Goal: Information Seeking & Learning: Understand process/instructions

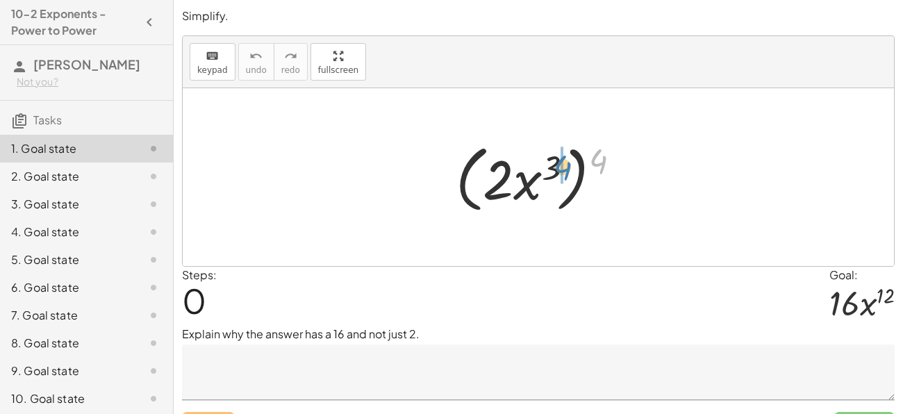
drag, startPoint x: 599, startPoint y: 161, endPoint x: 560, endPoint y: 167, distance: 38.6
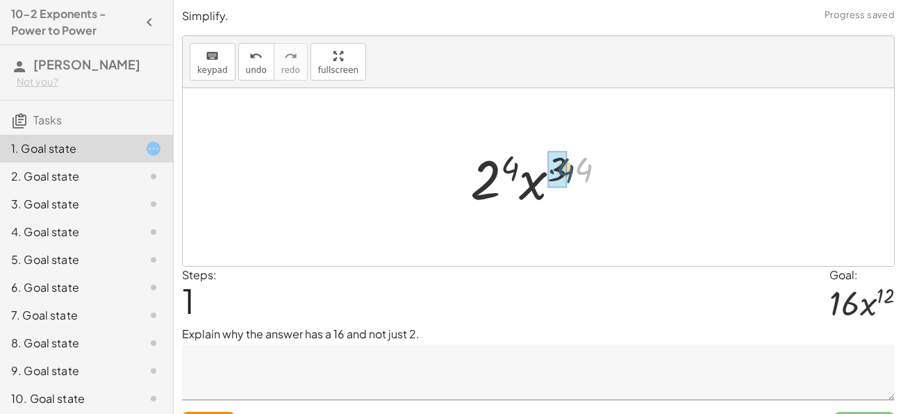
drag, startPoint x: 583, startPoint y: 165, endPoint x: 558, endPoint y: 165, distance: 24.3
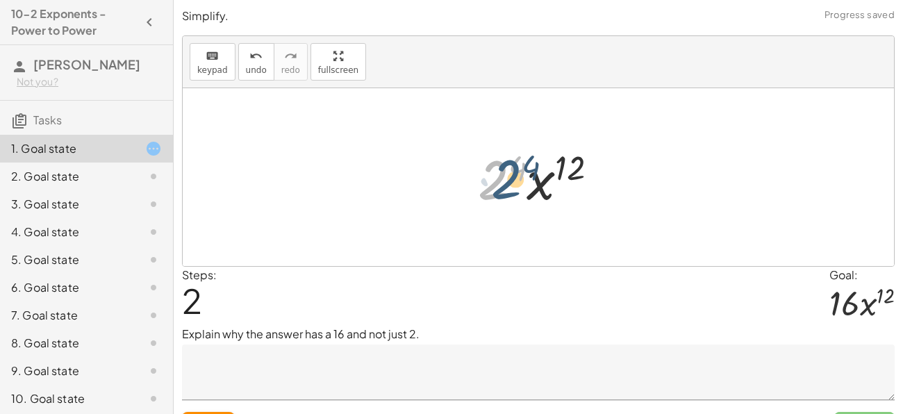
drag, startPoint x: 490, startPoint y: 185, endPoint x: 499, endPoint y: 180, distance: 10.3
click at [499, 180] on div at bounding box center [543, 178] width 145 height 72
drag, startPoint x: 520, startPoint y: 169, endPoint x: 492, endPoint y: 175, distance: 28.3
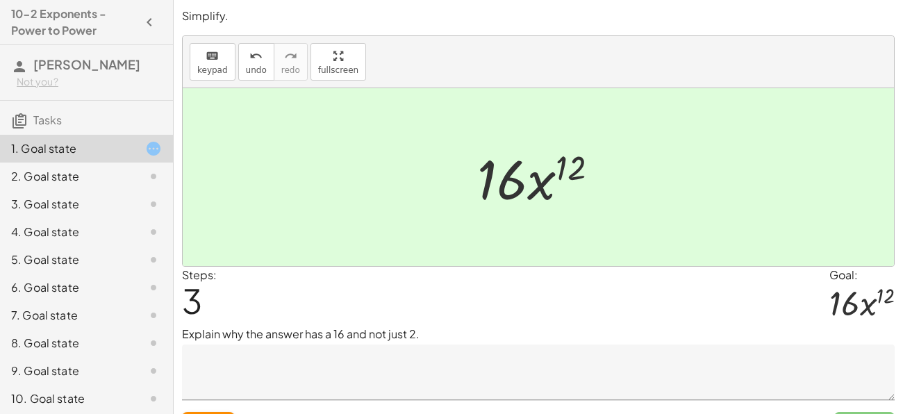
click at [588, 215] on div "( · 2 · x 3 ) 4 · 2 4 · x ( · 3 · 4 ) · 2 4 · x 12 · · x 12 16" at bounding box center [538, 177] width 164 height 78
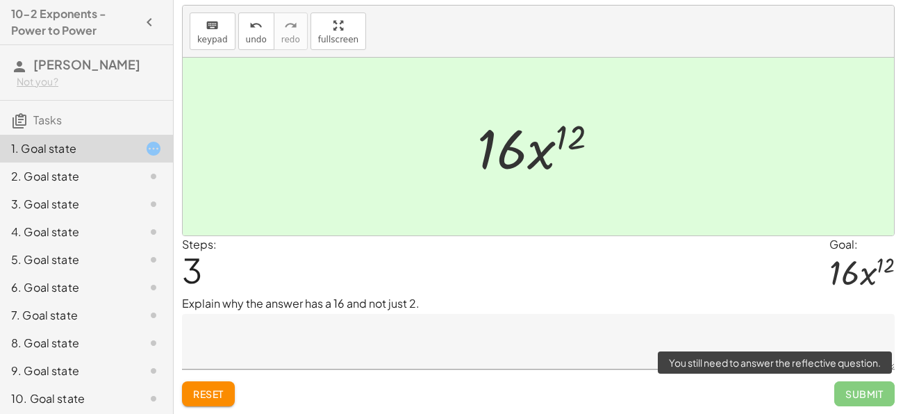
click at [842, 395] on span "Submit" at bounding box center [864, 393] width 60 height 25
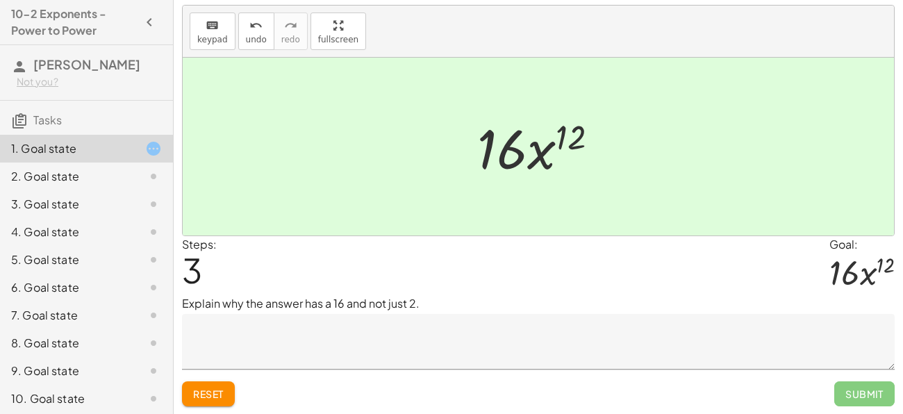
click at [276, 329] on textarea at bounding box center [538, 342] width 713 height 56
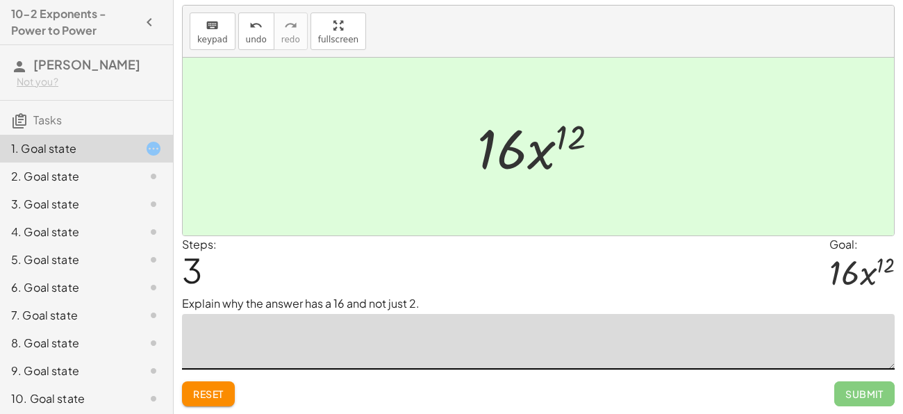
click at [323, 330] on textarea at bounding box center [538, 342] width 713 height 56
click at [290, 334] on textarea "**********" at bounding box center [538, 342] width 713 height 56
click at [194, 394] on span "Reset" at bounding box center [208, 394] width 31 height 13
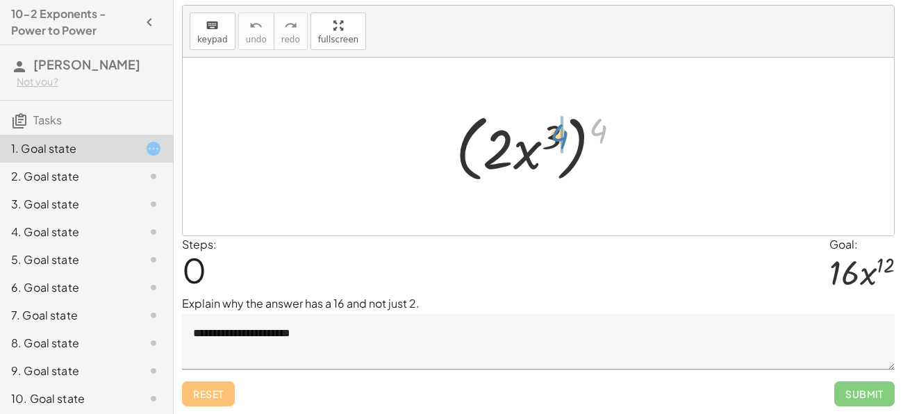
drag, startPoint x: 591, startPoint y: 126, endPoint x: 551, endPoint y: 133, distance: 40.1
click at [551, 133] on div at bounding box center [544, 147] width 190 height 80
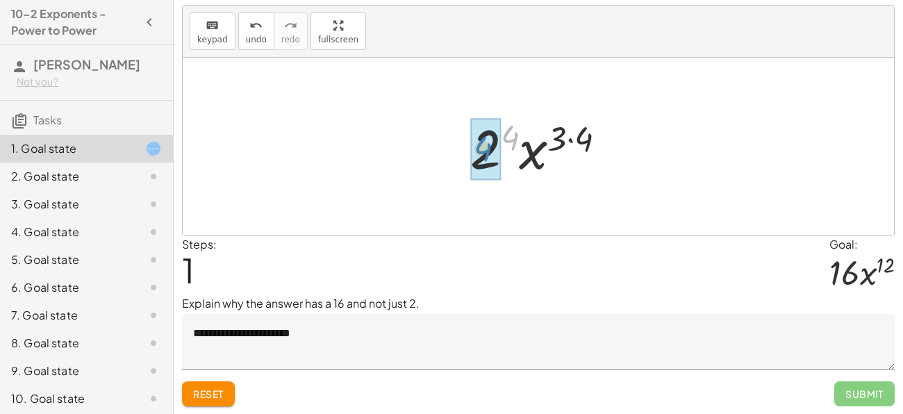
drag, startPoint x: 513, startPoint y: 135, endPoint x: 486, endPoint y: 146, distance: 29.0
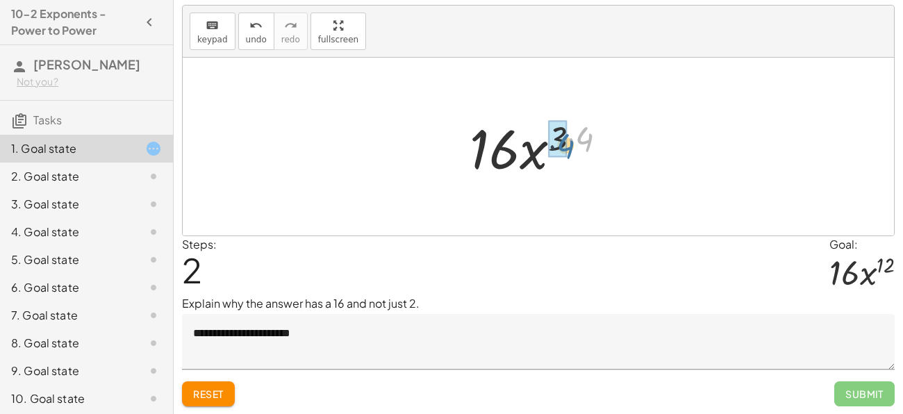
drag, startPoint x: 592, startPoint y: 127, endPoint x: 573, endPoint y: 134, distance: 20.7
click at [573, 134] on div at bounding box center [544, 147] width 163 height 72
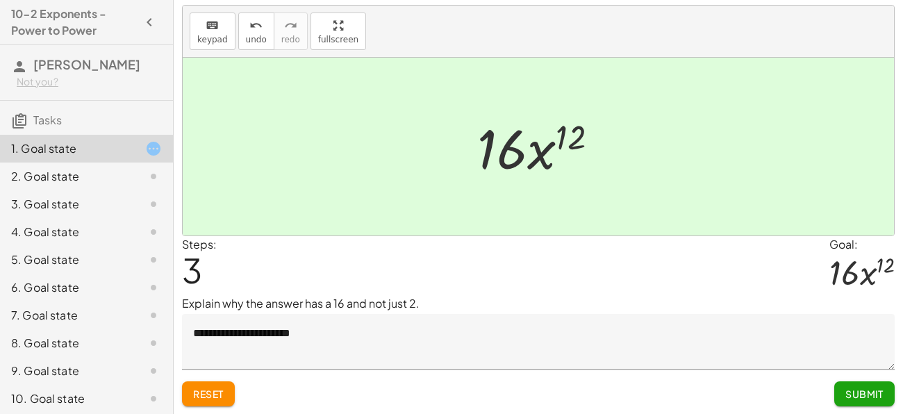
click at [438, 349] on textarea "**********" at bounding box center [538, 342] width 713 height 56
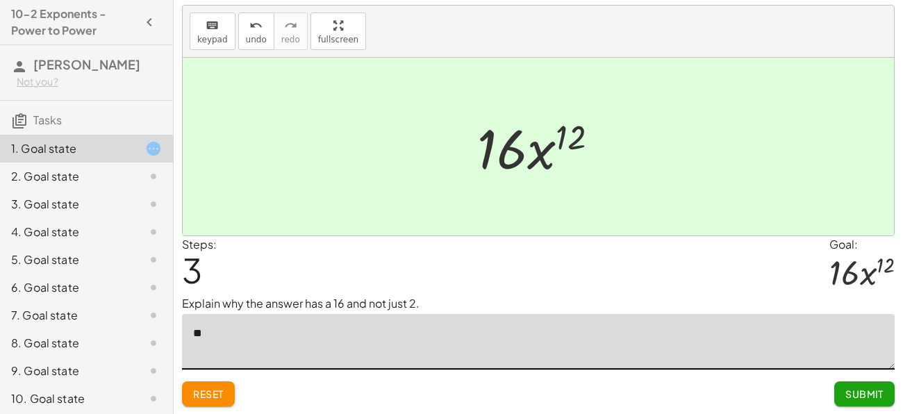
type textarea "*"
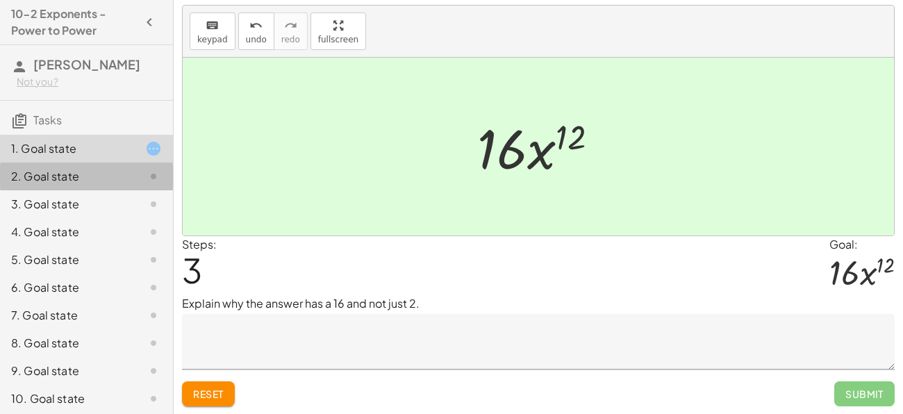
click at [127, 171] on div at bounding box center [142, 176] width 39 height 17
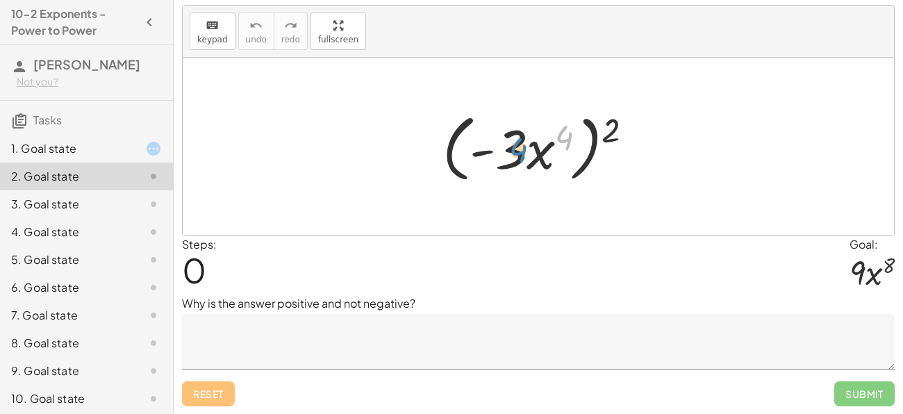
drag, startPoint x: 570, startPoint y: 133, endPoint x: 515, endPoint y: 146, distance: 55.8
click at [515, 146] on div at bounding box center [542, 147] width 215 height 80
drag, startPoint x: 615, startPoint y: 128, endPoint x: 572, endPoint y: 135, distance: 43.1
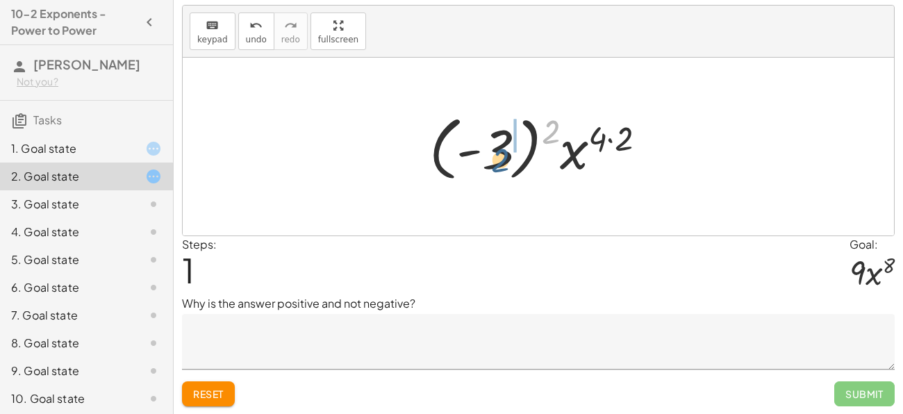
drag, startPoint x: 550, startPoint y: 129, endPoint x: 499, endPoint y: 158, distance: 58.8
click at [499, 158] on div at bounding box center [543, 146] width 242 height 77
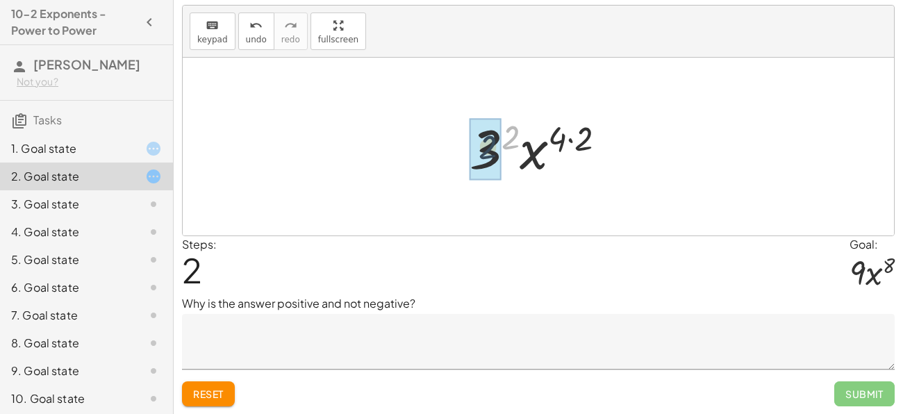
drag, startPoint x: 511, startPoint y: 142, endPoint x: 487, endPoint y: 152, distance: 26.4
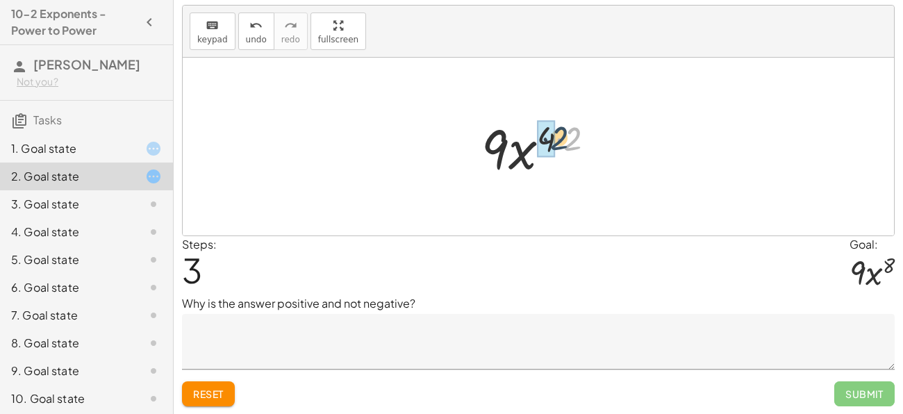
drag, startPoint x: 575, startPoint y: 138, endPoint x: 560, endPoint y: 138, distance: 14.6
click at [560, 138] on div at bounding box center [543, 147] width 138 height 72
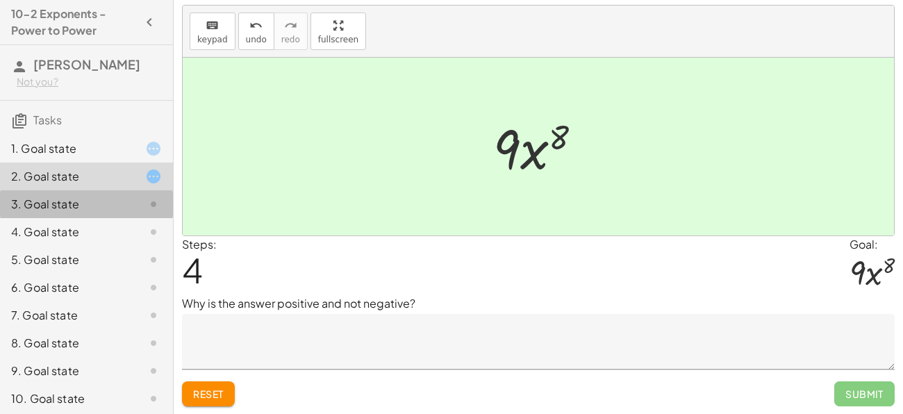
click at [137, 204] on div at bounding box center [142, 204] width 39 height 17
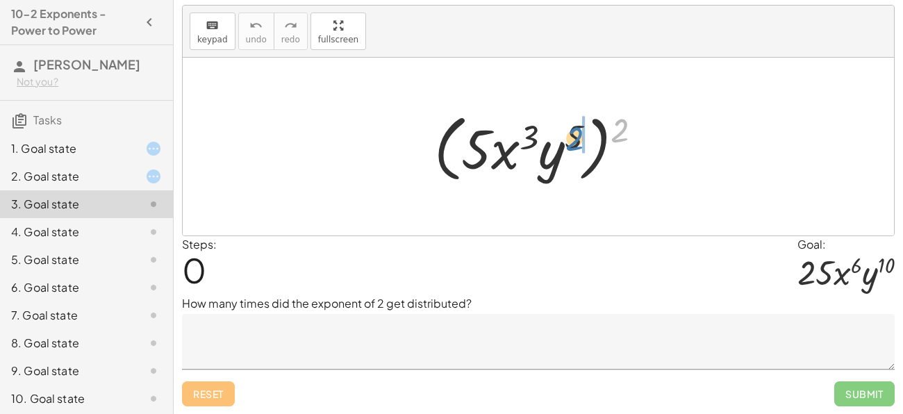
drag, startPoint x: 615, startPoint y: 127, endPoint x: 569, endPoint y: 135, distance: 47.3
click at [569, 135] on div at bounding box center [543, 147] width 233 height 80
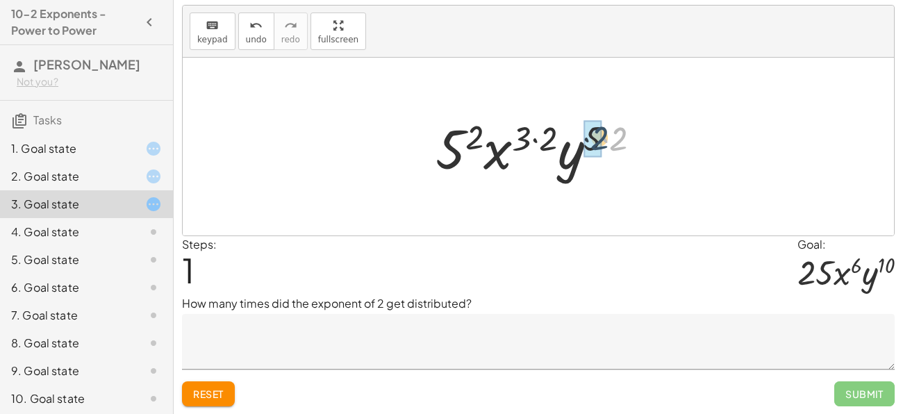
drag, startPoint x: 620, startPoint y: 140, endPoint x: 598, endPoint y: 140, distance: 21.5
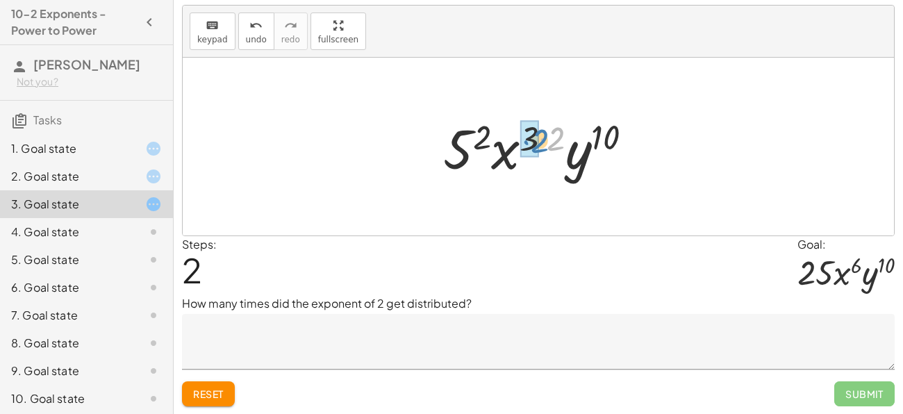
drag, startPoint x: 553, startPoint y: 140, endPoint x: 536, endPoint y: 142, distance: 16.8
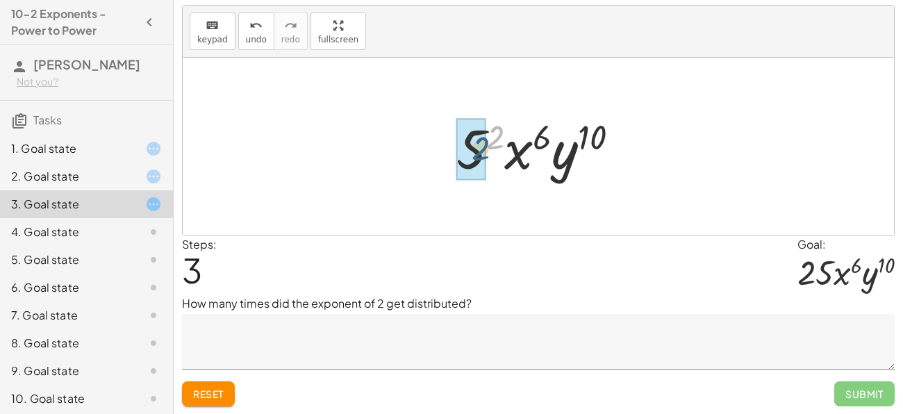
drag, startPoint x: 499, startPoint y: 137, endPoint x: 483, endPoint y: 151, distance: 21.7
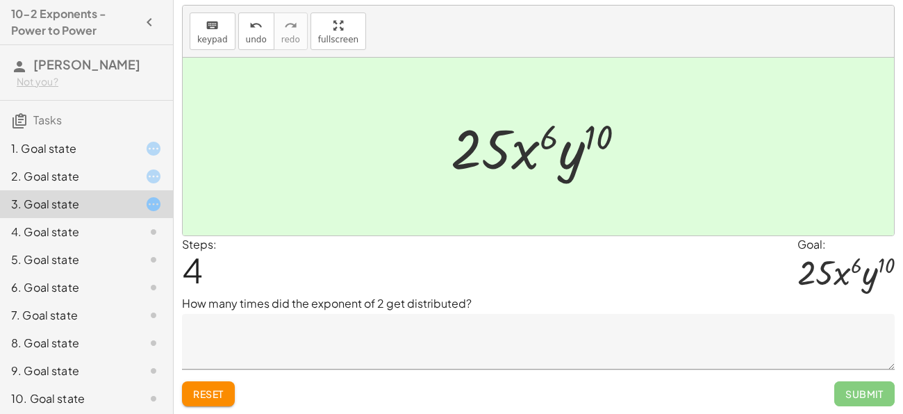
click at [165, 274] on div "4. Goal state" at bounding box center [86, 288] width 173 height 28
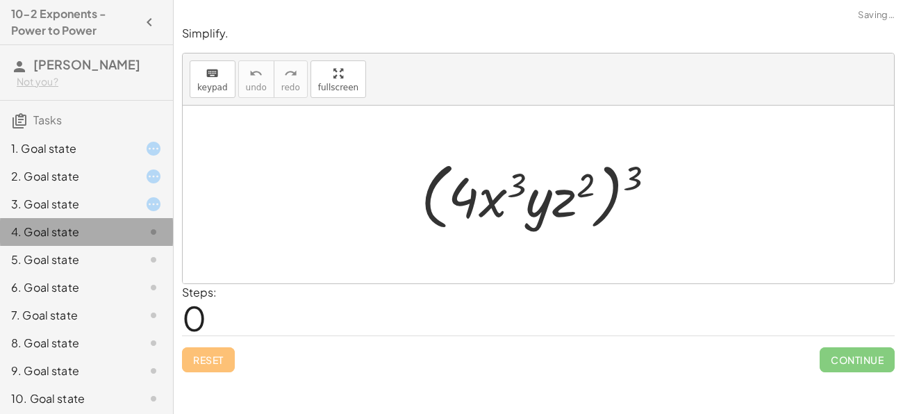
scroll to position [0, 0]
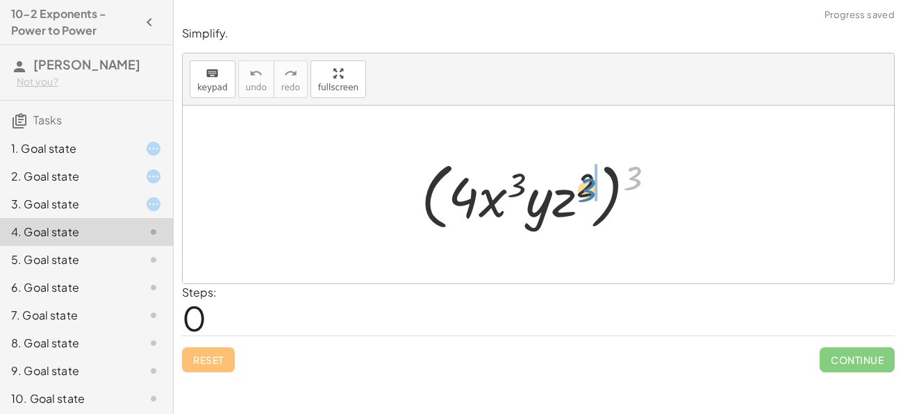
drag, startPoint x: 631, startPoint y: 178, endPoint x: 584, endPoint y: 190, distance: 48.0
click at [584, 190] on div at bounding box center [543, 195] width 259 height 80
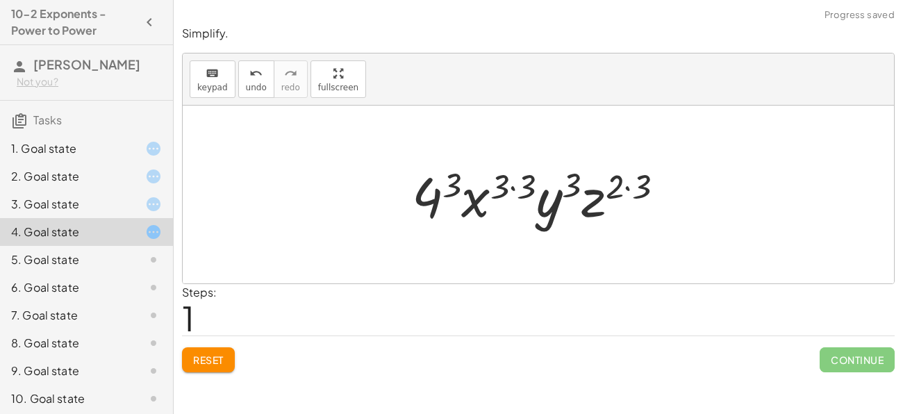
click at [156, 255] on icon at bounding box center [153, 259] width 17 height 17
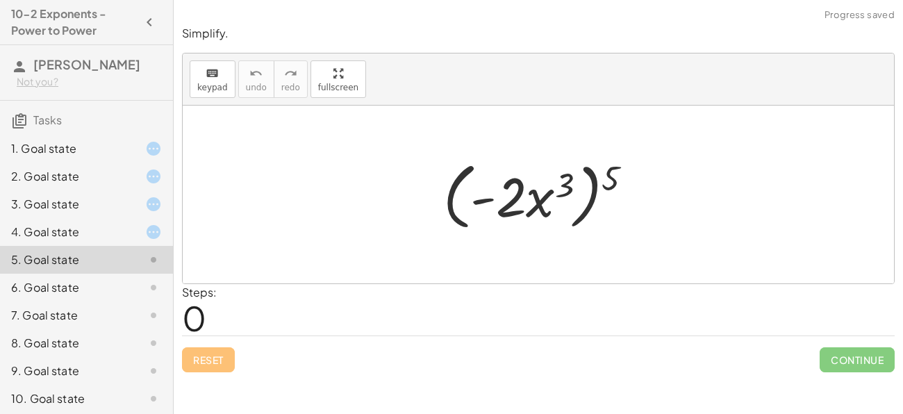
click at [153, 232] on icon at bounding box center [153, 232] width 17 height 17
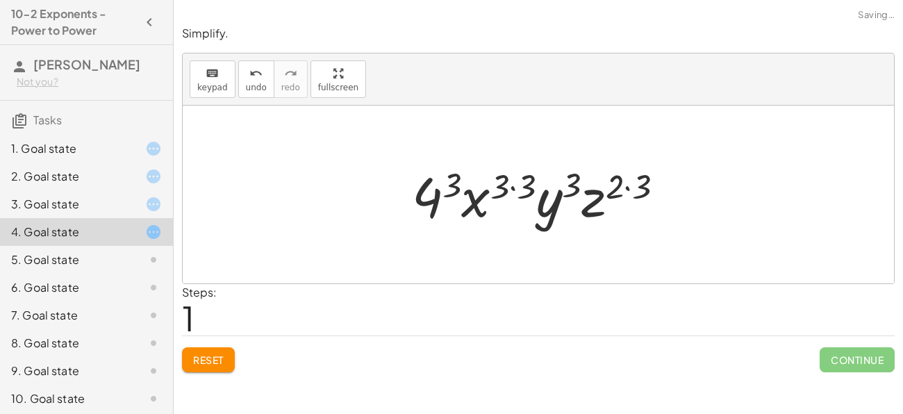
click at [553, 222] on div at bounding box center [543, 195] width 277 height 72
click at [194, 357] on span "Reset" at bounding box center [208, 360] width 31 height 13
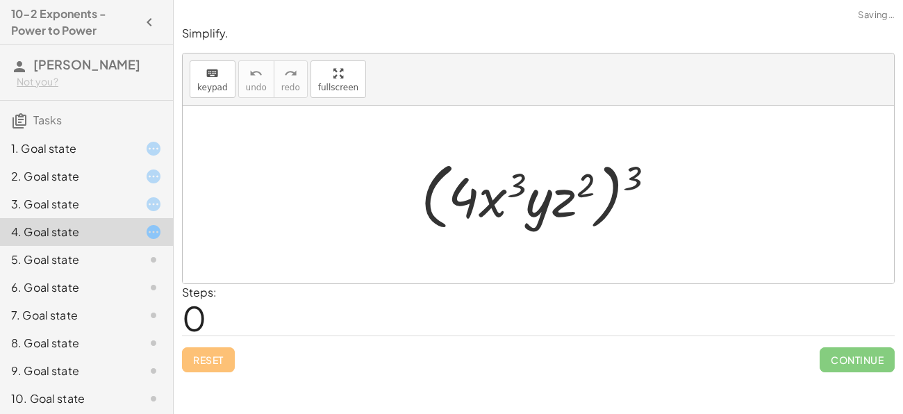
click at [77, 256] on div "5. Goal state" at bounding box center [67, 259] width 112 height 17
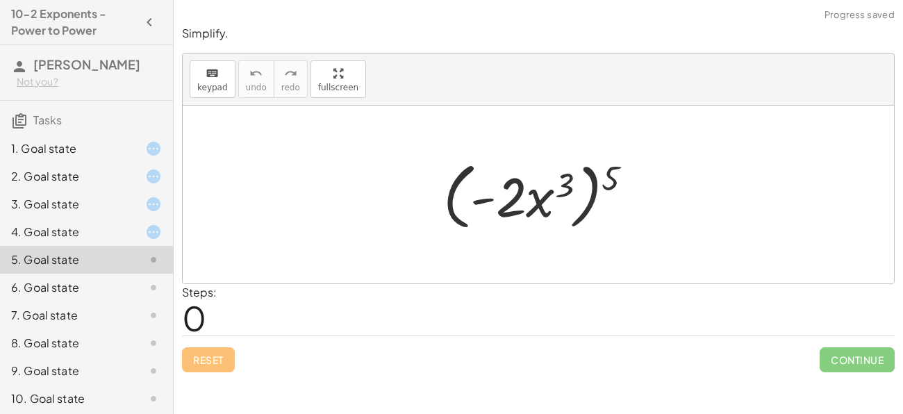
click at [87, 285] on div "6. Goal state" at bounding box center [67, 287] width 112 height 17
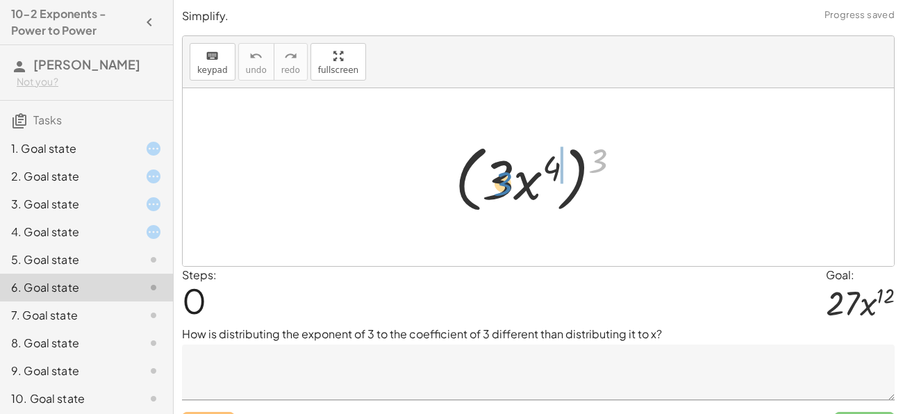
drag, startPoint x: 601, startPoint y: 167, endPoint x: 506, endPoint y: 191, distance: 98.0
click at [506, 191] on div at bounding box center [543, 178] width 191 height 80
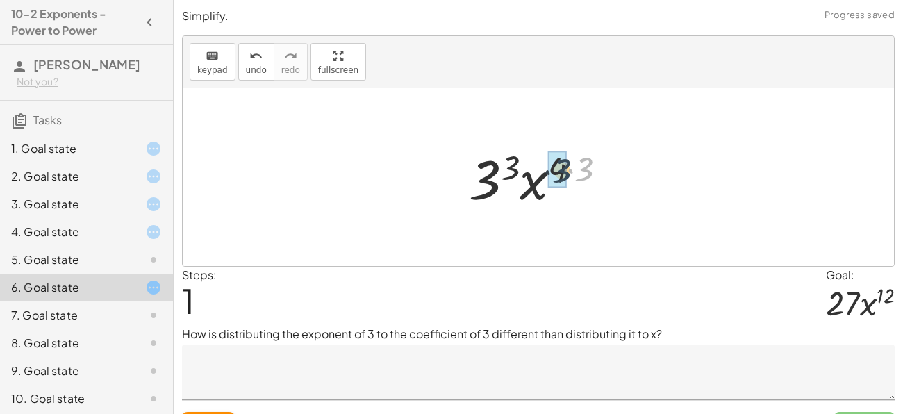
drag, startPoint x: 583, startPoint y: 168, endPoint x: 560, endPoint y: 169, distance: 23.0
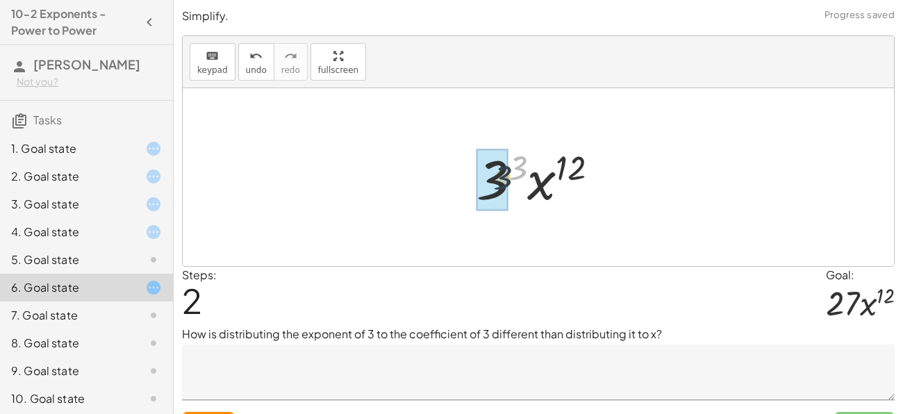
drag, startPoint x: 522, startPoint y: 168, endPoint x: 504, endPoint y: 178, distance: 20.2
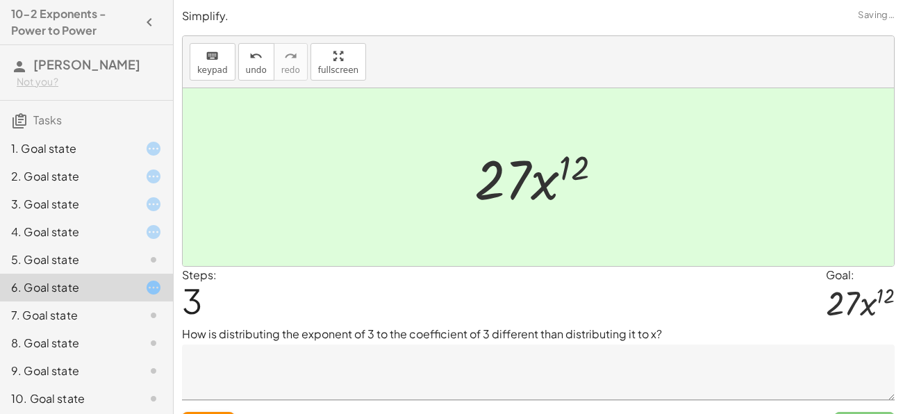
click at [138, 312] on div at bounding box center [142, 315] width 39 height 17
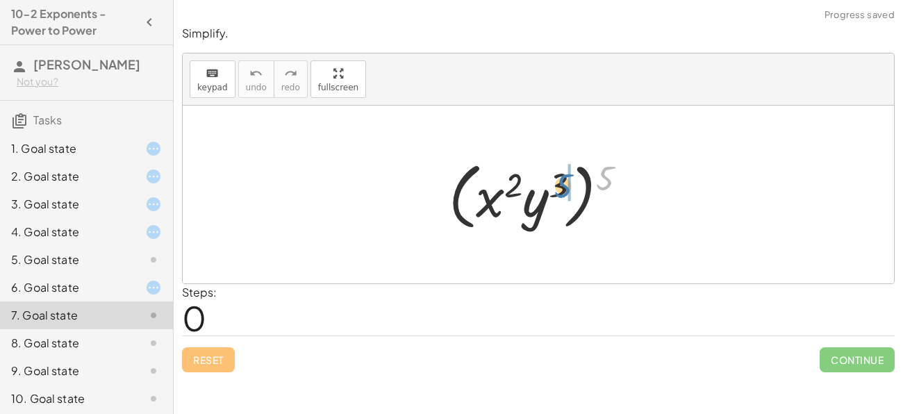
drag, startPoint x: 599, startPoint y: 187, endPoint x: 554, endPoint y: 197, distance: 46.2
click at [554, 197] on div at bounding box center [543, 195] width 203 height 80
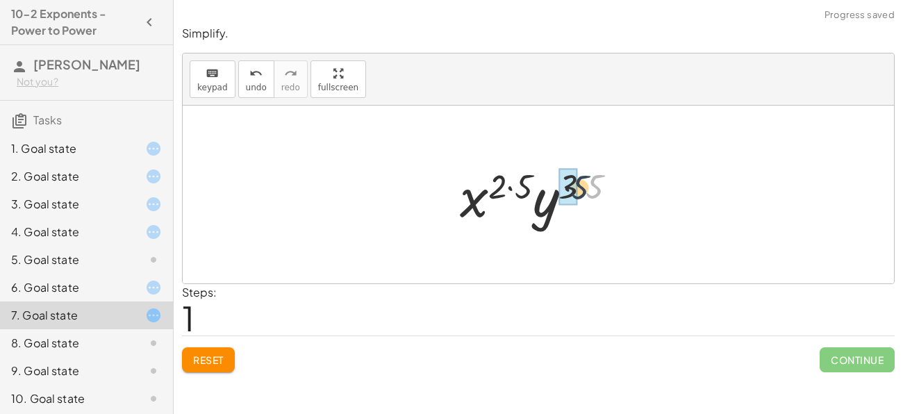
drag, startPoint x: 598, startPoint y: 191, endPoint x: 572, endPoint y: 191, distance: 26.4
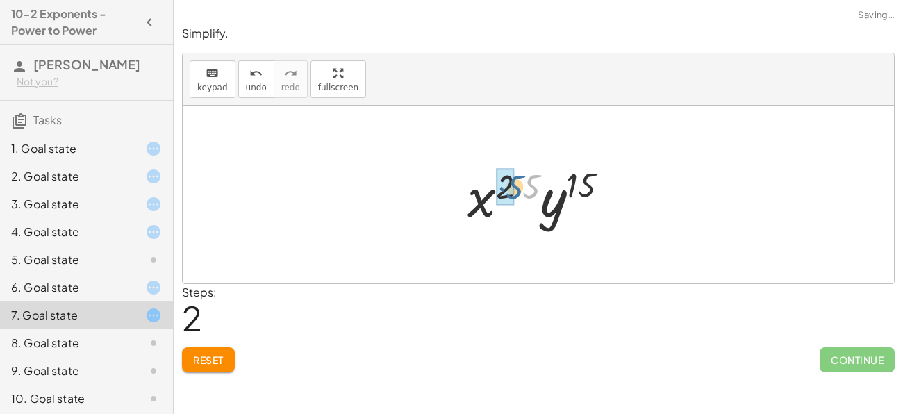
drag, startPoint x: 534, startPoint y: 186, endPoint x: 512, endPoint y: 188, distance: 22.3
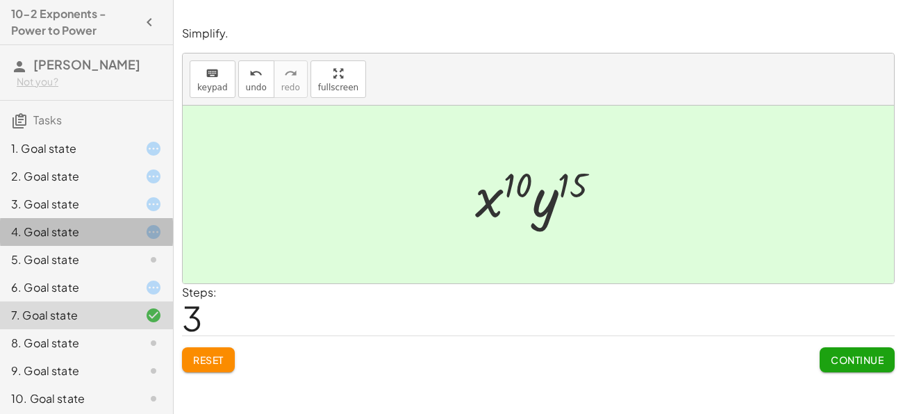
click at [131, 226] on div at bounding box center [142, 232] width 39 height 17
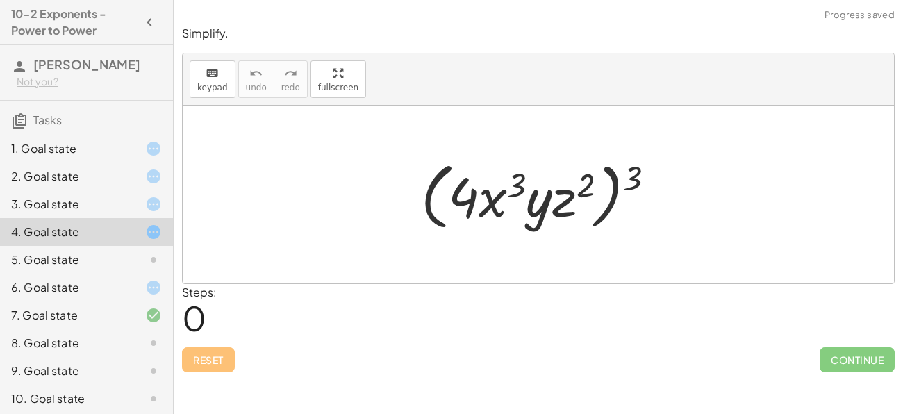
click at [137, 254] on div at bounding box center [142, 259] width 39 height 17
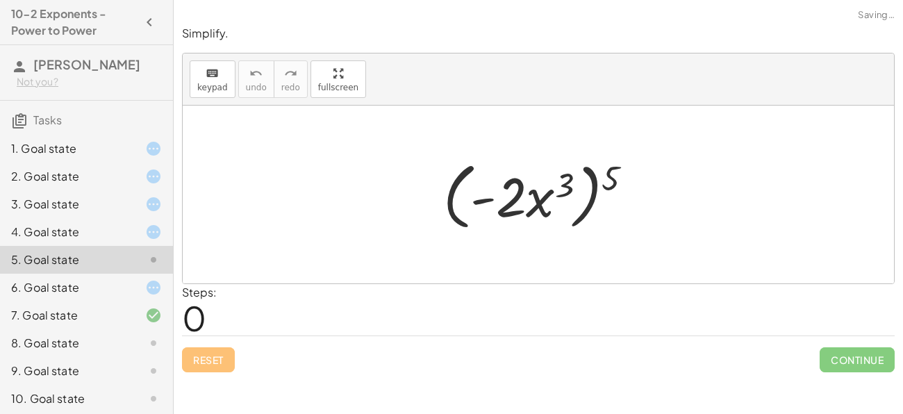
click at [144, 246] on div "3. Goal state" at bounding box center [86, 260] width 173 height 28
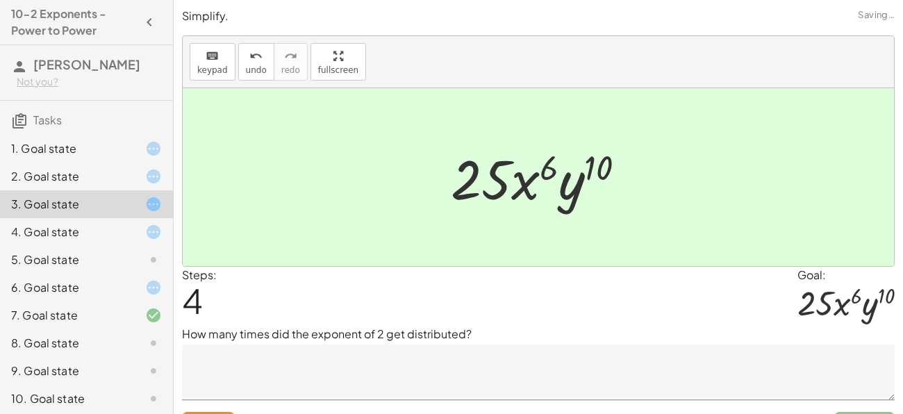
click at [146, 233] on icon at bounding box center [153, 232] width 17 height 17
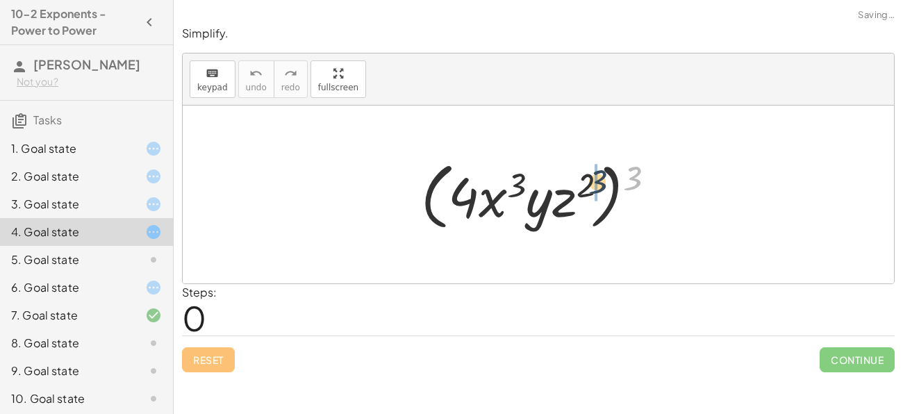
drag, startPoint x: 635, startPoint y: 186, endPoint x: 595, endPoint y: 193, distance: 40.9
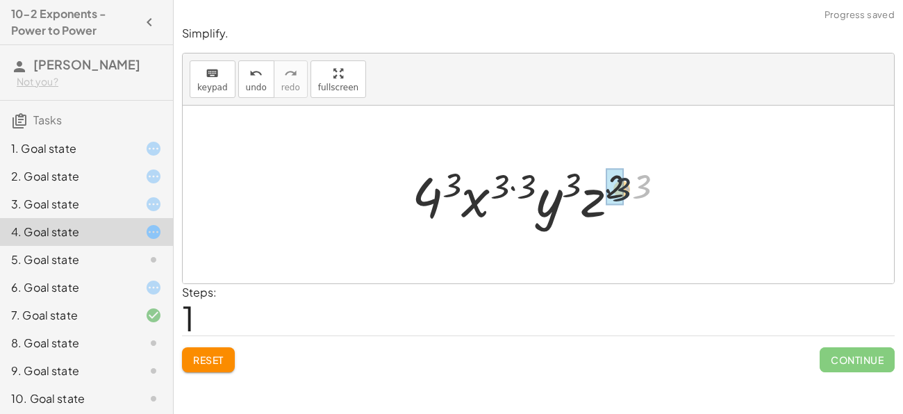
drag, startPoint x: 657, startPoint y: 182, endPoint x: 630, endPoint y: 187, distance: 27.5
click at [630, 187] on div at bounding box center [543, 195] width 277 height 72
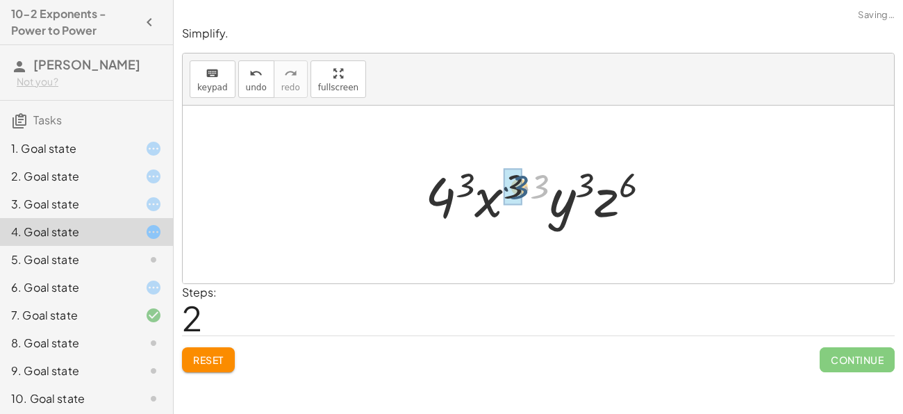
drag, startPoint x: 539, startPoint y: 182, endPoint x: 517, endPoint y: 183, distance: 21.5
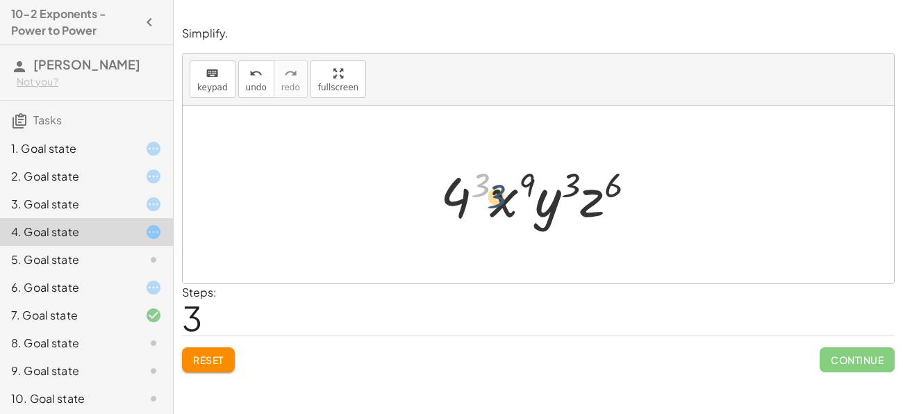
drag, startPoint x: 481, startPoint y: 181, endPoint x: 504, endPoint y: 199, distance: 28.2
click at [504, 199] on div at bounding box center [543, 195] width 221 height 72
drag, startPoint x: 609, startPoint y: 185, endPoint x: 561, endPoint y: 188, distance: 48.0
click at [561, 188] on div at bounding box center [543, 195] width 221 height 72
drag, startPoint x: 589, startPoint y: 203, endPoint x: 543, endPoint y: 211, distance: 46.6
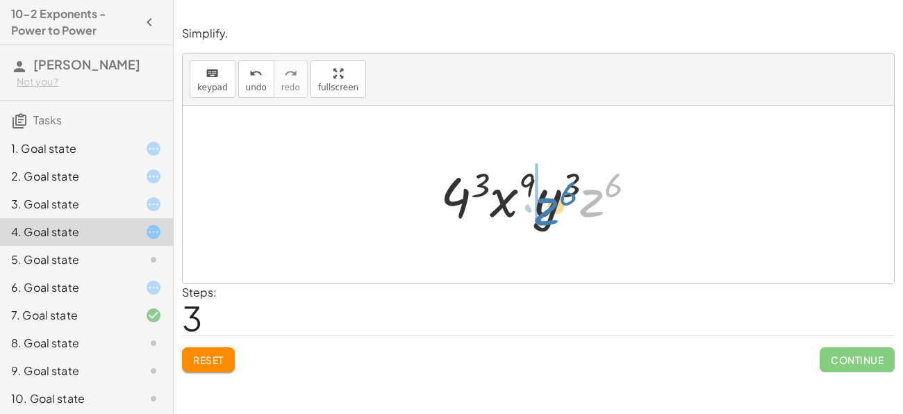
click at [543, 211] on div at bounding box center [543, 195] width 221 height 72
drag, startPoint x: 586, startPoint y: 208, endPoint x: 513, endPoint y: 208, distance: 72.9
click at [513, 208] on div at bounding box center [543, 195] width 221 height 72
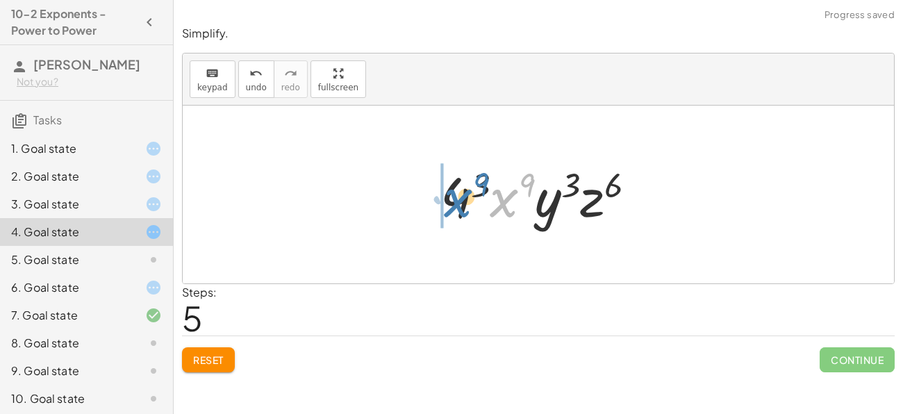
drag, startPoint x: 508, startPoint y: 206, endPoint x: 458, endPoint y: 201, distance: 49.6
click at [458, 201] on div at bounding box center [543, 195] width 221 height 72
drag, startPoint x: 488, startPoint y: 197, endPoint x: 444, endPoint y: 199, distance: 43.8
click at [444, 199] on div at bounding box center [543, 195] width 221 height 72
drag, startPoint x: 514, startPoint y: 201, endPoint x: 438, endPoint y: 204, distance: 75.8
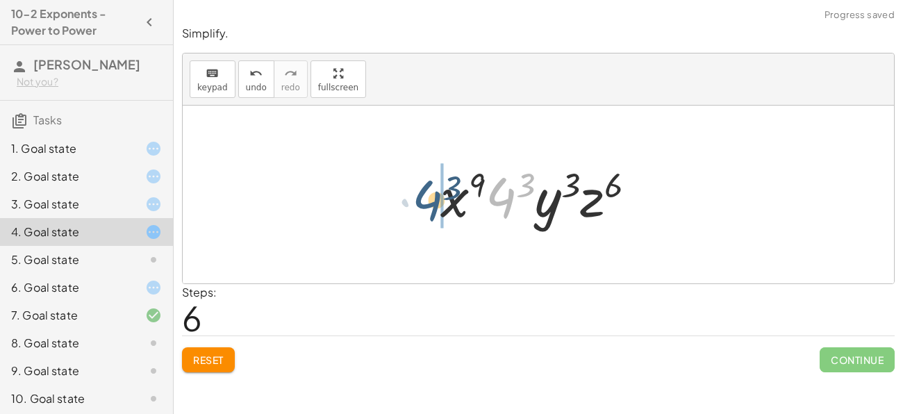
click at [438, 204] on div at bounding box center [543, 195] width 221 height 72
drag, startPoint x: 526, startPoint y: 183, endPoint x: 479, endPoint y: 181, distance: 47.3
click at [479, 181] on div at bounding box center [543, 195] width 221 height 72
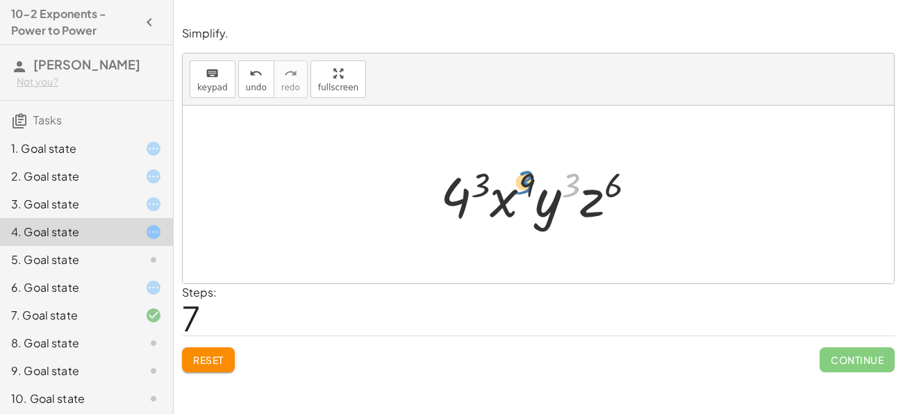
drag, startPoint x: 571, startPoint y: 178, endPoint x: 526, endPoint y: 176, distance: 45.2
click at [526, 176] on div at bounding box center [543, 195] width 221 height 72
drag, startPoint x: 616, startPoint y: 176, endPoint x: 574, endPoint y: 174, distance: 41.7
click at [574, 174] on div at bounding box center [543, 195] width 221 height 72
drag, startPoint x: 477, startPoint y: 179, endPoint x: 606, endPoint y: 178, distance: 128.5
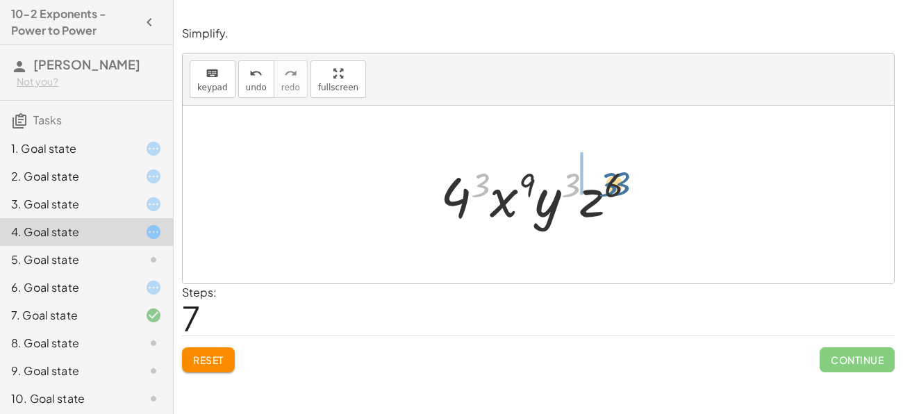
click at [606, 178] on div at bounding box center [543, 195] width 221 height 72
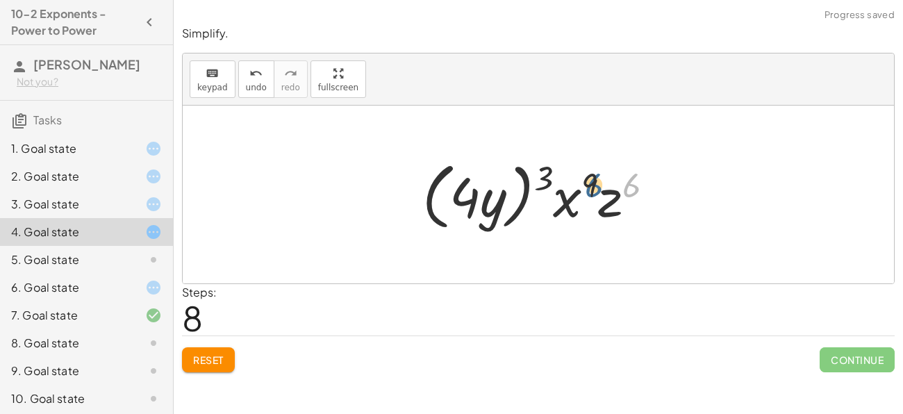
drag, startPoint x: 638, startPoint y: 177, endPoint x: 597, endPoint y: 177, distance: 41.0
click at [597, 177] on div at bounding box center [543, 195] width 257 height 80
drag, startPoint x: 597, startPoint y: 181, endPoint x: 554, endPoint y: 174, distance: 44.3
click at [554, 174] on div at bounding box center [543, 195] width 257 height 80
drag, startPoint x: 547, startPoint y: 174, endPoint x: 642, endPoint y: 181, distance: 96.1
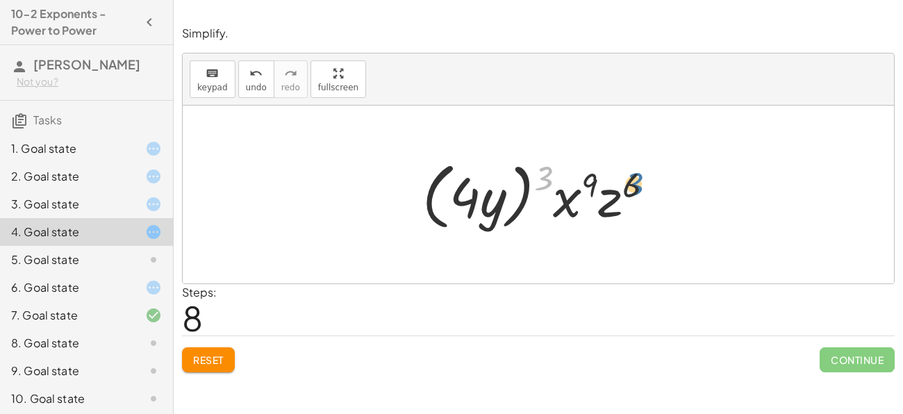
click at [642, 181] on div at bounding box center [543, 195] width 257 height 80
drag, startPoint x: 546, startPoint y: 178, endPoint x: 471, endPoint y: 199, distance: 77.7
click at [471, 199] on div at bounding box center [543, 195] width 257 height 80
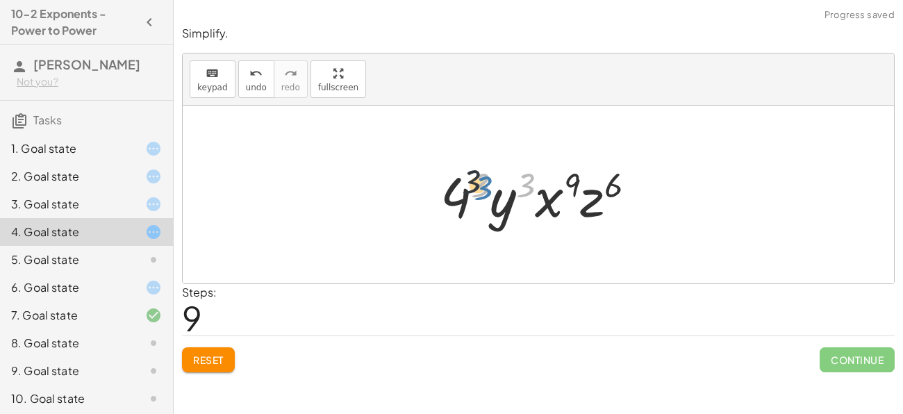
drag, startPoint x: 532, startPoint y: 186, endPoint x: 489, endPoint y: 189, distance: 43.2
click at [489, 189] on div at bounding box center [543, 195] width 221 height 72
drag, startPoint x: 481, startPoint y: 189, endPoint x: 596, endPoint y: 175, distance: 115.4
click at [596, 175] on div at bounding box center [543, 195] width 221 height 72
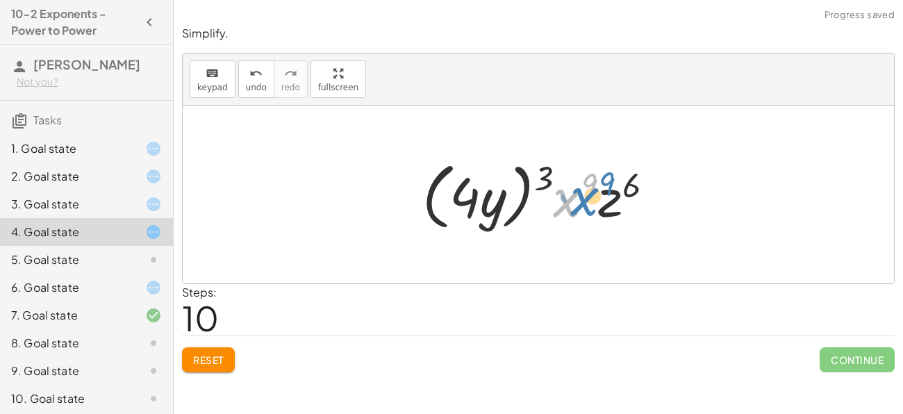
drag, startPoint x: 564, startPoint y: 208, endPoint x: 582, endPoint y: 206, distance: 18.1
click at [582, 206] on div at bounding box center [543, 195] width 257 height 80
drag, startPoint x: 572, startPoint y: 207, endPoint x: 610, endPoint y: 207, distance: 37.5
click at [610, 207] on div at bounding box center [543, 195] width 257 height 80
drag, startPoint x: 610, startPoint y: 207, endPoint x: 567, endPoint y: 208, distance: 43.1
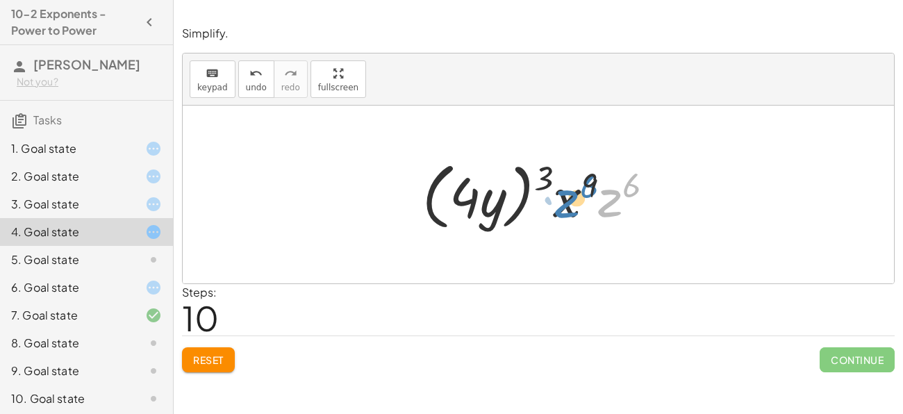
click at [567, 208] on div at bounding box center [543, 195] width 257 height 80
drag, startPoint x: 601, startPoint y: 215, endPoint x: 449, endPoint y: 219, distance: 152.2
click at [449, 219] on div at bounding box center [543, 195] width 257 height 80
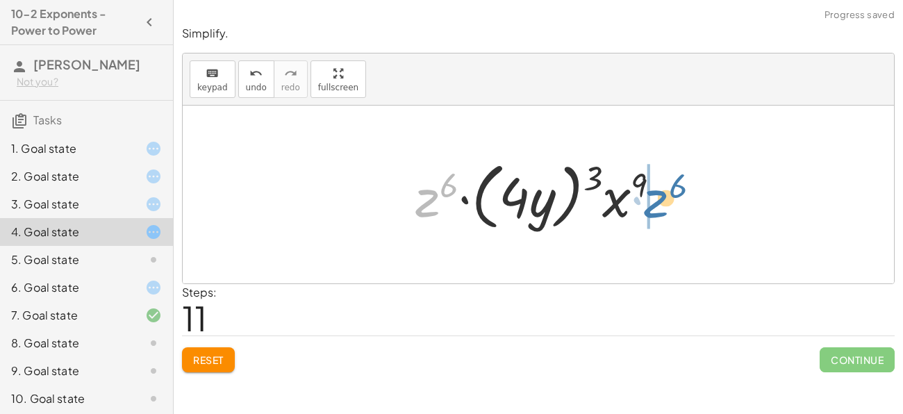
drag, startPoint x: 434, startPoint y: 201, endPoint x: 663, endPoint y: 202, distance: 229.2
click at [663, 202] on div at bounding box center [543, 195] width 270 height 80
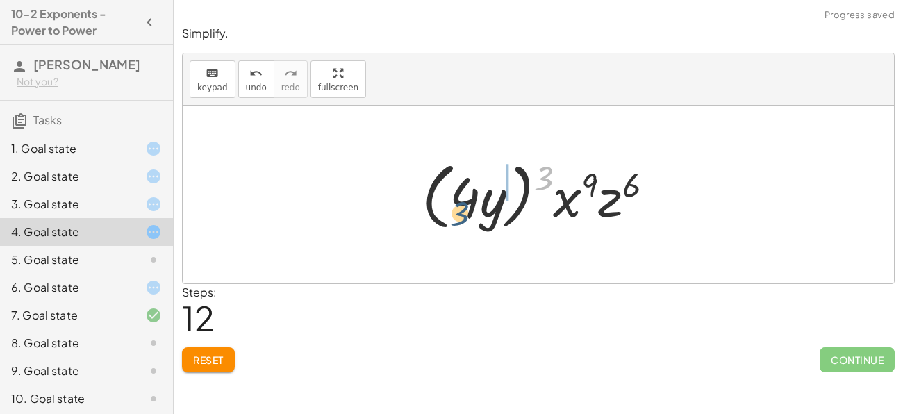
drag, startPoint x: 547, startPoint y: 176, endPoint x: 462, endPoint y: 212, distance: 91.8
click at [462, 212] on div at bounding box center [543, 195] width 257 height 80
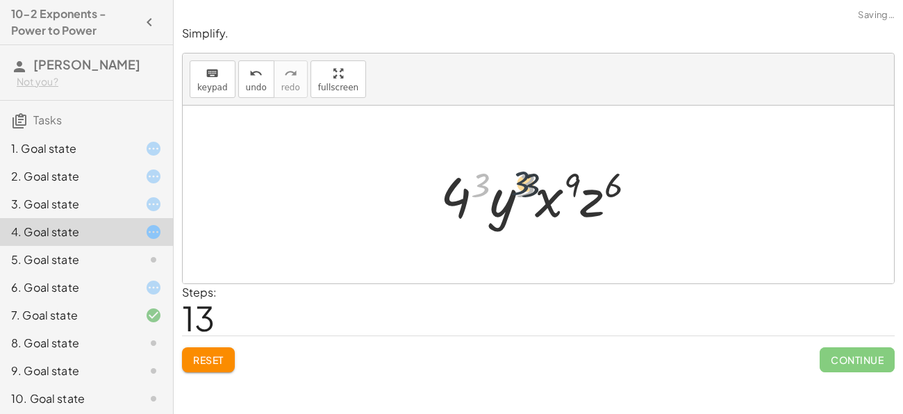
drag, startPoint x: 483, startPoint y: 188, endPoint x: 524, endPoint y: 186, distance: 41.0
click at [524, 186] on div at bounding box center [543, 195] width 221 height 72
drag, startPoint x: 528, startPoint y: 185, endPoint x: 477, endPoint y: 185, distance: 50.7
click at [477, 185] on div at bounding box center [543, 195] width 221 height 72
drag, startPoint x: 477, startPoint y: 185, endPoint x: 745, endPoint y: 144, distance: 271.2
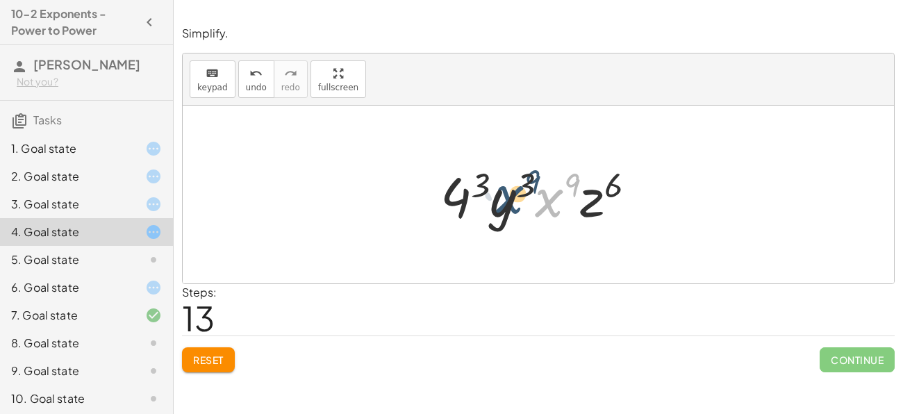
drag, startPoint x: 547, startPoint y: 208, endPoint x: 497, endPoint y: 206, distance: 50.1
click at [497, 206] on div at bounding box center [543, 195] width 221 height 72
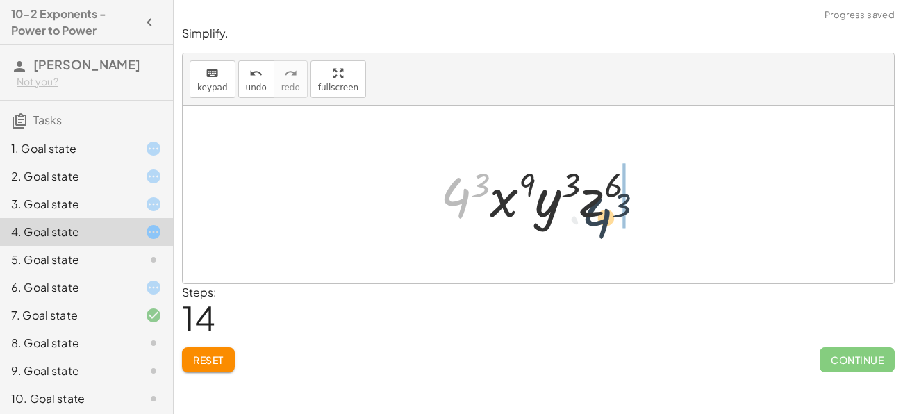
drag, startPoint x: 467, startPoint y: 201, endPoint x: 613, endPoint y: 210, distance: 146.8
click at [613, 210] on div at bounding box center [543, 195] width 221 height 72
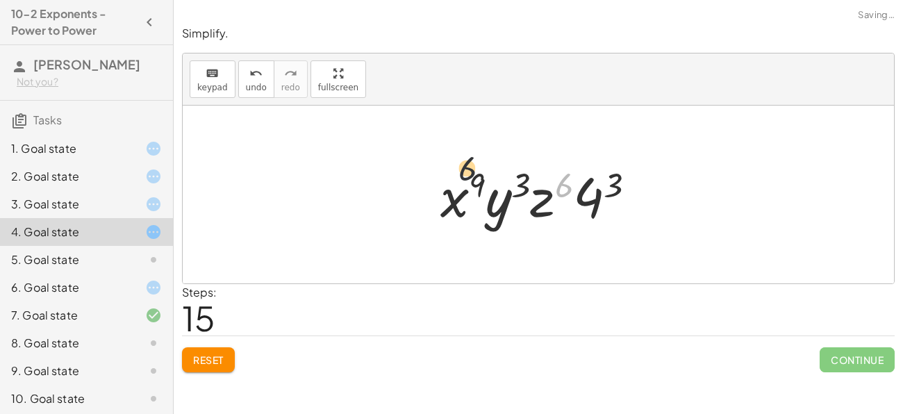
drag, startPoint x: 565, startPoint y: 209, endPoint x: 422, endPoint y: 178, distance: 146.3
click at [422, 178] on div "( · 4 · x 3 · y · z 2 ) 3 · 4 3 · x ( · 3 · 3 ) · y 3 · z ( · 2 · 3 ) · 4 3 · x…" at bounding box center [539, 195] width 238 height 78
drag, startPoint x: 449, startPoint y: 184, endPoint x: 549, endPoint y: 190, distance: 100.2
click at [549, 190] on div at bounding box center [543, 195] width 221 height 72
click at [214, 362] on span "Reset" at bounding box center [208, 360] width 31 height 13
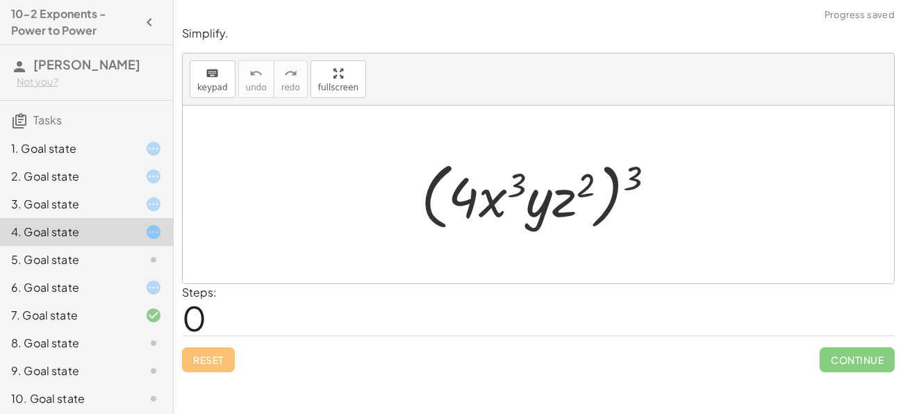
click at [88, 255] on div "5. Goal state" at bounding box center [67, 259] width 112 height 17
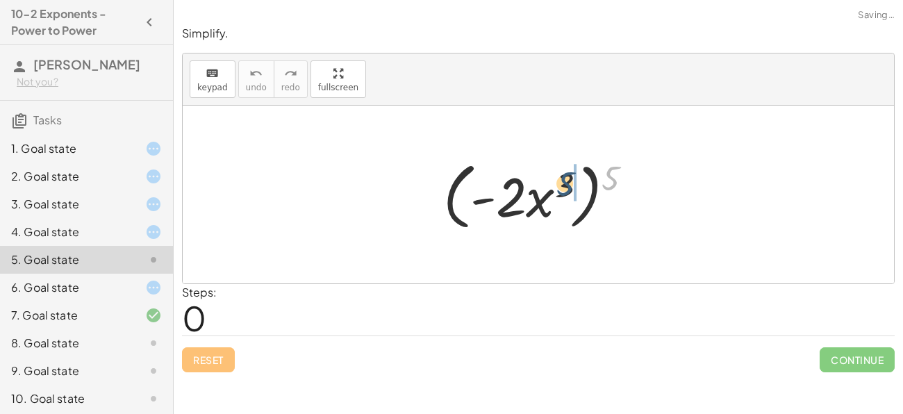
drag, startPoint x: 610, startPoint y: 176, endPoint x: 563, endPoint y: 181, distance: 46.9
click at [563, 181] on div at bounding box center [543, 195] width 215 height 80
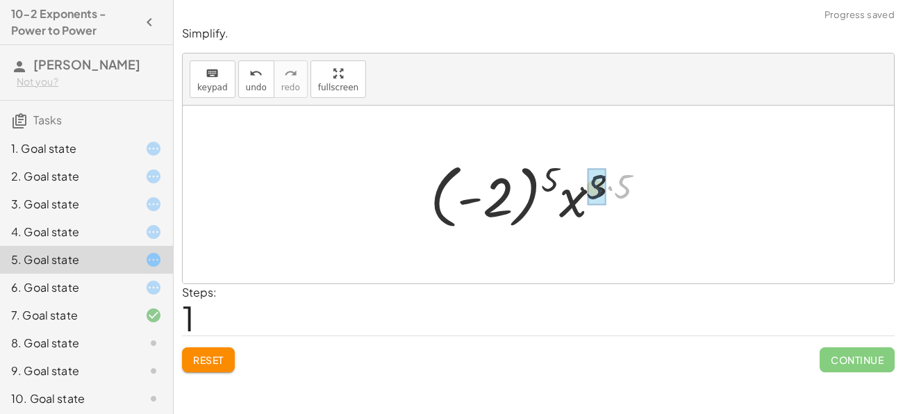
drag, startPoint x: 632, startPoint y: 185, endPoint x: 606, endPoint y: 185, distance: 25.7
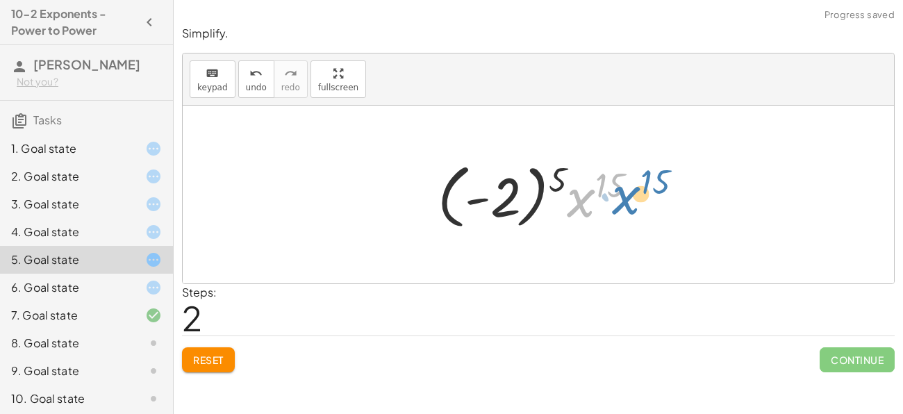
drag, startPoint x: 567, startPoint y: 184, endPoint x: 613, endPoint y: 181, distance: 46.0
click at [613, 181] on div at bounding box center [543, 194] width 225 height 77
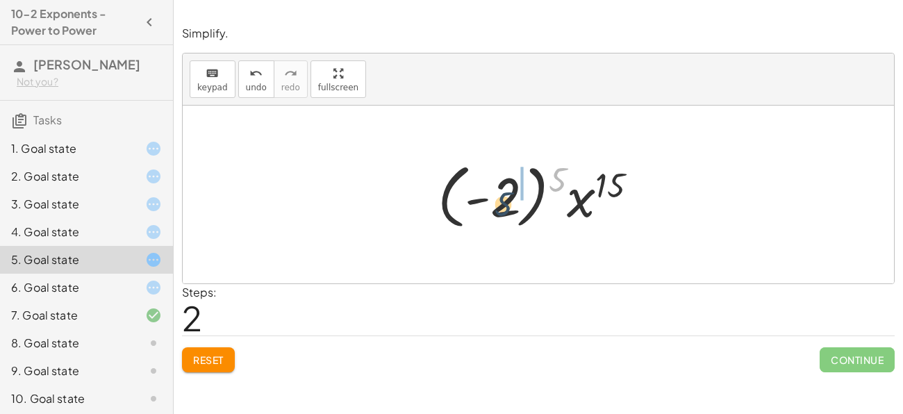
drag, startPoint x: 560, startPoint y: 177, endPoint x: 506, endPoint y: 202, distance: 60.3
click at [506, 202] on div at bounding box center [543, 194] width 225 height 77
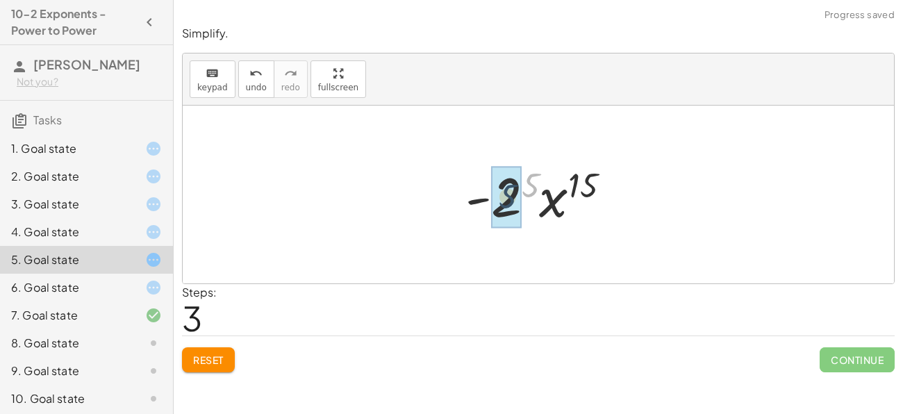
drag, startPoint x: 526, startPoint y: 188, endPoint x: 501, endPoint y: 201, distance: 28.9
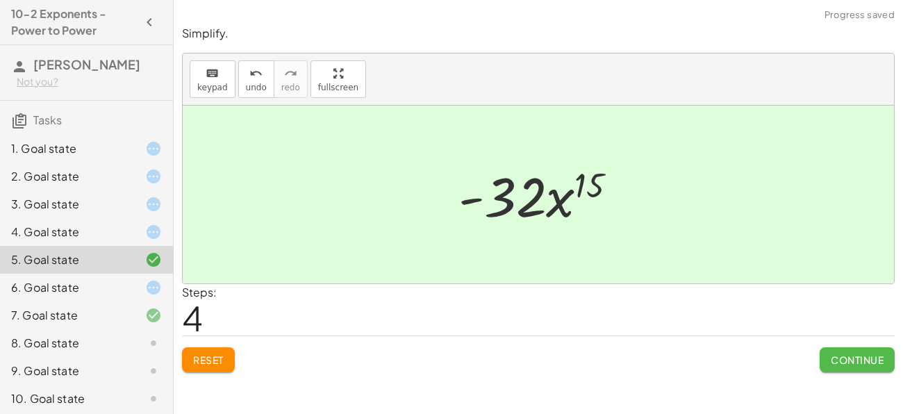
click at [847, 358] on span "Continue" at bounding box center [857, 360] width 53 height 13
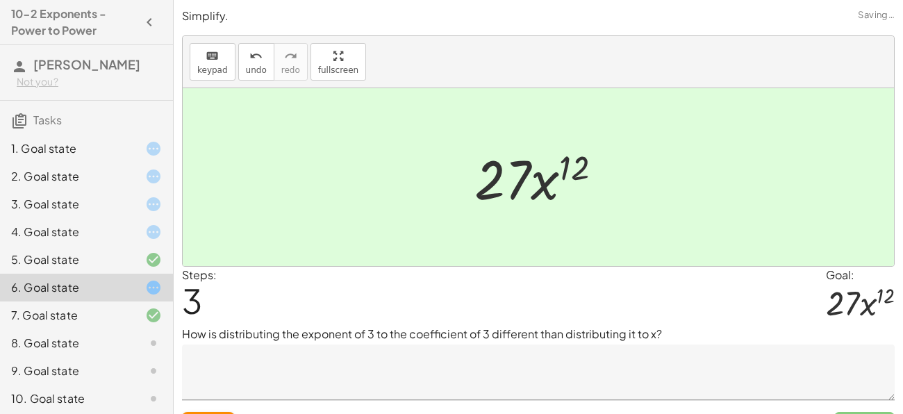
click at [161, 317] on icon at bounding box center [153, 315] width 17 height 17
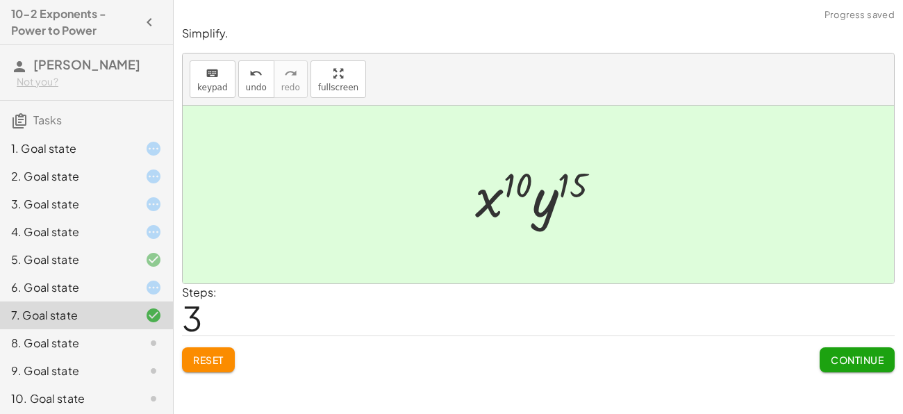
click at [149, 338] on icon at bounding box center [153, 343] width 17 height 17
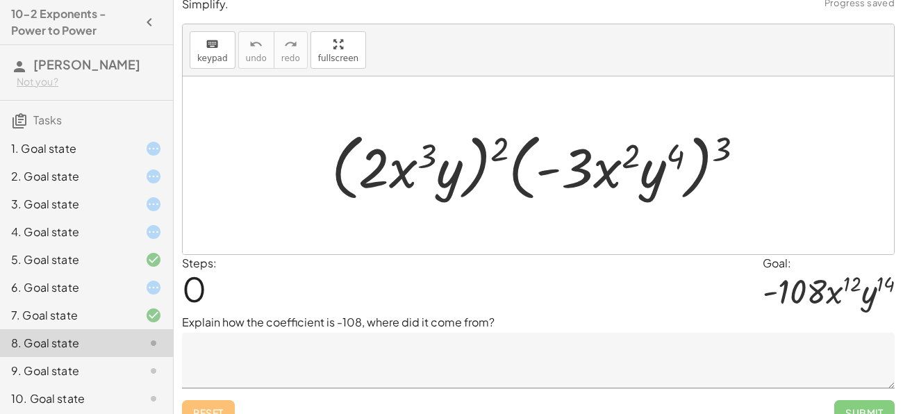
scroll to position [13, 0]
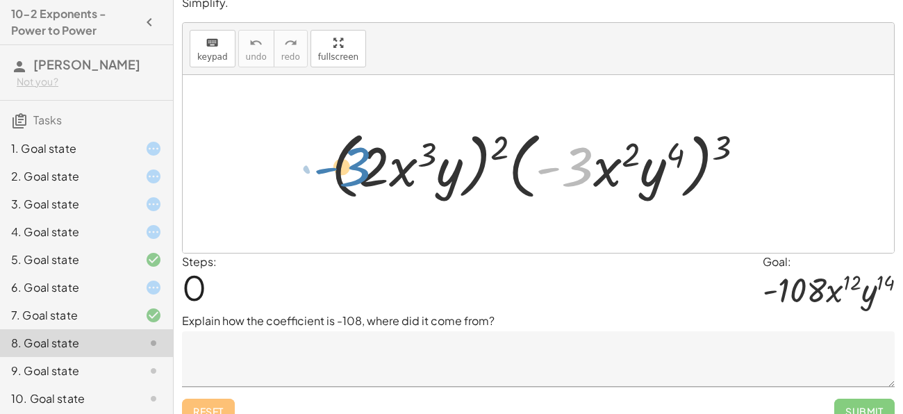
drag, startPoint x: 592, startPoint y: 169, endPoint x: 379, endPoint y: 169, distance: 212.5
click at [379, 169] on div at bounding box center [543, 164] width 438 height 80
drag, startPoint x: 729, startPoint y: 140, endPoint x: 678, endPoint y: 140, distance: 51.4
click at [678, 140] on div at bounding box center [543, 164] width 438 height 80
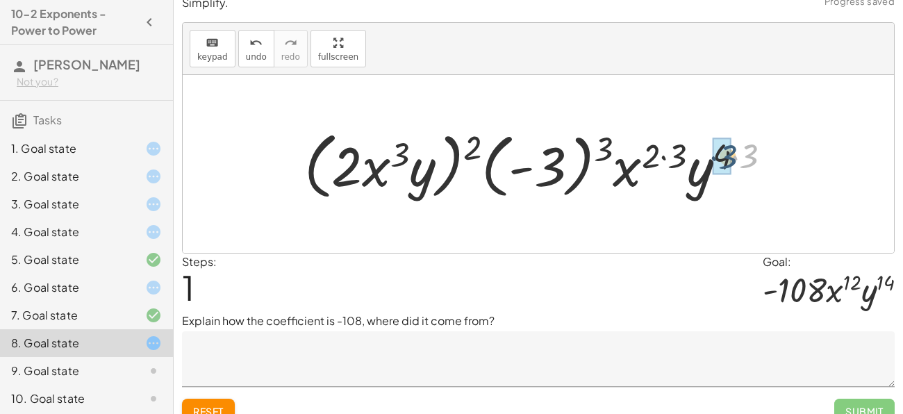
drag, startPoint x: 747, startPoint y: 152, endPoint x: 724, endPoint y: 153, distance: 22.9
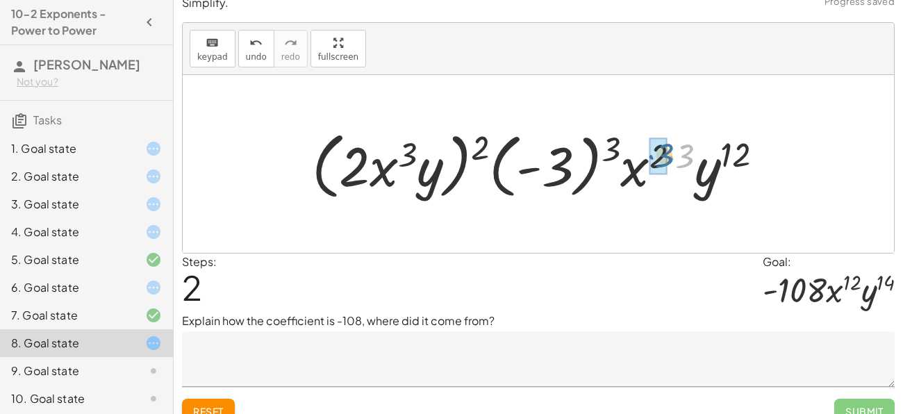
drag, startPoint x: 676, startPoint y: 160, endPoint x: 654, endPoint y: 159, distance: 22.2
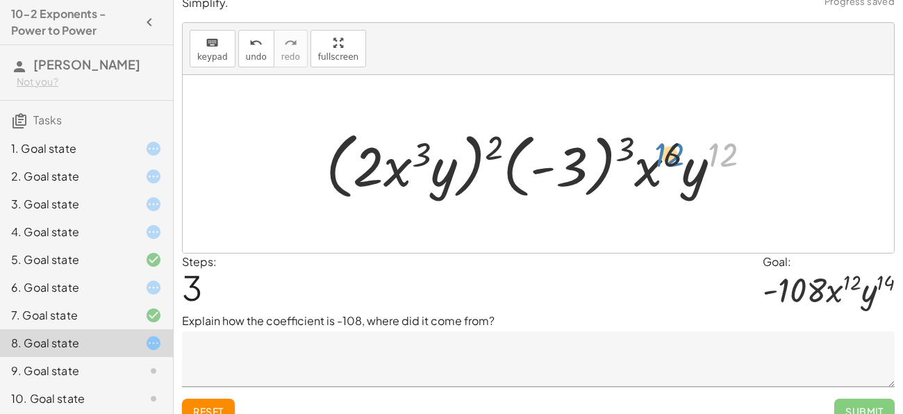
drag, startPoint x: 717, startPoint y: 157, endPoint x: 663, endPoint y: 157, distance: 54.2
click at [663, 157] on div at bounding box center [544, 164] width 450 height 80
drag, startPoint x: 625, startPoint y: 144, endPoint x: 712, endPoint y: 146, distance: 86.8
click at [712, 146] on div at bounding box center [544, 164] width 450 height 80
drag, startPoint x: 676, startPoint y: 152, endPoint x: 622, endPoint y: 147, distance: 54.4
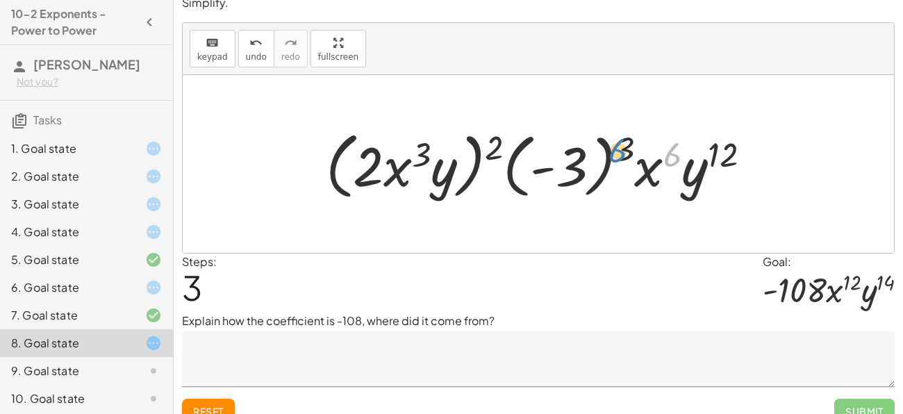
click at [622, 147] on div at bounding box center [544, 164] width 450 height 80
drag, startPoint x: 686, startPoint y: 174, endPoint x: 608, endPoint y: 165, distance: 77.6
click at [608, 165] on div at bounding box center [544, 164] width 450 height 80
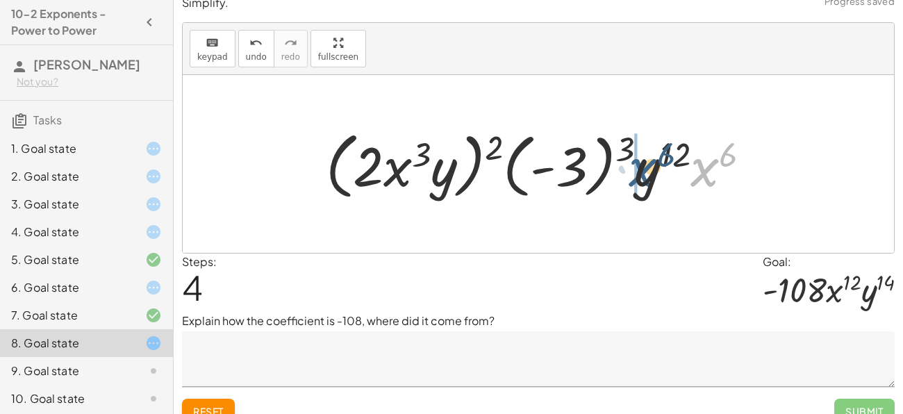
drag, startPoint x: 693, startPoint y: 174, endPoint x: 626, endPoint y: 174, distance: 66.7
click at [626, 174] on div at bounding box center [544, 164] width 450 height 80
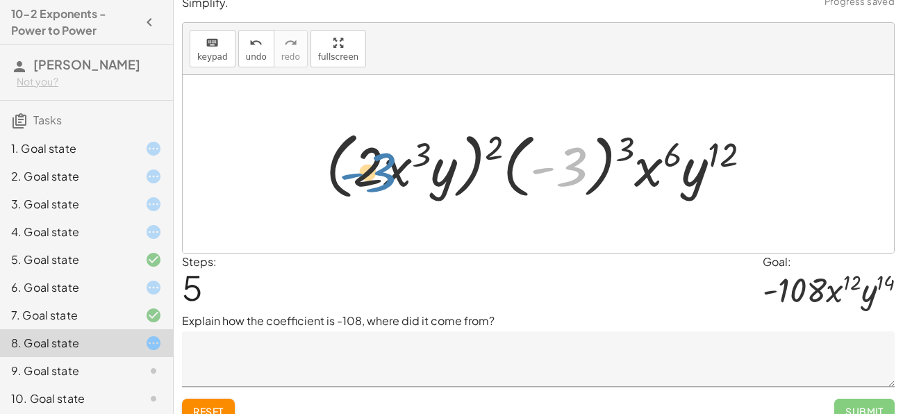
drag, startPoint x: 576, startPoint y: 165, endPoint x: 384, endPoint y: 171, distance: 191.8
click at [384, 171] on div at bounding box center [544, 164] width 450 height 80
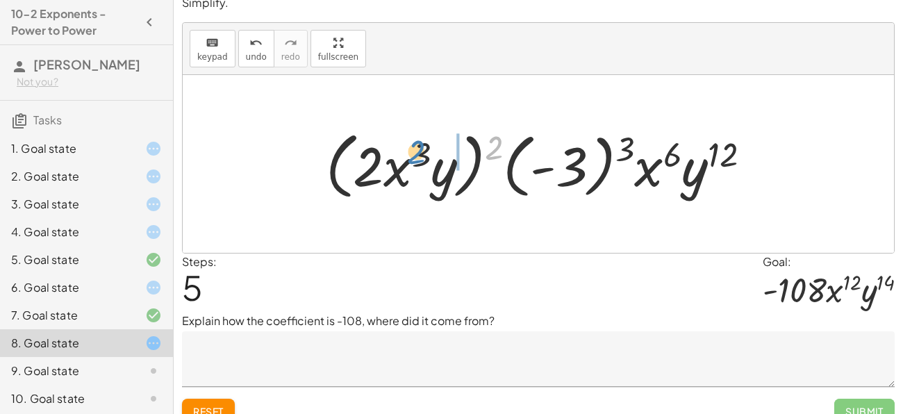
drag, startPoint x: 490, startPoint y: 147, endPoint x: 412, endPoint y: 151, distance: 78.6
click at [412, 151] on div at bounding box center [544, 164] width 450 height 80
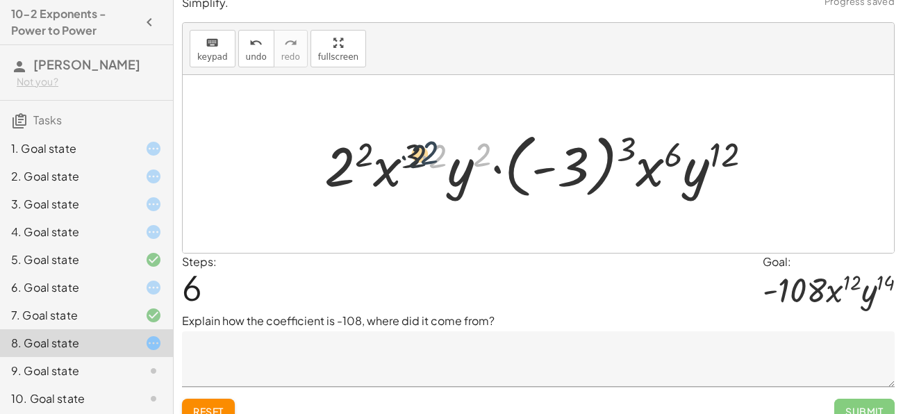
drag, startPoint x: 483, startPoint y: 151, endPoint x: 430, endPoint y: 149, distance: 53.5
click at [430, 149] on div at bounding box center [543, 164] width 453 height 77
drag, startPoint x: 415, startPoint y: 153, endPoint x: 443, endPoint y: 153, distance: 28.5
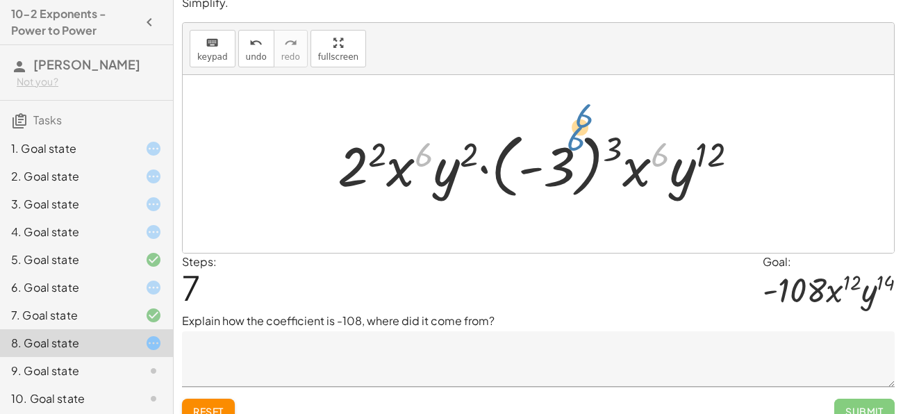
drag, startPoint x: 428, startPoint y: 158, endPoint x: 588, endPoint y: 119, distance: 164.4
drag, startPoint x: 476, startPoint y: 149, endPoint x: 432, endPoint y: 143, distance: 44.9
click at [432, 143] on div at bounding box center [544, 164] width 426 height 77
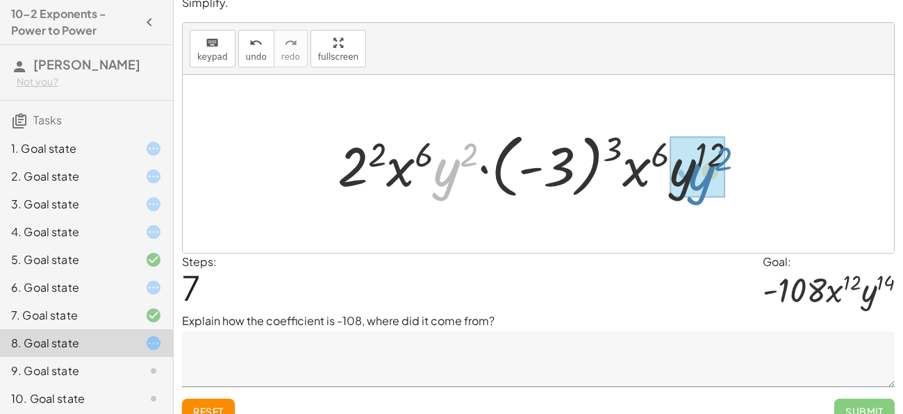
drag, startPoint x: 454, startPoint y: 165, endPoint x: 708, endPoint y: 169, distance: 253.5
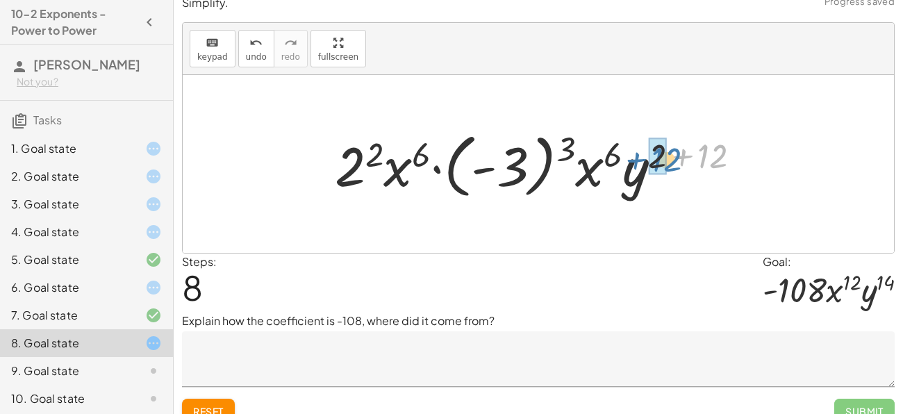
drag, startPoint x: 711, startPoint y: 157, endPoint x: 653, endPoint y: 160, distance: 57.7
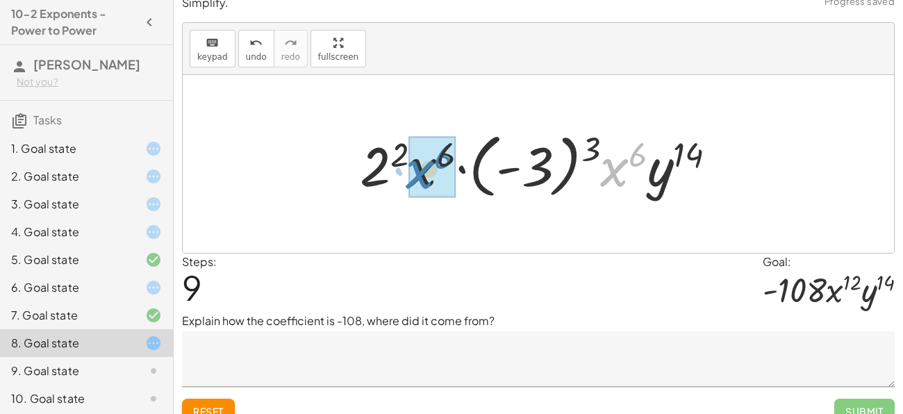
drag, startPoint x: 622, startPoint y: 176, endPoint x: 433, endPoint y: 179, distance: 188.9
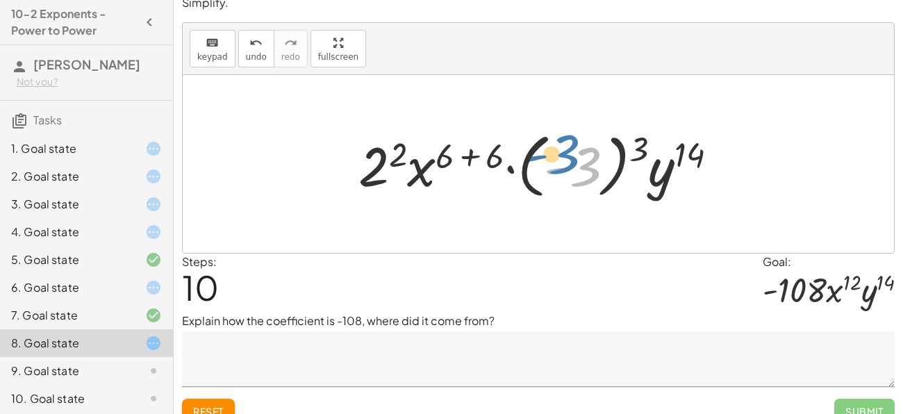
drag, startPoint x: 569, startPoint y: 163, endPoint x: 556, endPoint y: 149, distance: 19.2
click at [556, 149] on div at bounding box center [543, 164] width 384 height 77
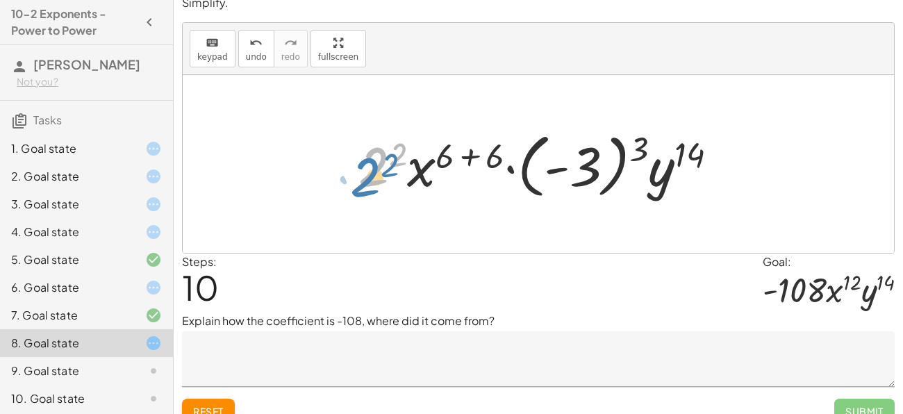
drag, startPoint x: 371, startPoint y: 172, endPoint x: 364, endPoint y: 177, distance: 8.9
click at [364, 177] on div at bounding box center [543, 164] width 384 height 77
drag, startPoint x: 488, startPoint y: 163, endPoint x: 442, endPoint y: 162, distance: 45.8
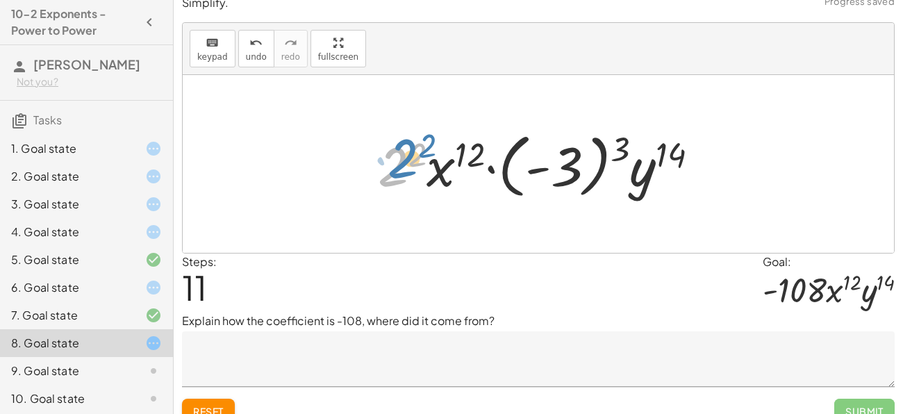
drag, startPoint x: 383, startPoint y: 178, endPoint x: 304, endPoint y: 174, distance: 79.3
click at [304, 174] on div "· ( · 2 · x 3 · y ) 2 · ( · - 3 · x 2 · y 4 ) 3 · ( · 2 · x 3 · y ) 2 · ( - 3 )…" at bounding box center [538, 164] width 711 height 178
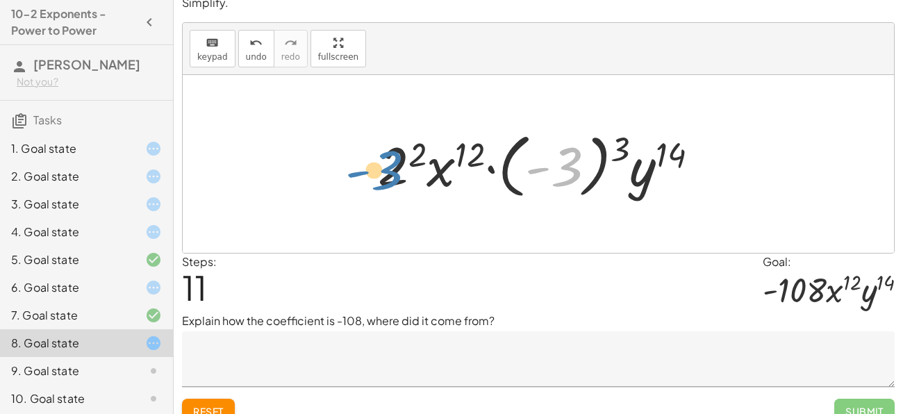
drag, startPoint x: 562, startPoint y: 176, endPoint x: 391, endPoint y: 181, distance: 170.9
click at [391, 181] on div at bounding box center [544, 164] width 346 height 77
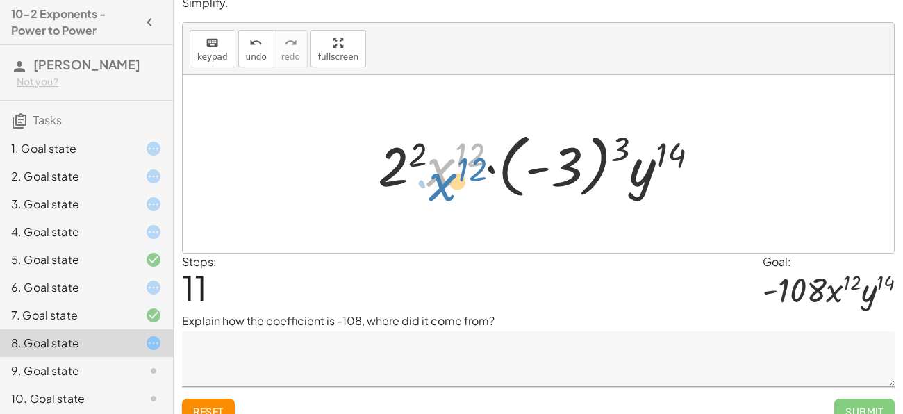
drag, startPoint x: 441, startPoint y: 176, endPoint x: 431, endPoint y: 183, distance: 12.4
click at [431, 183] on div at bounding box center [544, 164] width 346 height 77
drag, startPoint x: 572, startPoint y: 148, endPoint x: 563, endPoint y: 151, distance: 9.0
click at [563, 151] on div at bounding box center [544, 164] width 346 height 77
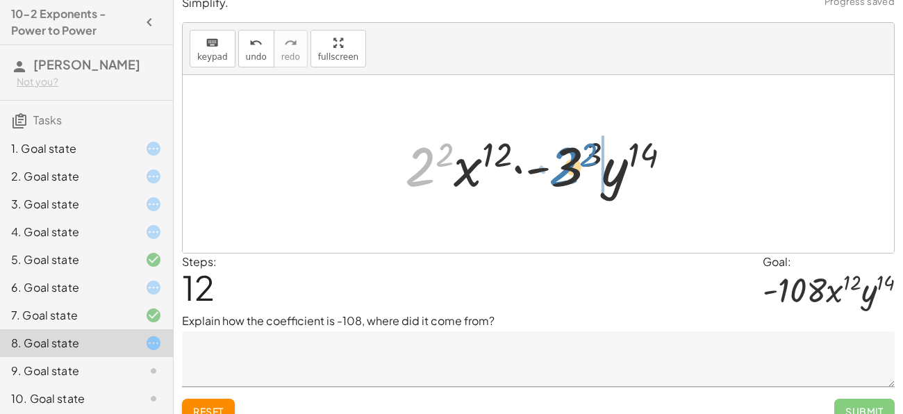
drag, startPoint x: 431, startPoint y: 172, endPoint x: 560, endPoint y: 173, distance: 129.2
click at [560, 173] on div at bounding box center [543, 164] width 291 height 72
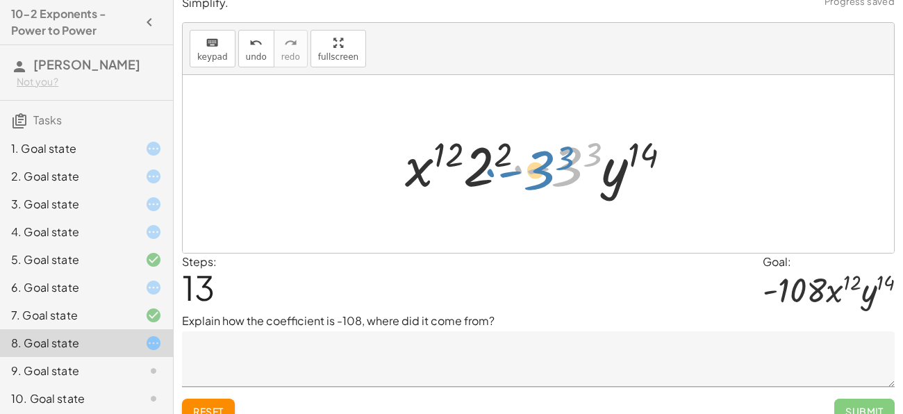
drag, startPoint x: 564, startPoint y: 173, endPoint x: 542, endPoint y: 174, distance: 21.6
click at [542, 174] on div at bounding box center [543, 164] width 291 height 72
drag, startPoint x: 498, startPoint y: 154, endPoint x: 588, endPoint y: 150, distance: 90.4
click at [588, 150] on div at bounding box center [543, 164] width 291 height 72
drag, startPoint x: 595, startPoint y: 151, endPoint x: 500, endPoint y: 151, distance: 94.5
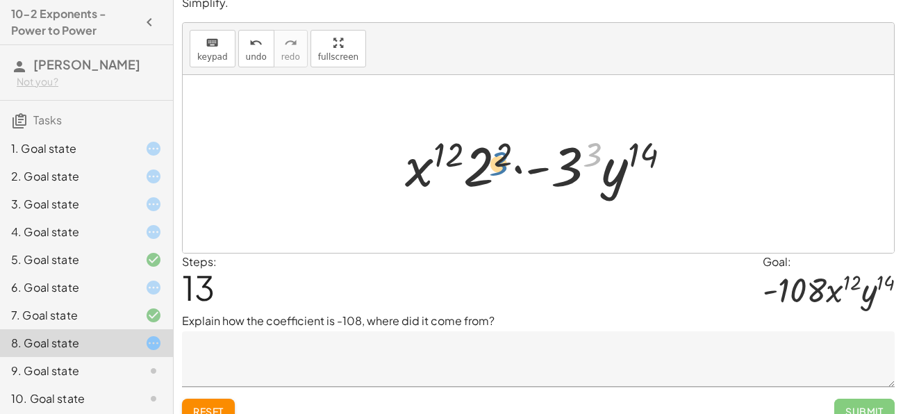
click at [500, 151] on div at bounding box center [543, 164] width 291 height 72
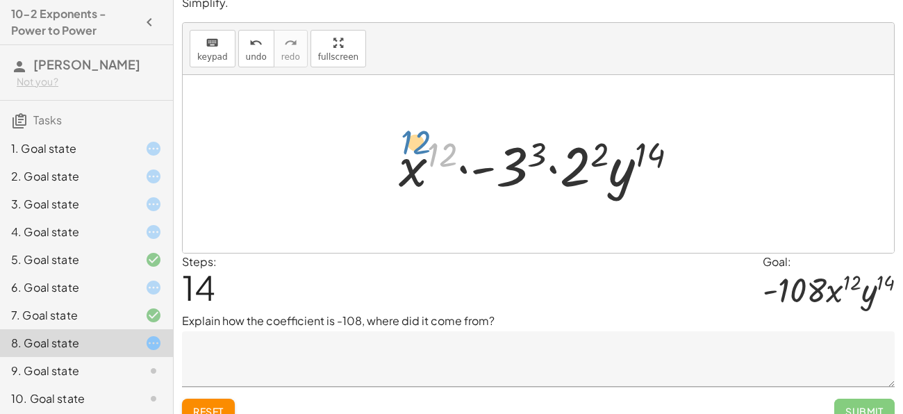
click at [444, 153] on div at bounding box center [544, 164] width 304 height 72
drag, startPoint x: 418, startPoint y: 165, endPoint x: 592, endPoint y: 168, distance: 174.4
click at [592, 168] on div at bounding box center [544, 164] width 304 height 72
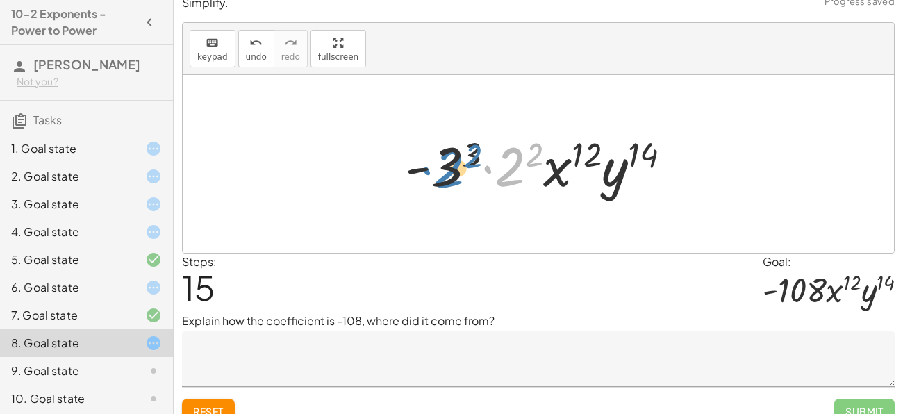
drag, startPoint x: 506, startPoint y: 164, endPoint x: 443, endPoint y: 165, distance: 62.5
click at [443, 165] on div at bounding box center [543, 164] width 291 height 72
click at [431, 172] on div at bounding box center [543, 164] width 291 height 72
drag, startPoint x: 531, startPoint y: 165, endPoint x: 464, endPoint y: 163, distance: 66.7
click at [464, 163] on div at bounding box center [543, 164] width 291 height 72
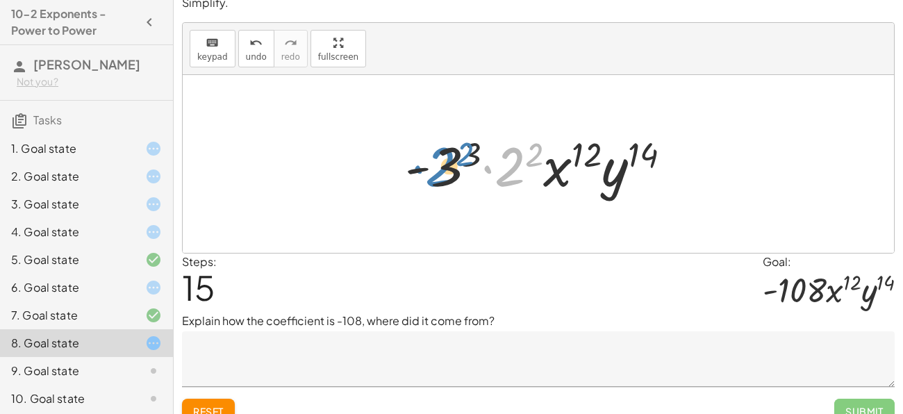
drag, startPoint x: 496, startPoint y: 170, endPoint x: 426, endPoint y: 169, distance: 69.5
click at [426, 169] on div at bounding box center [543, 164] width 291 height 72
drag, startPoint x: 443, startPoint y: 169, endPoint x: 497, endPoint y: 169, distance: 54.2
click at [497, 169] on div at bounding box center [543, 164] width 291 height 72
drag, startPoint x: 506, startPoint y: 173, endPoint x: 438, endPoint y: 173, distance: 68.1
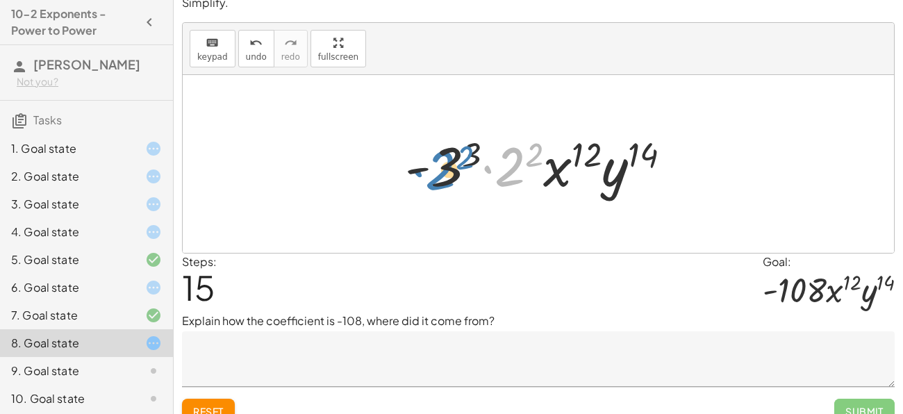
click at [438, 173] on div at bounding box center [543, 164] width 291 height 72
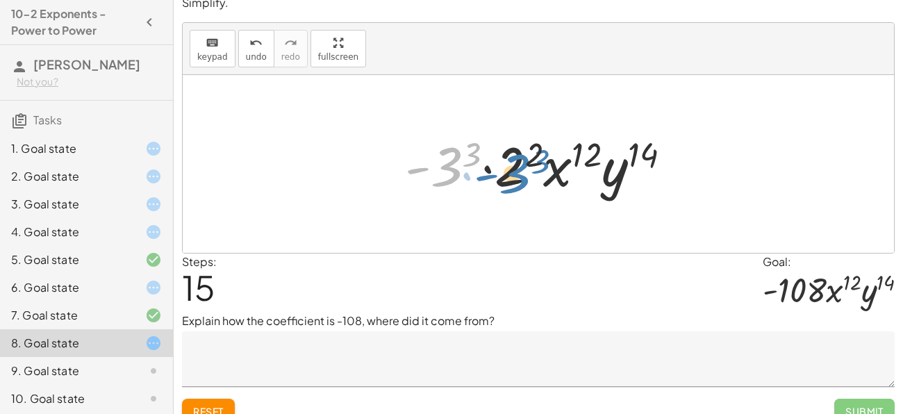
drag, startPoint x: 461, startPoint y: 161, endPoint x: 529, endPoint y: 170, distance: 68.0
click at [529, 170] on div at bounding box center [543, 164] width 291 height 72
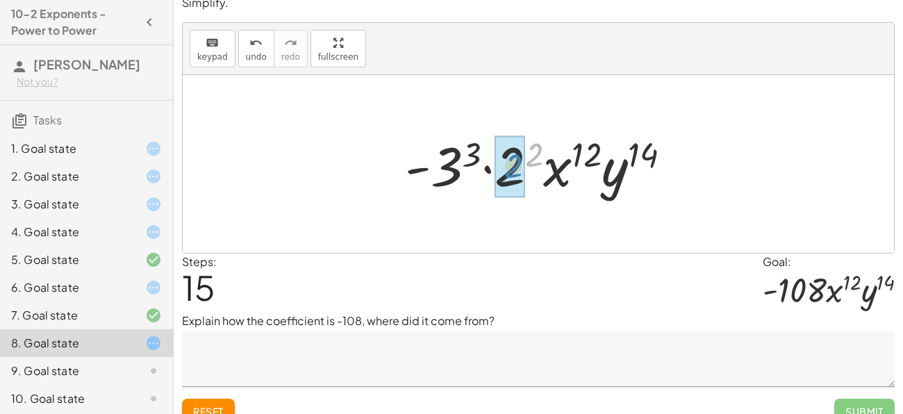
drag, startPoint x: 530, startPoint y: 163, endPoint x: 516, endPoint y: 178, distance: 20.7
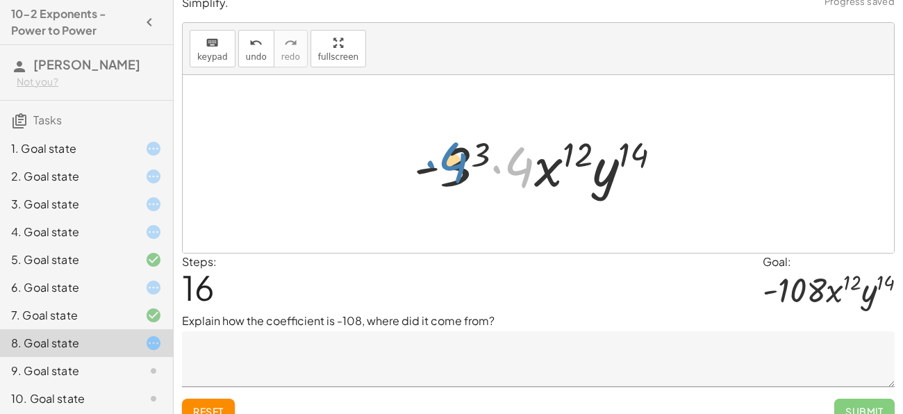
drag, startPoint x: 518, startPoint y: 174, endPoint x: 452, endPoint y: 169, distance: 66.2
click at [452, 169] on div at bounding box center [543, 164] width 273 height 72
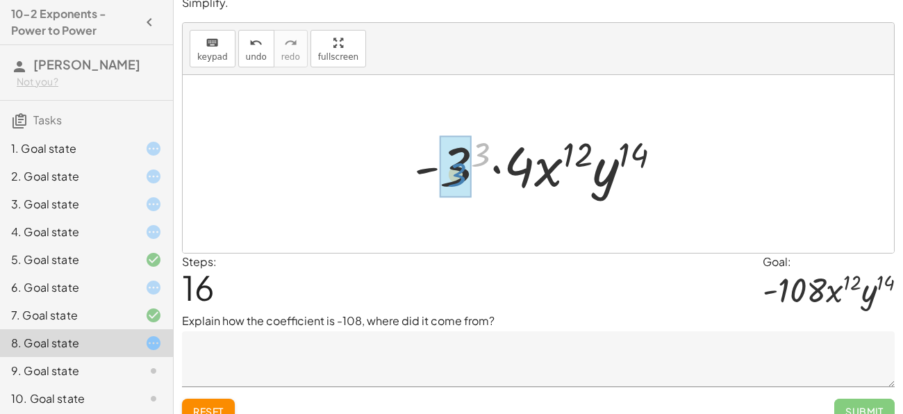
drag, startPoint x: 479, startPoint y: 156, endPoint x: 454, endPoint y: 176, distance: 31.6
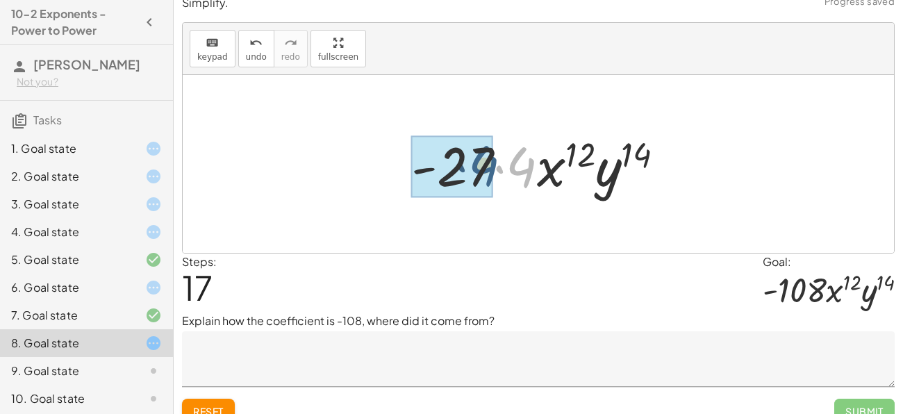
drag, startPoint x: 510, startPoint y: 165, endPoint x: 458, endPoint y: 165, distance: 51.4
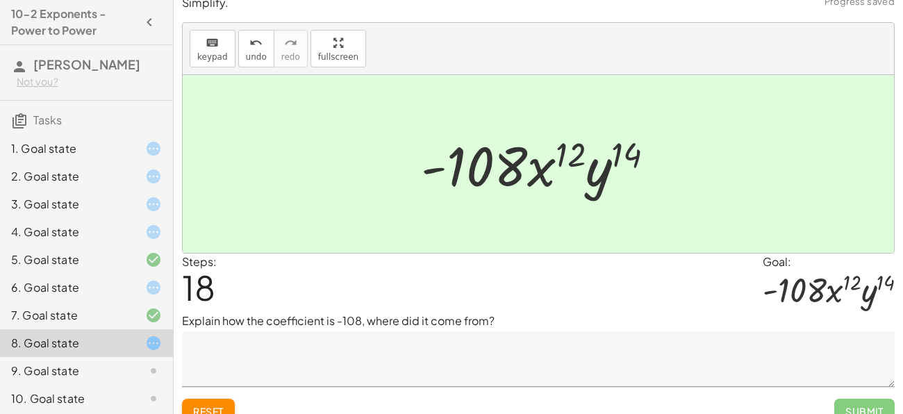
scroll to position [31, 0]
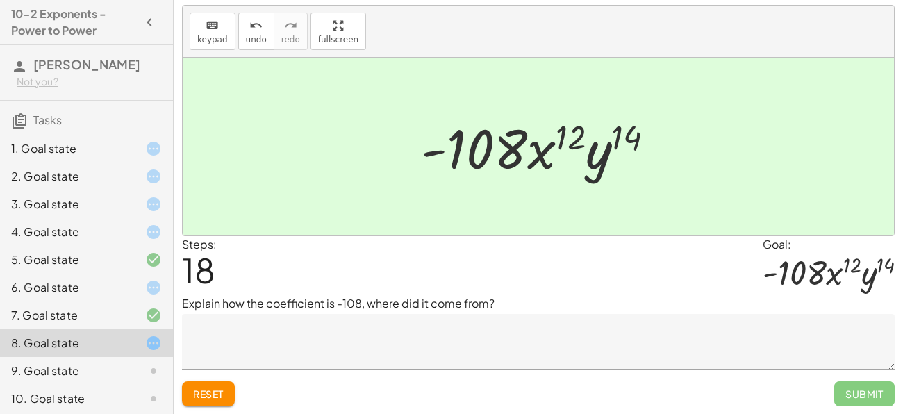
click at [149, 364] on icon at bounding box center [153, 371] width 17 height 17
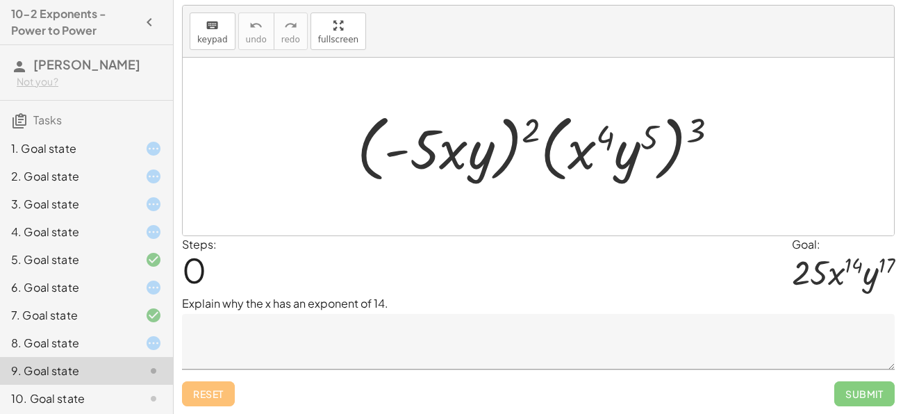
scroll to position [59, 0]
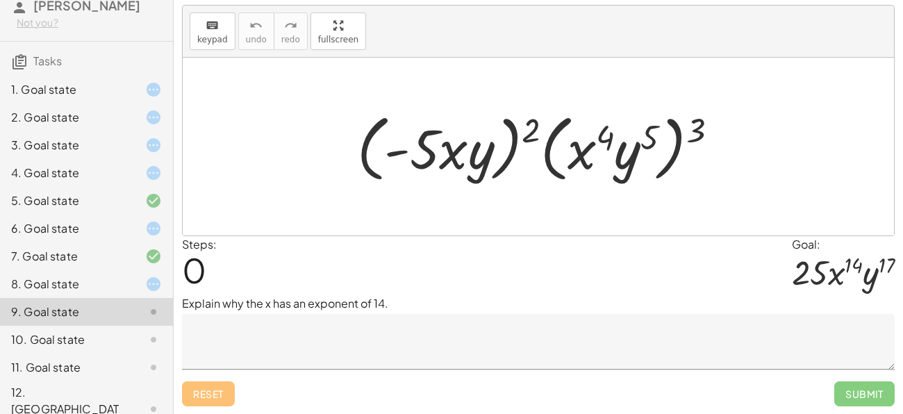
click at [90, 307] on div "9. Goal state" at bounding box center [67, 312] width 112 height 17
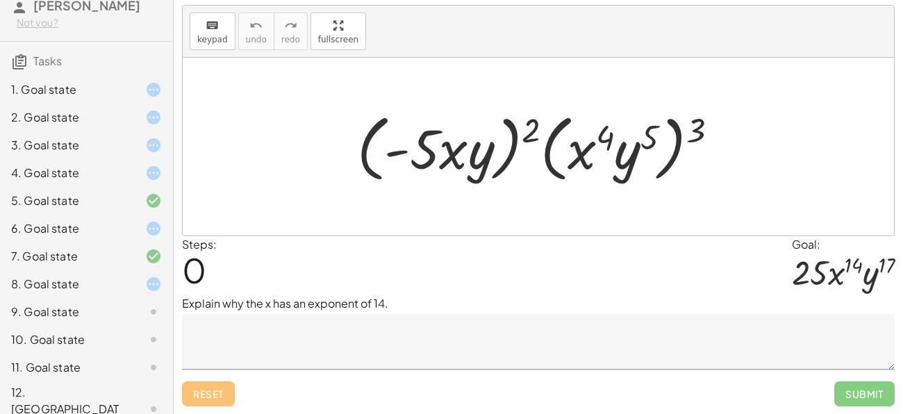
click at [97, 280] on div "8. Goal state" at bounding box center [67, 284] width 112 height 17
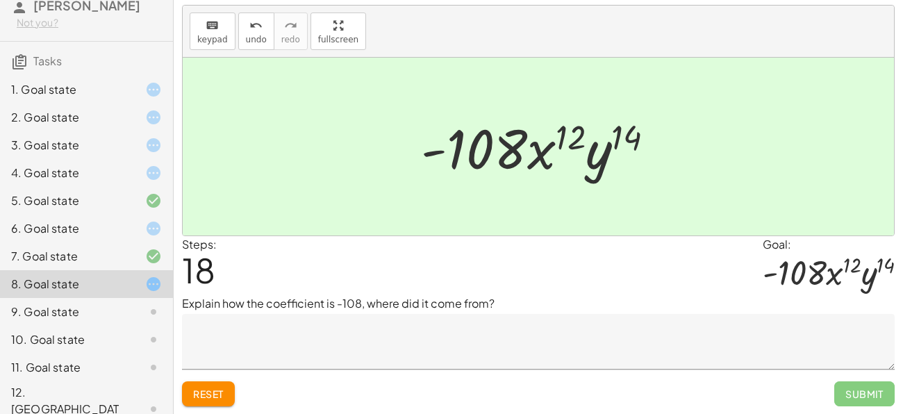
click at [112, 381] on div "10. Goal state" at bounding box center [86, 409] width 173 height 56
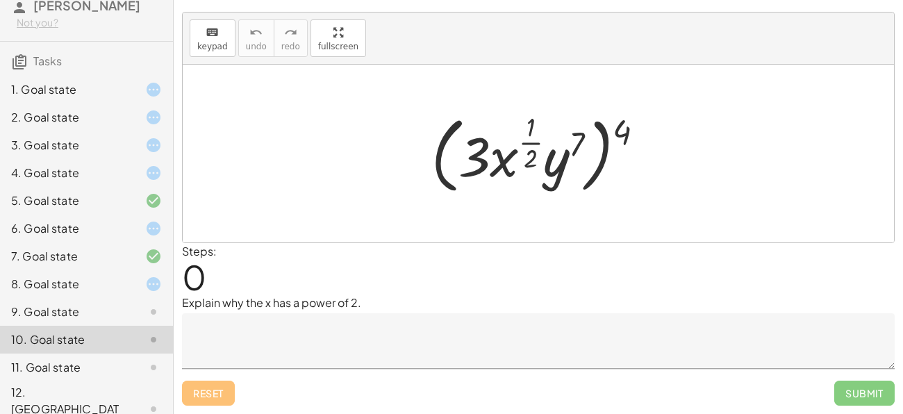
click at [106, 309] on div "9. Goal state" at bounding box center [67, 312] width 112 height 17
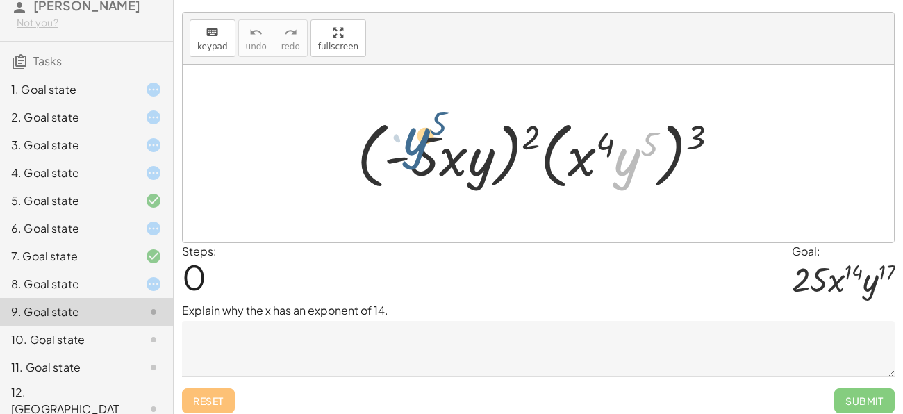
drag, startPoint x: 618, startPoint y: 170, endPoint x: 395, endPoint y: 146, distance: 225.0
click at [395, 146] on div at bounding box center [543, 154] width 386 height 80
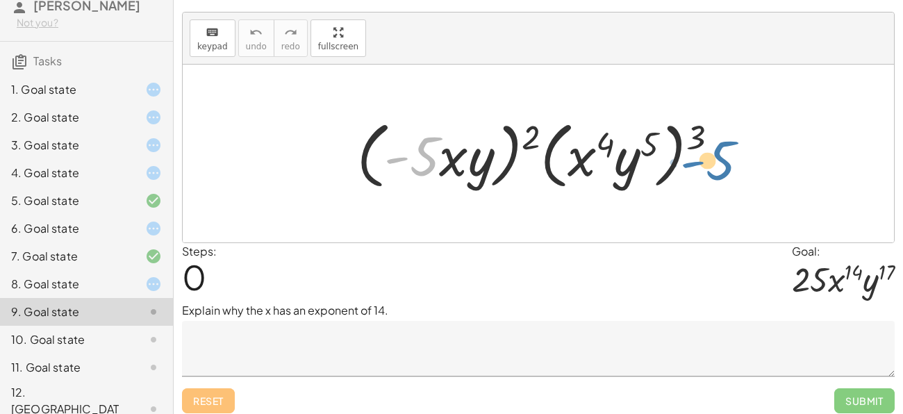
drag, startPoint x: 402, startPoint y: 156, endPoint x: 698, endPoint y: 158, distance: 295.9
click at [698, 158] on div at bounding box center [543, 154] width 386 height 80
drag, startPoint x: 697, startPoint y: 134, endPoint x: 718, endPoint y: 140, distance: 22.2
click at [718, 140] on div at bounding box center [543, 154] width 386 height 80
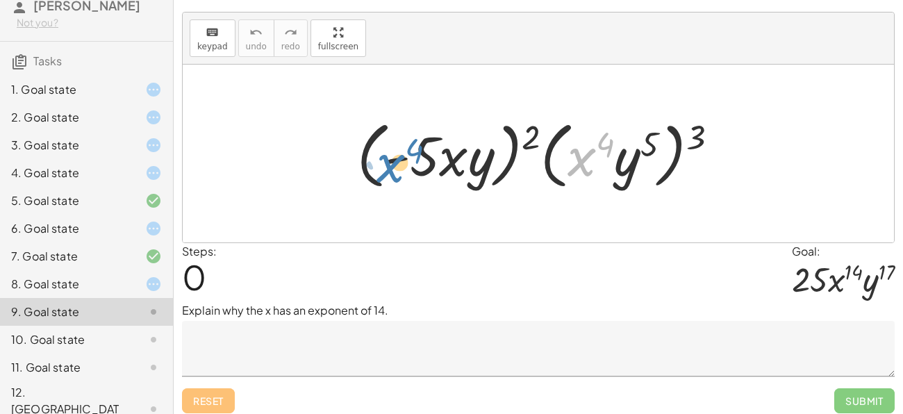
drag, startPoint x: 595, startPoint y: 162, endPoint x: 404, endPoint y: 168, distance: 191.1
click at [404, 168] on div at bounding box center [543, 154] width 386 height 80
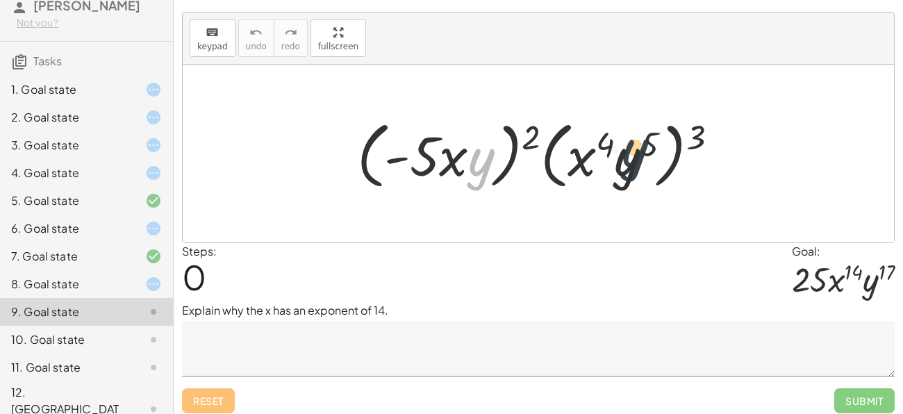
drag, startPoint x: 487, startPoint y: 164, endPoint x: 647, endPoint y: 154, distance: 160.0
click at [647, 154] on div at bounding box center [543, 154] width 386 height 80
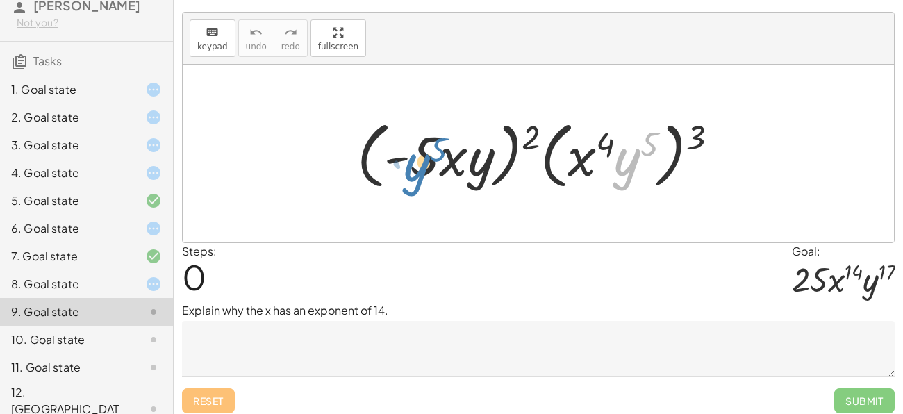
drag, startPoint x: 636, startPoint y: 158, endPoint x: 442, endPoint y: 162, distance: 194.5
click at [442, 162] on div at bounding box center [543, 154] width 386 height 80
drag, startPoint x: 707, startPoint y: 128, endPoint x: 661, endPoint y: 136, distance: 46.5
click at [661, 136] on div at bounding box center [543, 154] width 386 height 80
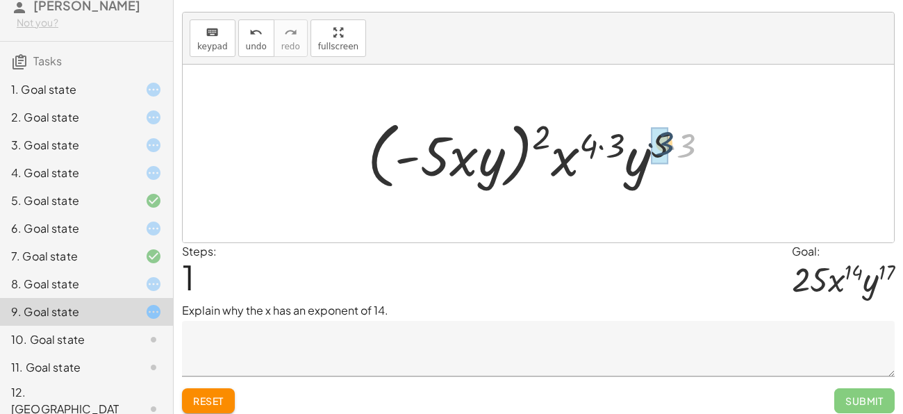
drag, startPoint x: 685, startPoint y: 143, endPoint x: 661, endPoint y: 140, distance: 23.8
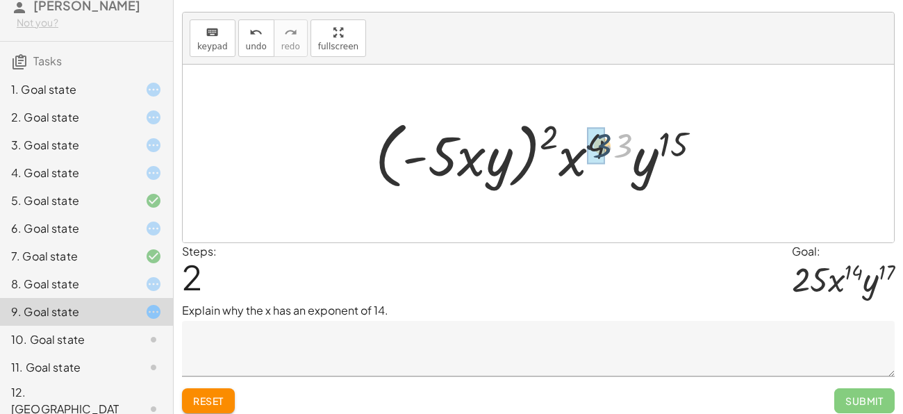
drag, startPoint x: 629, startPoint y: 141, endPoint x: 606, endPoint y: 141, distance: 23.6
click at [606, 141] on div at bounding box center [543, 154] width 351 height 80
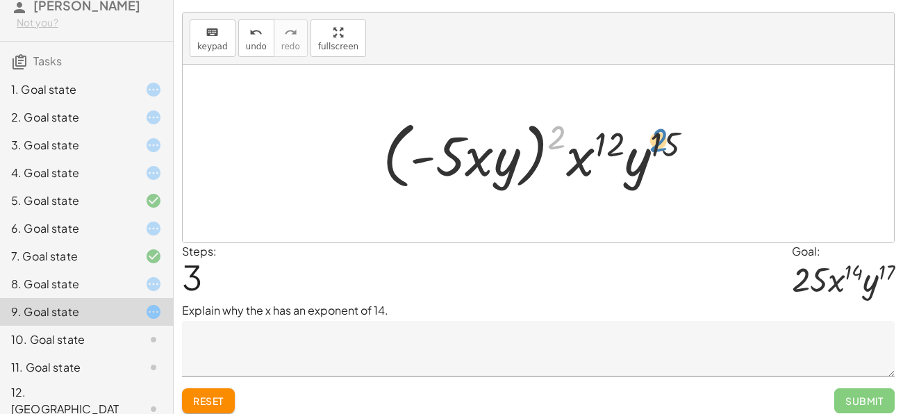
drag, startPoint x: 561, startPoint y: 139, endPoint x: 666, endPoint y: 144, distance: 105.0
click at [666, 144] on div at bounding box center [543, 154] width 335 height 80
drag, startPoint x: 557, startPoint y: 138, endPoint x: 615, endPoint y: 147, distance: 58.2
click at [615, 147] on div at bounding box center [543, 154] width 335 height 80
drag, startPoint x: 497, startPoint y: 176, endPoint x: 626, endPoint y: 167, distance: 129.5
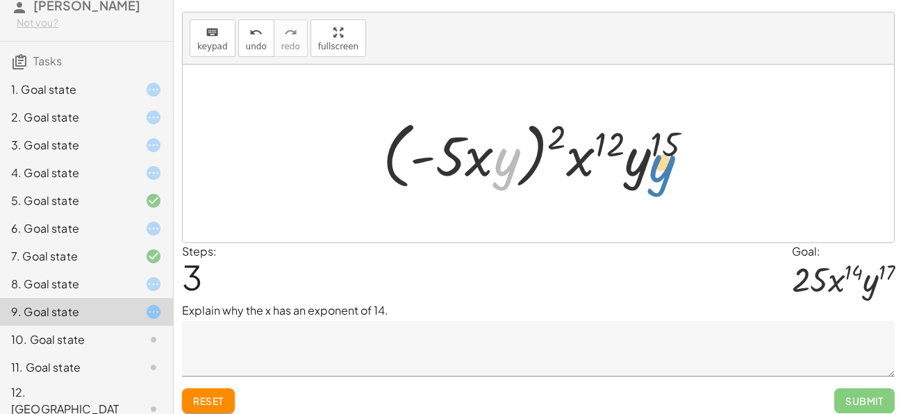
click at [626, 167] on div at bounding box center [543, 154] width 335 height 80
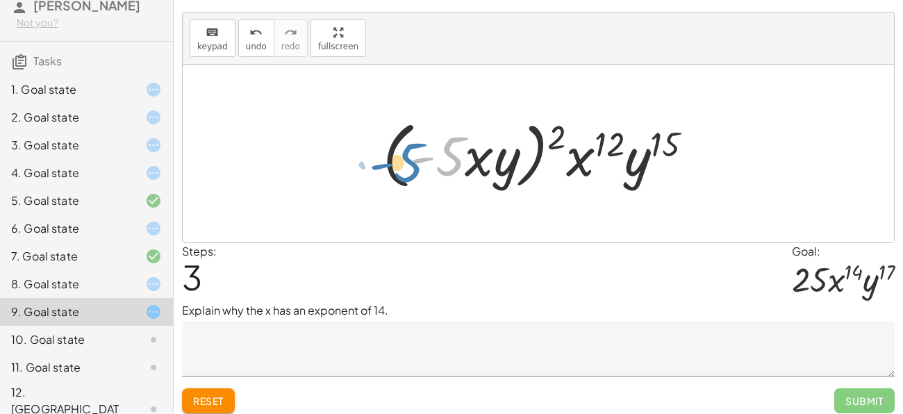
drag, startPoint x: 456, startPoint y: 153, endPoint x: 413, endPoint y: 156, distance: 42.5
click at [413, 156] on div at bounding box center [543, 154] width 335 height 80
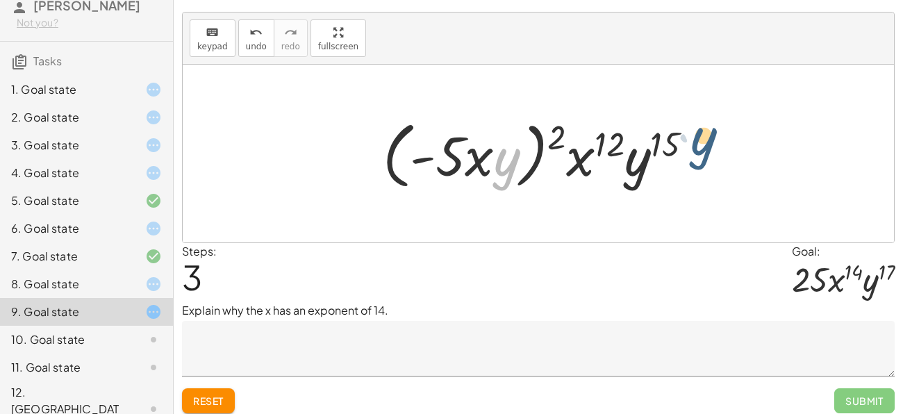
drag, startPoint x: 507, startPoint y: 158, endPoint x: 701, endPoint y: 140, distance: 195.2
click at [701, 140] on div at bounding box center [543, 154] width 335 height 80
drag, startPoint x: 670, startPoint y: 142, endPoint x: 779, endPoint y: 160, distance: 111.3
click at [779, 160] on div "· ( · - 5 · x · y ) 2 · ( · x 4 · y 5 ) 3 · ( · - 5 · x · y ) 2 · x ( · 4 · 3 )…" at bounding box center [538, 154] width 711 height 178
drag, startPoint x: 613, startPoint y: 145, endPoint x: 576, endPoint y: 136, distance: 37.9
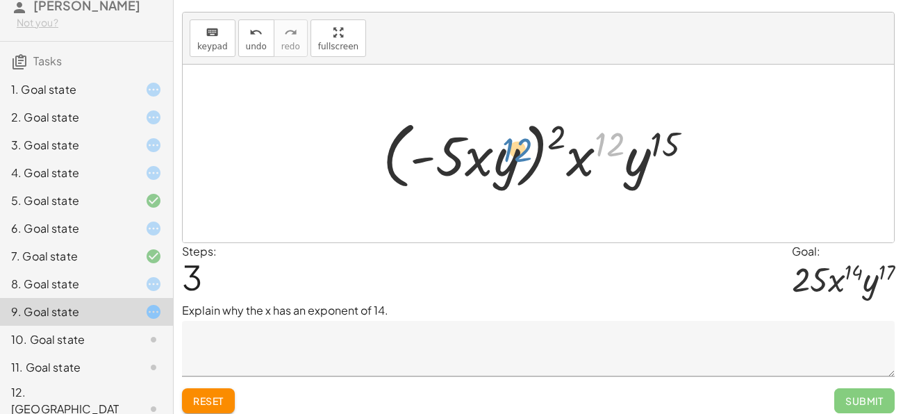
click at [597, 151] on div at bounding box center [543, 154] width 335 height 80
click at [574, 136] on div at bounding box center [543, 154] width 335 height 80
click at [555, 135] on div at bounding box center [543, 154] width 335 height 80
drag, startPoint x: 503, startPoint y: 176, endPoint x: 454, endPoint y: 164, distance: 50.9
click at [454, 164] on div at bounding box center [543, 154] width 335 height 80
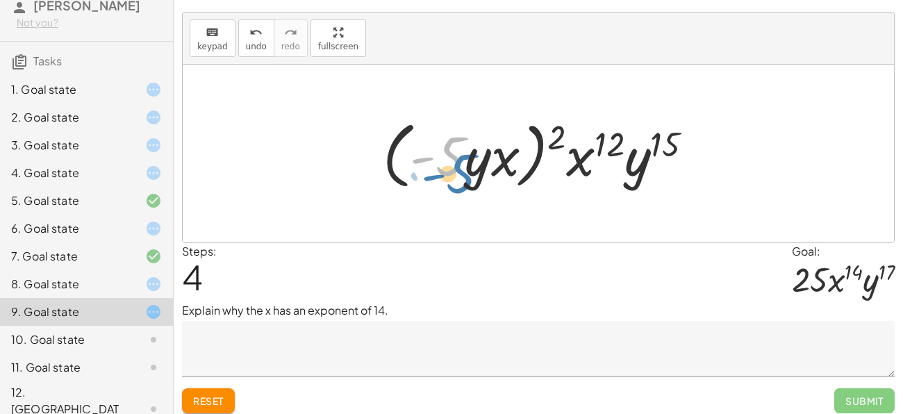
drag, startPoint x: 454, startPoint y: 164, endPoint x: 442, endPoint y: 163, distance: 11.9
click at [442, 163] on div at bounding box center [543, 154] width 335 height 80
drag, startPoint x: 491, startPoint y: 164, endPoint x: 438, endPoint y: 163, distance: 53.5
click at [438, 163] on div at bounding box center [543, 154] width 335 height 80
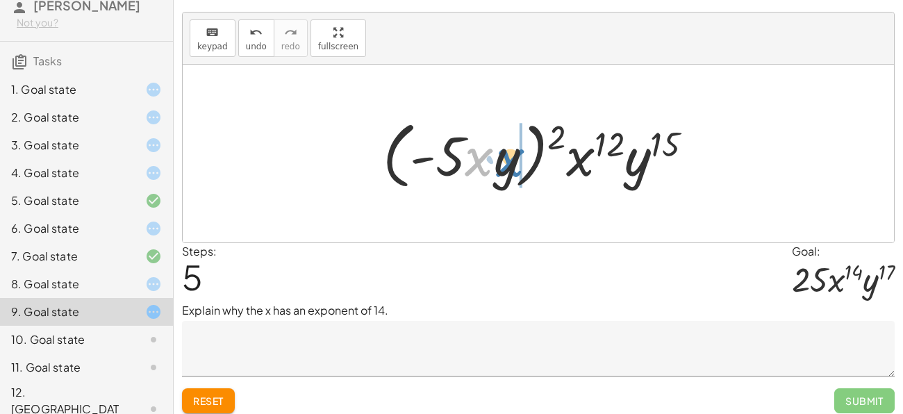
drag, startPoint x: 481, startPoint y: 169, endPoint x: 513, endPoint y: 169, distance: 32.0
click at [513, 169] on div at bounding box center [543, 154] width 335 height 80
drag, startPoint x: 559, startPoint y: 131, endPoint x: 451, endPoint y: 139, distance: 107.9
click at [451, 139] on div at bounding box center [543, 154] width 335 height 80
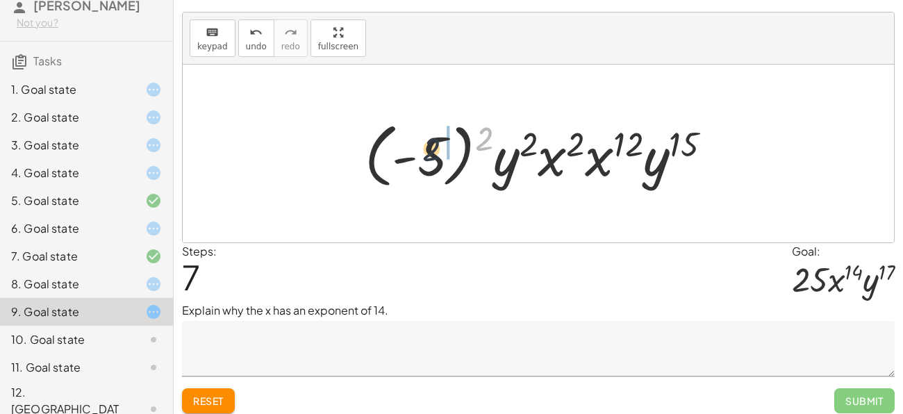
drag, startPoint x: 485, startPoint y: 138, endPoint x: 426, endPoint y: 149, distance: 60.2
click at [426, 149] on div at bounding box center [544, 153] width 372 height 77
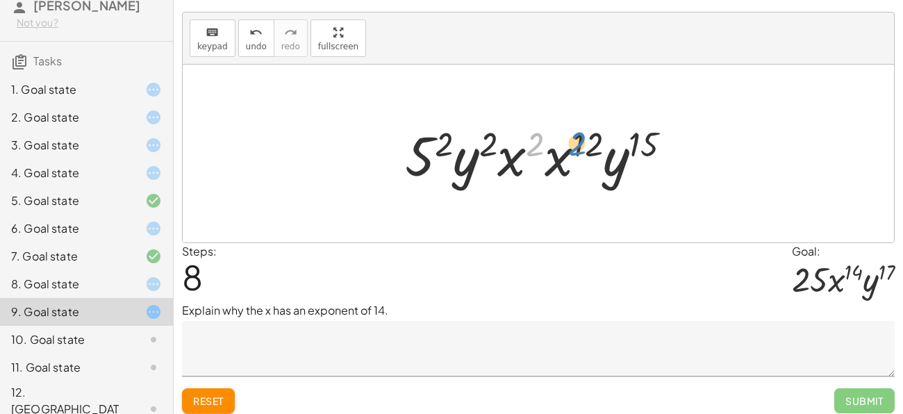
drag, startPoint x: 529, startPoint y: 142, endPoint x: 584, endPoint y: 142, distance: 55.6
click at [584, 142] on div at bounding box center [544, 154] width 292 height 72
drag, startPoint x: 490, startPoint y: 153, endPoint x: 563, endPoint y: 151, distance: 73.7
click at [563, 151] on div at bounding box center [544, 154] width 292 height 72
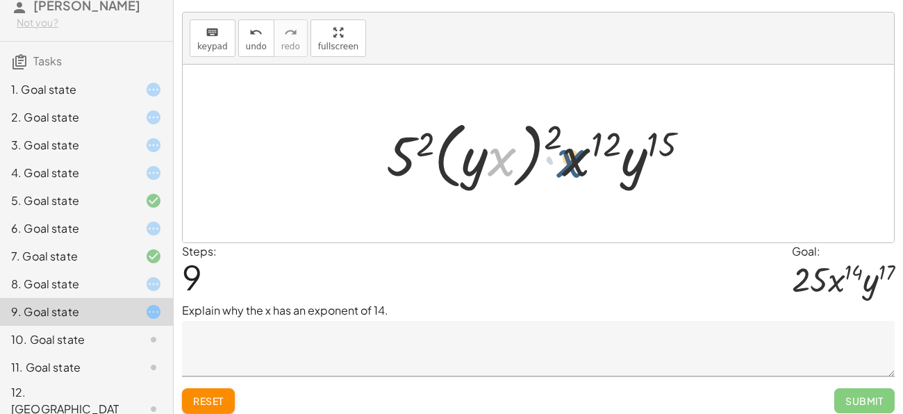
drag, startPoint x: 490, startPoint y: 166, endPoint x: 565, endPoint y: 167, distance: 74.3
click at [565, 167] on div at bounding box center [543, 154] width 328 height 80
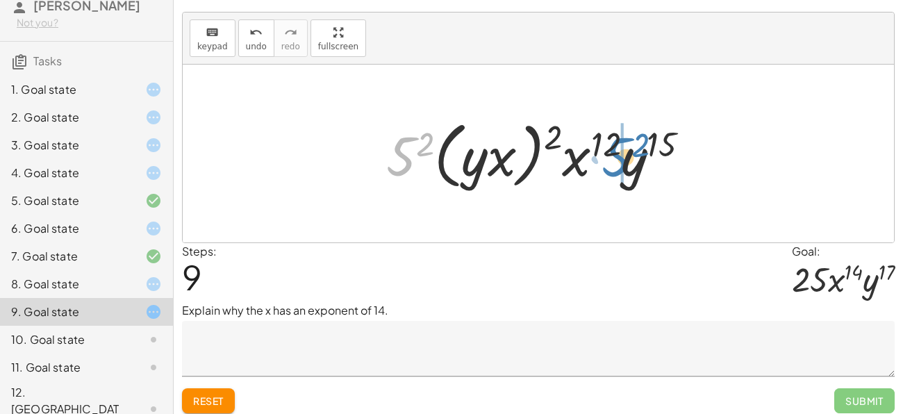
drag, startPoint x: 400, startPoint y: 158, endPoint x: 616, endPoint y: 159, distance: 216.0
click at [616, 159] on div at bounding box center [543, 154] width 328 height 80
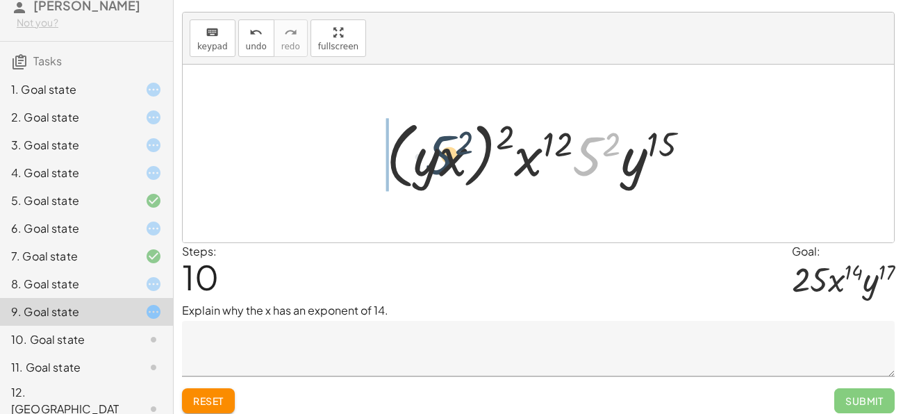
drag, startPoint x: 587, startPoint y: 163, endPoint x: 419, endPoint y: 163, distance: 168.1
click at [419, 163] on div at bounding box center [543, 154] width 328 height 80
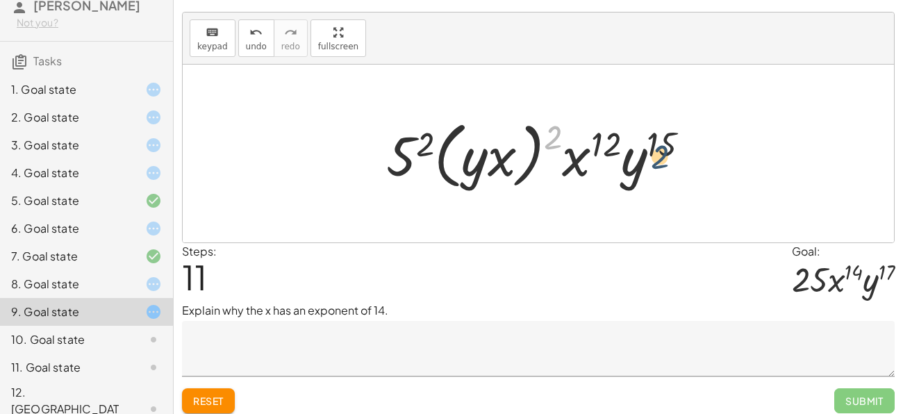
drag, startPoint x: 545, startPoint y: 140, endPoint x: 668, endPoint y: 156, distance: 124.0
click at [668, 156] on div at bounding box center [543, 154] width 328 height 80
drag, startPoint x: 423, startPoint y: 151, endPoint x: 488, endPoint y: 152, distance: 64.6
click at [488, 152] on div at bounding box center [543, 154] width 328 height 80
drag, startPoint x: 556, startPoint y: 134, endPoint x: 489, endPoint y: 153, distance: 70.1
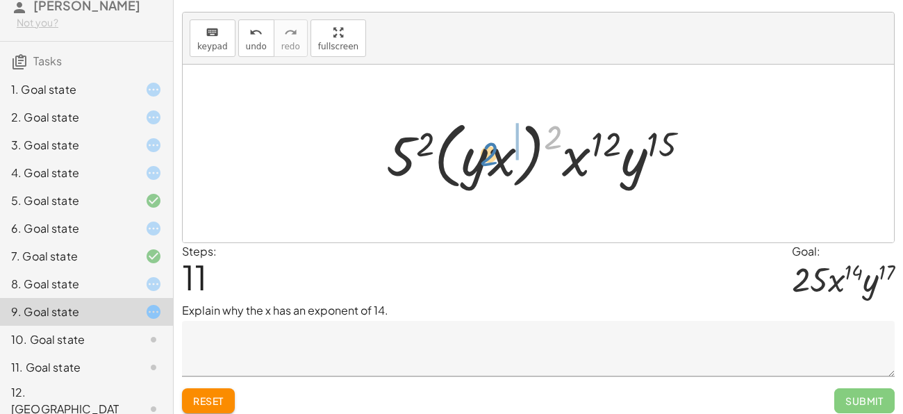
click at [489, 153] on div at bounding box center [543, 154] width 328 height 80
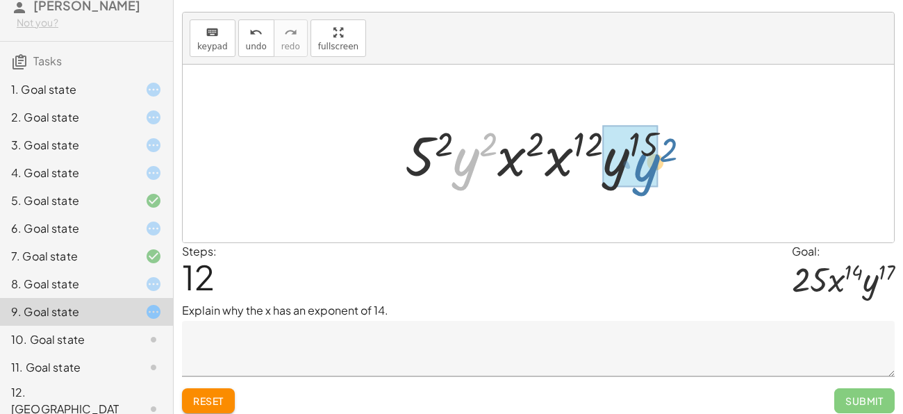
drag, startPoint x: 468, startPoint y: 166, endPoint x: 647, endPoint y: 171, distance: 179.3
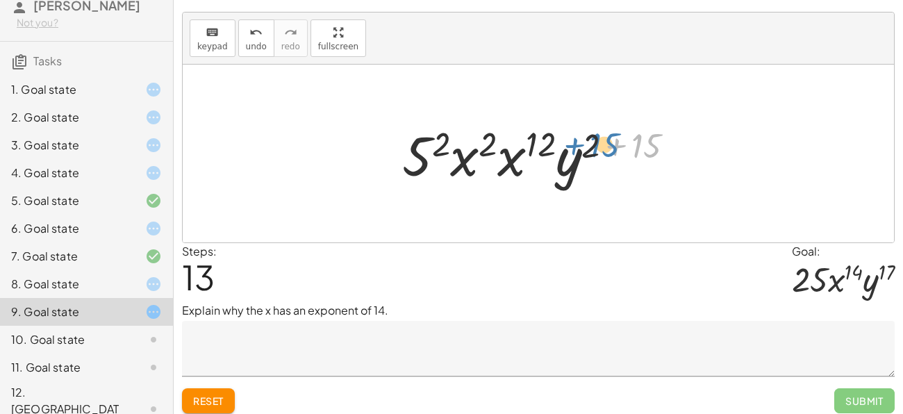
drag, startPoint x: 641, startPoint y: 135, endPoint x: 599, endPoint y: 135, distance: 41.7
click at [599, 135] on div at bounding box center [543, 154] width 297 height 72
drag, startPoint x: 638, startPoint y: 146, endPoint x: 583, endPoint y: 145, distance: 55.6
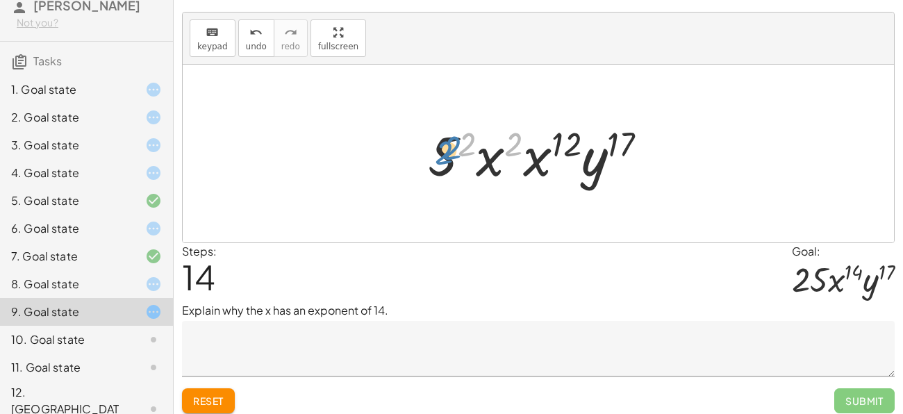
drag, startPoint x: 507, startPoint y: 147, endPoint x: 443, endPoint y: 151, distance: 64.0
click at [443, 151] on div at bounding box center [543, 154] width 244 height 72
drag, startPoint x: 422, startPoint y: 161, endPoint x: 413, endPoint y: 165, distance: 9.7
click at [413, 165] on div "· ( · - 5 · x · y ) 2 · ( · x 4 · y 5 ) 3 · ( · - 5 · x · y ) 2 · x ( · 4 · 3 )…" at bounding box center [538, 154] width 262 height 78
drag, startPoint x: 512, startPoint y: 140, endPoint x: 483, endPoint y: 142, distance: 29.2
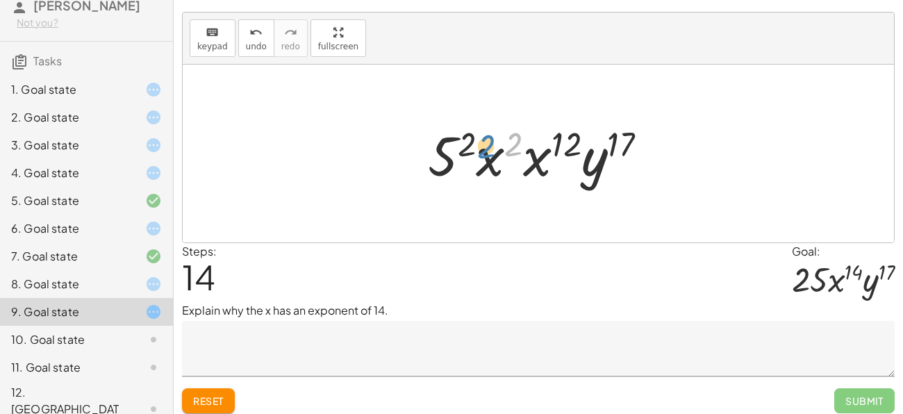
click at [483, 142] on div at bounding box center [543, 154] width 244 height 72
drag, startPoint x: 516, startPoint y: 147, endPoint x: 579, endPoint y: 149, distance: 62.5
click at [579, 149] on div at bounding box center [543, 154] width 244 height 72
click at [549, 151] on div at bounding box center [543, 154] width 244 height 72
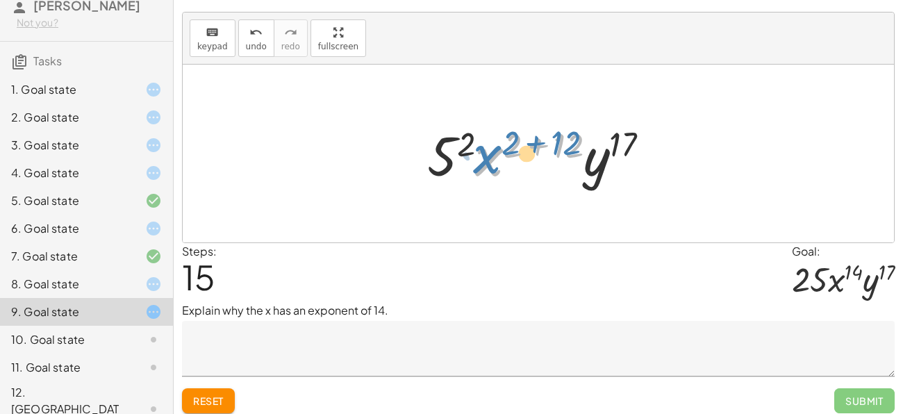
drag, startPoint x: 516, startPoint y: 161, endPoint x: 487, endPoint y: 157, distance: 29.5
click at [487, 157] on div at bounding box center [543, 154] width 247 height 72
drag, startPoint x: 572, startPoint y: 144, endPoint x: 515, endPoint y: 145, distance: 57.0
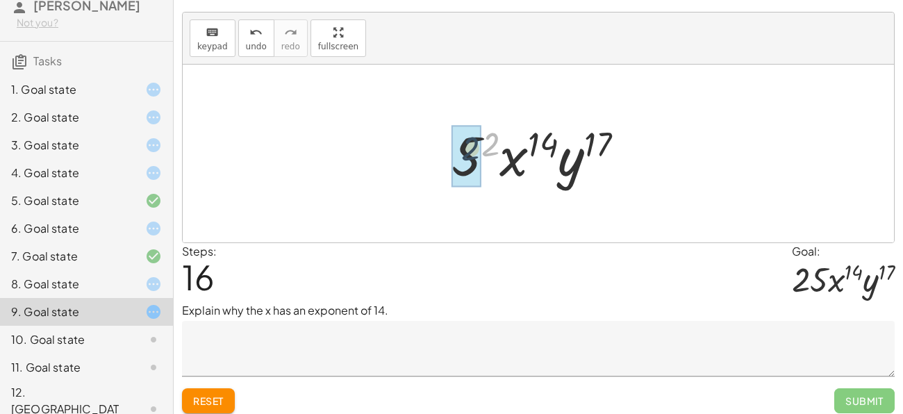
drag, startPoint x: 488, startPoint y: 150, endPoint x: 466, endPoint y: 155, distance: 22.1
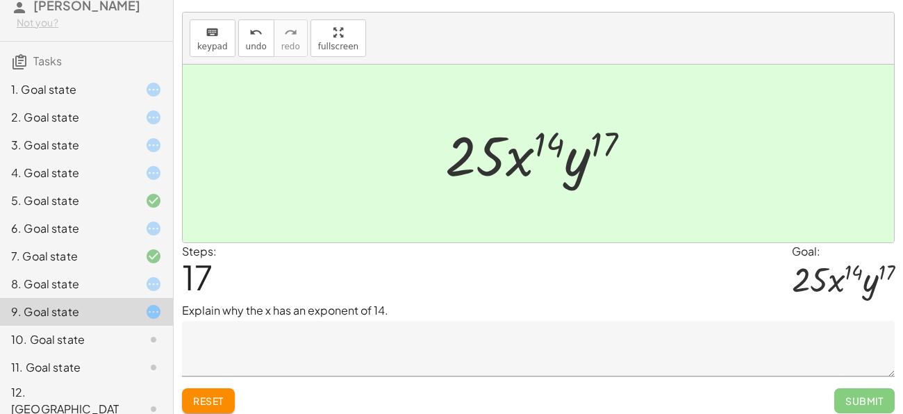
click at [138, 335] on div at bounding box center [142, 339] width 39 height 17
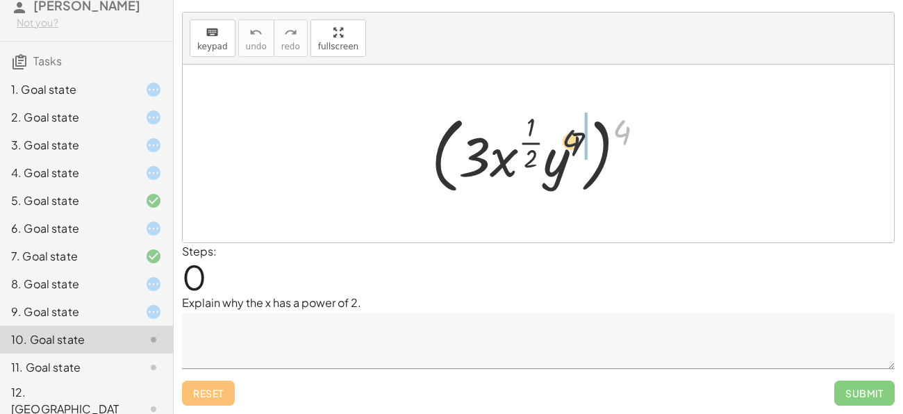
drag, startPoint x: 614, startPoint y: 140, endPoint x: 480, endPoint y: 163, distance: 136.0
click at [480, 163] on div at bounding box center [543, 153] width 238 height 90
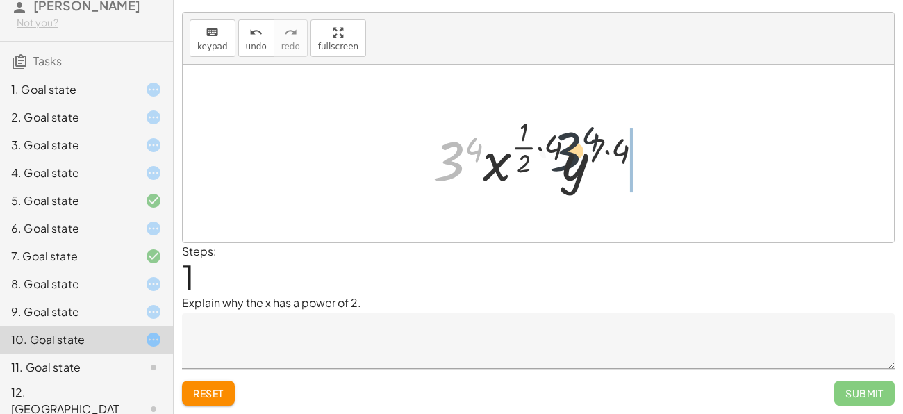
drag, startPoint x: 454, startPoint y: 166, endPoint x: 595, endPoint y: 154, distance: 141.5
click at [595, 154] on div at bounding box center [543, 154] width 235 height 82
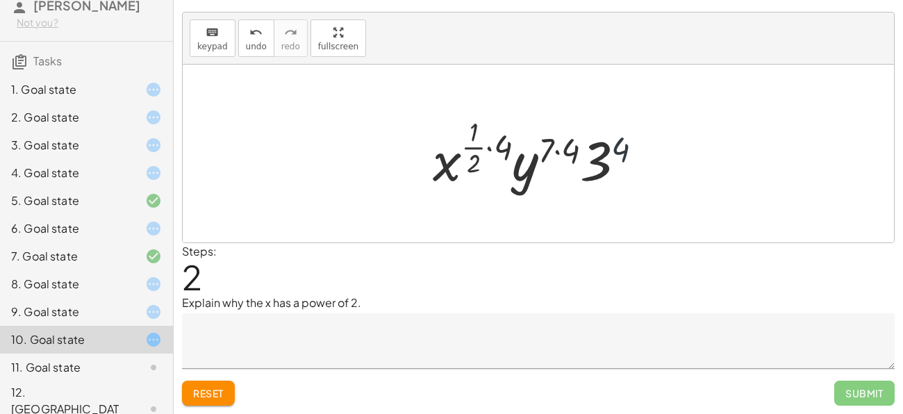
drag, startPoint x: 615, startPoint y: 160, endPoint x: 448, endPoint y: 156, distance: 167.4
click at [448, 156] on div at bounding box center [543, 154] width 235 height 82
drag, startPoint x: 527, startPoint y: 131, endPoint x: 555, endPoint y: 140, distance: 29.0
click at [555, 140] on div at bounding box center [543, 154] width 235 height 82
drag, startPoint x: 568, startPoint y: 146, endPoint x: 550, endPoint y: 149, distance: 18.4
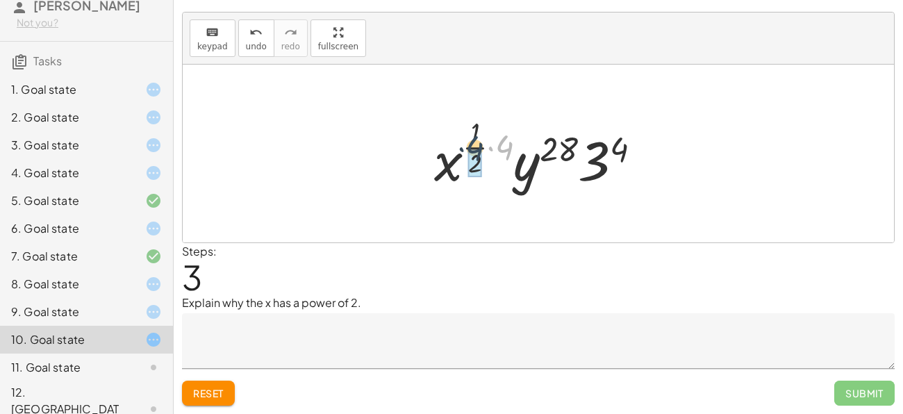
drag, startPoint x: 508, startPoint y: 143, endPoint x: 477, endPoint y: 144, distance: 30.6
click at [477, 144] on div at bounding box center [543, 154] width 232 height 82
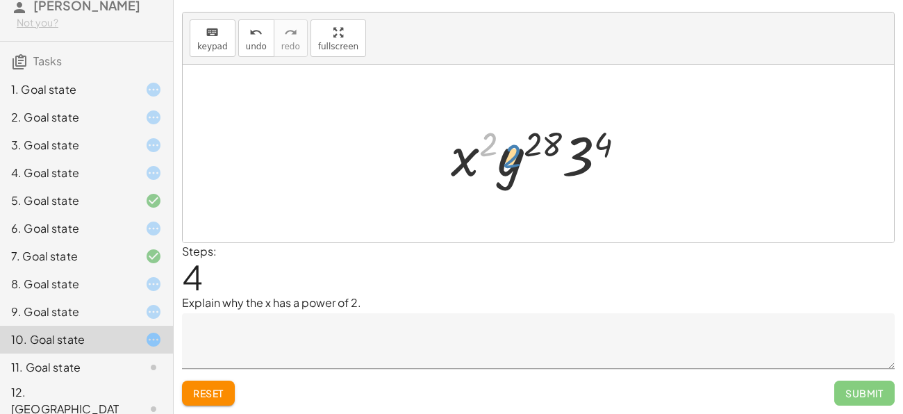
drag, startPoint x: 490, startPoint y: 145, endPoint x: 481, endPoint y: 156, distance: 14.3
click at [481, 156] on div at bounding box center [543, 154] width 199 height 72
drag, startPoint x: 579, startPoint y: 163, endPoint x: 439, endPoint y: 174, distance: 140.1
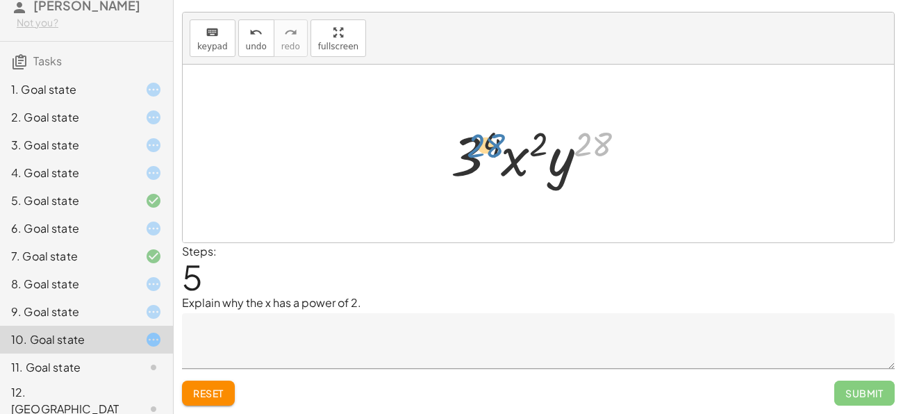
drag, startPoint x: 586, startPoint y: 141, endPoint x: 479, endPoint y: 142, distance: 107.7
click at [479, 142] on div at bounding box center [543, 154] width 199 height 72
drag, startPoint x: 509, startPoint y: 161, endPoint x: 563, endPoint y: 162, distance: 54.2
click at [563, 162] on div at bounding box center [543, 154] width 199 height 72
drag, startPoint x: 542, startPoint y: 144, endPoint x: 498, endPoint y: 144, distance: 44.5
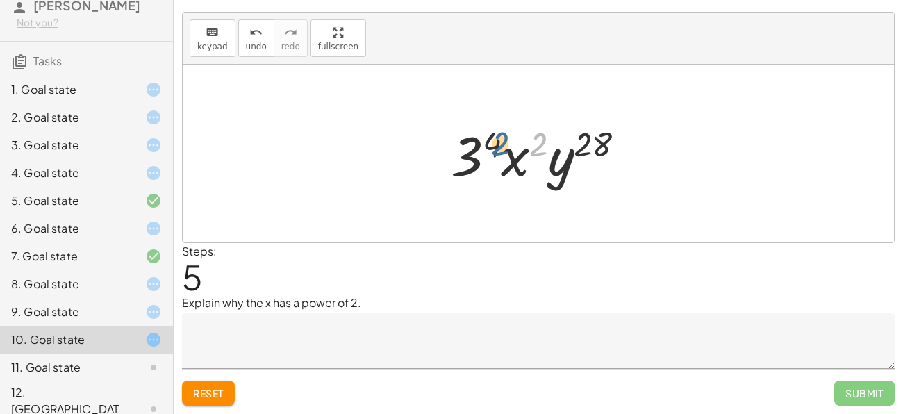
click at [498, 144] on div at bounding box center [543, 154] width 199 height 72
drag, startPoint x: 490, startPoint y: 142, endPoint x: 571, endPoint y: 145, distance: 81.3
click at [571, 145] on div at bounding box center [543, 154] width 199 height 72
click at [124, 365] on div at bounding box center [142, 367] width 39 height 17
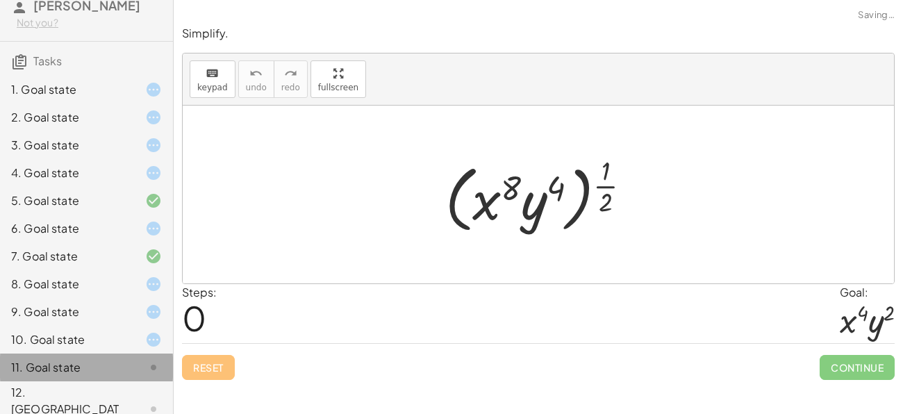
scroll to position [0, 0]
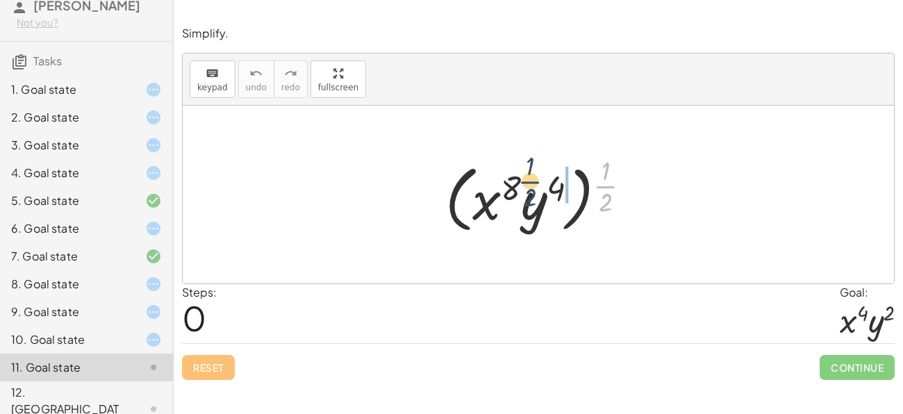
drag, startPoint x: 606, startPoint y: 187, endPoint x: 527, endPoint y: 179, distance: 78.9
click at [527, 179] on div at bounding box center [543, 194] width 210 height 86
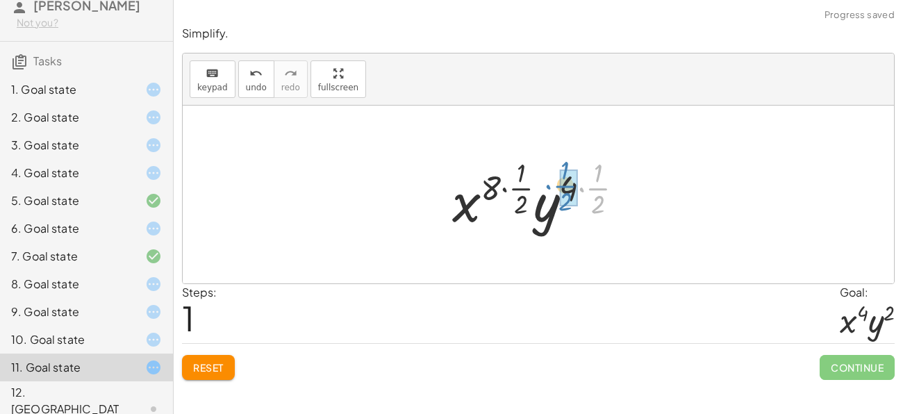
drag, startPoint x: 594, startPoint y: 186, endPoint x: 563, endPoint y: 183, distance: 31.4
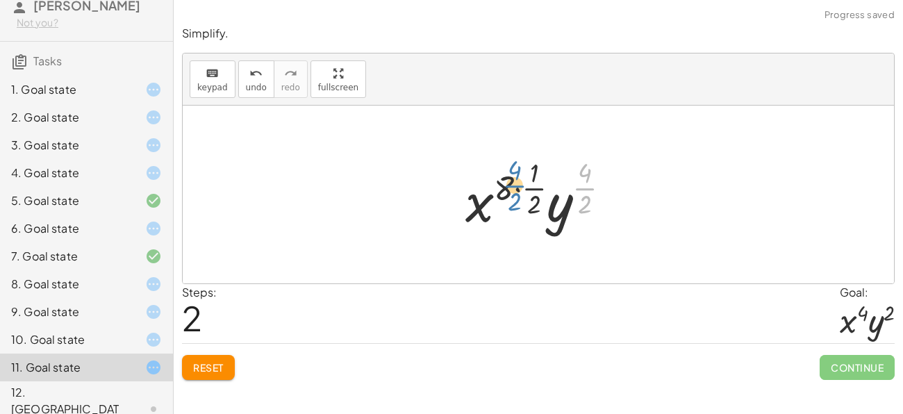
drag, startPoint x: 590, startPoint y: 189, endPoint x: 524, endPoint y: 186, distance: 66.7
click at [524, 186] on div at bounding box center [543, 194] width 170 height 82
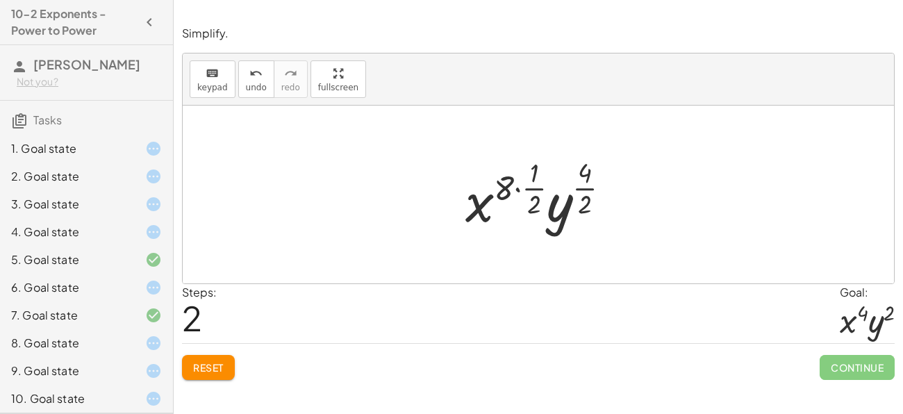
click at [70, 190] on div "1. Goal state" at bounding box center [86, 204] width 173 height 28
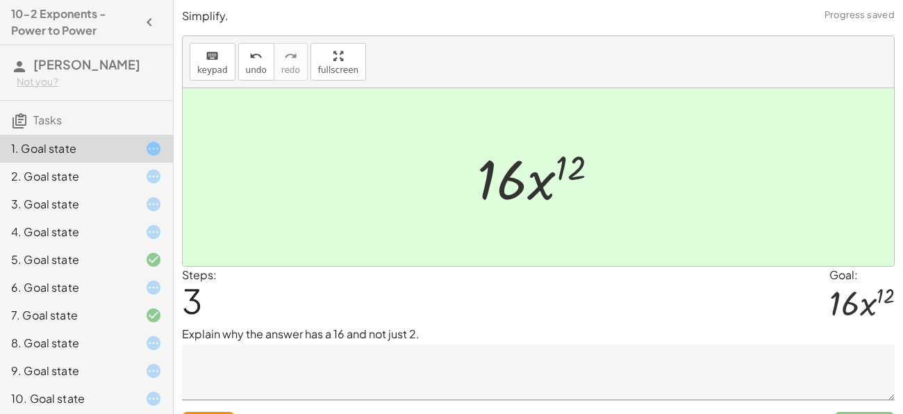
scroll to position [31, 0]
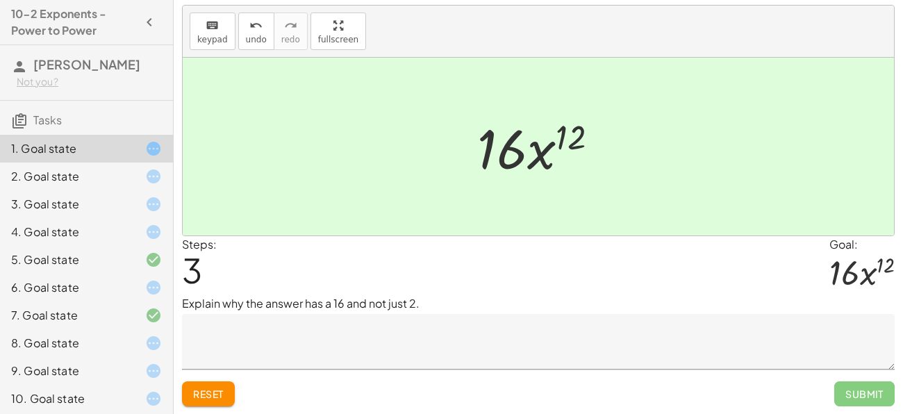
click at [102, 179] on div "2. Goal state" at bounding box center [67, 176] width 112 height 17
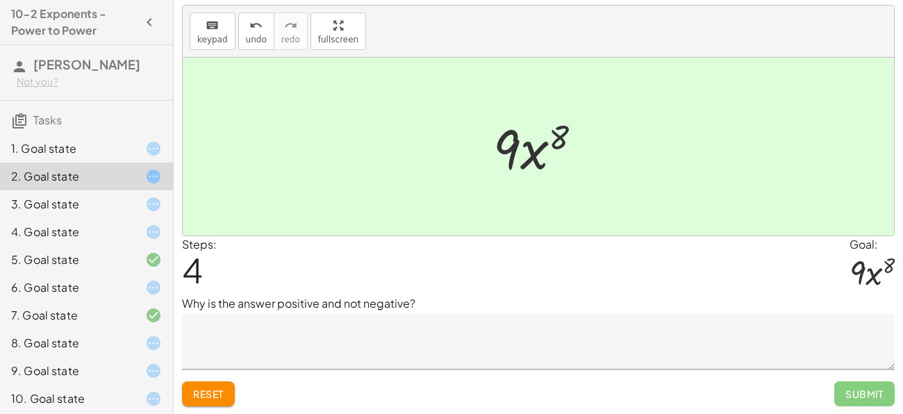
click at [99, 246] on div "3. Goal state" at bounding box center [86, 260] width 173 height 28
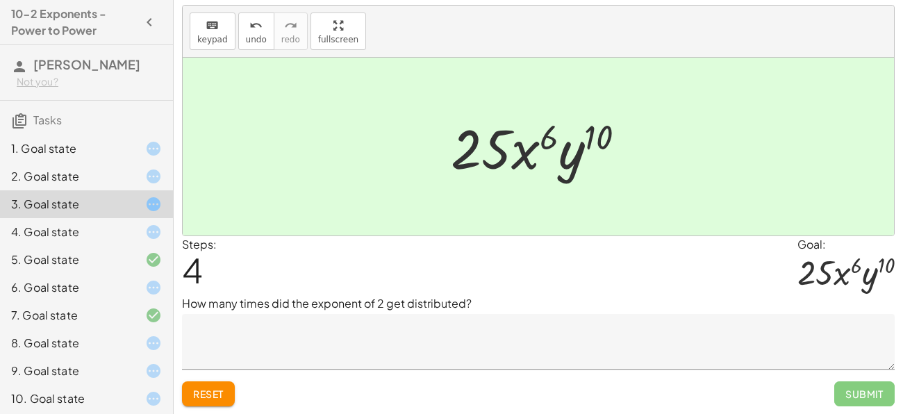
click at [108, 260] on div "5. Goal state" at bounding box center [67, 259] width 112 height 17
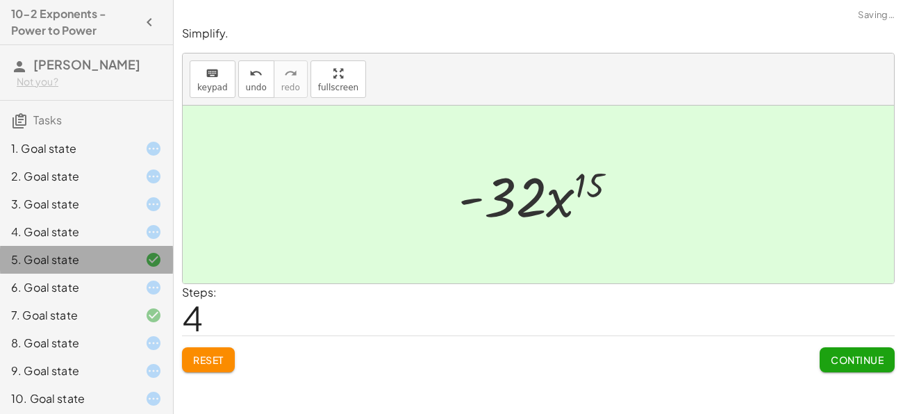
scroll to position [0, 0]
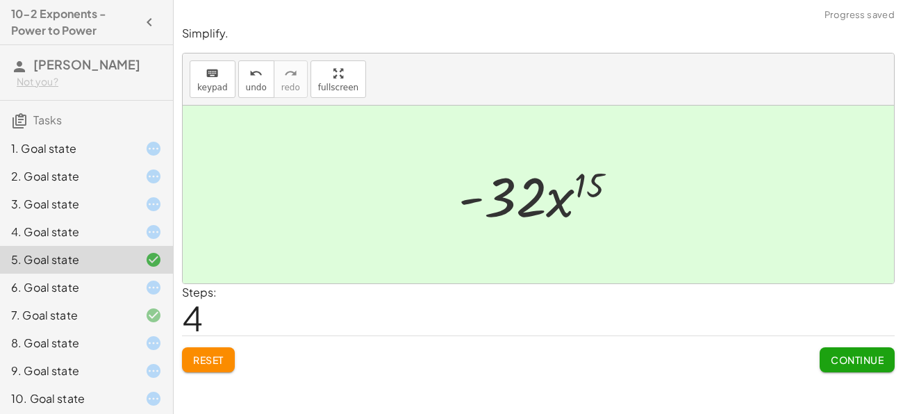
click at [85, 182] on div "2. Goal state" at bounding box center [67, 176] width 112 height 17
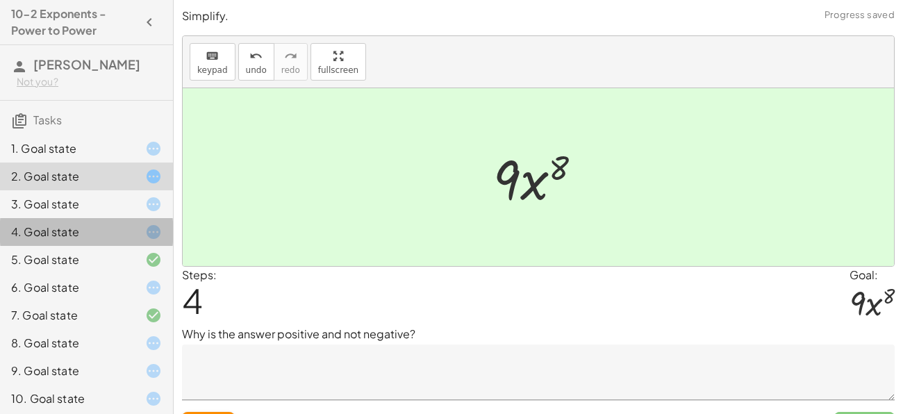
click at [74, 274] on div "4. Goal state" at bounding box center [86, 288] width 173 height 28
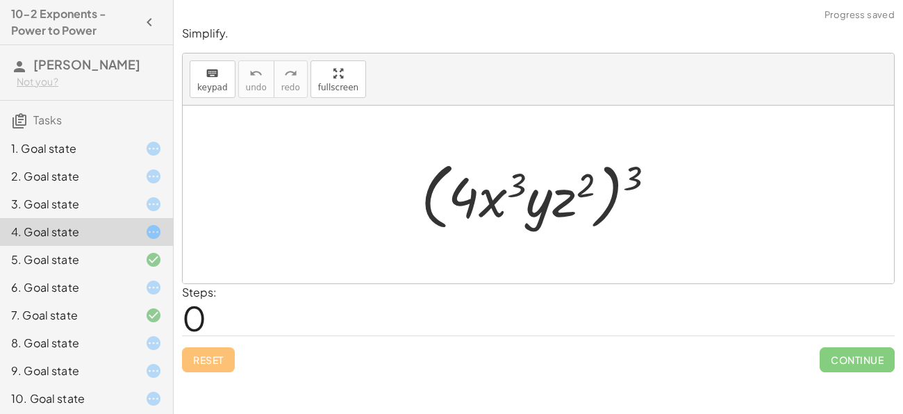
click at [98, 329] on div "6. Goal state" at bounding box center [86, 343] width 173 height 28
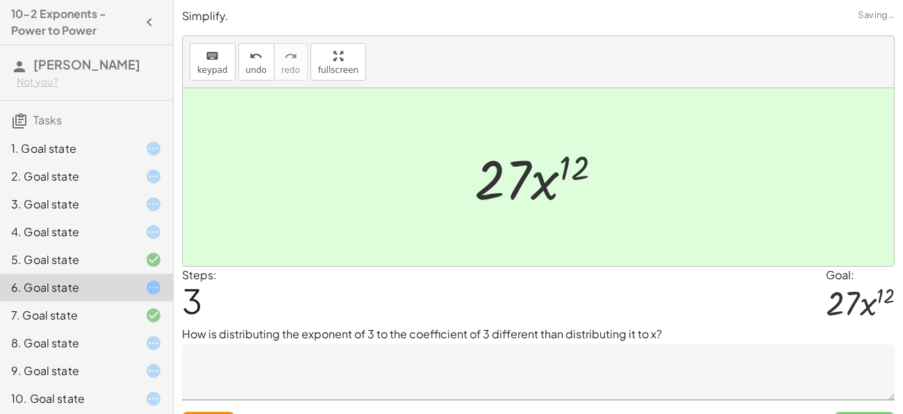
click at [101, 294] on div "6. Goal state" at bounding box center [67, 287] width 112 height 17
click at [102, 318] on div "7. Goal state" at bounding box center [67, 315] width 112 height 17
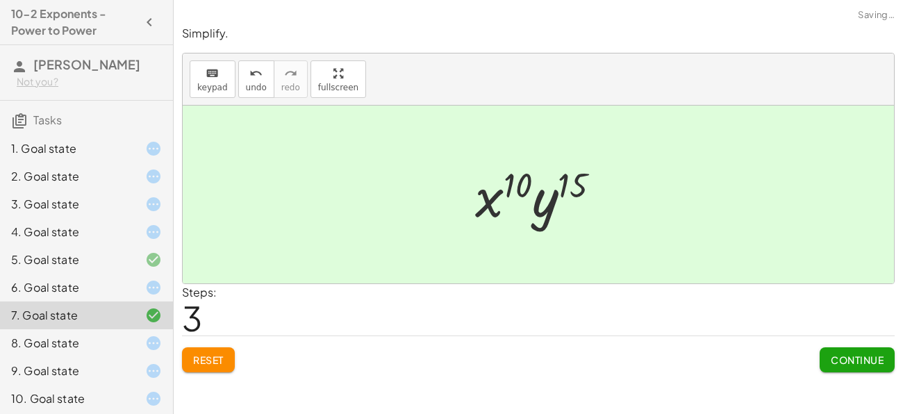
click at [116, 367] on div "9. Goal state" at bounding box center [67, 371] width 112 height 17
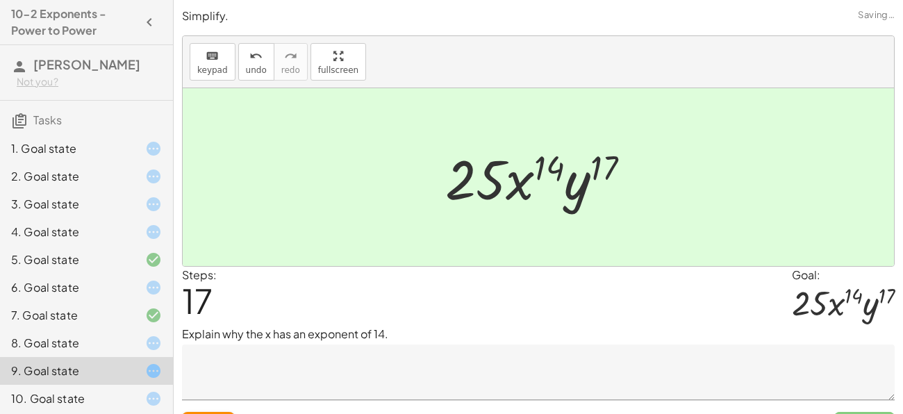
click at [110, 399] on div "10. Goal state" at bounding box center [67, 398] width 112 height 17
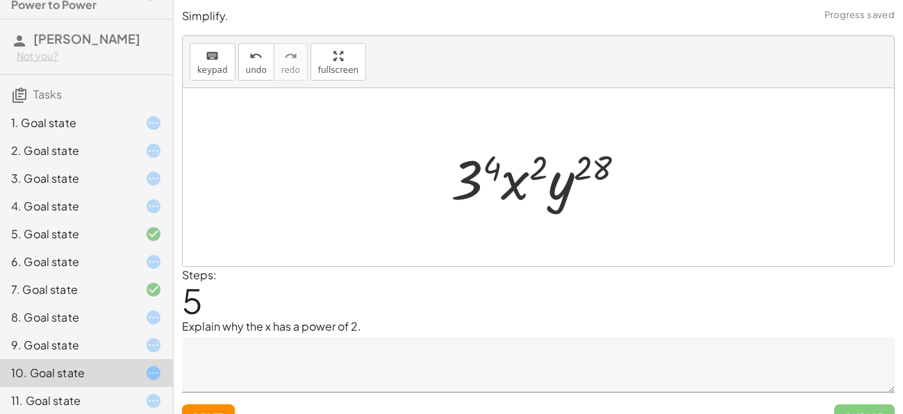
scroll to position [59, 0]
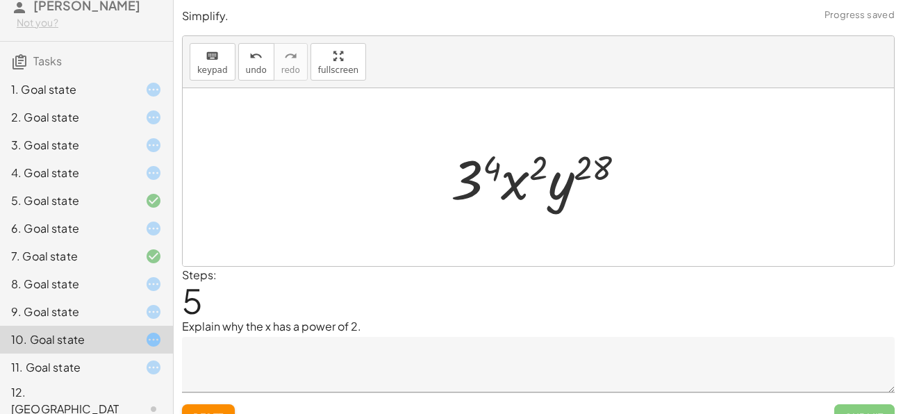
click at [115, 361] on div "11. Goal state" at bounding box center [67, 367] width 112 height 17
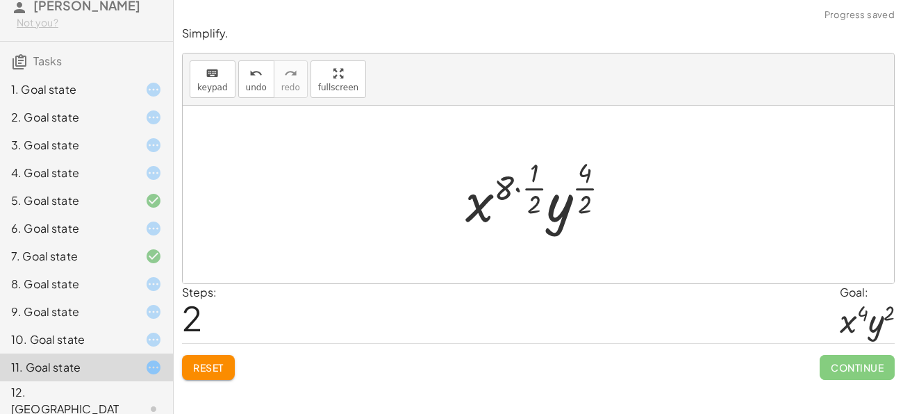
click at [108, 381] on div "10. Goal state" at bounding box center [86, 409] width 173 height 56
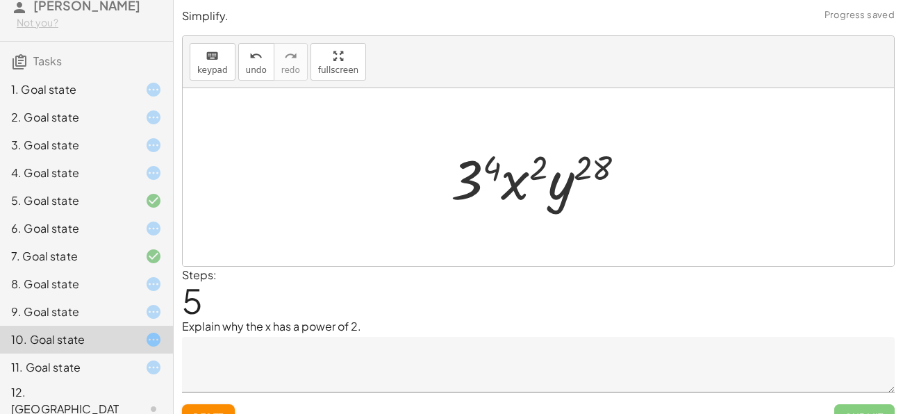
click at [117, 308] on div "9. Goal state" at bounding box center [67, 312] width 112 height 17
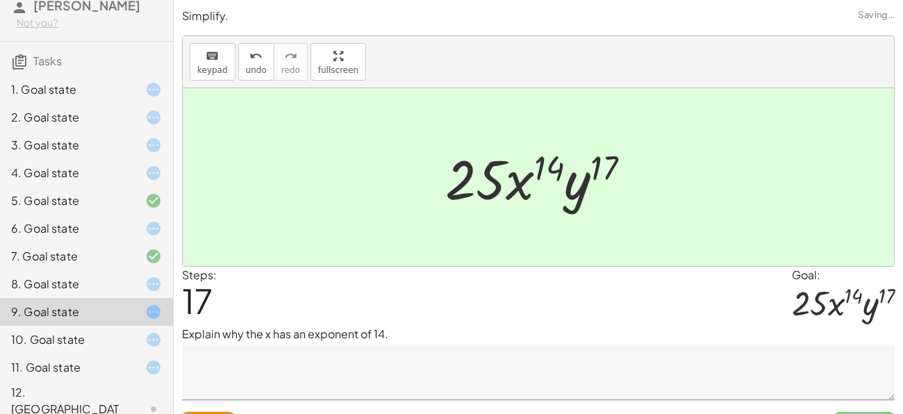
click at [116, 340] on div "10. Goal state" at bounding box center [67, 339] width 112 height 17
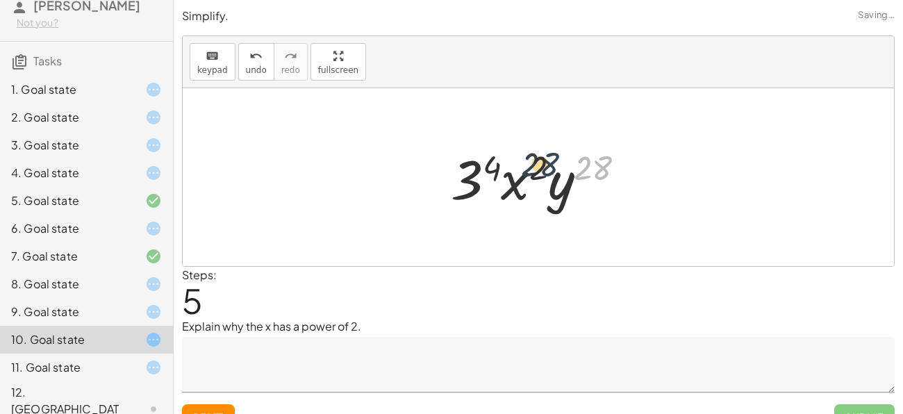
drag, startPoint x: 574, startPoint y: 171, endPoint x: 518, endPoint y: 167, distance: 56.4
click at [518, 167] on div at bounding box center [543, 178] width 199 height 72
drag, startPoint x: 547, startPoint y: 188, endPoint x: 430, endPoint y: 176, distance: 117.4
click at [430, 176] on div "( · 3 · x ( · 1 · 2 ) · y 7 ) 4 · 3 4 · x ( · · 1 · 2 · 4 ) · y ( · 7 · 4 ) · x…" at bounding box center [538, 177] width 217 height 78
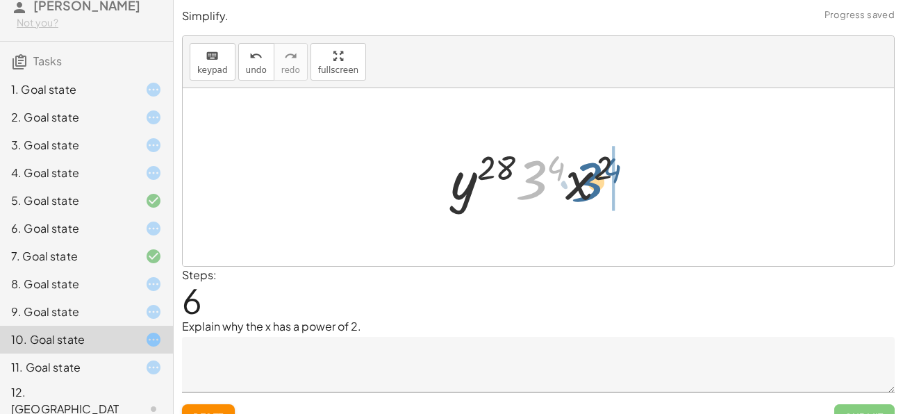
drag, startPoint x: 538, startPoint y: 187, endPoint x: 594, endPoint y: 189, distance: 56.3
click at [594, 189] on div at bounding box center [543, 178] width 199 height 72
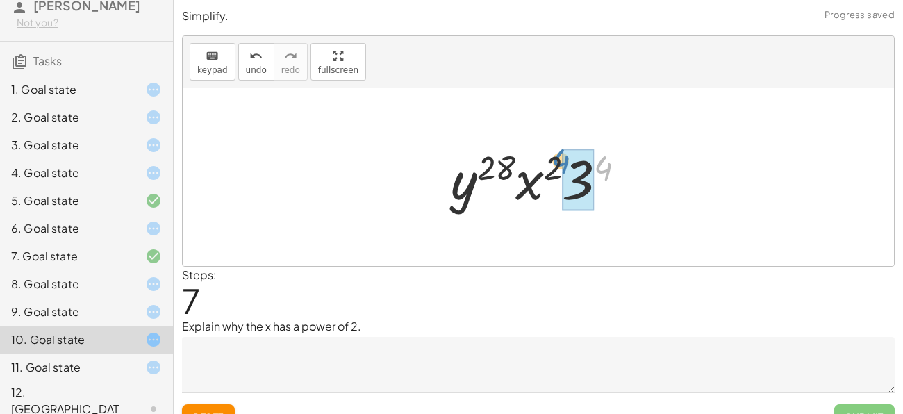
drag, startPoint x: 597, startPoint y: 171, endPoint x: 558, endPoint y: 164, distance: 39.5
click at [558, 164] on div at bounding box center [543, 178] width 199 height 72
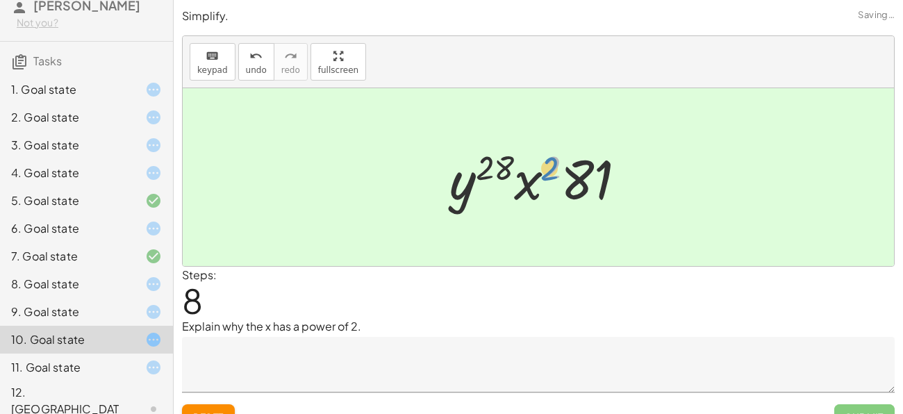
click at [549, 165] on div at bounding box center [543, 178] width 202 height 72
click at [85, 366] on div "11. Goal state" at bounding box center [67, 367] width 112 height 17
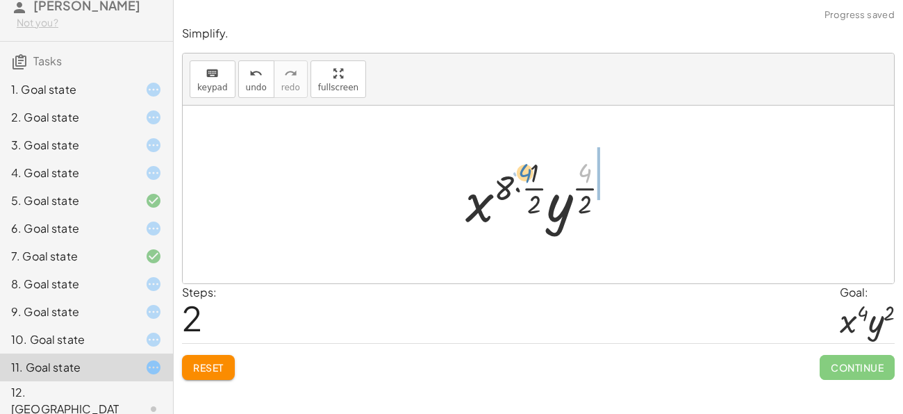
drag, startPoint x: 585, startPoint y: 179, endPoint x: 524, endPoint y: 180, distance: 61.1
click at [524, 180] on div at bounding box center [543, 194] width 170 height 82
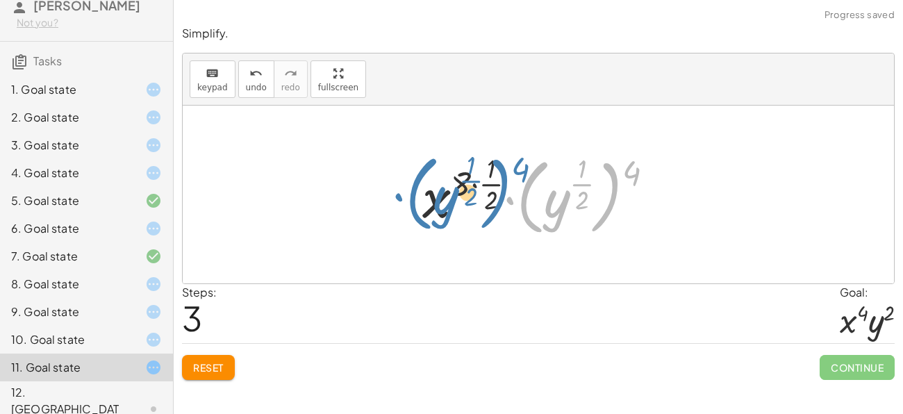
drag, startPoint x: 606, startPoint y: 194, endPoint x: 481, endPoint y: 189, distance: 125.1
click at [481, 189] on div at bounding box center [543, 194] width 256 height 91
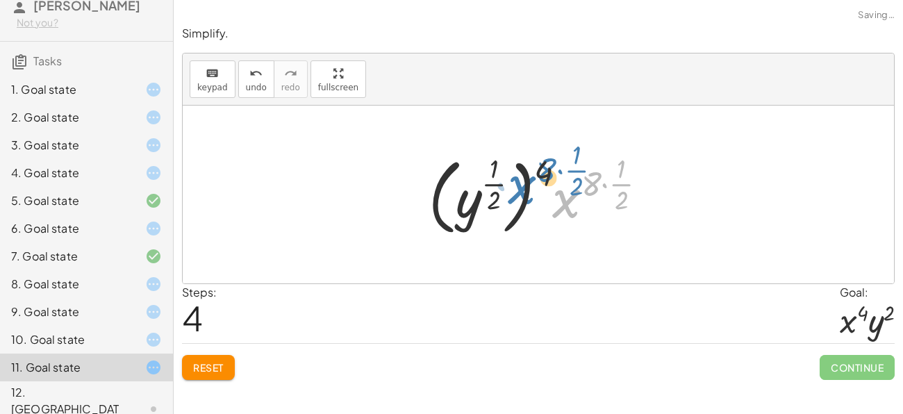
drag, startPoint x: 581, startPoint y: 194, endPoint x: 531, endPoint y: 185, distance: 50.1
click at [531, 185] on div at bounding box center [543, 194] width 243 height 91
click at [540, 167] on div at bounding box center [543, 194] width 243 height 91
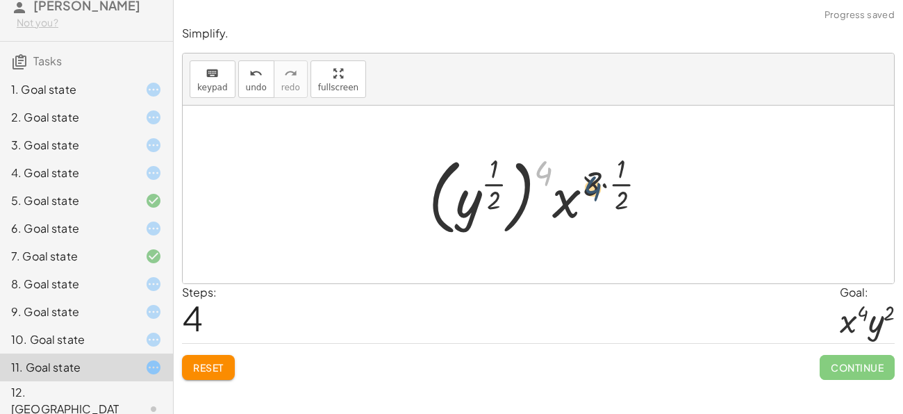
drag, startPoint x: 544, startPoint y: 167, endPoint x: 594, endPoint y: 182, distance: 52.1
click at [594, 182] on div at bounding box center [543, 194] width 243 height 91
drag, startPoint x: 619, startPoint y: 185, endPoint x: 581, endPoint y: 183, distance: 37.6
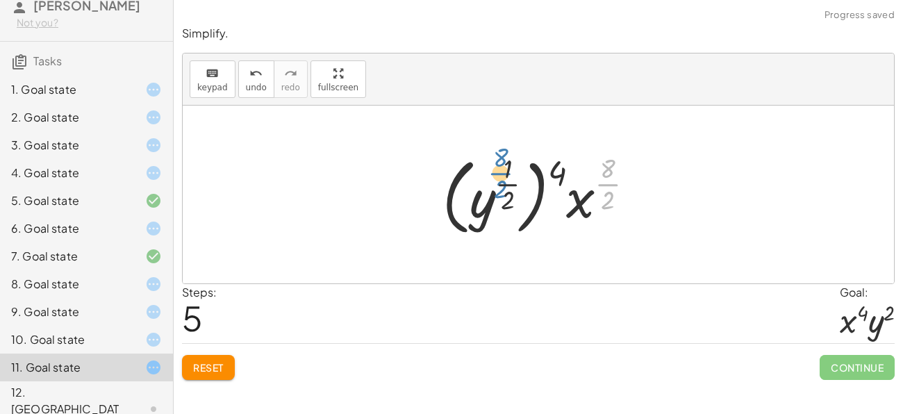
drag, startPoint x: 611, startPoint y: 181, endPoint x: 506, endPoint y: 172, distance: 106.0
click at [506, 172] on div at bounding box center [543, 194] width 217 height 91
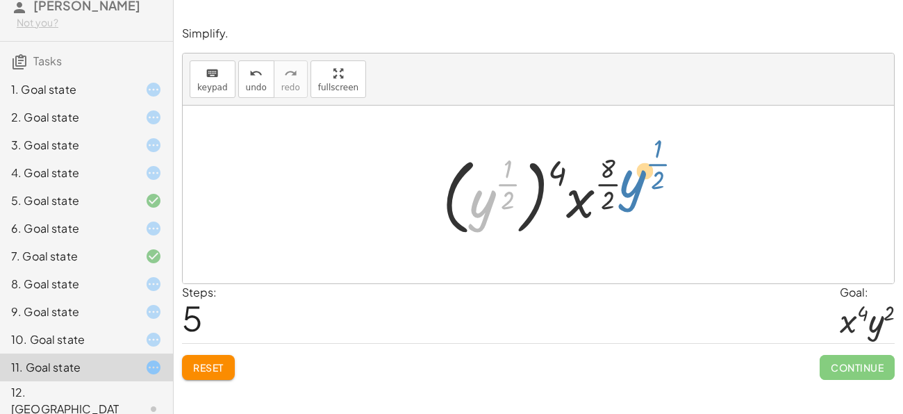
drag, startPoint x: 483, startPoint y: 204, endPoint x: 609, endPoint y: 185, distance: 127.8
click at [609, 185] on div at bounding box center [543, 194] width 217 height 91
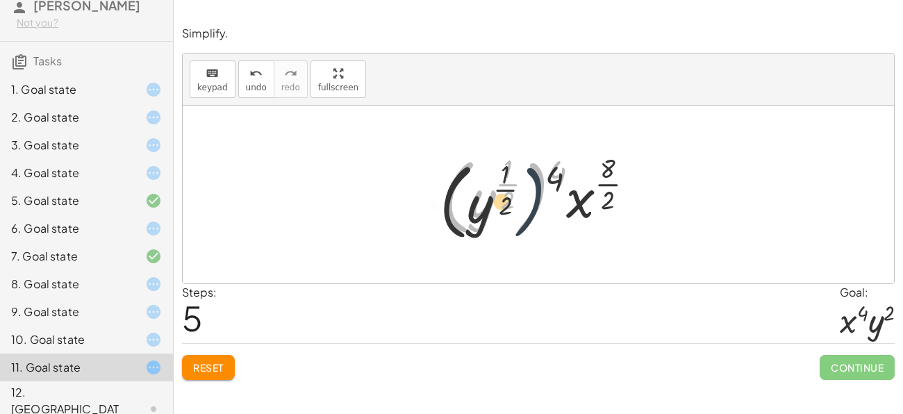
drag, startPoint x: 526, startPoint y: 161, endPoint x: 517, endPoint y: 167, distance: 10.6
click at [517, 167] on div at bounding box center [543, 194] width 217 height 91
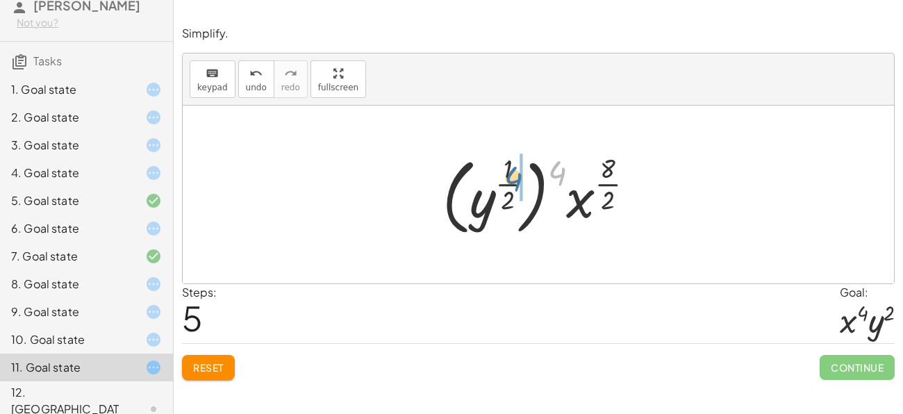
drag, startPoint x: 557, startPoint y: 172, endPoint x: 510, endPoint y: 180, distance: 47.2
click at [510, 180] on div at bounding box center [543, 194] width 217 height 91
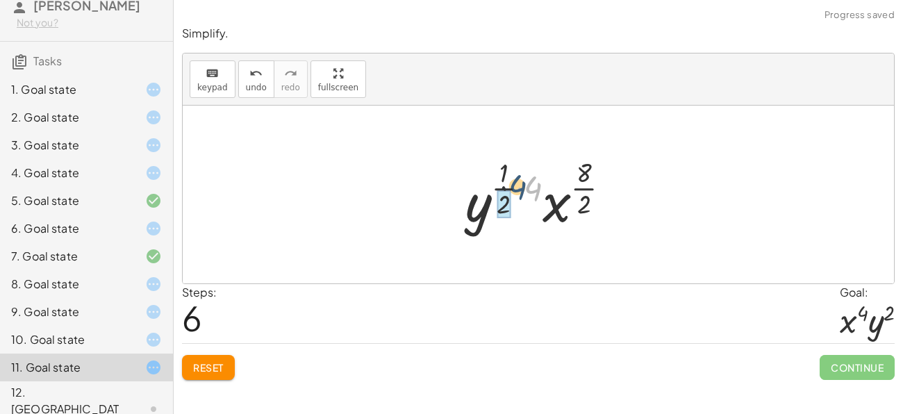
drag, startPoint x: 535, startPoint y: 184, endPoint x: 508, endPoint y: 183, distance: 26.4
click at [508, 183] on div at bounding box center [542, 194] width 169 height 82
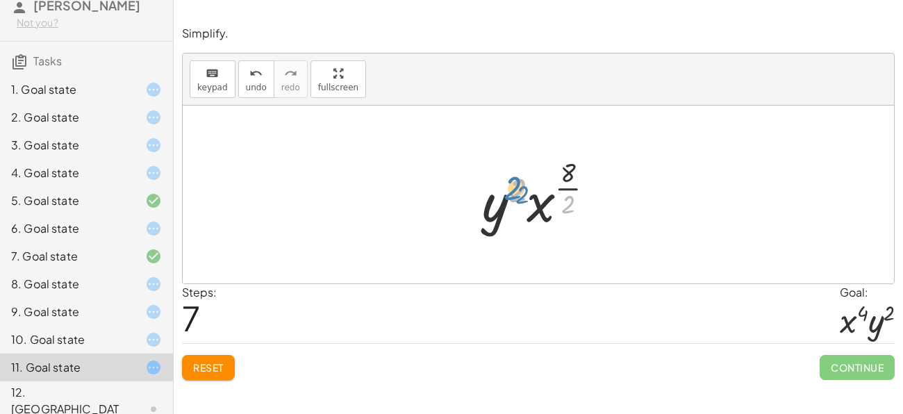
drag, startPoint x: 572, startPoint y: 200, endPoint x: 529, endPoint y: 190, distance: 44.8
click at [529, 190] on div at bounding box center [543, 194] width 137 height 82
click at [576, 178] on div at bounding box center [543, 194] width 137 height 82
click at [581, 183] on div at bounding box center [543, 194] width 137 height 82
drag, startPoint x: 536, startPoint y: 206, endPoint x: 447, endPoint y: 204, distance: 89.6
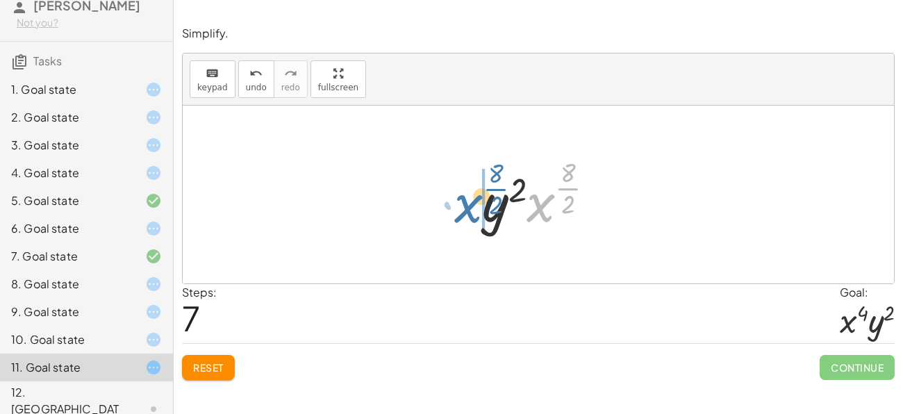
click at [447, 204] on div "( · x 8 · y 4 ) ( · 1 · 2 ) · x ( · 8 · · 1 · 2 ) · y ( · 4 · · 1 · 2 ) · x ( ·…" at bounding box center [538, 195] width 711 height 178
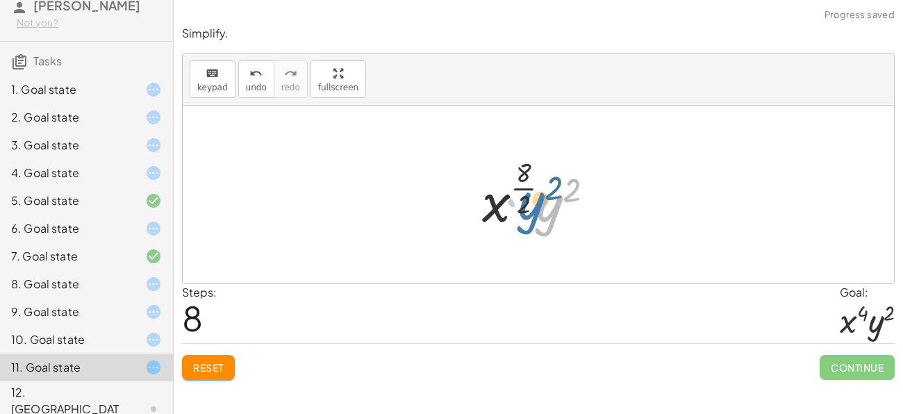
drag, startPoint x: 556, startPoint y: 188, endPoint x: 548, endPoint y: 186, distance: 8.4
click at [548, 186] on div at bounding box center [543, 194] width 137 height 82
drag, startPoint x: 520, startPoint y: 208, endPoint x: 519, endPoint y: 178, distance: 29.2
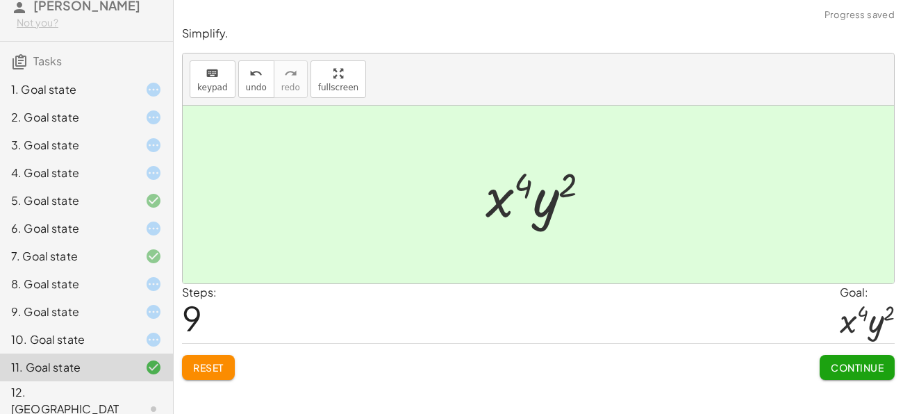
click at [837, 370] on span "Continue" at bounding box center [857, 367] width 53 height 13
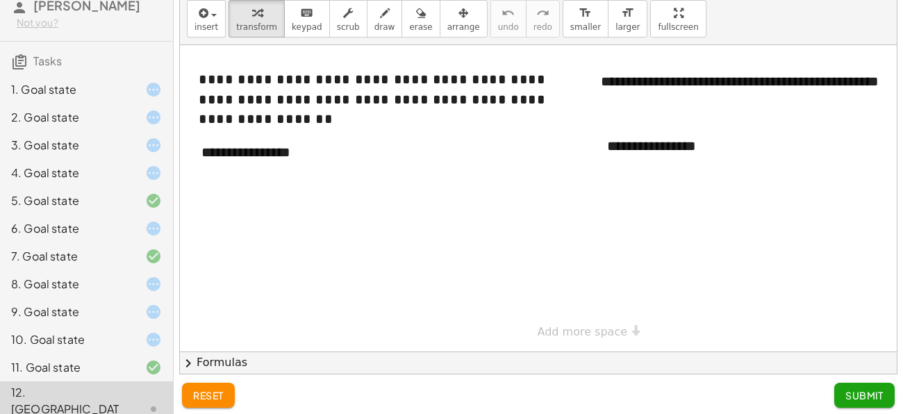
scroll to position [46, 0]
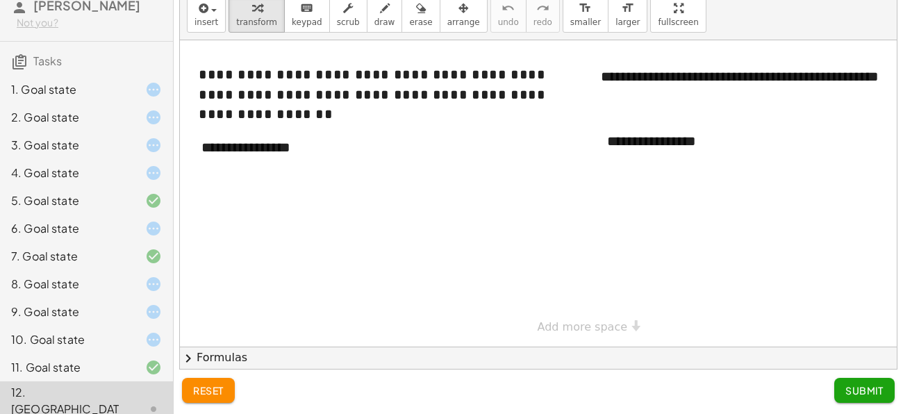
click at [52, 367] on div "11. Goal state" at bounding box center [67, 367] width 112 height 17
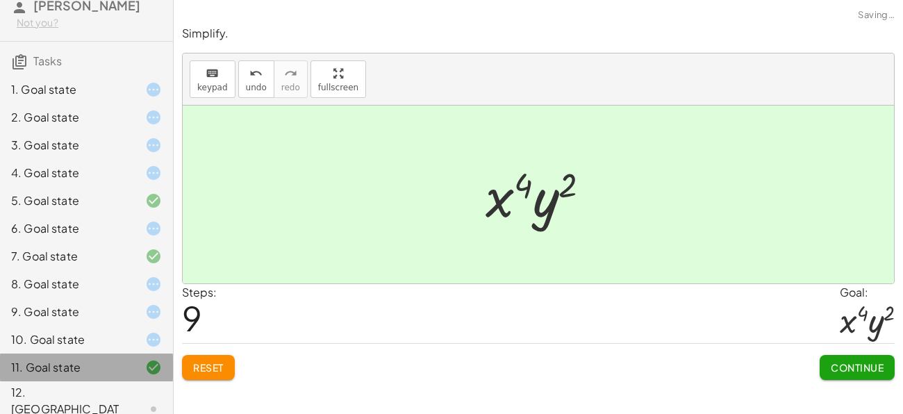
scroll to position [0, 0]
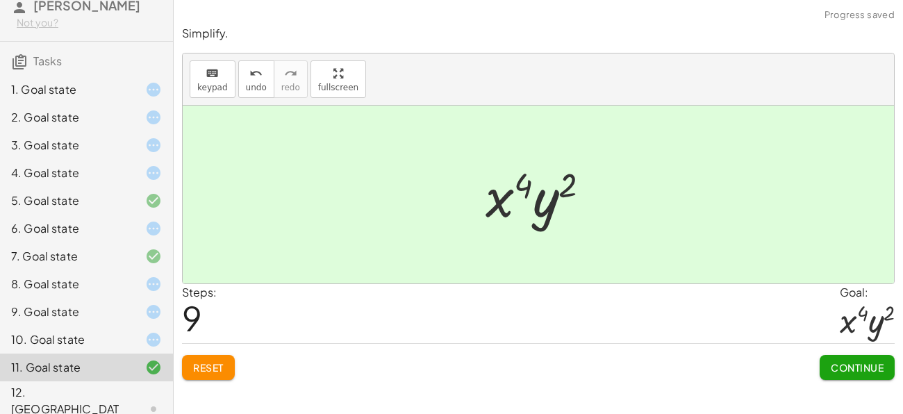
click at [41, 334] on div "10. Goal state" at bounding box center [67, 339] width 112 height 17
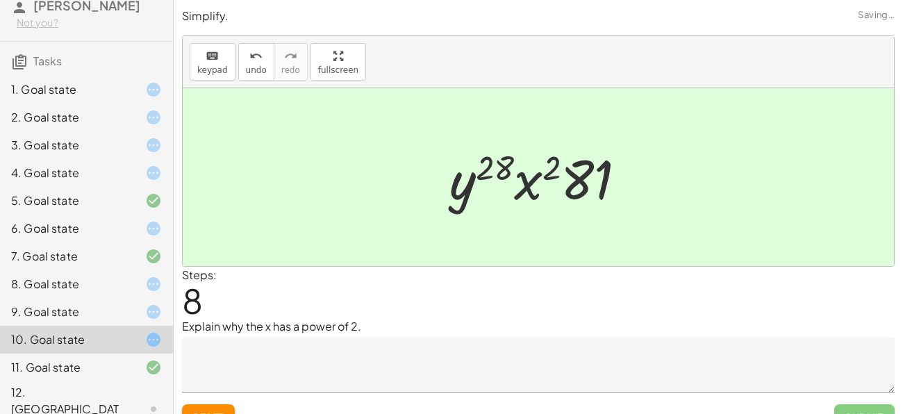
click at [31, 315] on div "9. Goal state" at bounding box center [67, 312] width 112 height 17
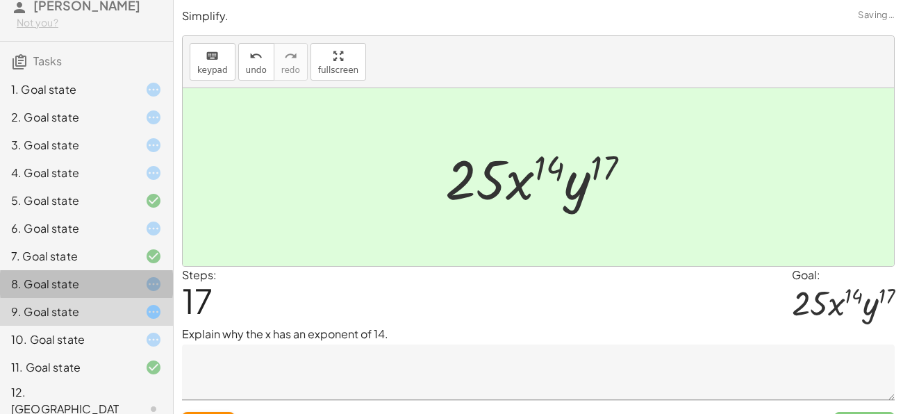
click at [33, 289] on div "8. Goal state" at bounding box center [67, 284] width 112 height 17
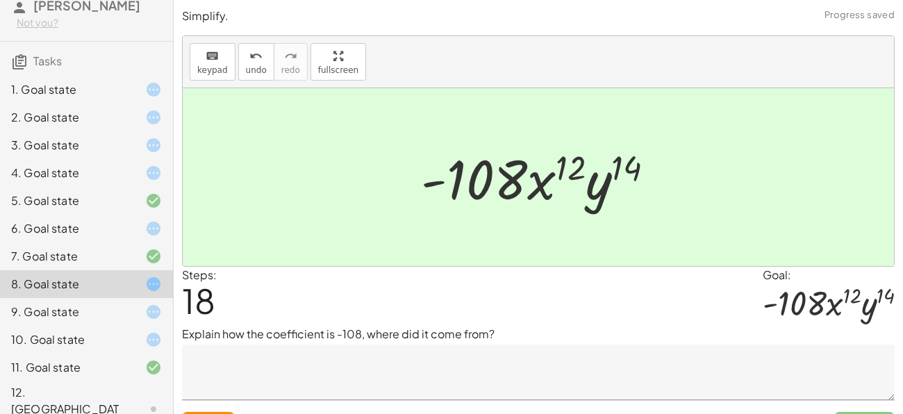
click at [14, 270] on div "6. Goal state" at bounding box center [86, 284] width 173 height 28
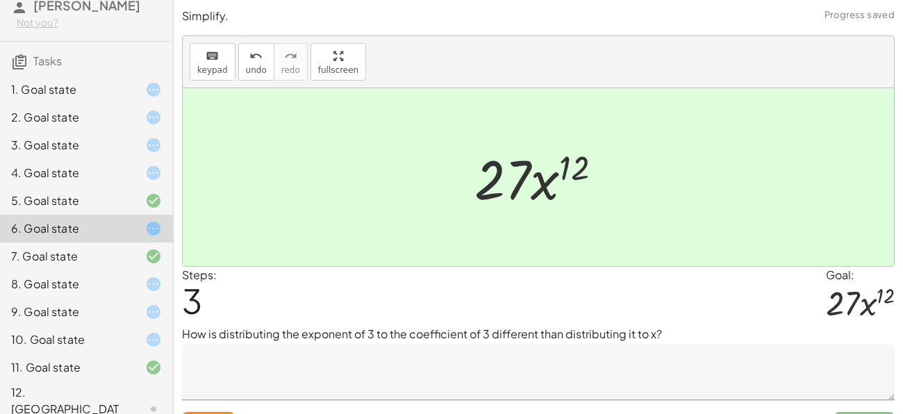
click at [53, 256] on div "7. Goal state" at bounding box center [67, 256] width 112 height 17
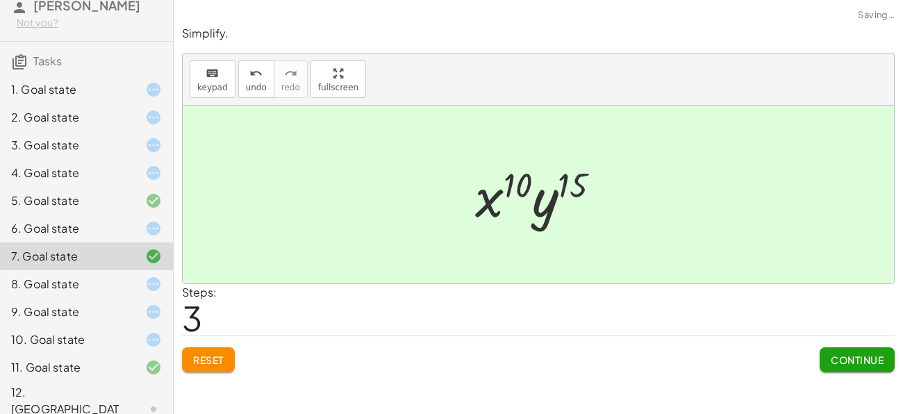
click at [99, 204] on div "5. Goal state" at bounding box center [67, 200] width 112 height 17
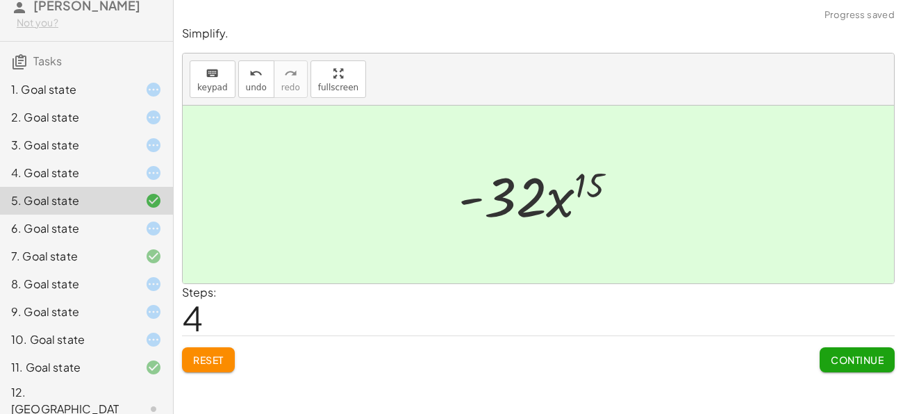
click at [109, 227] on div "6. Goal state" at bounding box center [67, 228] width 112 height 17
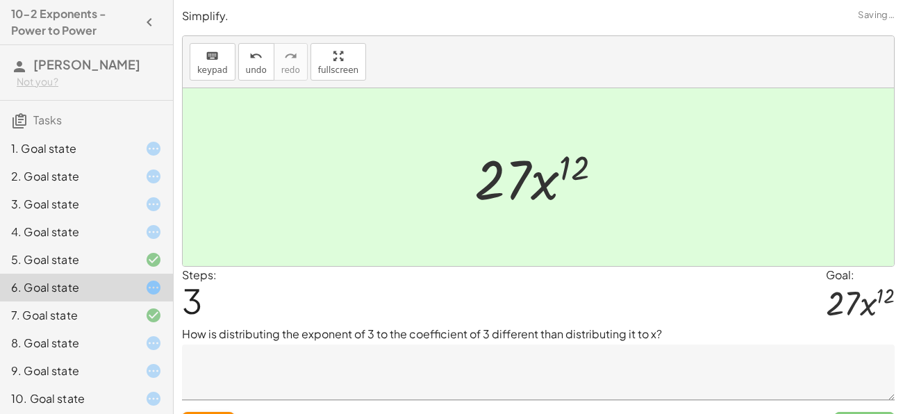
click at [76, 151] on div "1. Goal state" at bounding box center [67, 148] width 112 height 17
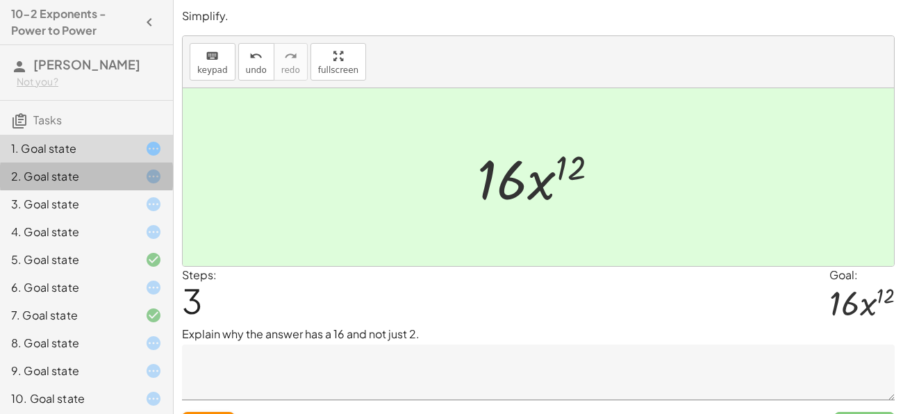
click at [111, 175] on div "2. Goal state" at bounding box center [67, 176] width 112 height 17
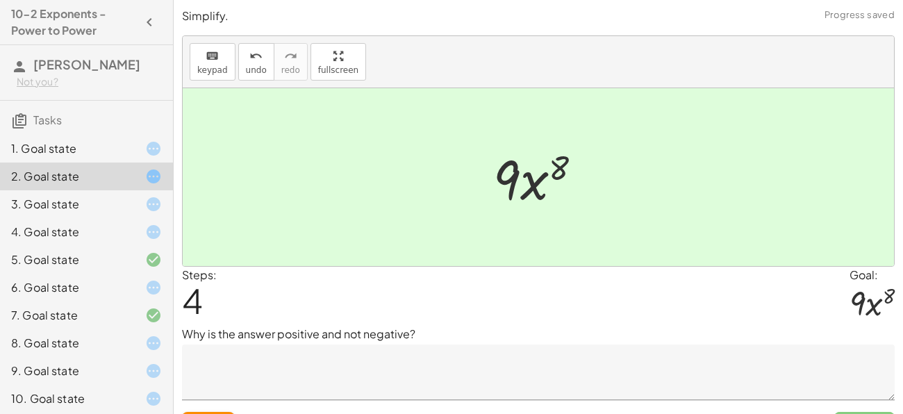
click at [89, 301] on div "5. Goal state" at bounding box center [86, 315] width 173 height 28
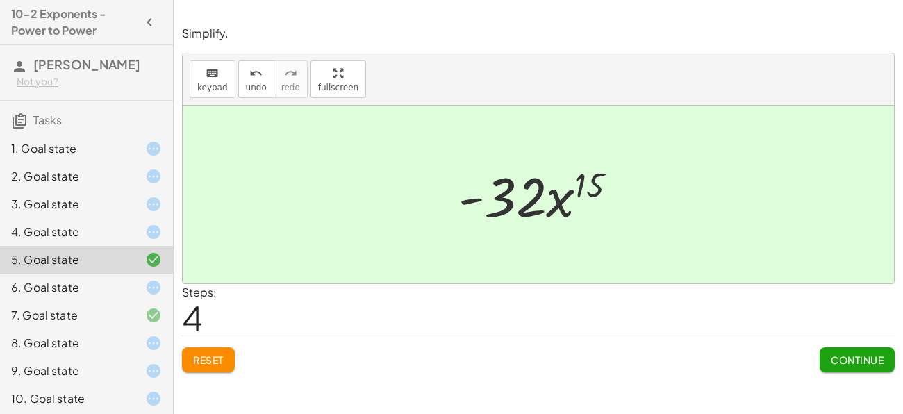
click at [62, 190] on div "1. Goal state" at bounding box center [86, 204] width 173 height 28
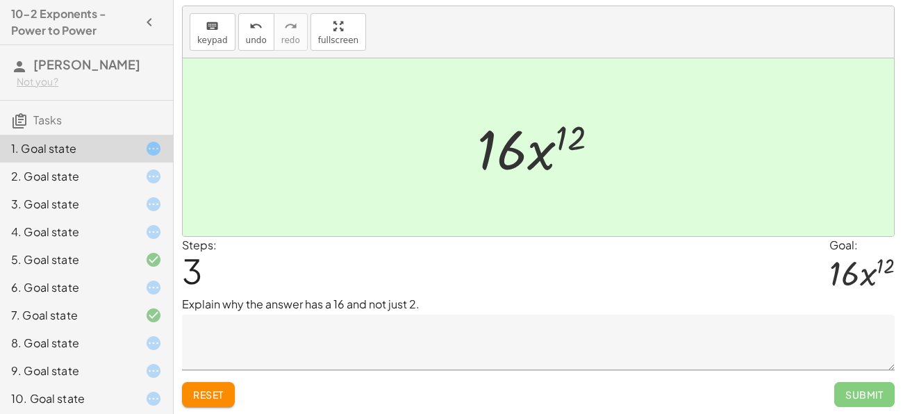
scroll to position [31, 0]
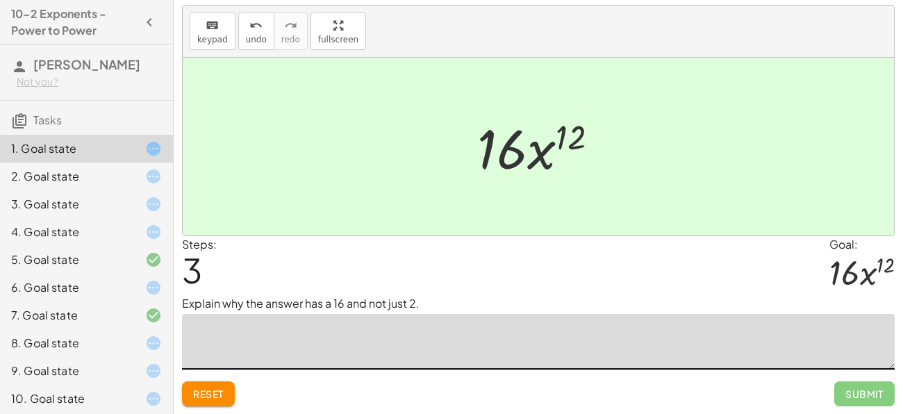
click at [318, 329] on textarea at bounding box center [538, 342] width 713 height 56
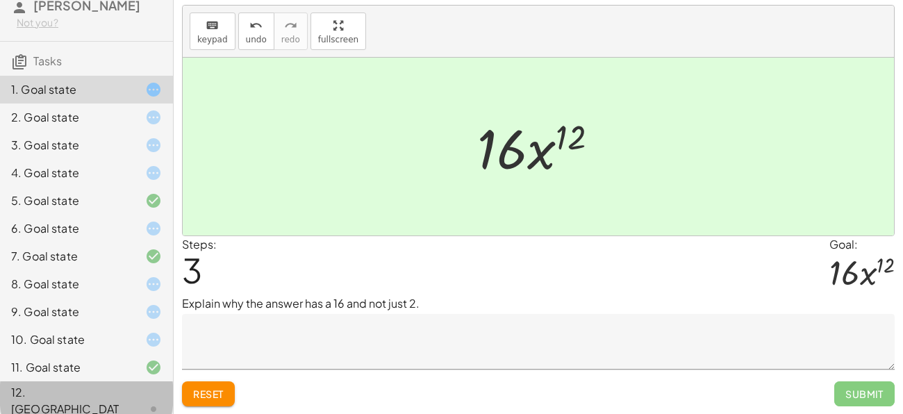
click at [84, 392] on div "12. [GEOGRAPHIC_DATA]" at bounding box center [67, 409] width 112 height 50
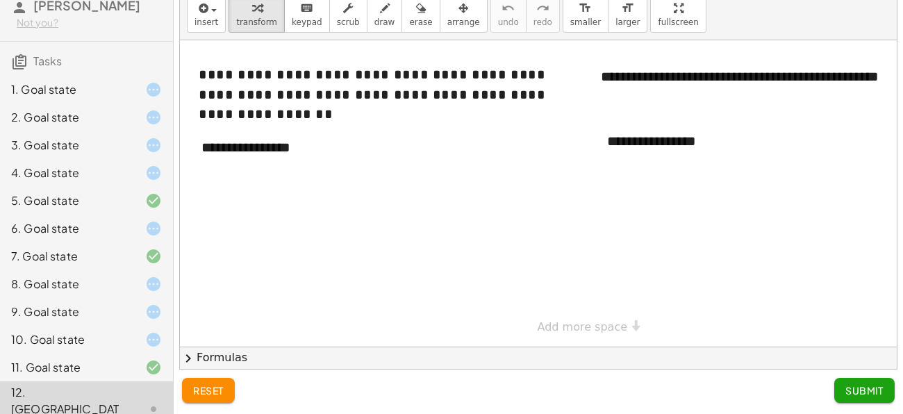
scroll to position [0, 0]
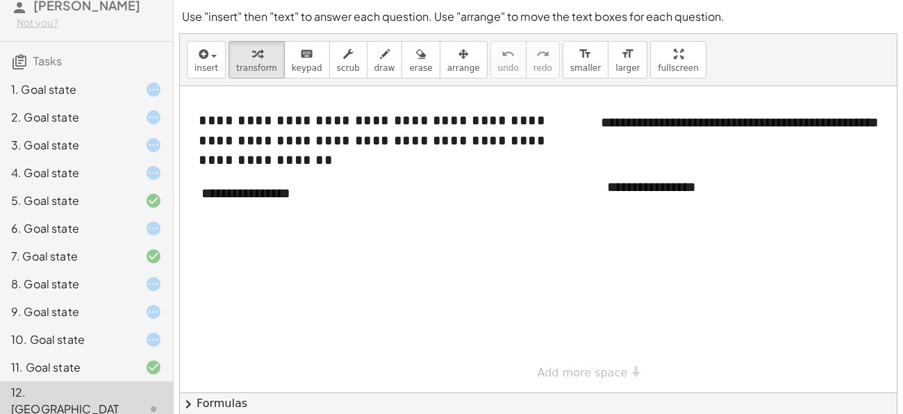
click at [125, 92] on div at bounding box center [142, 89] width 39 height 17
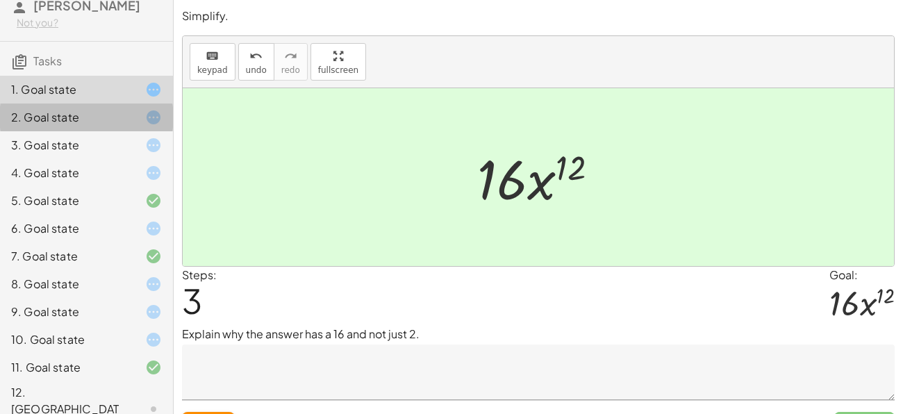
click at [119, 116] on div "2. Goal state" at bounding box center [67, 117] width 112 height 17
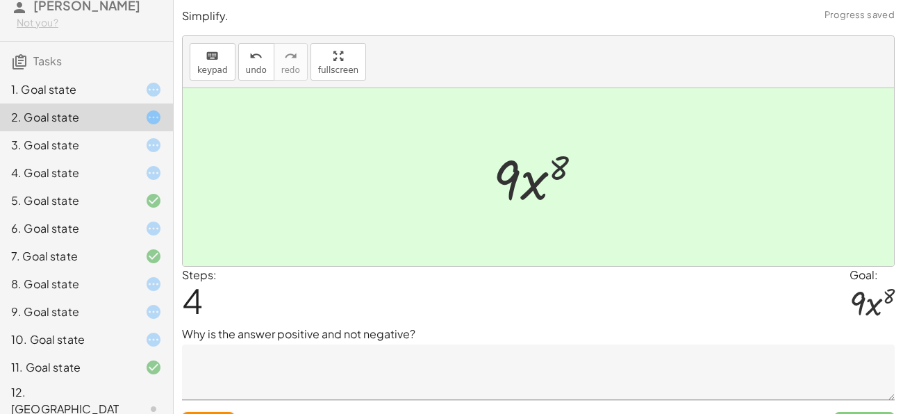
click at [117, 175] on div "4. Goal state" at bounding box center [67, 173] width 112 height 17
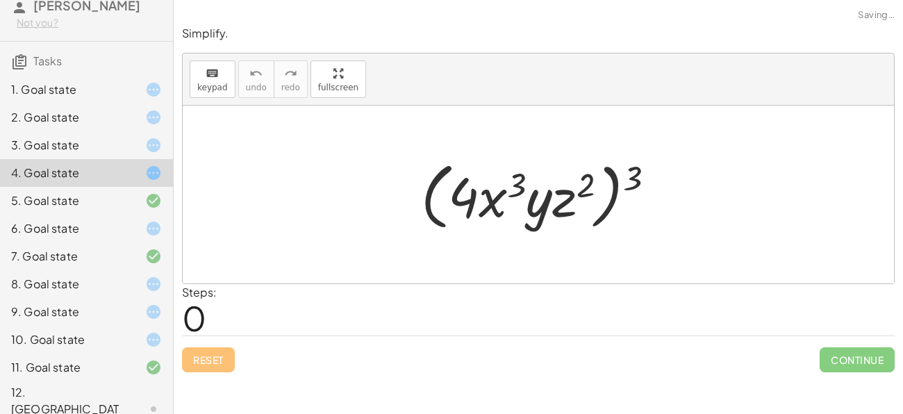
click at [131, 138] on div at bounding box center [142, 145] width 39 height 17
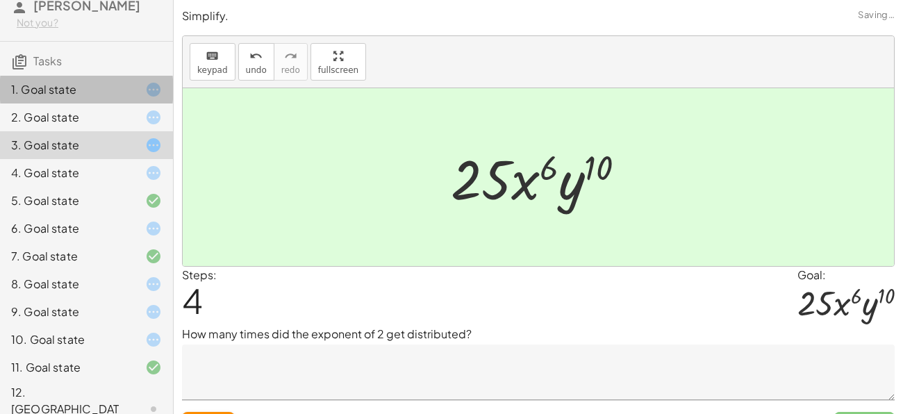
click at [123, 131] on div "1. Goal state" at bounding box center [86, 145] width 173 height 28
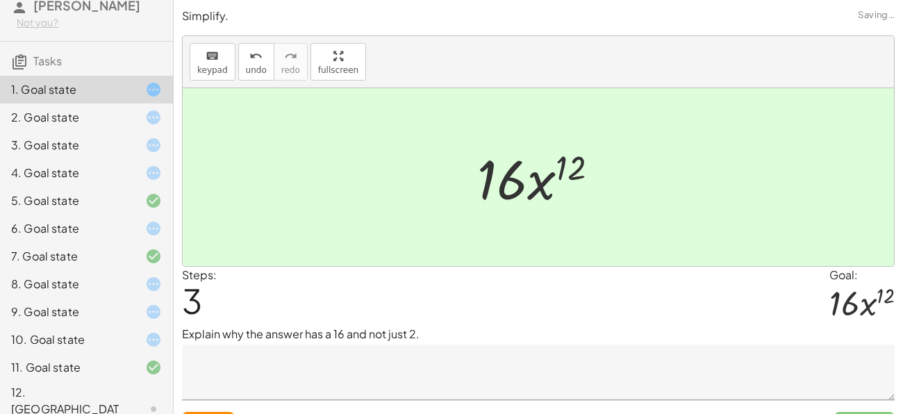
click at [119, 215] on div "4. Goal state" at bounding box center [86, 229] width 173 height 28
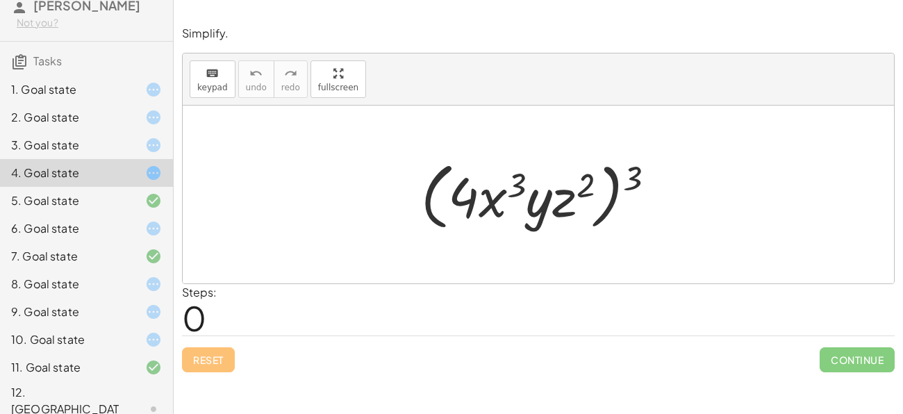
click at [73, 187] on div "3. Goal state" at bounding box center [86, 201] width 173 height 28
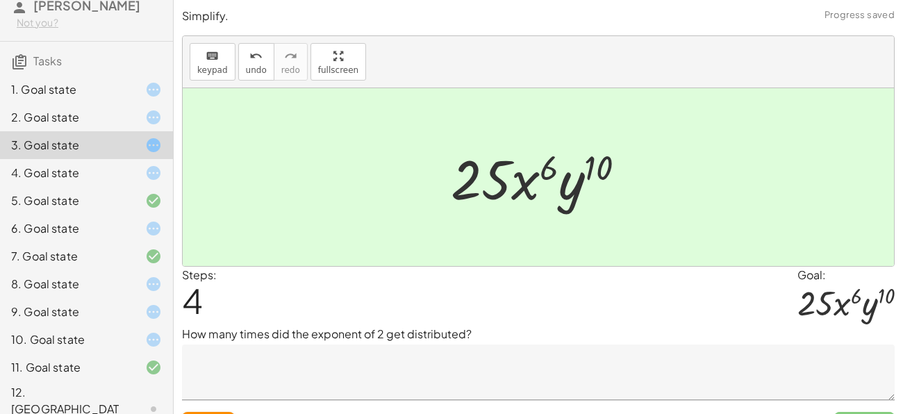
click at [88, 92] on div "1. Goal state" at bounding box center [67, 89] width 112 height 17
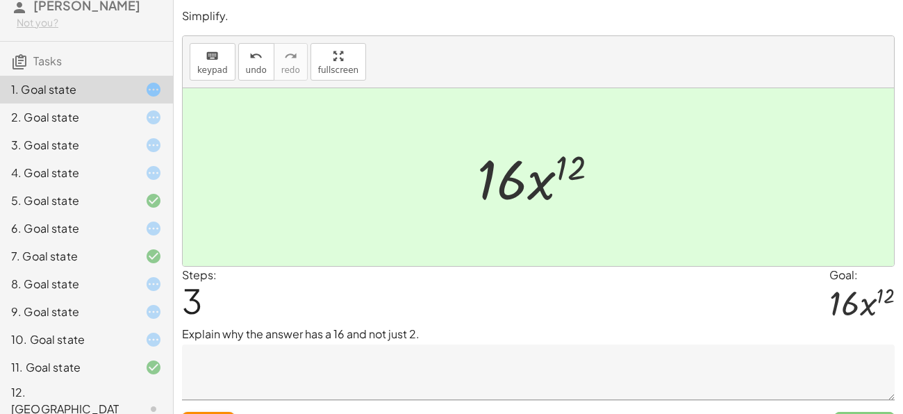
scroll to position [31, 0]
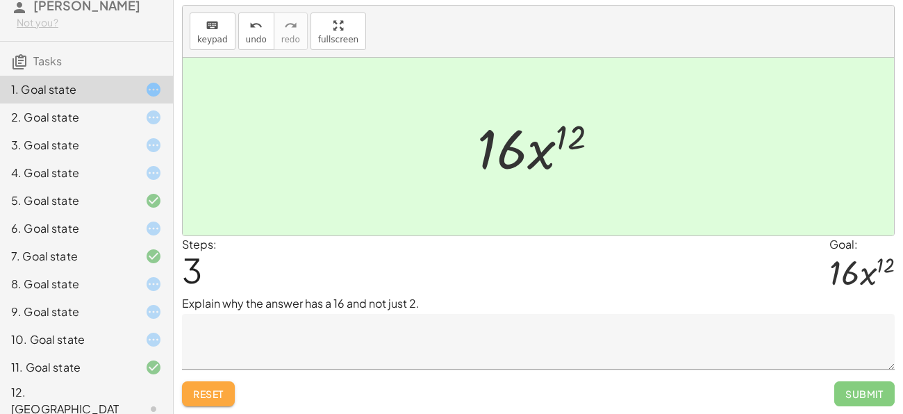
click at [221, 391] on span "Reset" at bounding box center [208, 394] width 31 height 13
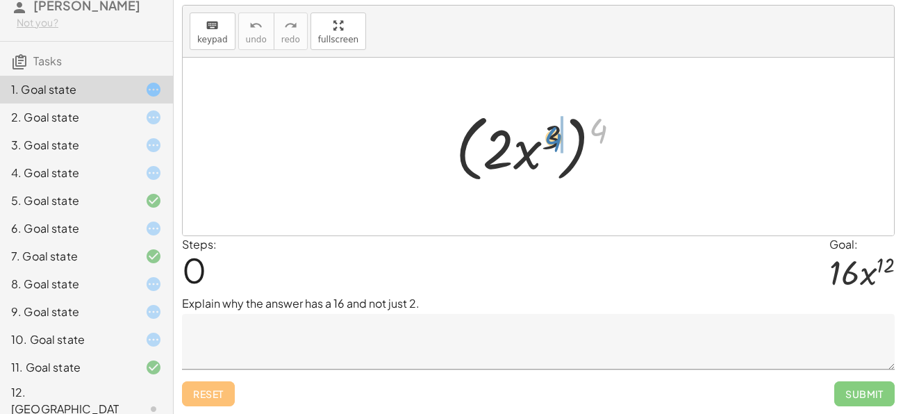
drag, startPoint x: 601, startPoint y: 128, endPoint x: 556, endPoint y: 137, distance: 45.9
click at [556, 137] on div at bounding box center [544, 147] width 190 height 80
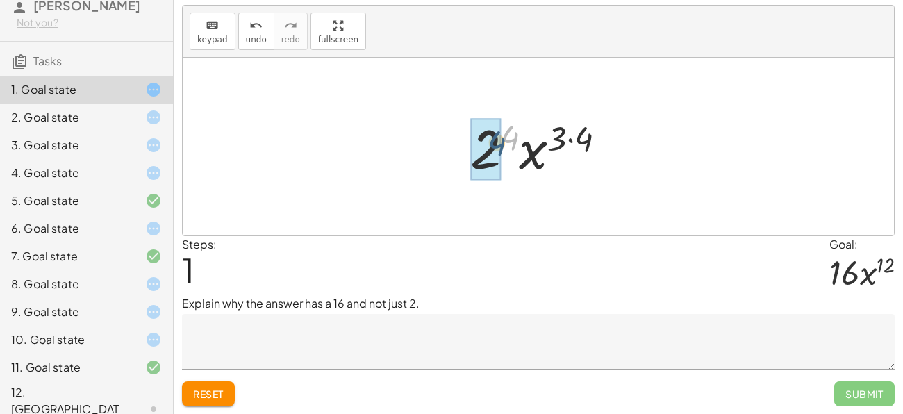
drag, startPoint x: 515, startPoint y: 134, endPoint x: 500, endPoint y: 142, distance: 17.1
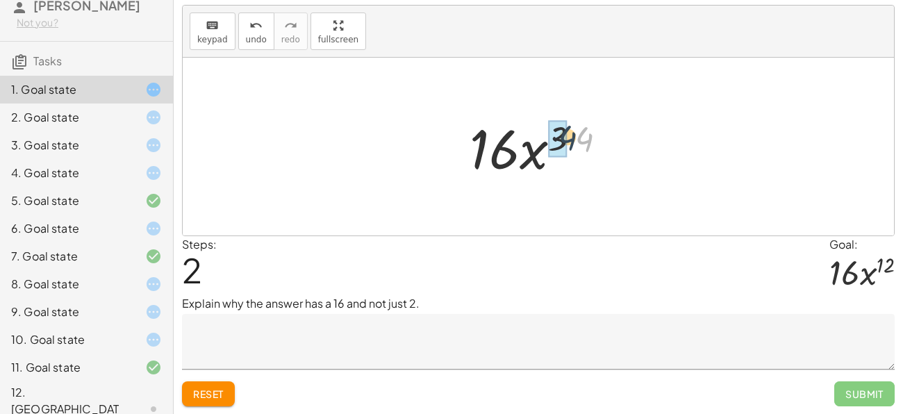
drag, startPoint x: 579, startPoint y: 144, endPoint x: 560, endPoint y: 142, distance: 18.1
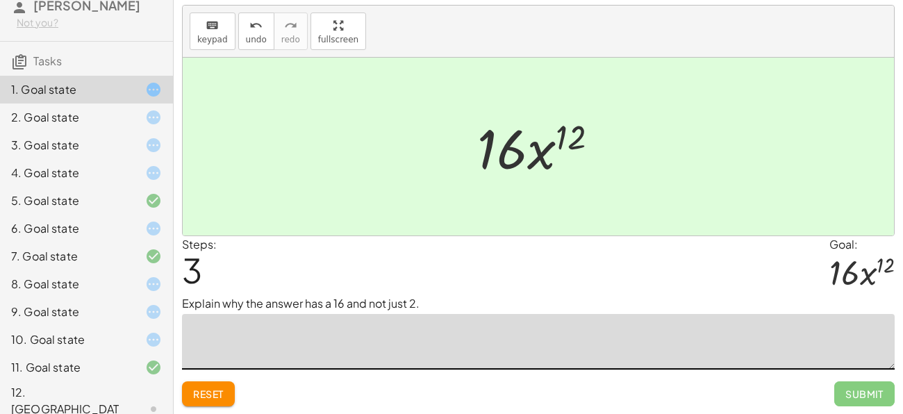
click at [326, 343] on textarea at bounding box center [538, 342] width 713 height 56
click at [218, 383] on button "Reset" at bounding box center [208, 393] width 53 height 25
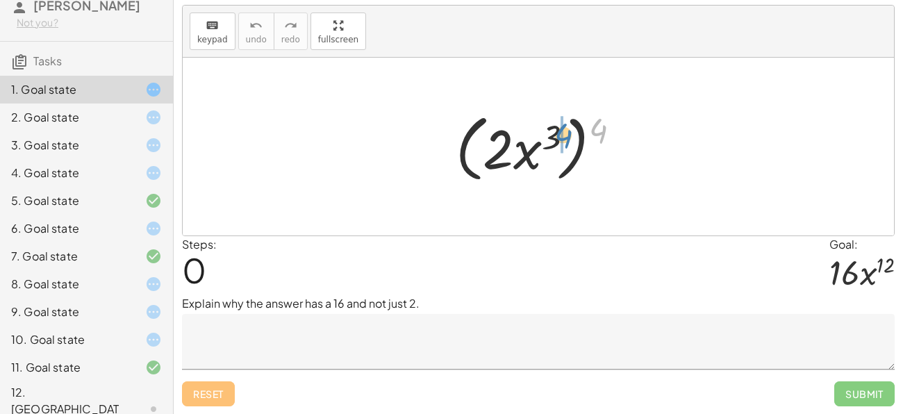
drag, startPoint x: 604, startPoint y: 120, endPoint x: 570, endPoint y: 125, distance: 35.1
click at [570, 125] on div at bounding box center [544, 147] width 190 height 80
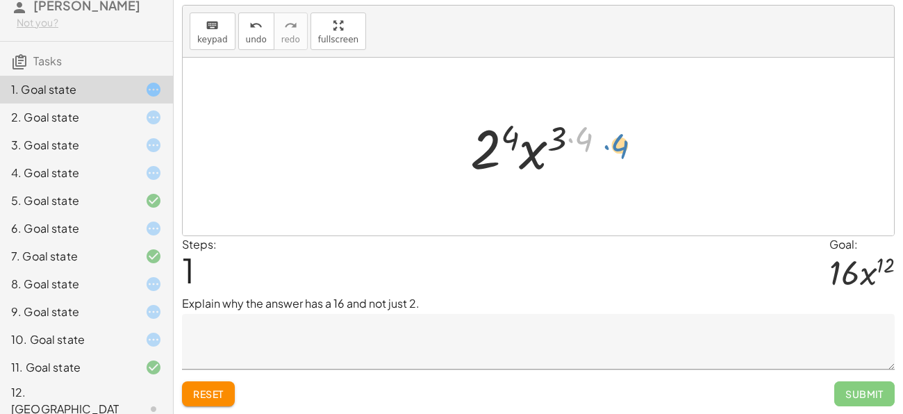
drag, startPoint x: 588, startPoint y: 134, endPoint x: 623, endPoint y: 138, distance: 35.7
click at [623, 138] on div at bounding box center [543, 147] width 161 height 72
click at [334, 334] on textarea at bounding box center [538, 342] width 713 height 56
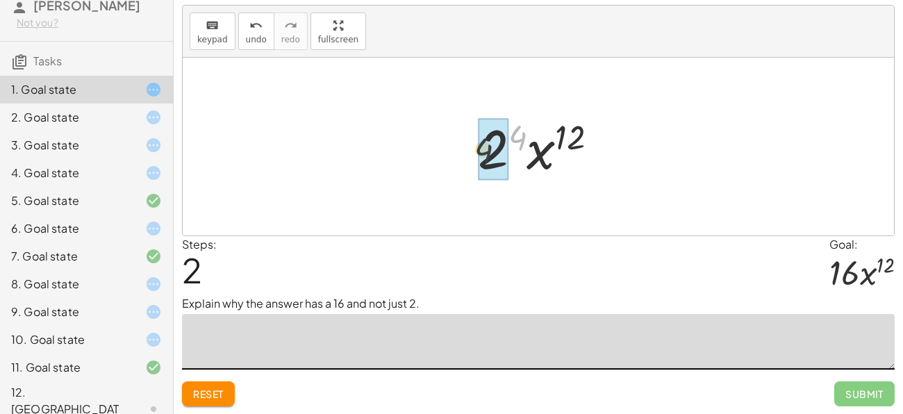
drag, startPoint x: 522, startPoint y: 138, endPoint x: 487, endPoint y: 151, distance: 38.0
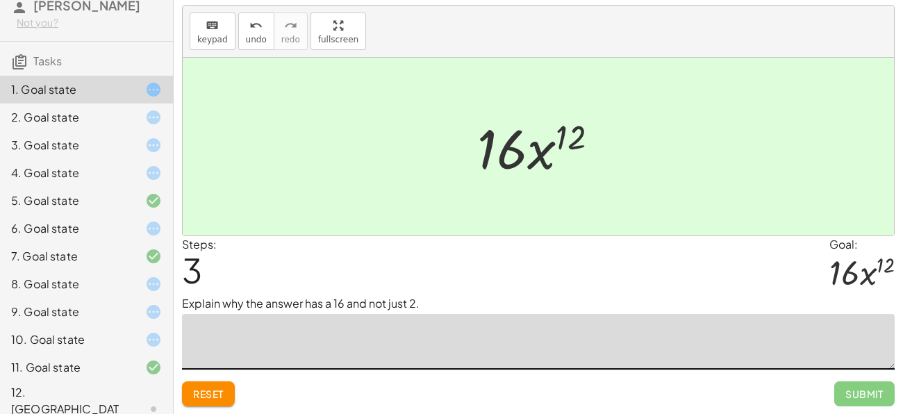
type textarea "*"
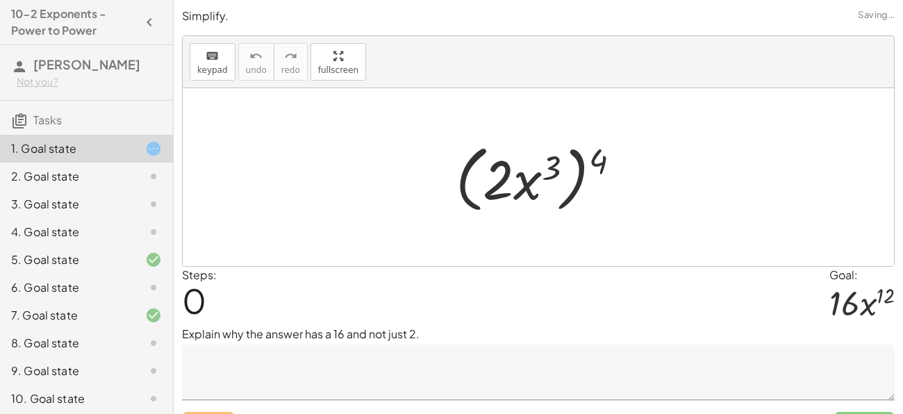
scroll to position [59, 0]
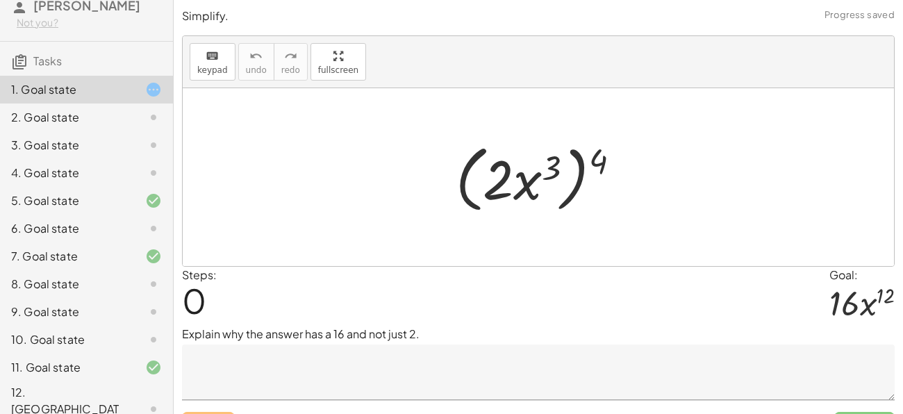
click at [122, 119] on div "2. Goal state" at bounding box center [67, 117] width 112 height 17
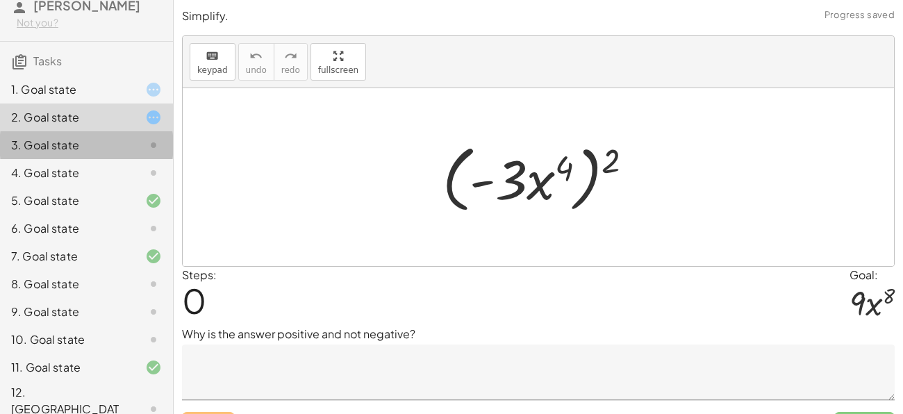
click at [127, 144] on div at bounding box center [142, 145] width 39 height 17
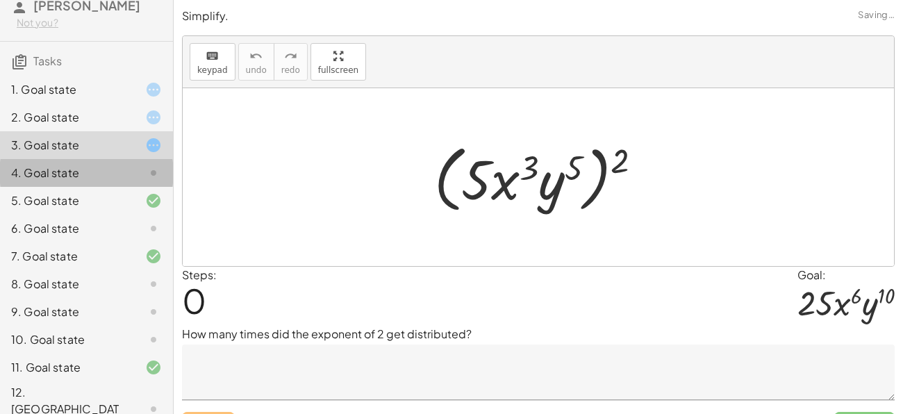
click at [128, 165] on div at bounding box center [142, 173] width 39 height 17
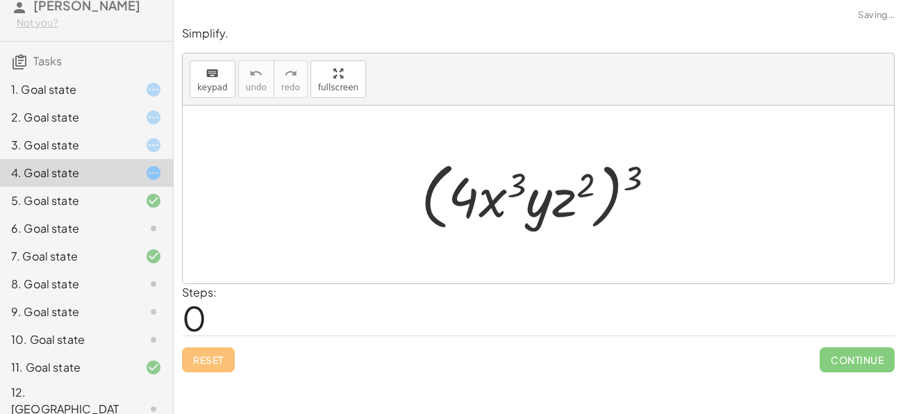
click at [125, 242] on div "5. Goal state" at bounding box center [86, 256] width 173 height 28
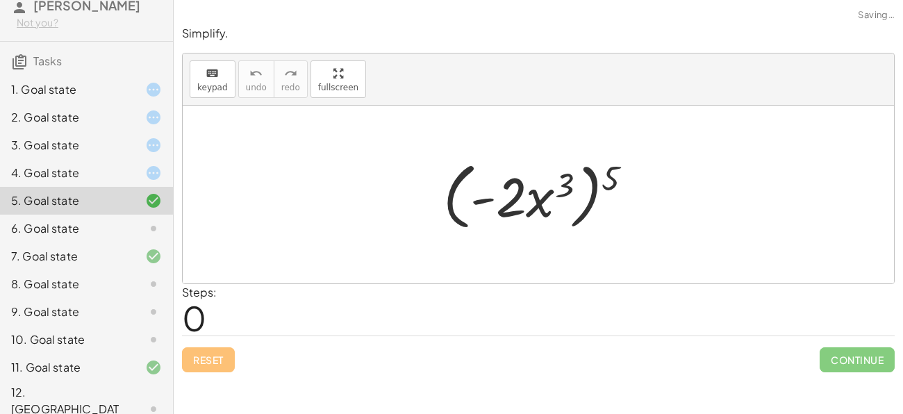
click at [115, 221] on div "6. Goal state" at bounding box center [67, 228] width 112 height 17
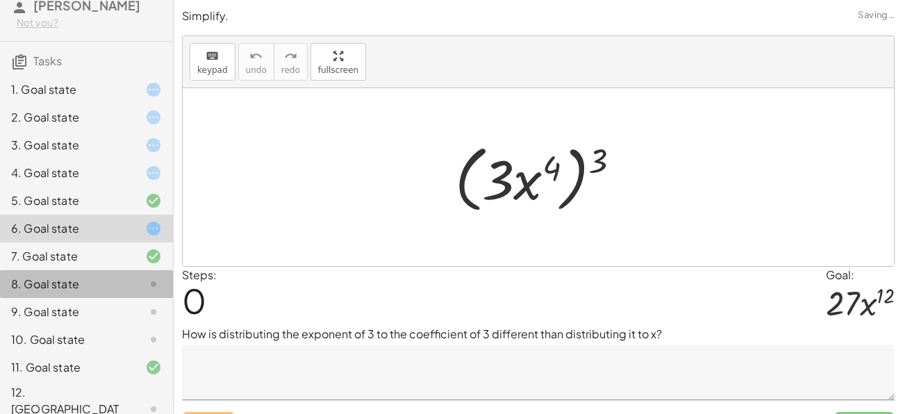
click at [113, 276] on div "8. Goal state" at bounding box center [67, 284] width 112 height 17
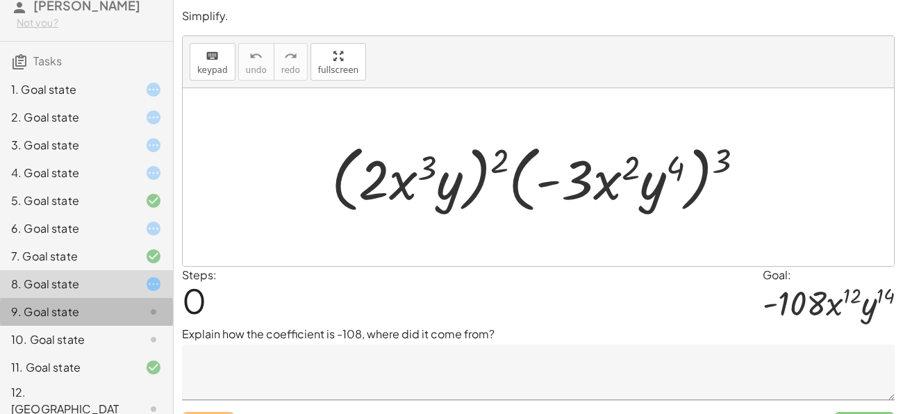
click at [136, 317] on div at bounding box center [142, 312] width 39 height 17
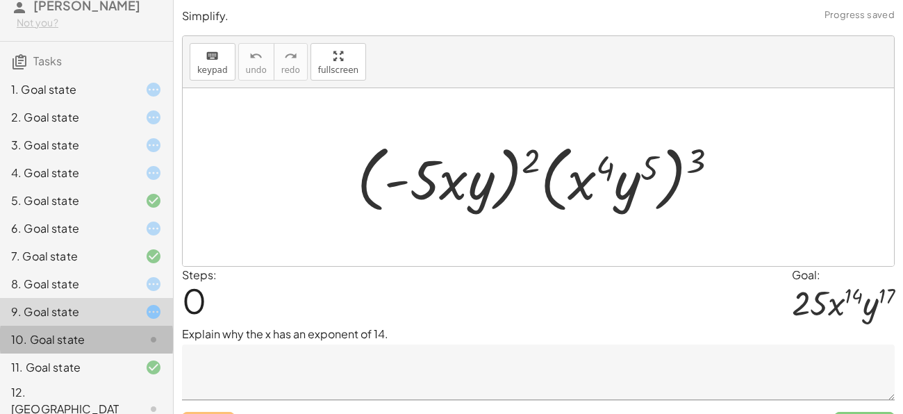
click at [138, 333] on div at bounding box center [142, 339] width 39 height 17
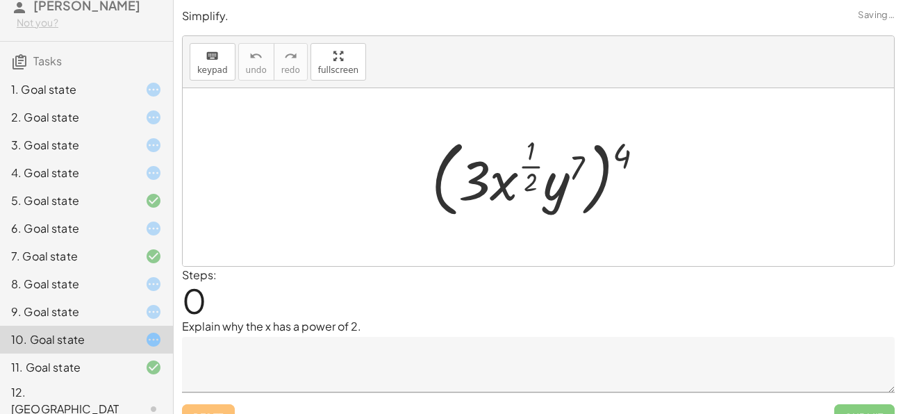
scroll to position [0, 0]
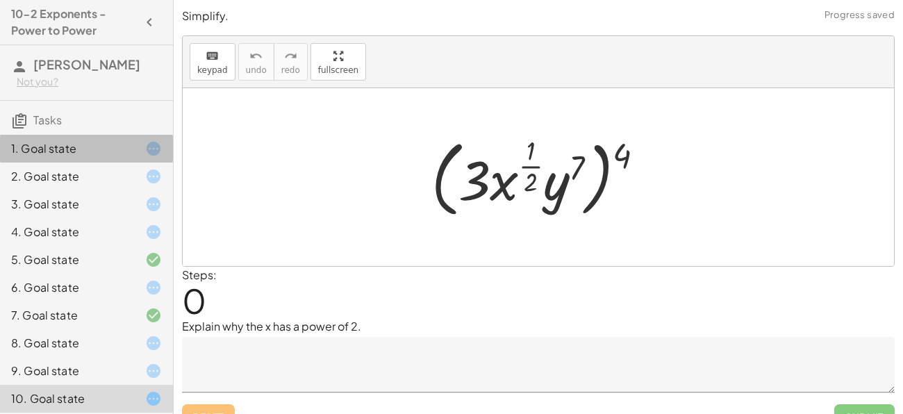
click at [110, 149] on div "1. Goal state" at bounding box center [67, 148] width 112 height 17
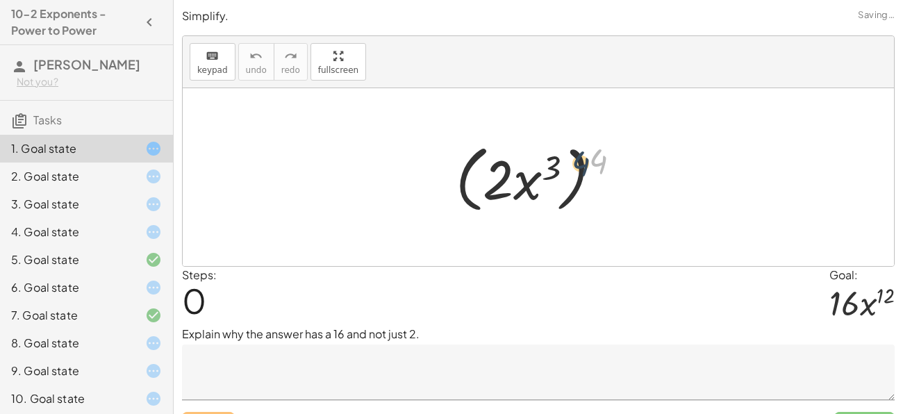
drag, startPoint x: 609, startPoint y: 153, endPoint x: 587, endPoint y: 157, distance: 22.6
click at [587, 157] on div at bounding box center [544, 178] width 190 height 80
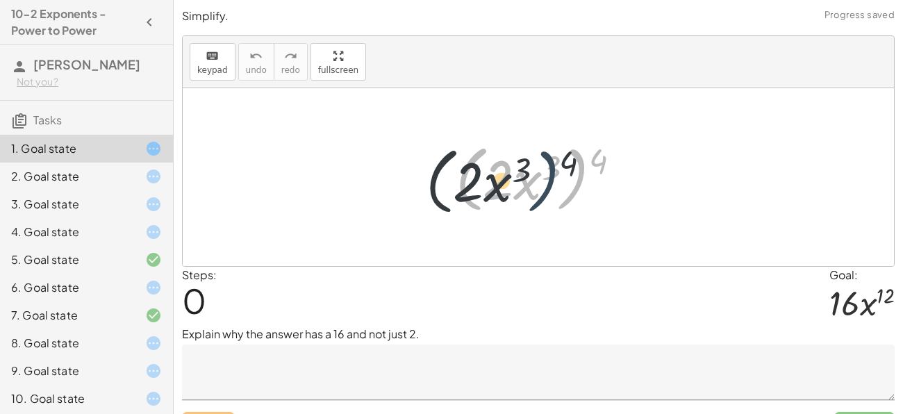
drag, startPoint x: 586, startPoint y: 158, endPoint x: 553, endPoint y: 160, distance: 33.4
click at [553, 160] on div at bounding box center [544, 178] width 190 height 80
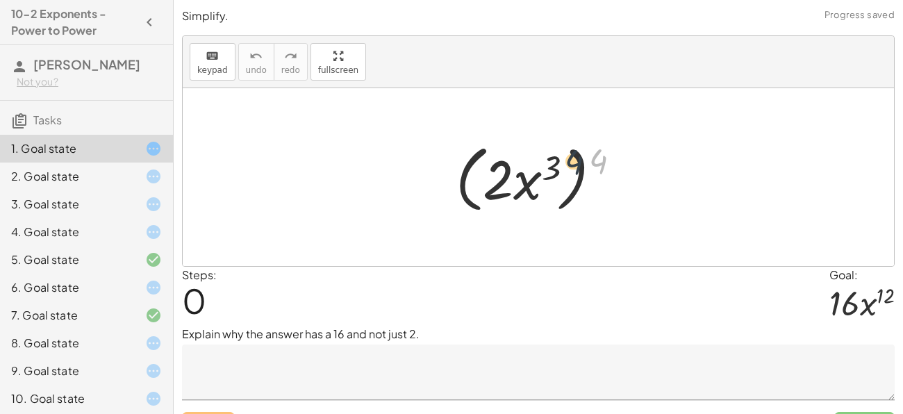
drag, startPoint x: 606, startPoint y: 157, endPoint x: 563, endPoint y: 158, distance: 42.4
click at [563, 158] on div at bounding box center [544, 178] width 190 height 80
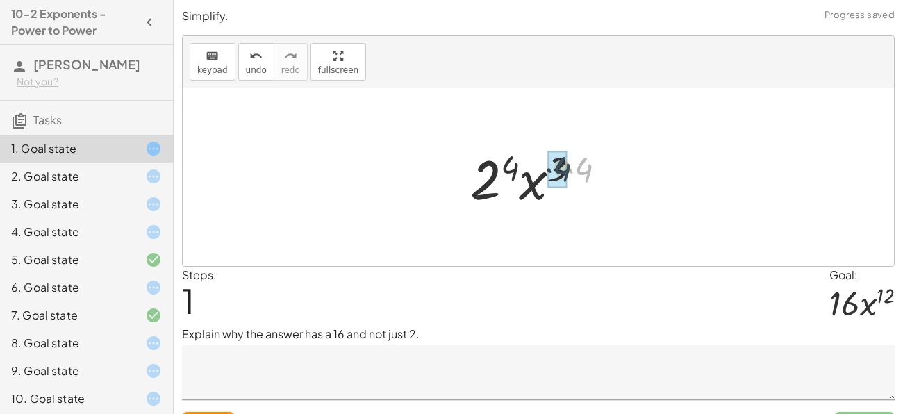
drag, startPoint x: 588, startPoint y: 174, endPoint x: 566, endPoint y: 173, distance: 22.2
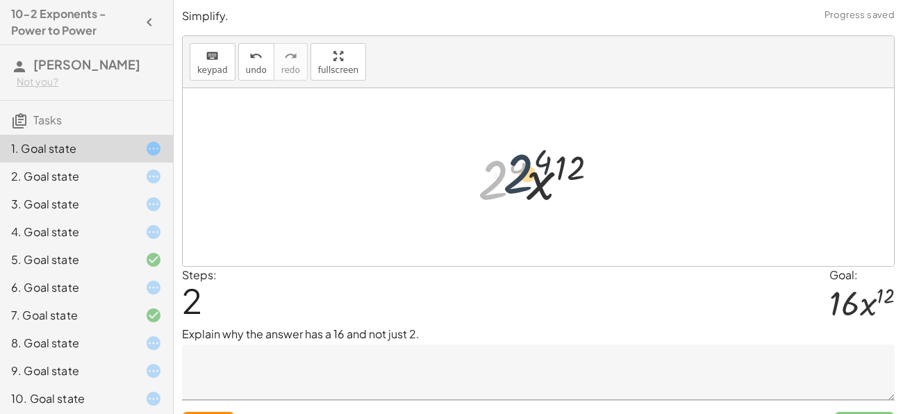
drag, startPoint x: 484, startPoint y: 177, endPoint x: 513, endPoint y: 171, distance: 29.2
click at [513, 171] on div at bounding box center [543, 178] width 145 height 72
drag, startPoint x: 516, startPoint y: 169, endPoint x: 502, endPoint y: 174, distance: 14.7
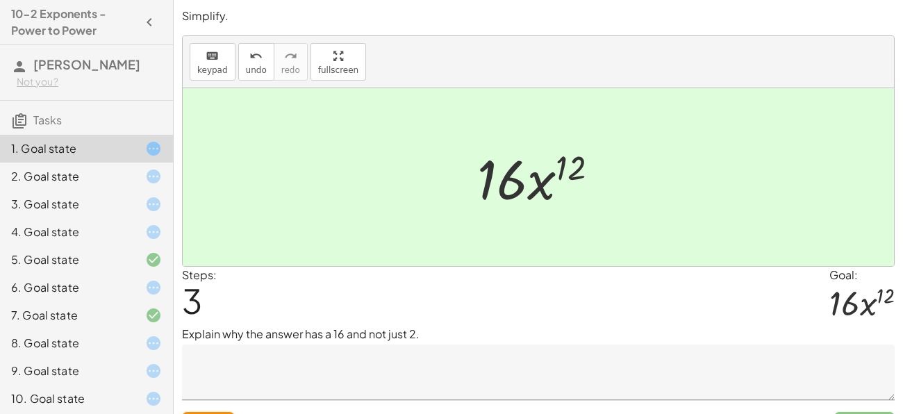
click at [156, 179] on icon at bounding box center [153, 176] width 17 height 17
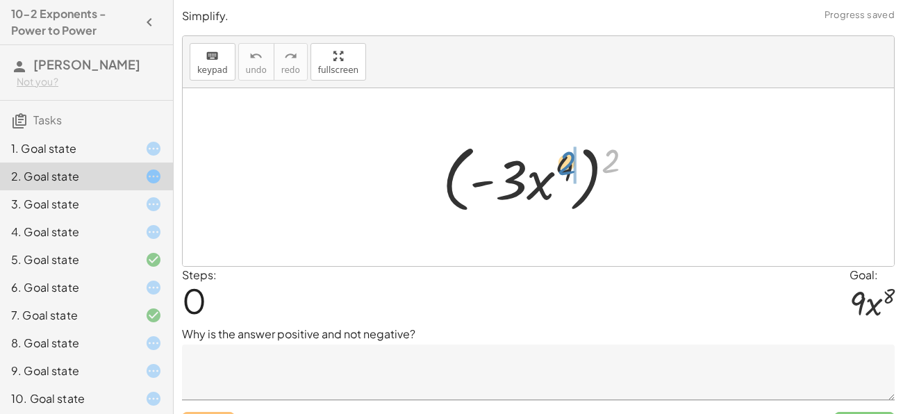
drag, startPoint x: 609, startPoint y: 165, endPoint x: 564, endPoint y: 168, distance: 45.3
click at [564, 168] on div at bounding box center [542, 178] width 215 height 80
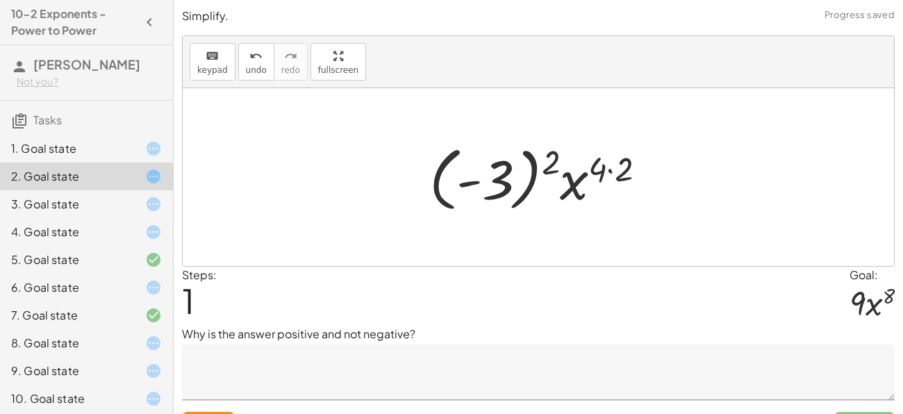
click at [151, 149] on icon at bounding box center [153, 148] width 17 height 17
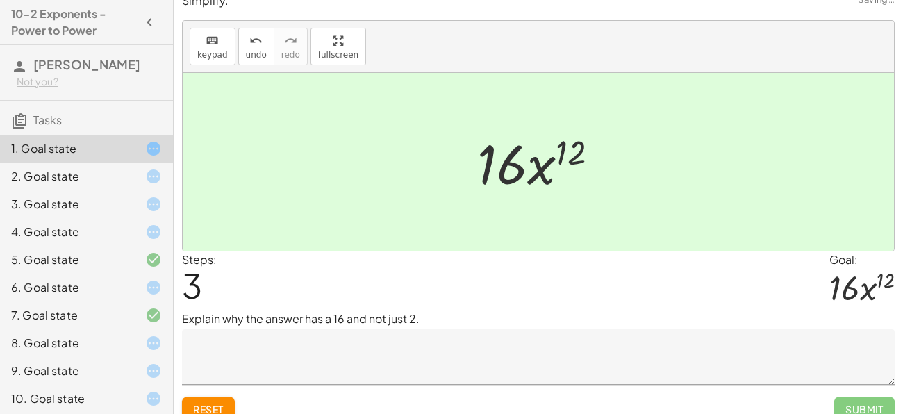
scroll to position [16, 0]
click at [292, 353] on textarea at bounding box center [538, 357] width 713 height 56
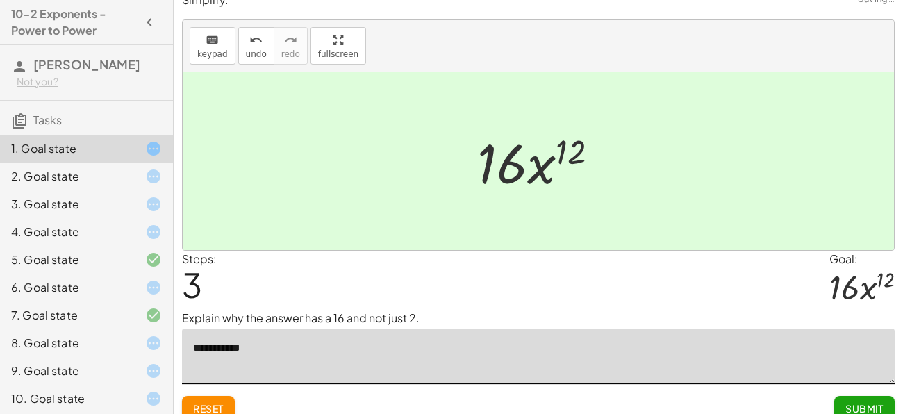
type textarea "**********"
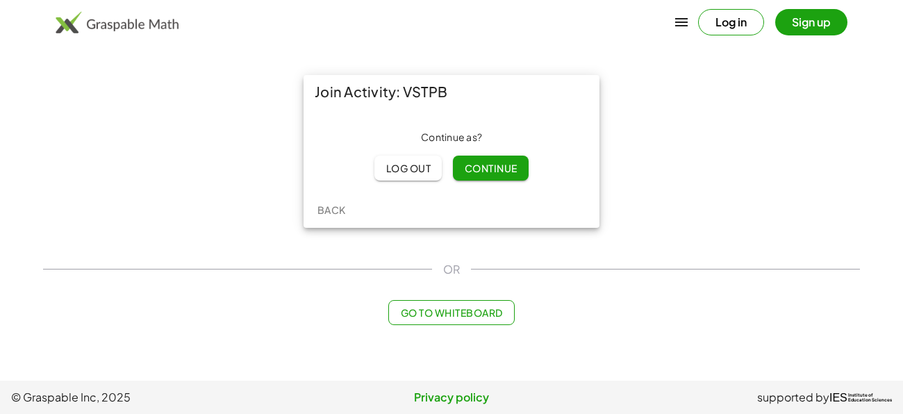
click at [480, 165] on span "Continue" at bounding box center [490, 168] width 53 height 13
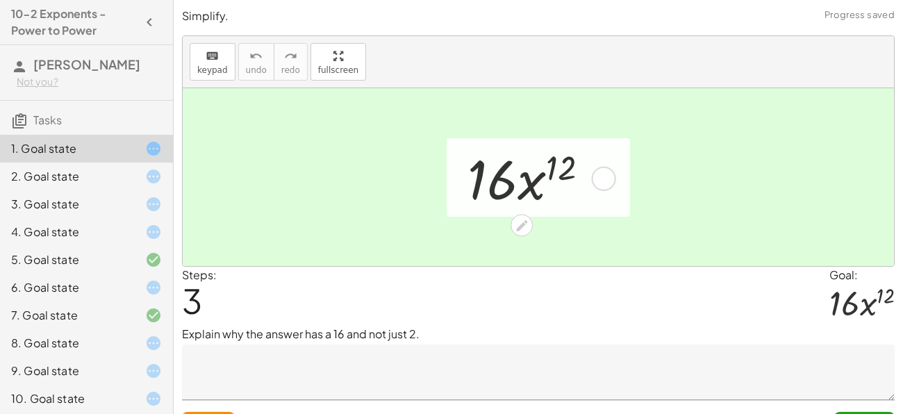
click at [506, 197] on div at bounding box center [533, 178] width 147 height 72
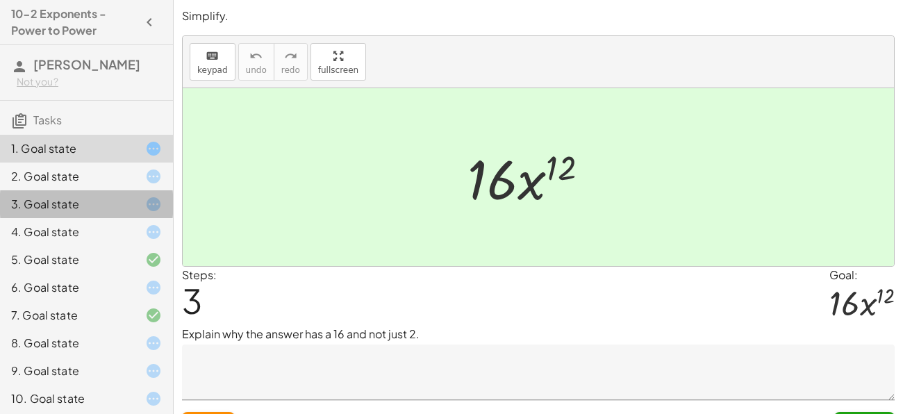
click at [133, 246] on div "3. Goal state" at bounding box center [86, 260] width 173 height 28
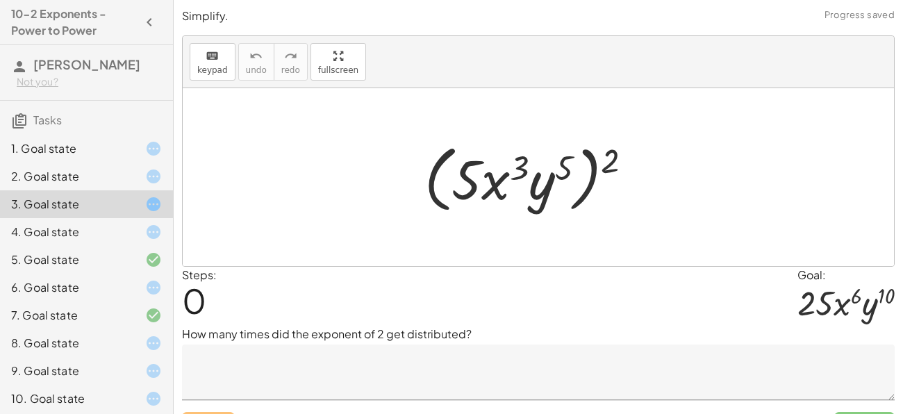
click at [149, 172] on icon at bounding box center [153, 176] width 17 height 17
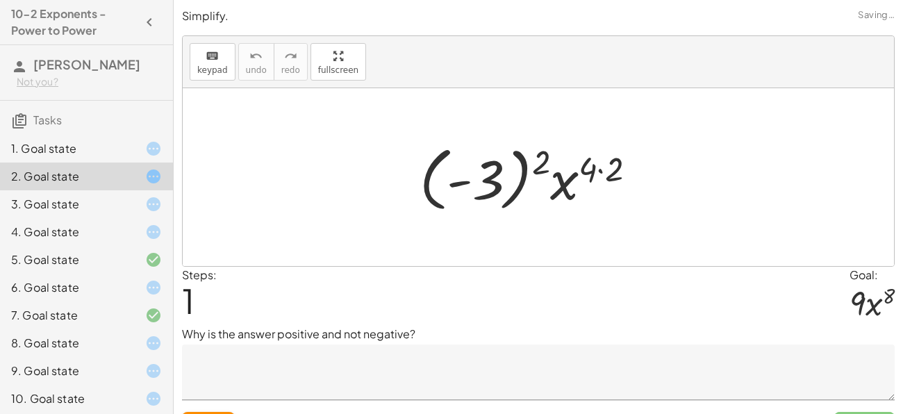
click at [143, 146] on div at bounding box center [142, 148] width 39 height 17
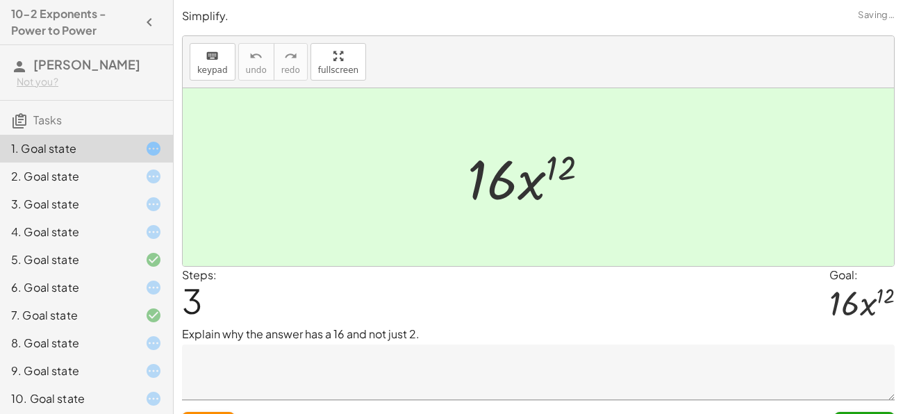
click at [287, 367] on textarea at bounding box center [538, 372] width 713 height 56
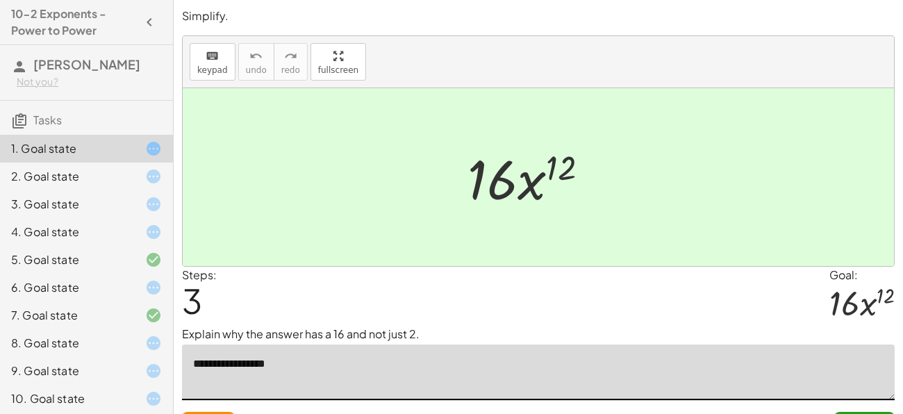
click at [256, 365] on textarea "**********" at bounding box center [538, 372] width 713 height 56
click at [249, 365] on textarea "**********" at bounding box center [538, 372] width 713 height 56
click at [257, 367] on textarea "**********" at bounding box center [538, 372] width 713 height 56
click at [266, 366] on textarea "**********" at bounding box center [538, 372] width 713 height 56
click at [283, 367] on textarea "**********" at bounding box center [538, 372] width 713 height 56
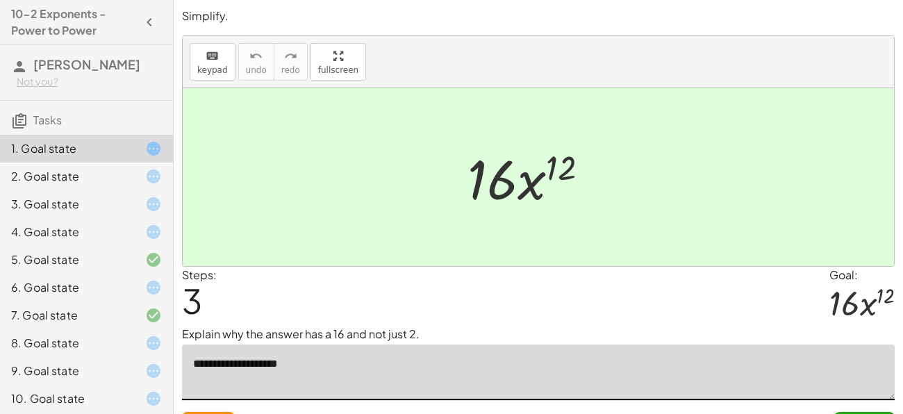
click at [274, 365] on textarea "**********" at bounding box center [538, 372] width 713 height 56
click at [283, 369] on textarea "**********" at bounding box center [538, 372] width 713 height 56
click at [288, 365] on textarea "**********" at bounding box center [538, 372] width 713 height 56
click at [315, 367] on textarea "**********" at bounding box center [538, 372] width 713 height 56
click at [352, 362] on textarea "**********" at bounding box center [538, 372] width 713 height 56
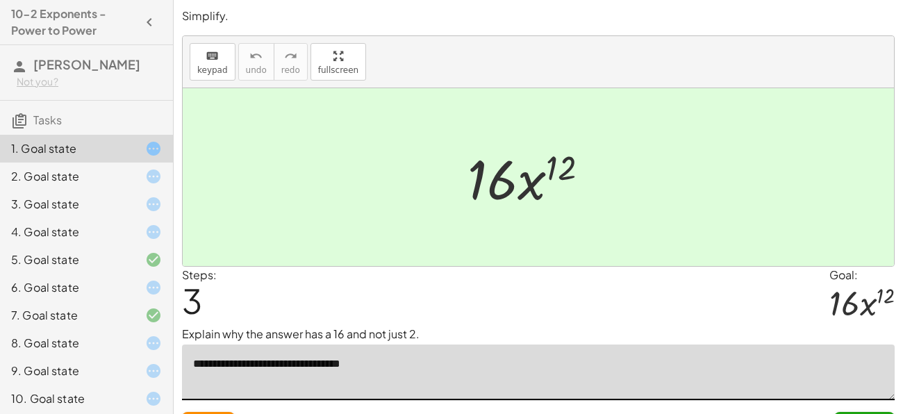
click at [352, 362] on textarea "**********" at bounding box center [538, 372] width 713 height 56
click at [353, 362] on textarea "**********" at bounding box center [538, 372] width 713 height 56
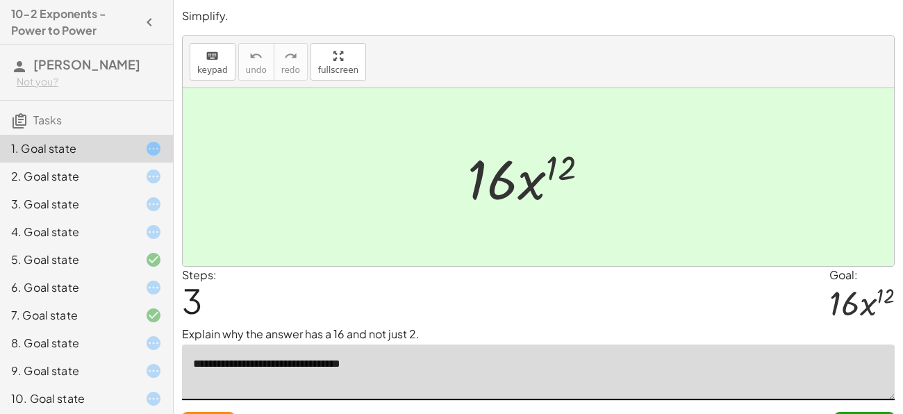
click at [384, 370] on textarea "**********" at bounding box center [538, 372] width 713 height 56
click at [420, 376] on textarea "**********" at bounding box center [538, 372] width 713 height 56
click at [244, 362] on textarea "**********" at bounding box center [538, 372] width 713 height 56
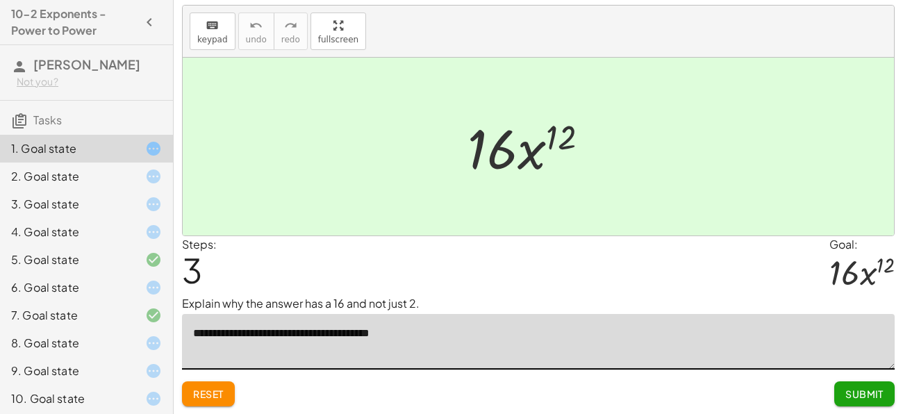
type textarea "**********"
click at [870, 396] on span "Submit" at bounding box center [864, 394] width 38 height 13
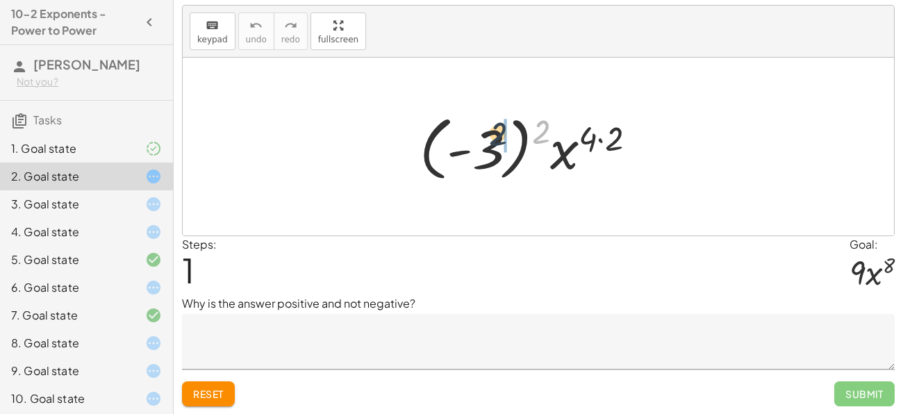
drag, startPoint x: 545, startPoint y: 134, endPoint x: 476, endPoint y: 149, distance: 70.4
click at [476, 149] on div at bounding box center [534, 146] width 242 height 77
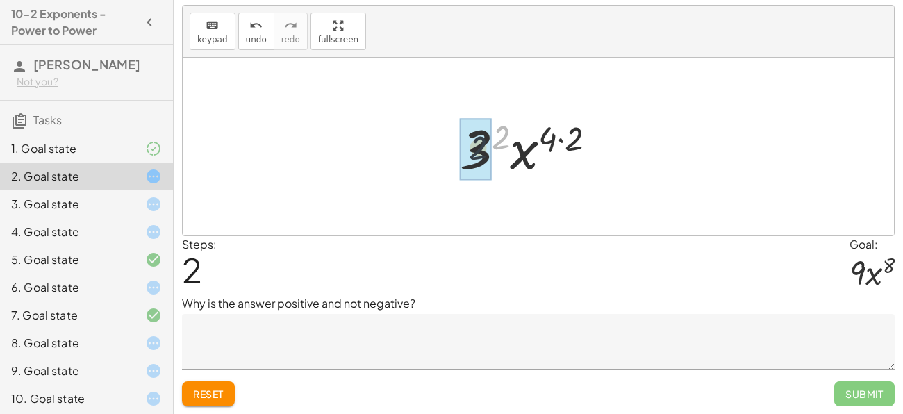
drag, startPoint x: 504, startPoint y: 140, endPoint x: 479, endPoint y: 151, distance: 27.4
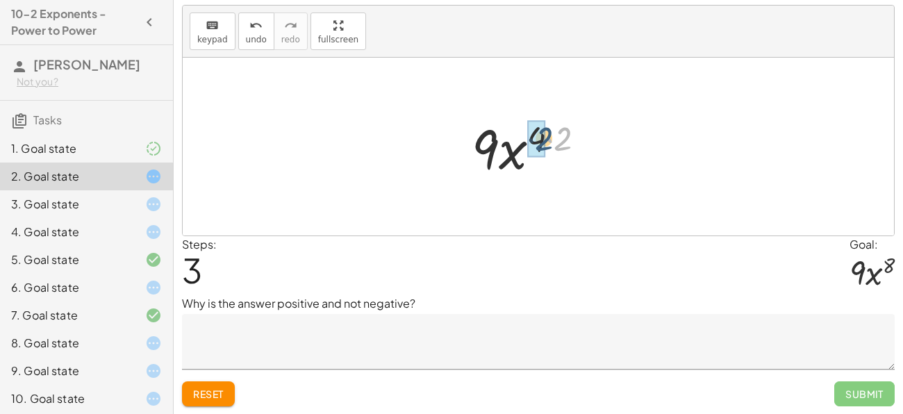
drag, startPoint x: 558, startPoint y: 136, endPoint x: 536, endPoint y: 136, distance: 21.5
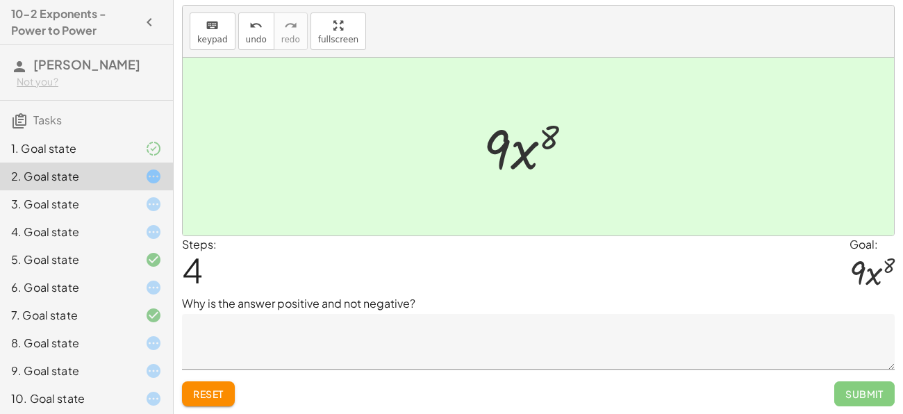
click at [35, 208] on div "3. Goal state" at bounding box center [67, 204] width 112 height 17
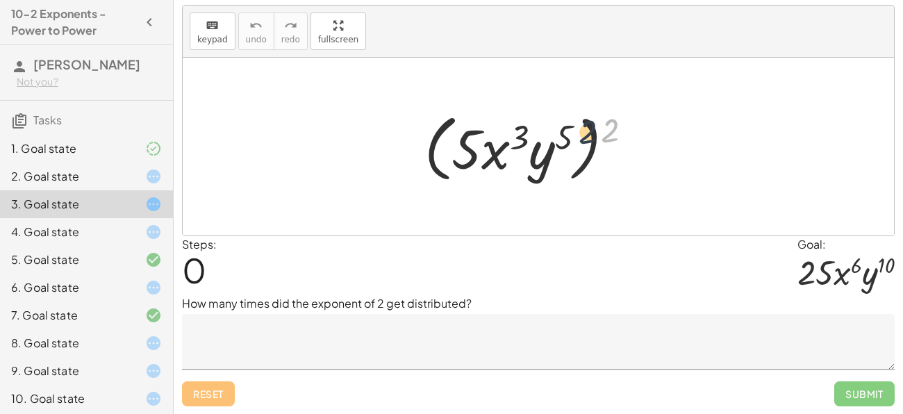
drag, startPoint x: 610, startPoint y: 138, endPoint x: 546, endPoint y: 149, distance: 64.9
click at [546, 149] on div at bounding box center [533, 147] width 233 height 80
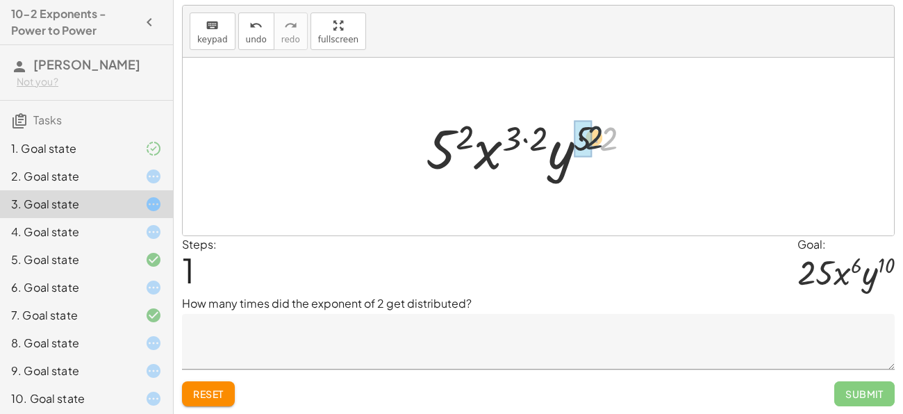
drag, startPoint x: 608, startPoint y: 138, endPoint x: 584, endPoint y: 135, distance: 24.4
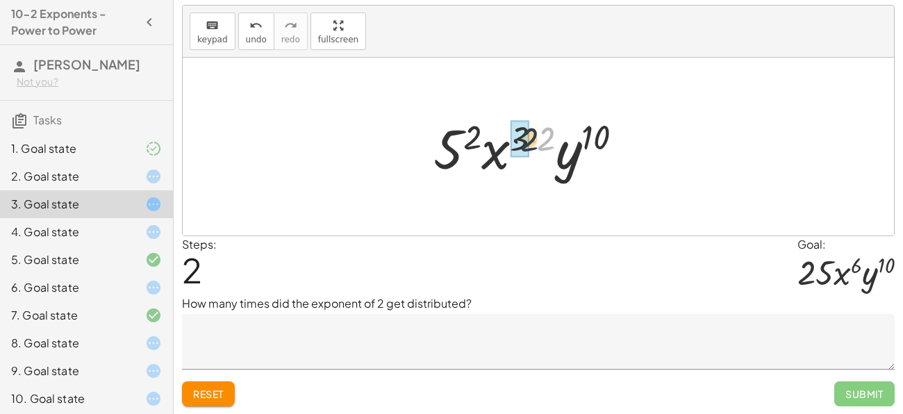
drag, startPoint x: 550, startPoint y: 136, endPoint x: 529, endPoint y: 137, distance: 20.8
click at [529, 137] on div at bounding box center [533, 147] width 215 height 72
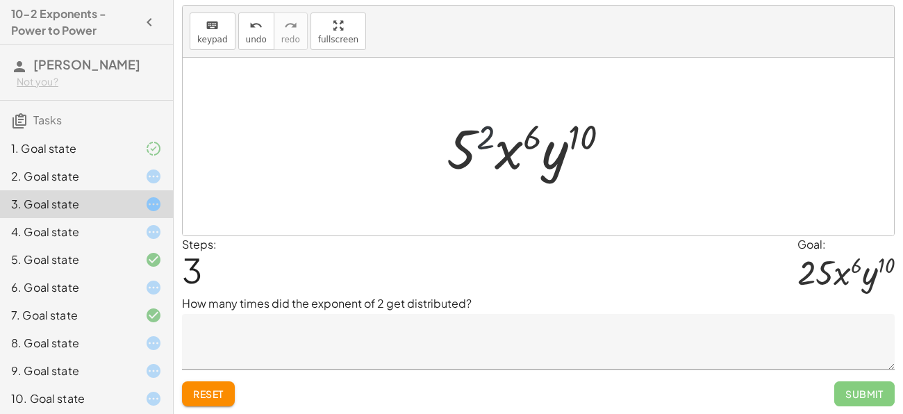
drag, startPoint x: 479, startPoint y: 132, endPoint x: 433, endPoint y: 156, distance: 51.3
click at [433, 156] on div "( · 5 · x 3 · y 5 ) 2 · 5 2 · x ( · 3 · 2 ) · y ( · 5 · 2 ) · 5 2 · x ( · 3 · 2…" at bounding box center [538, 147] width 224 height 78
drag, startPoint x: 492, startPoint y: 135, endPoint x: 471, endPoint y: 149, distance: 25.3
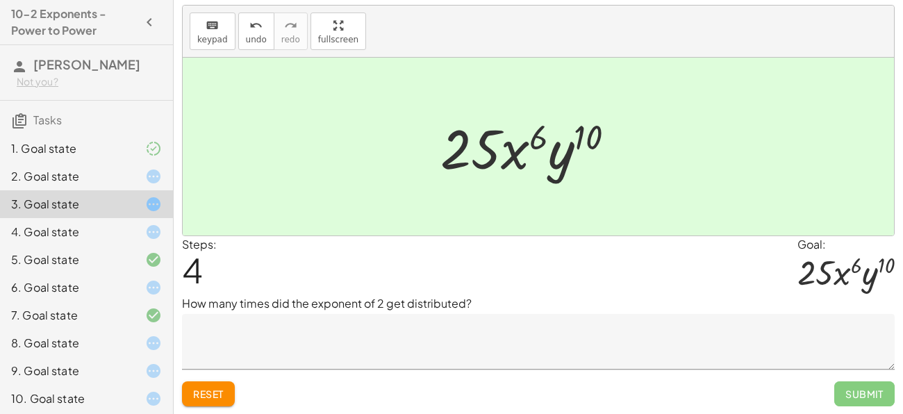
click at [157, 184] on icon at bounding box center [153, 176] width 17 height 17
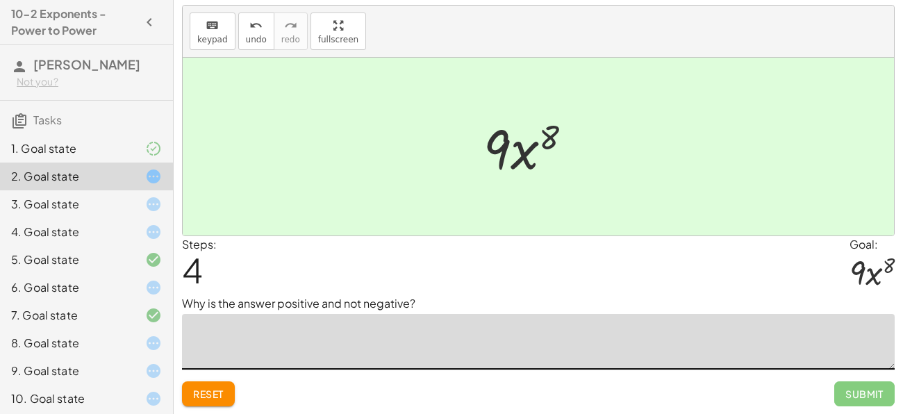
click at [405, 318] on textarea at bounding box center [538, 342] width 713 height 56
click at [522, 327] on textarea at bounding box center [538, 342] width 713 height 56
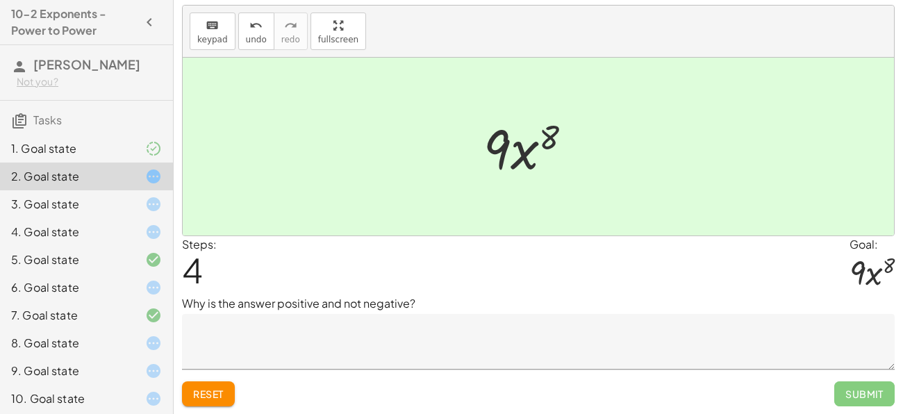
click at [148, 236] on icon at bounding box center [153, 232] width 17 height 17
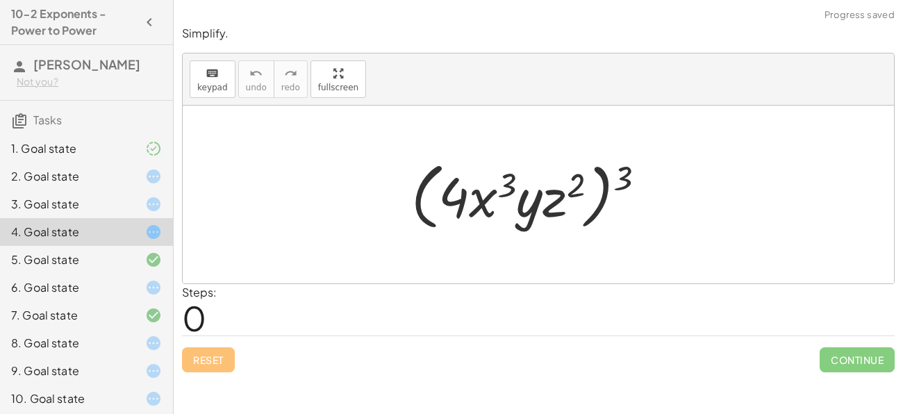
click at [393, 319] on div "Steps: 0" at bounding box center [538, 309] width 713 height 51
drag, startPoint x: 622, startPoint y: 169, endPoint x: 586, endPoint y: 179, distance: 37.4
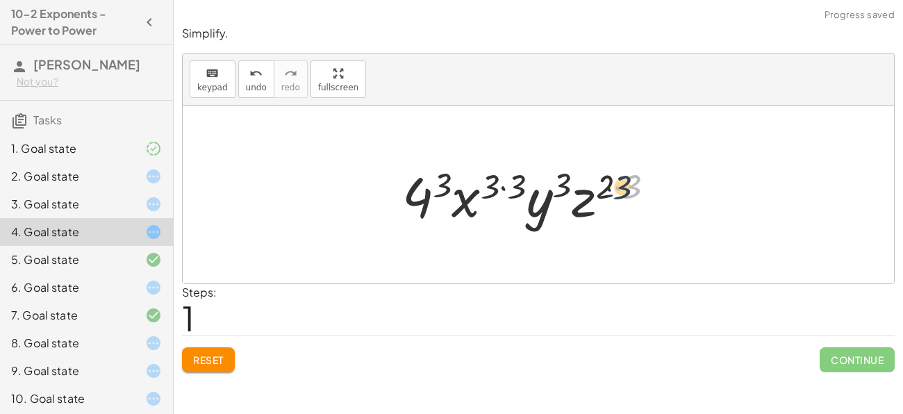
drag, startPoint x: 634, startPoint y: 192, endPoint x: 614, endPoint y: 190, distance: 20.2
click at [614, 190] on div at bounding box center [533, 195] width 277 height 72
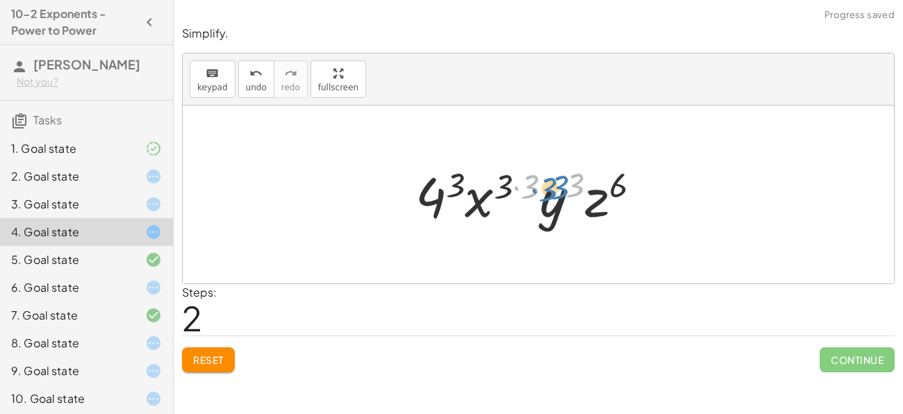
click at [580, 190] on div at bounding box center [533, 195] width 251 height 72
drag, startPoint x: 533, startPoint y: 189, endPoint x: 512, endPoint y: 188, distance: 21.5
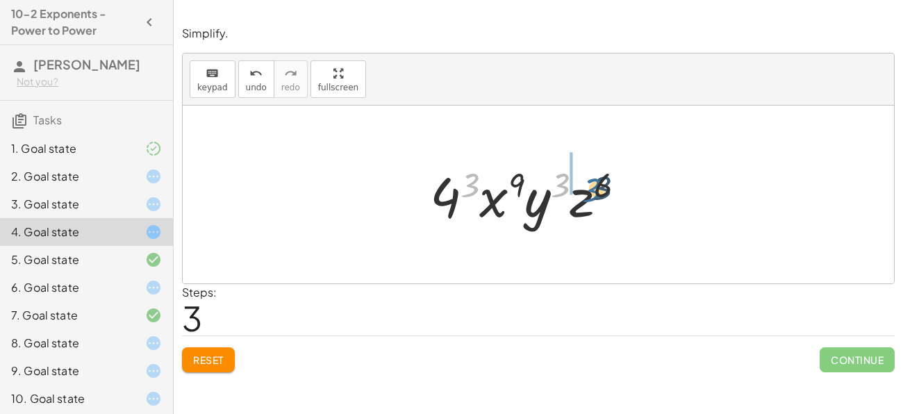
drag, startPoint x: 465, startPoint y: 185, endPoint x: 595, endPoint y: 189, distance: 130.6
click at [595, 189] on div at bounding box center [533, 195] width 221 height 72
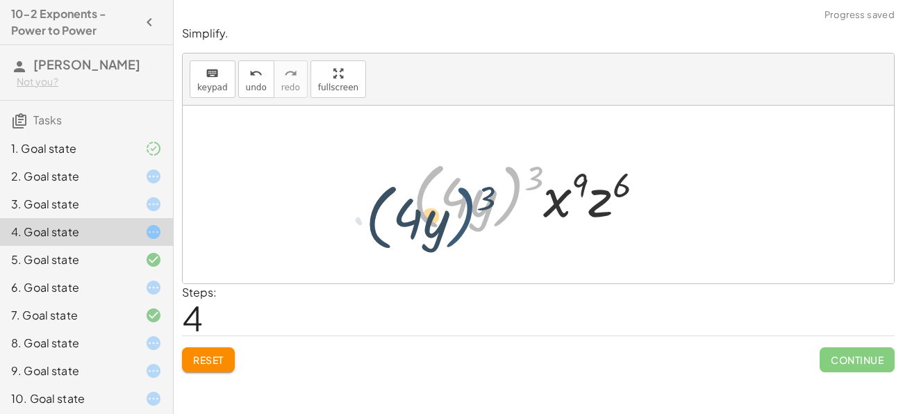
drag, startPoint x: 522, startPoint y: 169, endPoint x: 471, endPoint y: 192, distance: 55.6
click at [471, 192] on div at bounding box center [534, 195] width 257 height 80
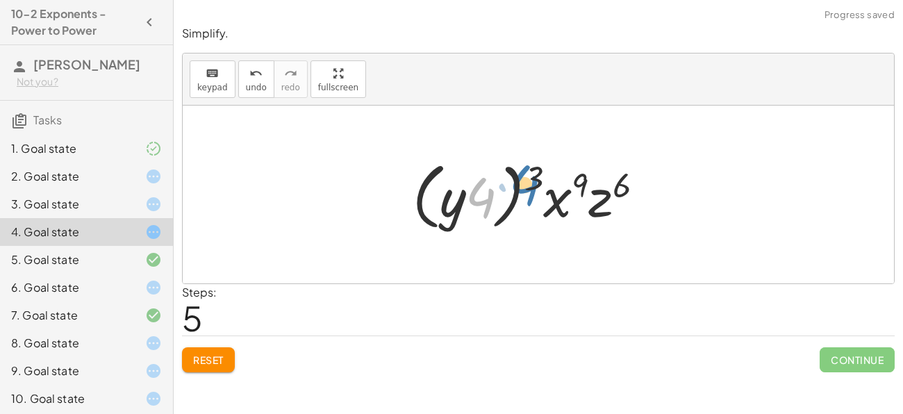
drag, startPoint x: 479, startPoint y: 200, endPoint x: 525, endPoint y: 184, distance: 48.5
click at [525, 184] on div at bounding box center [534, 195] width 257 height 80
drag, startPoint x: 538, startPoint y: 182, endPoint x: 475, endPoint y: 204, distance: 66.8
click at [475, 204] on div at bounding box center [534, 195] width 257 height 80
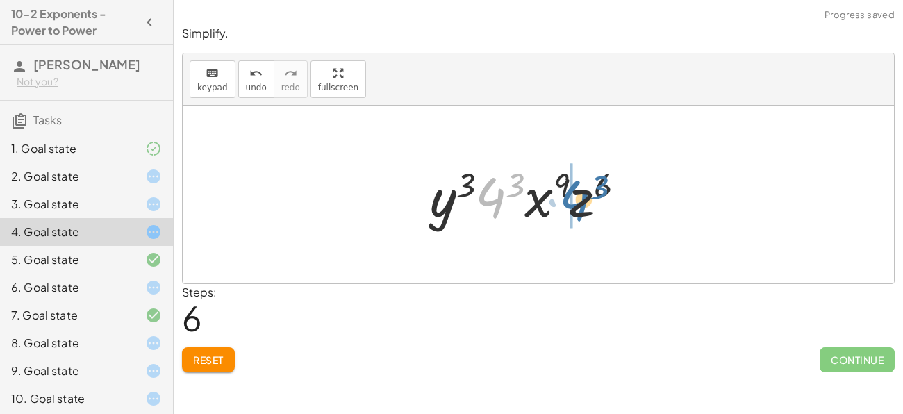
drag, startPoint x: 492, startPoint y: 197, endPoint x: 578, endPoint y: 200, distance: 85.5
click at [578, 200] on div at bounding box center [533, 195] width 221 height 72
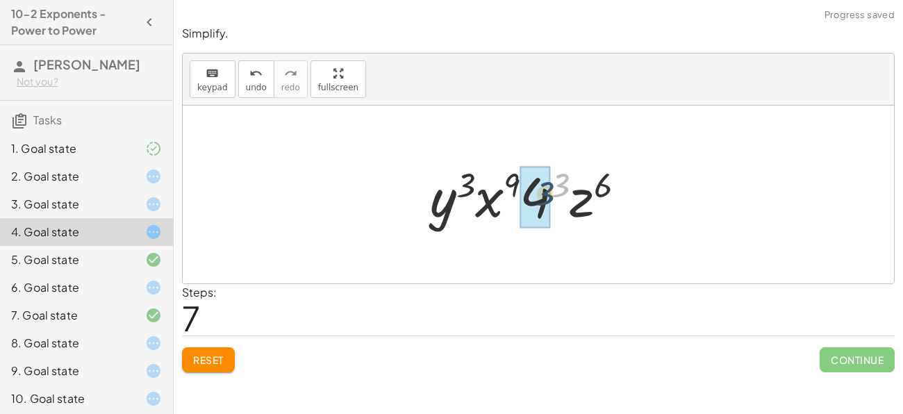
drag, startPoint x: 556, startPoint y: 185, endPoint x: 540, endPoint y: 194, distance: 18.3
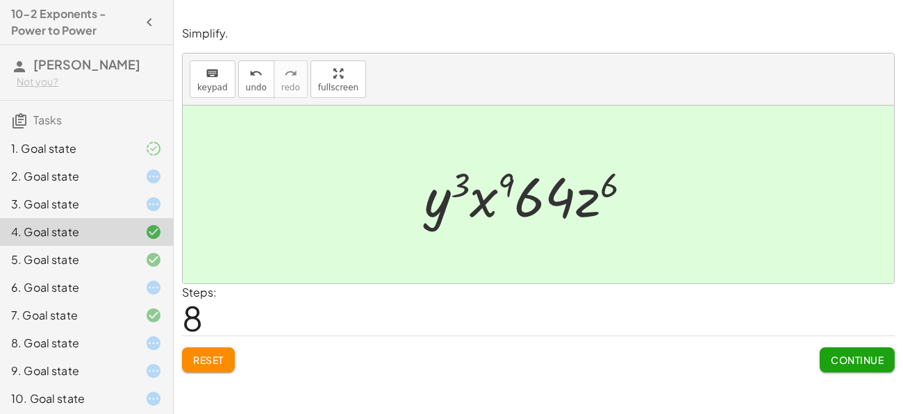
click at [836, 354] on span "Continue" at bounding box center [857, 360] width 53 height 13
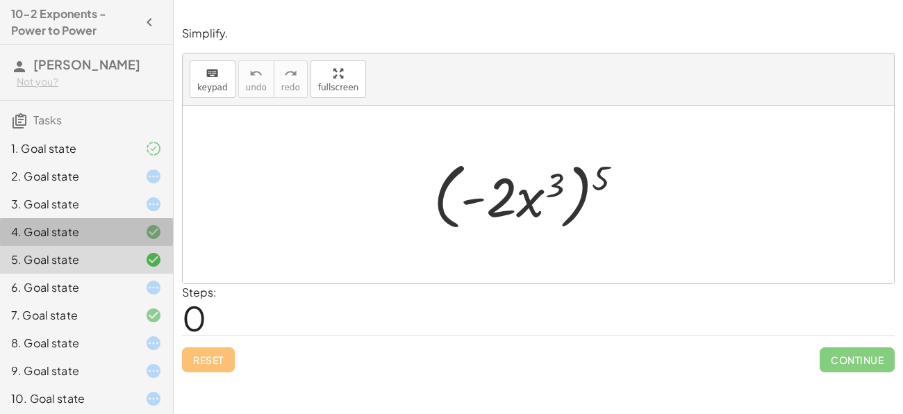
click at [165, 274] on div "4. Goal state" at bounding box center [86, 288] width 173 height 28
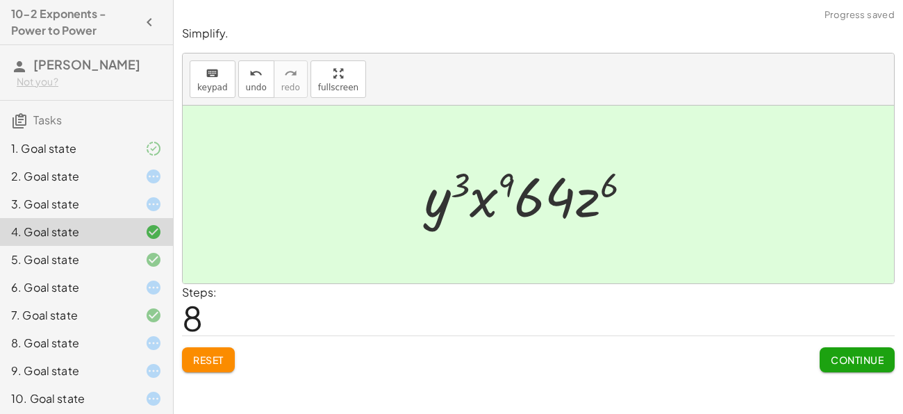
click at [156, 258] on icon at bounding box center [153, 259] width 17 height 17
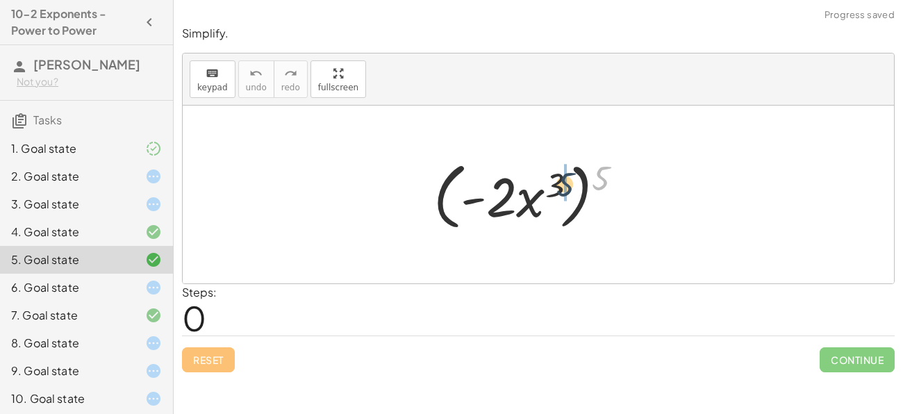
drag, startPoint x: 601, startPoint y: 177, endPoint x: 551, endPoint y: 183, distance: 50.3
click at [551, 183] on div at bounding box center [533, 195] width 215 height 80
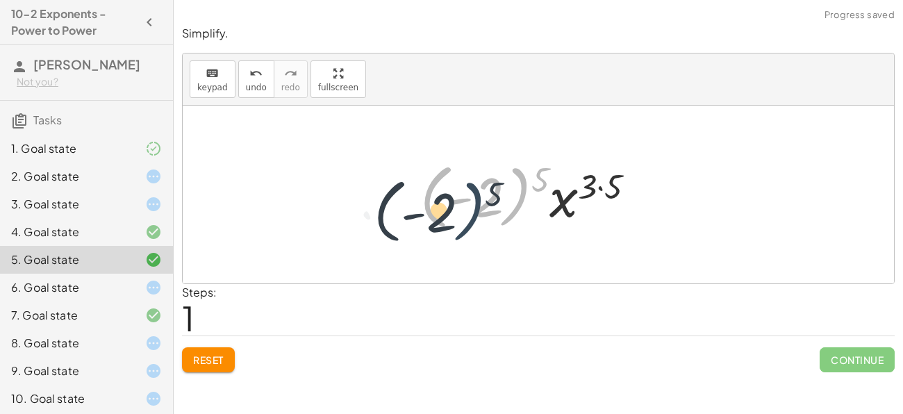
drag, startPoint x: 531, startPoint y: 182, endPoint x: 492, endPoint y: 194, distance: 40.9
click at [492, 194] on div at bounding box center [533, 194] width 240 height 77
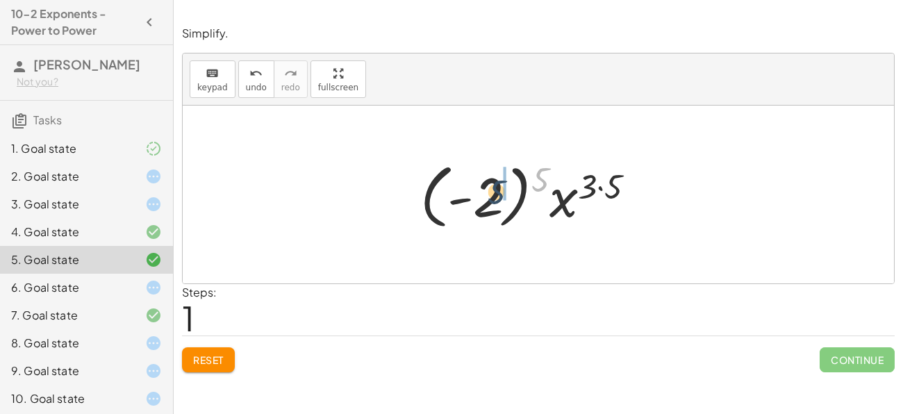
drag, startPoint x: 540, startPoint y: 185, endPoint x: 487, endPoint y: 201, distance: 55.4
click at [487, 201] on div at bounding box center [533, 194] width 240 height 77
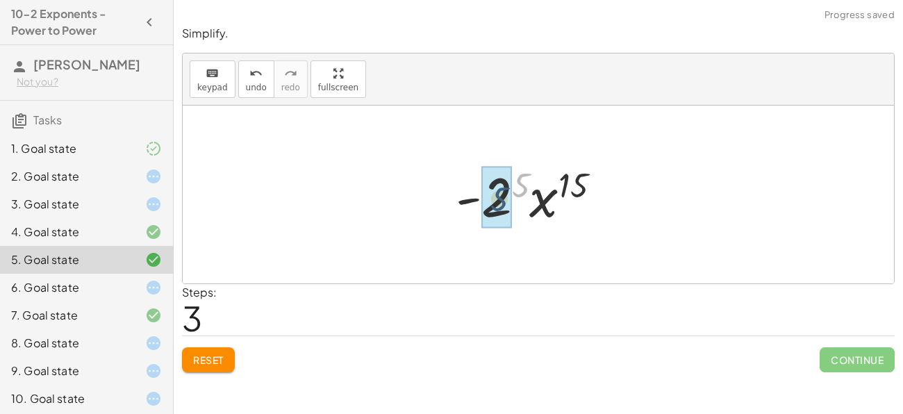
drag, startPoint x: 519, startPoint y: 185, endPoint x: 497, endPoint y: 200, distance: 26.6
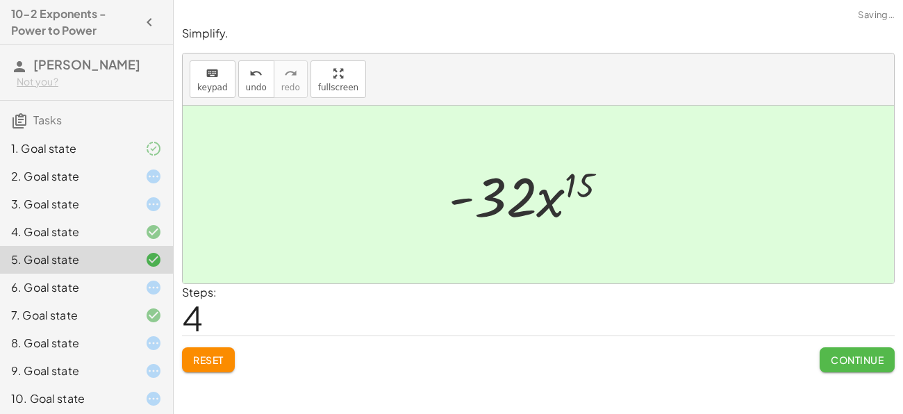
click at [836, 362] on span "Continue" at bounding box center [857, 360] width 53 height 13
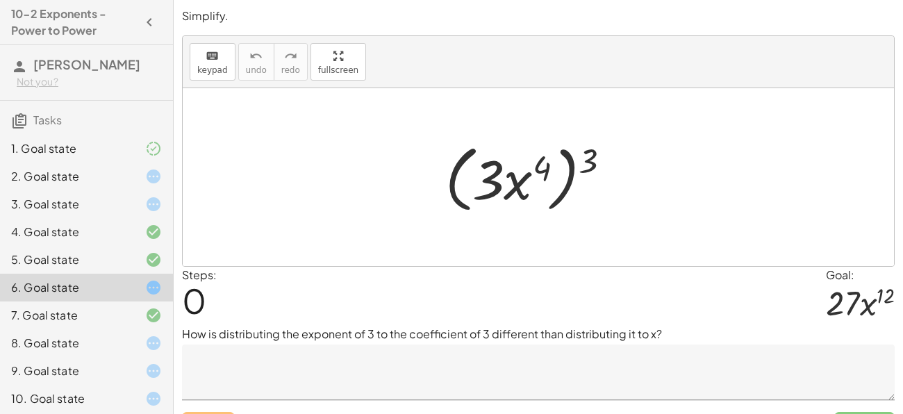
click at [37, 171] on div "2. Goal state" at bounding box center [67, 176] width 112 height 17
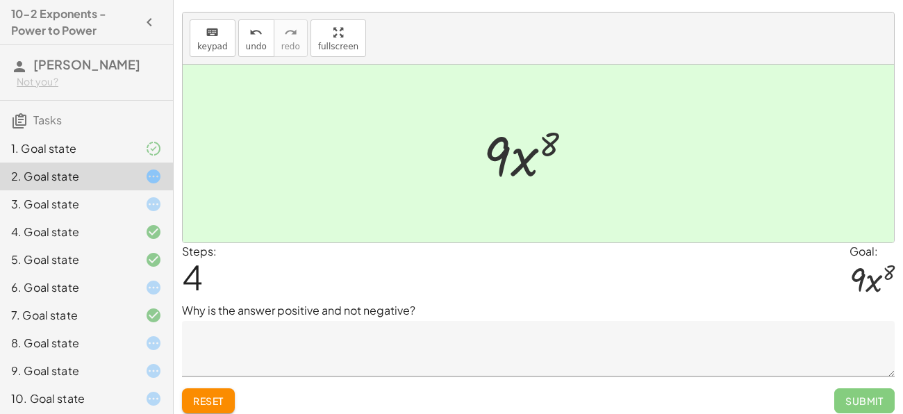
scroll to position [25, 0]
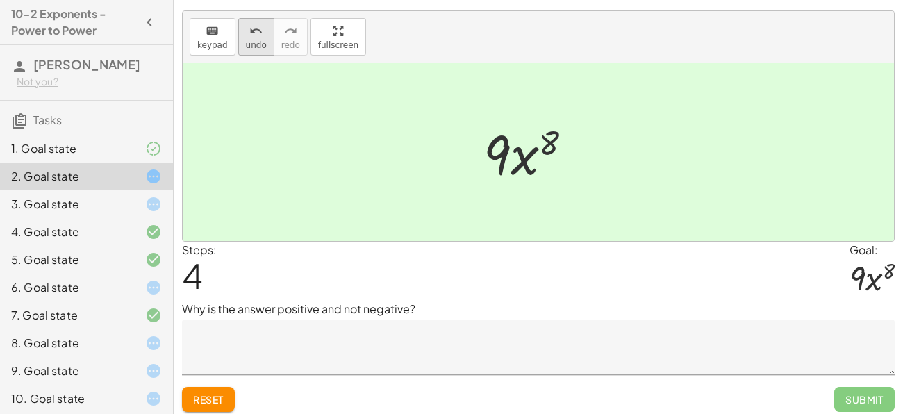
click at [249, 36] on icon "undo" at bounding box center [255, 31] width 13 height 17
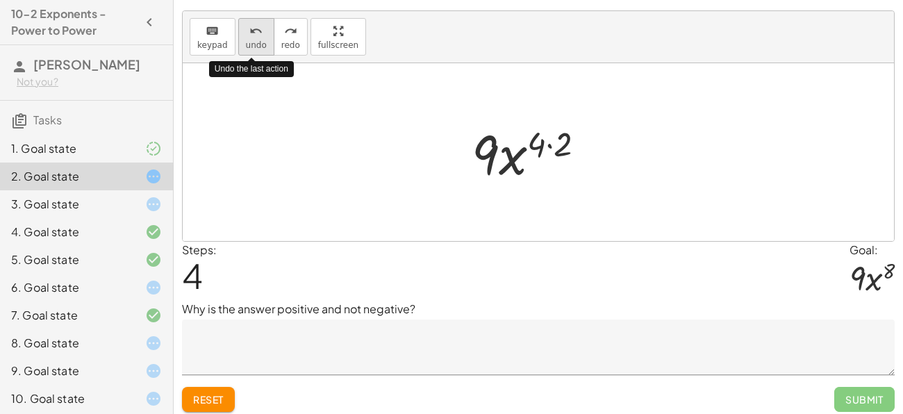
click at [249, 36] on icon "undo" at bounding box center [255, 31] width 13 height 17
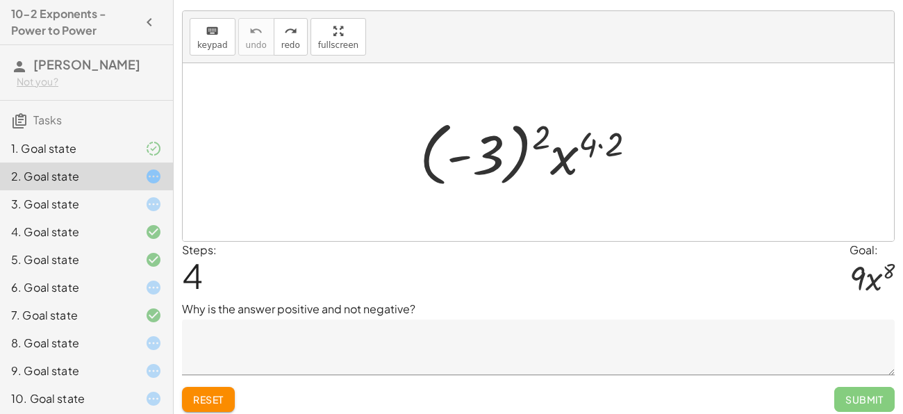
click at [330, 345] on textarea at bounding box center [538, 347] width 713 height 56
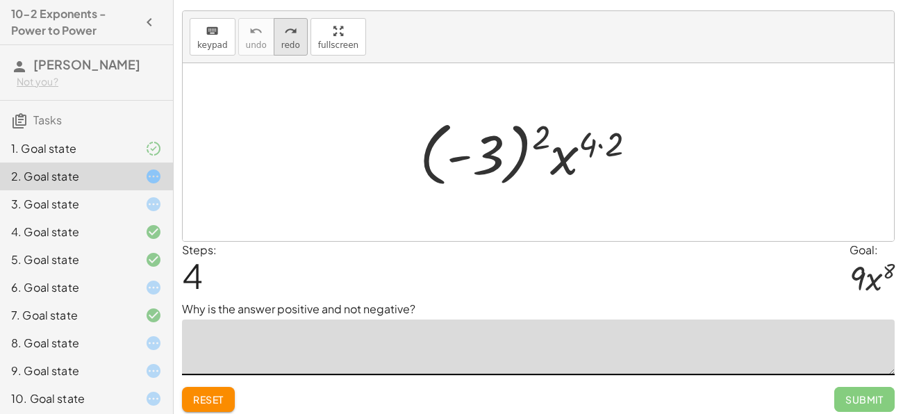
click at [293, 31] on button "redo redo" at bounding box center [291, 37] width 34 height 38
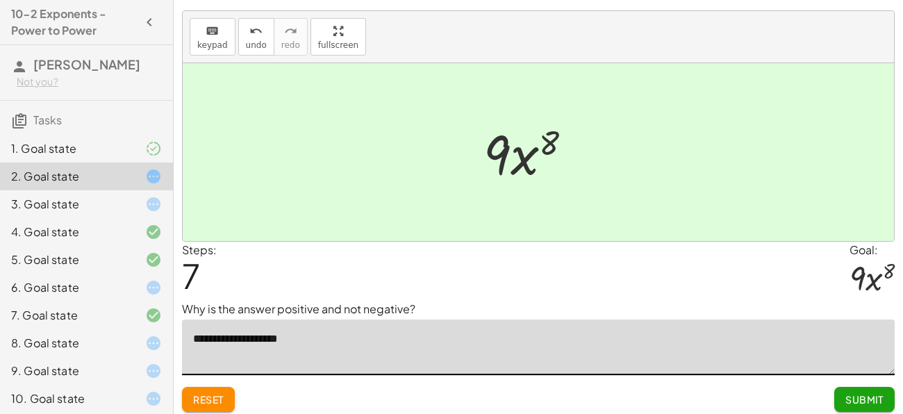
click at [249, 331] on textarea "**********" at bounding box center [538, 347] width 713 height 56
click at [251, 337] on textarea "**********" at bounding box center [538, 347] width 713 height 56
click at [254, 339] on textarea "**********" at bounding box center [538, 347] width 713 height 56
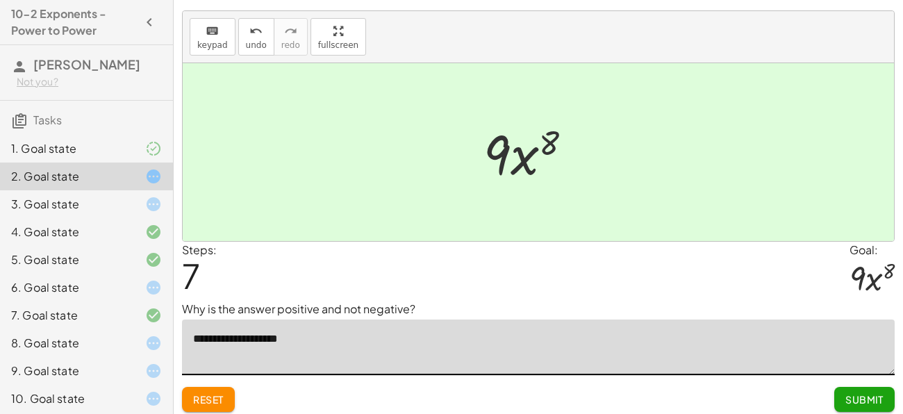
click at [254, 339] on textarea "**********" at bounding box center [538, 347] width 713 height 56
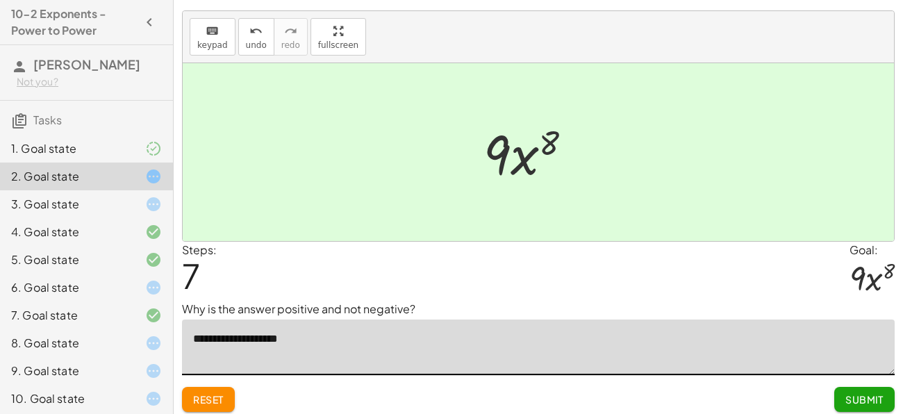
click at [254, 339] on textarea "**********" at bounding box center [538, 347] width 713 height 56
click at [299, 339] on textarea "**********" at bounding box center [538, 347] width 713 height 56
click at [300, 339] on textarea "**********" at bounding box center [538, 347] width 713 height 56
click at [301, 342] on textarea "**********" at bounding box center [538, 347] width 713 height 56
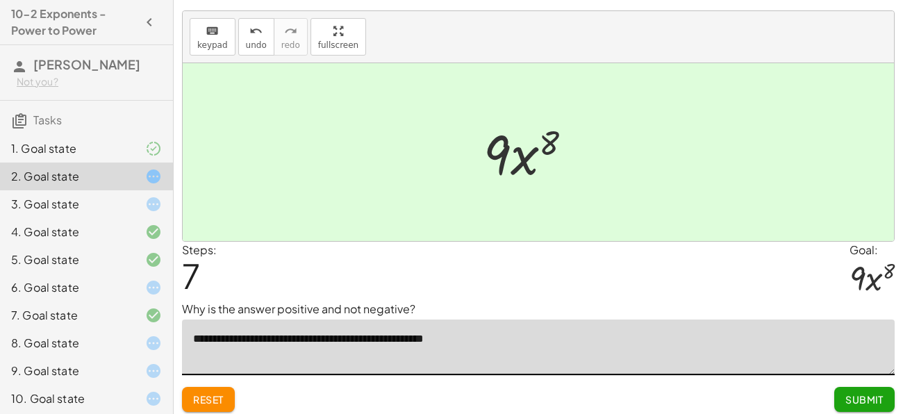
click at [367, 342] on textarea "**********" at bounding box center [538, 347] width 713 height 56
click at [399, 342] on textarea "**********" at bounding box center [538, 347] width 713 height 56
click at [499, 351] on textarea "**********" at bounding box center [538, 347] width 713 height 56
type textarea "**********"
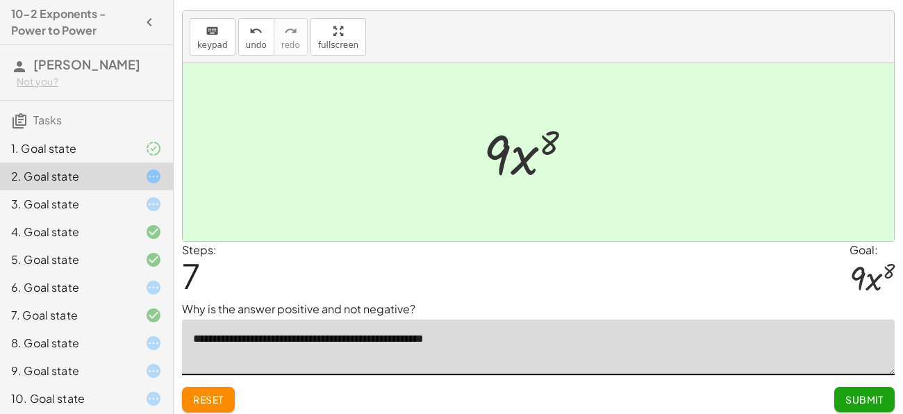
click at [430, 310] on p "Why is the answer positive and not negative?" at bounding box center [538, 309] width 713 height 17
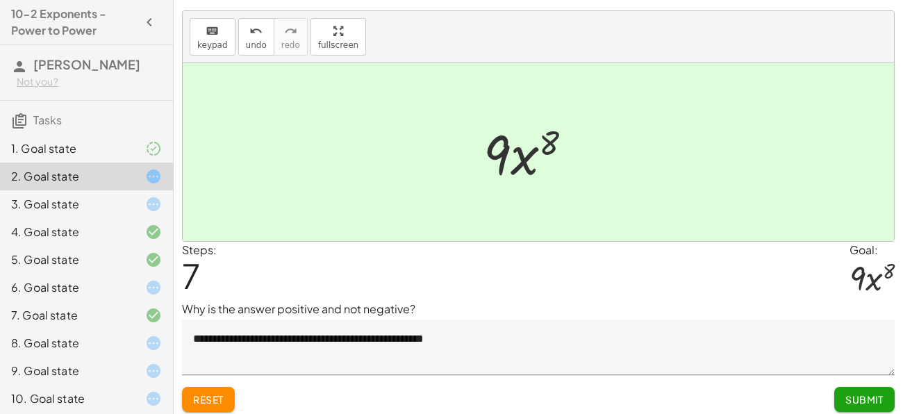
click at [858, 406] on button "Submit" at bounding box center [864, 399] width 60 height 25
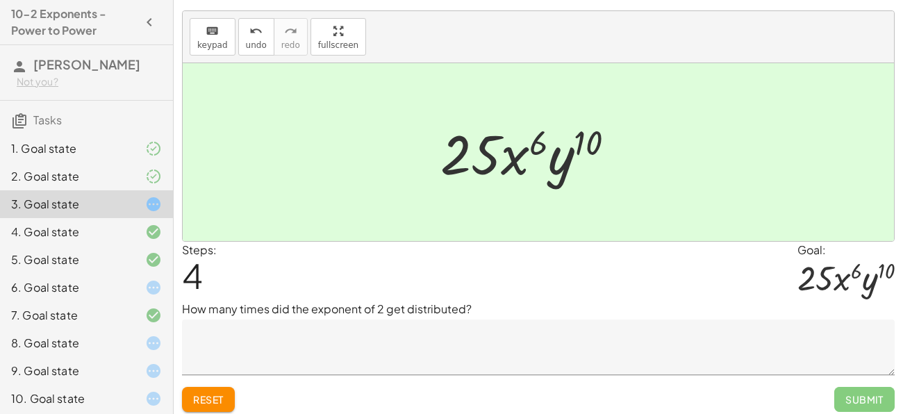
scroll to position [31, 0]
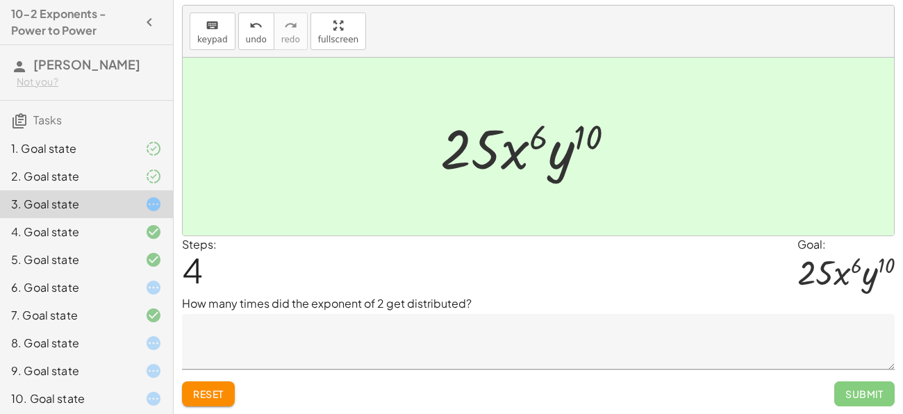
click at [90, 170] on div "2. Goal state" at bounding box center [67, 176] width 112 height 17
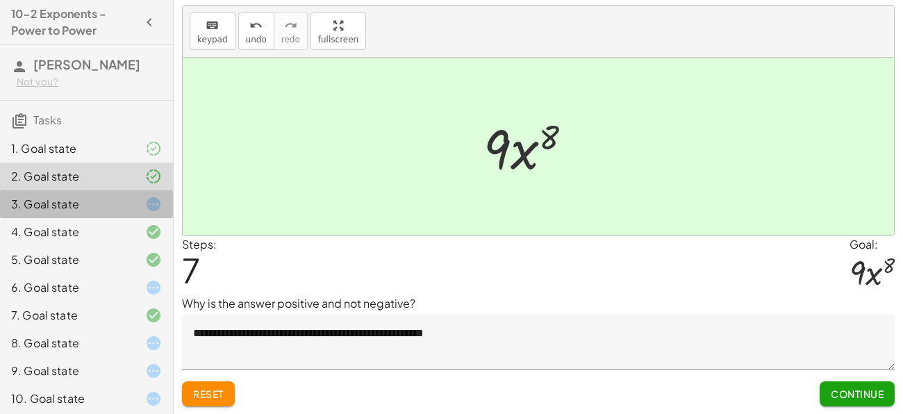
click at [99, 198] on div "3. Goal state" at bounding box center [67, 204] width 112 height 17
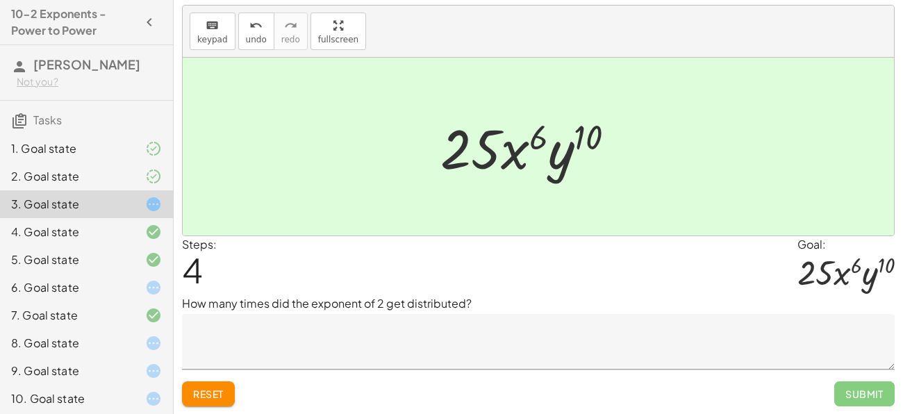
click at [326, 315] on textarea at bounding box center [538, 342] width 713 height 56
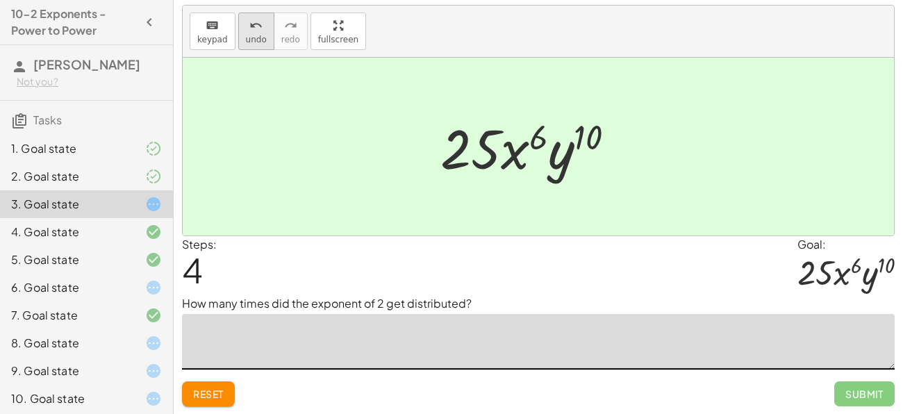
click at [249, 31] on icon "undo" at bounding box center [255, 25] width 13 height 17
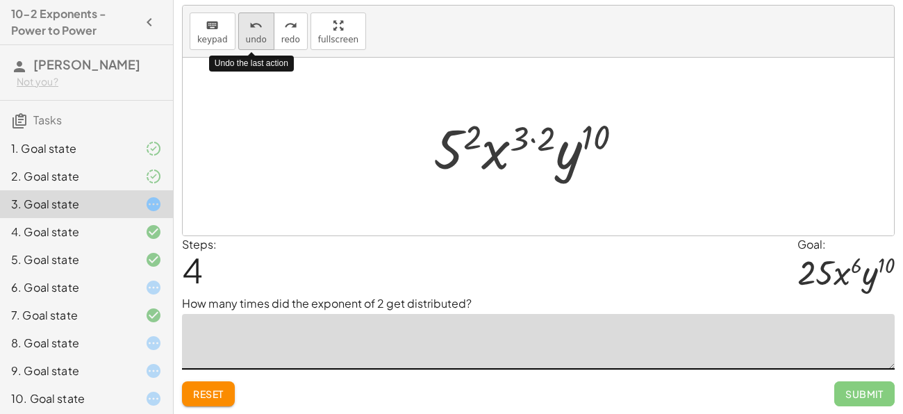
click at [249, 31] on icon "undo" at bounding box center [255, 25] width 13 height 17
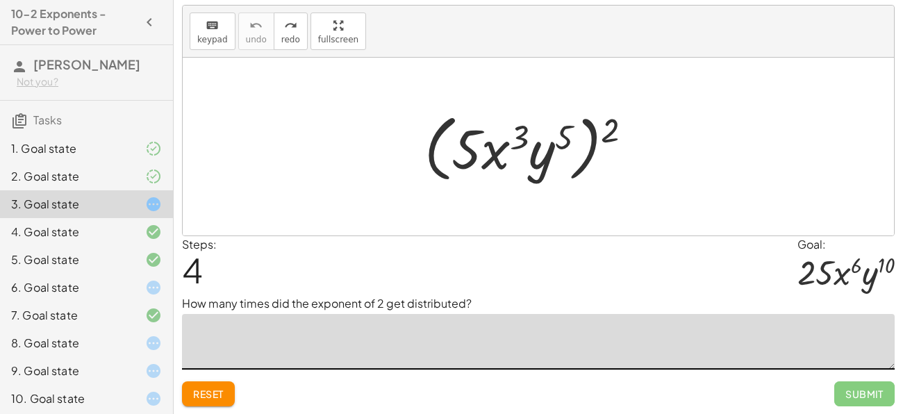
click at [582, 121] on div at bounding box center [533, 147] width 233 height 80
click at [296, 39] on button "redo redo" at bounding box center [291, 32] width 34 height 38
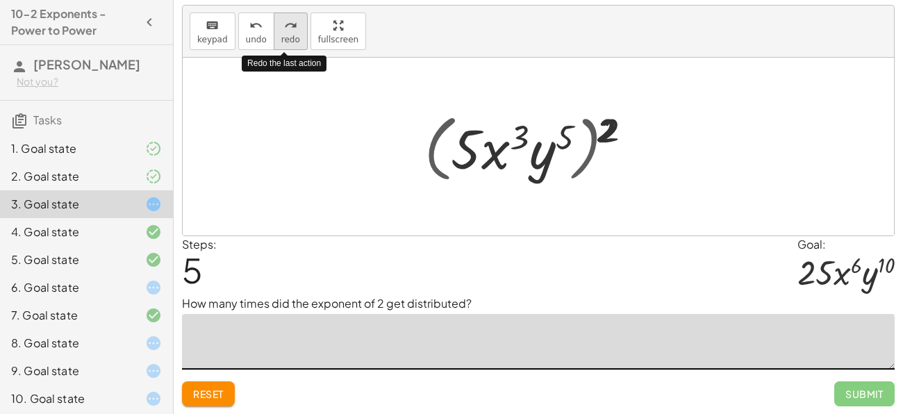
click at [296, 39] on button "redo redo" at bounding box center [291, 32] width 34 height 38
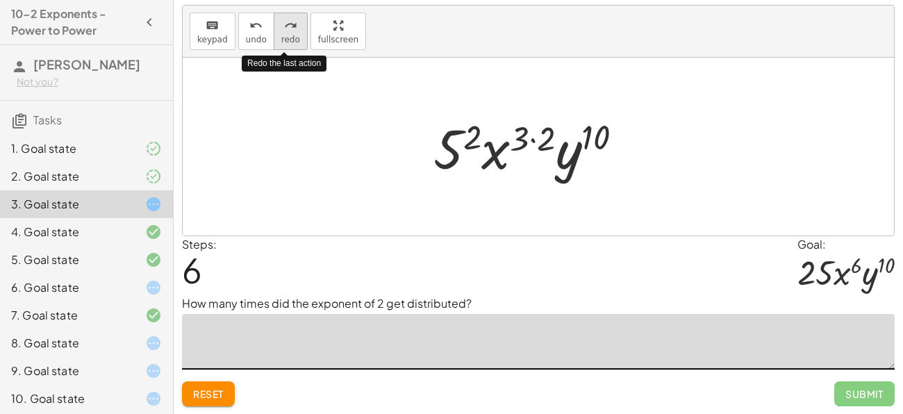
click at [296, 39] on button "redo redo" at bounding box center [291, 32] width 34 height 38
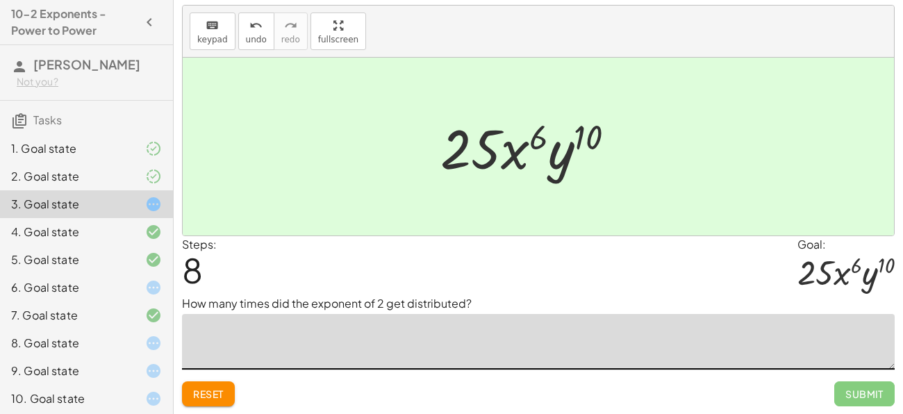
click at [342, 340] on textarea at bounding box center [538, 342] width 713 height 56
type textarea "**********"
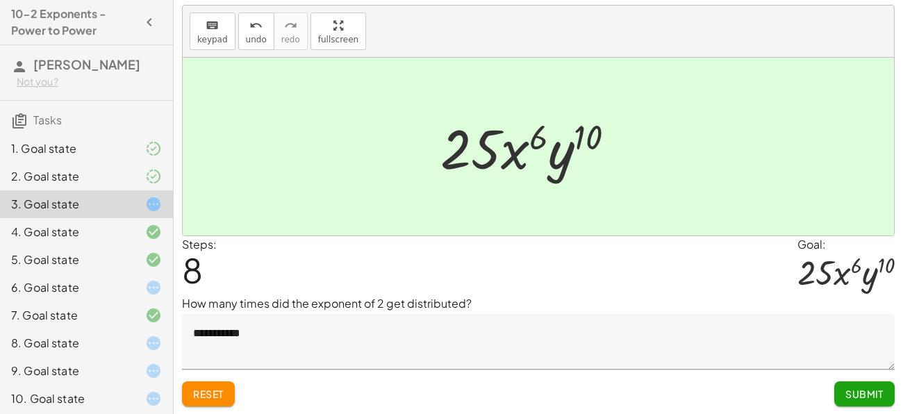
click at [465, 251] on div "Steps: 8 Goal: · 25 · x 6 · y 10" at bounding box center [538, 266] width 713 height 60
click at [875, 398] on span "Submit" at bounding box center [864, 394] width 38 height 13
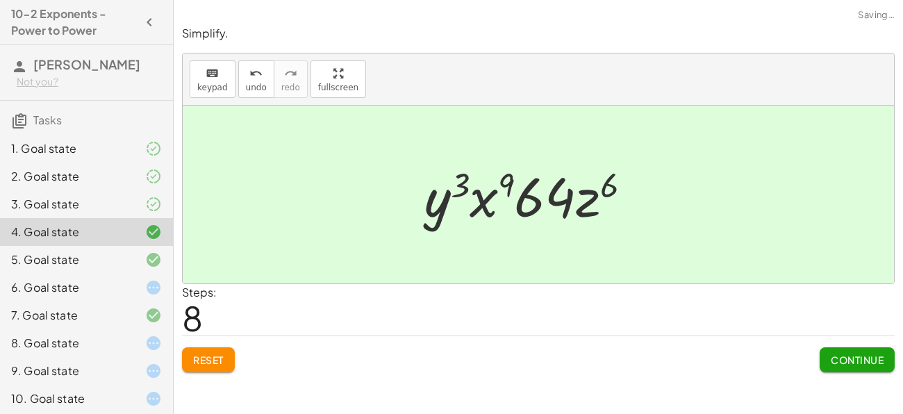
scroll to position [0, 0]
click at [140, 263] on div at bounding box center [142, 259] width 39 height 17
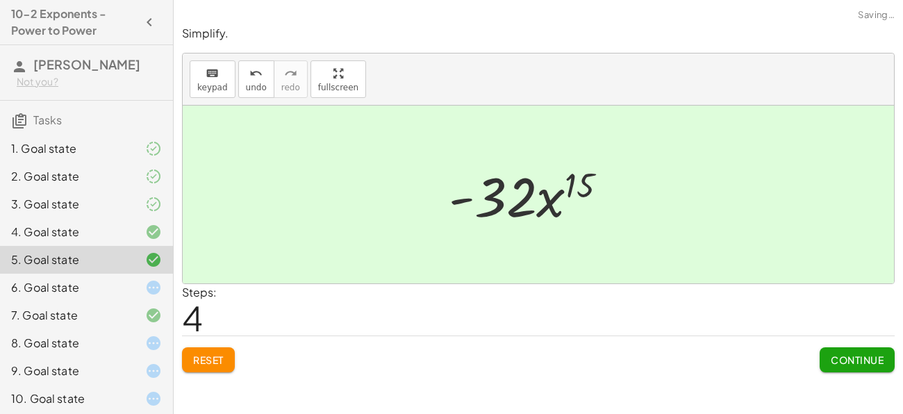
click at [142, 285] on div at bounding box center [142, 287] width 39 height 17
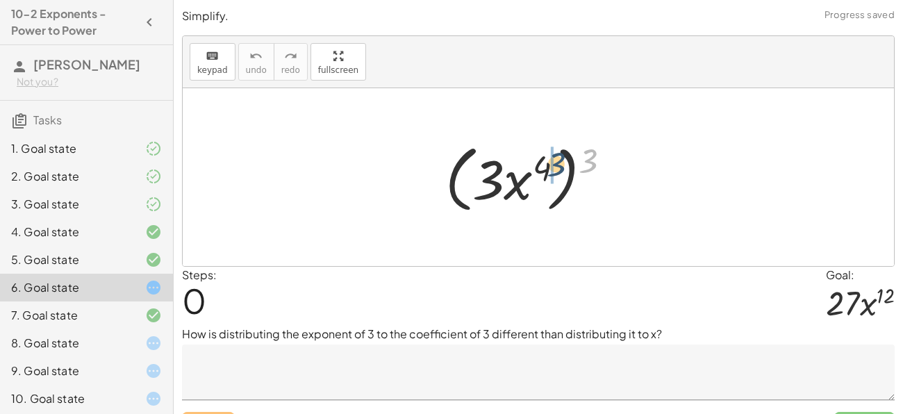
drag, startPoint x: 583, startPoint y: 158, endPoint x: 547, endPoint y: 163, distance: 36.4
click at [547, 163] on div at bounding box center [533, 178] width 191 height 80
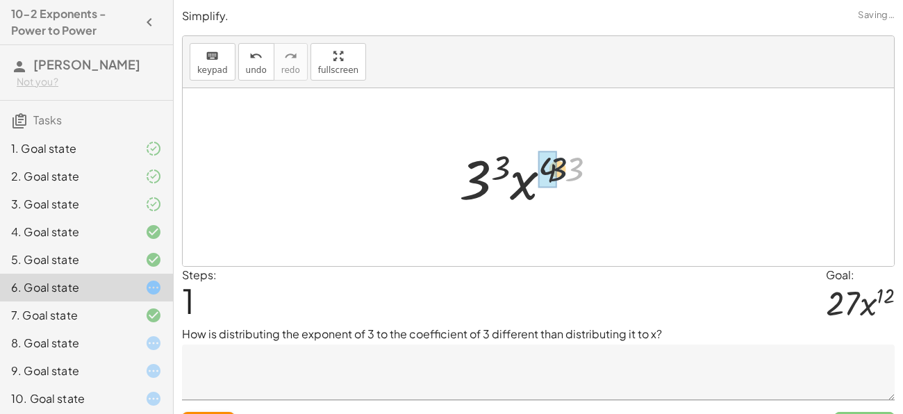
drag, startPoint x: 581, startPoint y: 166, endPoint x: 551, endPoint y: 167, distance: 29.2
drag, startPoint x: 518, startPoint y: 163, endPoint x: 506, endPoint y: 172, distance: 15.0
click at [506, 172] on div at bounding box center [533, 178] width 147 height 72
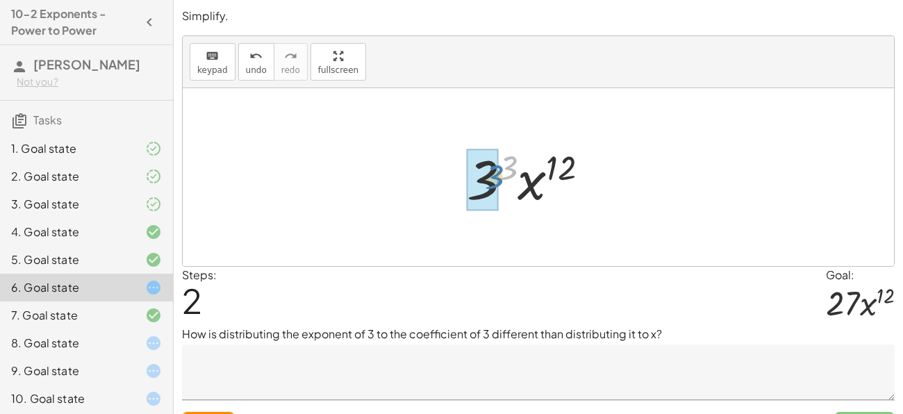
drag, startPoint x: 506, startPoint y: 169, endPoint x: 492, endPoint y: 178, distance: 17.0
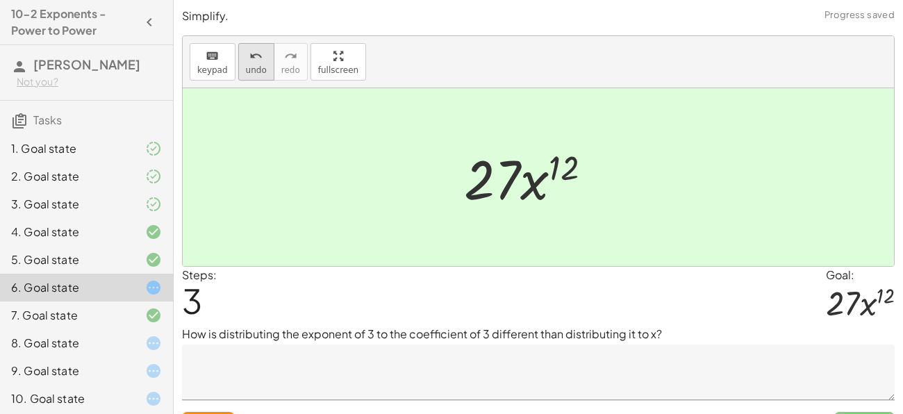
click at [256, 68] on span "undo" at bounding box center [256, 70] width 21 height 10
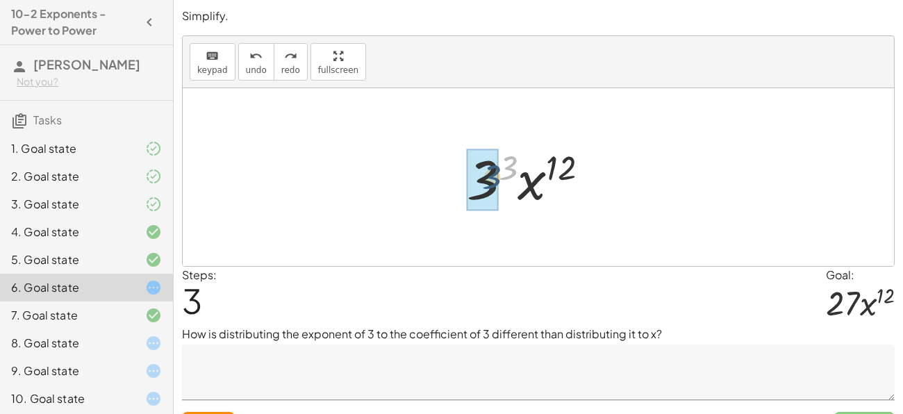
drag, startPoint x: 511, startPoint y: 172, endPoint x: 492, endPoint y: 183, distance: 22.8
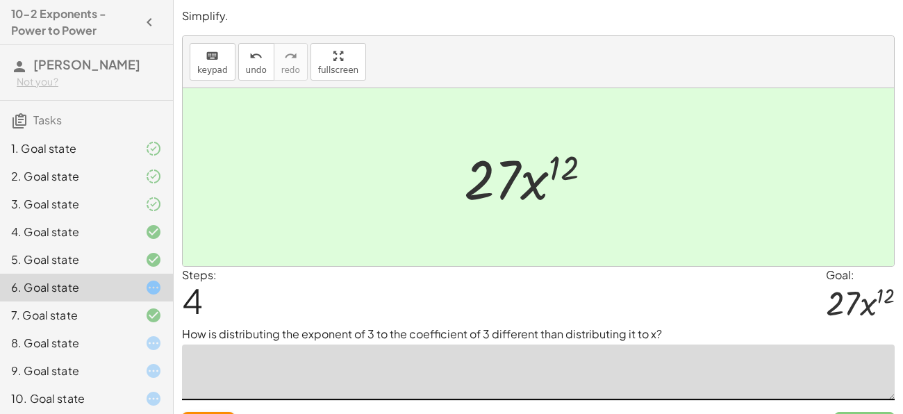
click at [413, 376] on textarea at bounding box center [538, 372] width 713 height 56
click at [285, 367] on textarea "**********" at bounding box center [538, 372] width 713 height 56
type textarea "**********"
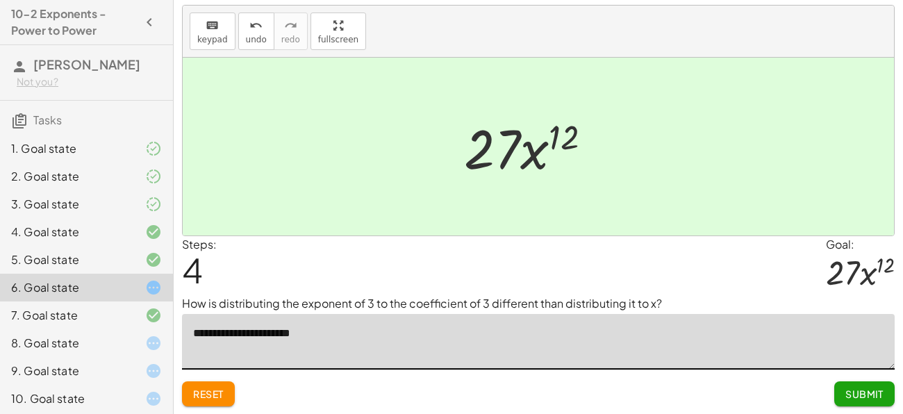
click at [853, 394] on span "Submit" at bounding box center [864, 394] width 38 height 13
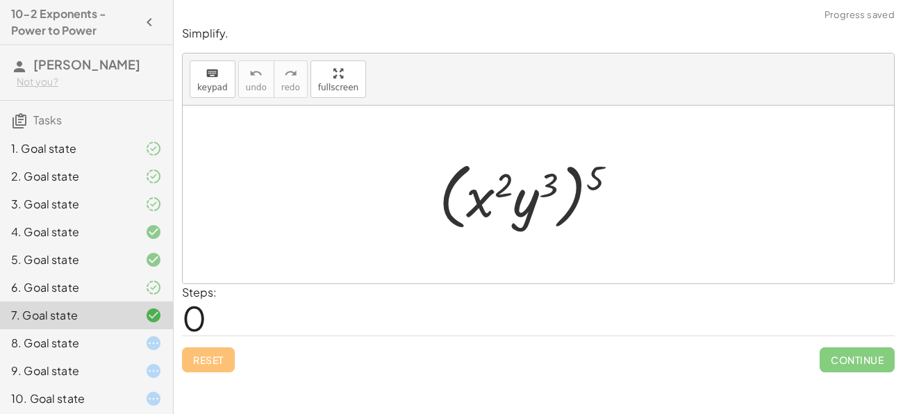
scroll to position [59, 0]
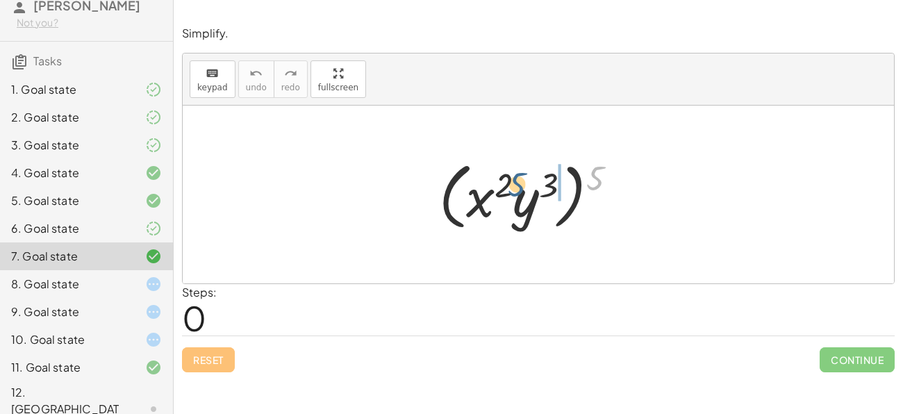
drag, startPoint x: 594, startPoint y: 178, endPoint x: 531, endPoint y: 184, distance: 63.5
click at [531, 184] on div at bounding box center [533, 195] width 203 height 80
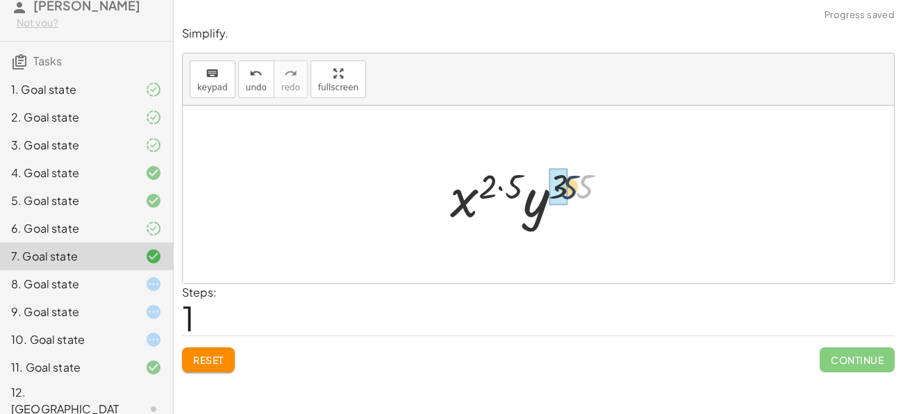
drag, startPoint x: 588, startPoint y: 185, endPoint x: 567, endPoint y: 185, distance: 20.8
click at [567, 185] on div at bounding box center [534, 195] width 182 height 72
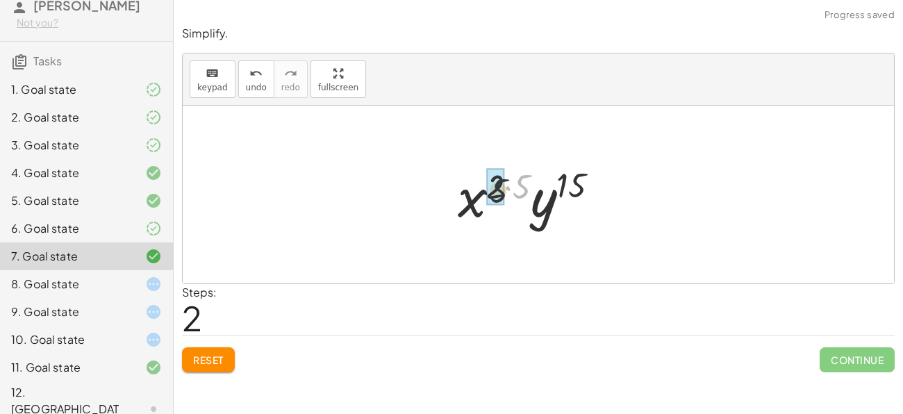
drag, startPoint x: 522, startPoint y: 187, endPoint x: 492, endPoint y: 192, distance: 29.6
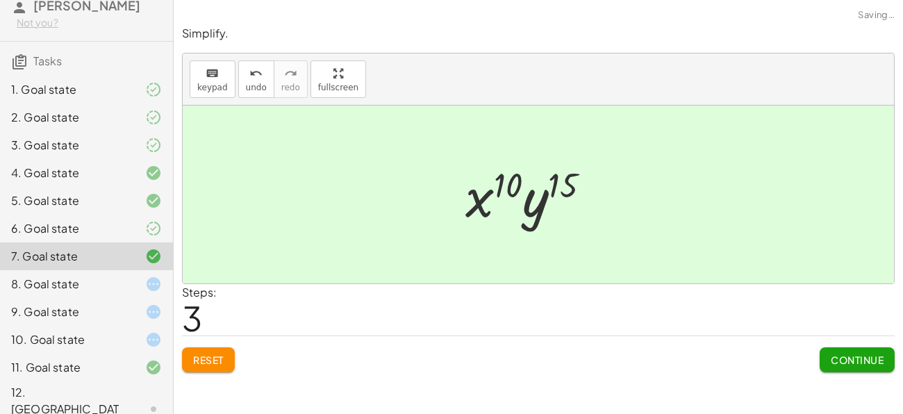
click at [834, 354] on span "Continue" at bounding box center [857, 360] width 53 height 13
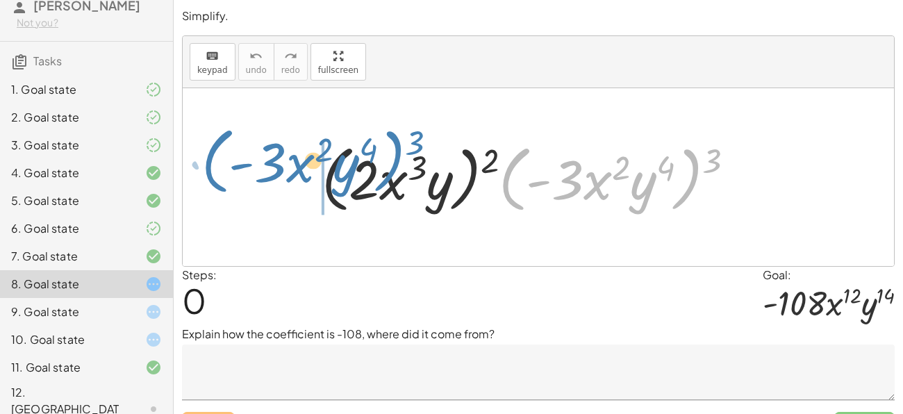
drag, startPoint x: 702, startPoint y: 165, endPoint x: 407, endPoint y: 150, distance: 295.6
click at [407, 150] on div at bounding box center [534, 178] width 438 height 80
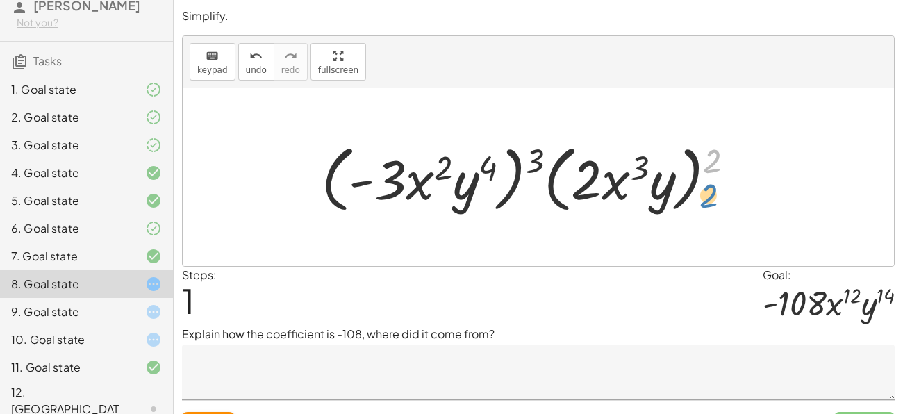
drag, startPoint x: 706, startPoint y: 157, endPoint x: 718, endPoint y: 188, distance: 33.4
click at [718, 188] on div at bounding box center [534, 178] width 438 height 80
drag, startPoint x: 655, startPoint y: 185, endPoint x: 735, endPoint y: 128, distance: 98.1
drag, startPoint x: 673, startPoint y: 178, endPoint x: 468, endPoint y: 183, distance: 204.9
click at [468, 183] on div at bounding box center [534, 178] width 438 height 80
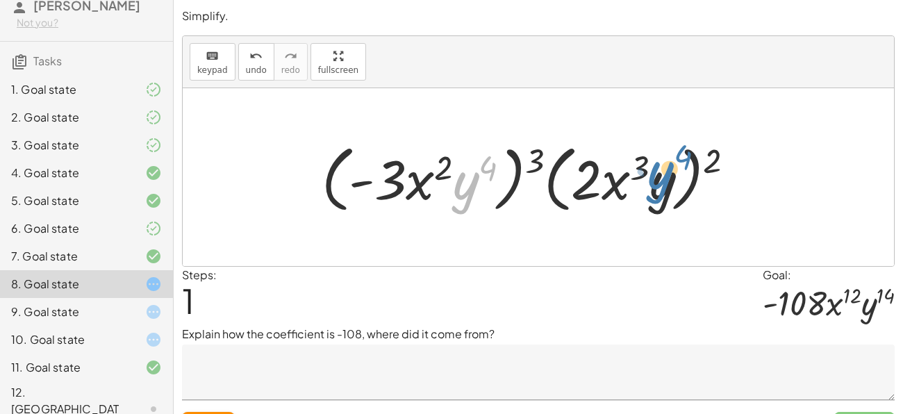
drag, startPoint x: 458, startPoint y: 181, endPoint x: 670, endPoint y: 174, distance: 212.0
click at [670, 174] on div at bounding box center [534, 178] width 438 height 80
drag, startPoint x: 529, startPoint y: 148, endPoint x: 482, endPoint y: 153, distance: 47.6
click at [482, 153] on div at bounding box center [534, 178] width 438 height 80
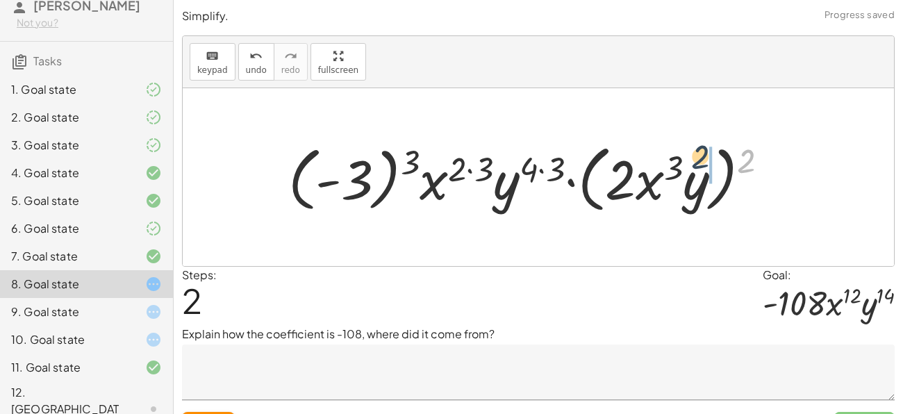
drag, startPoint x: 745, startPoint y: 159, endPoint x: 697, endPoint y: 155, distance: 47.4
click at [697, 155] on div at bounding box center [533, 178] width 505 height 80
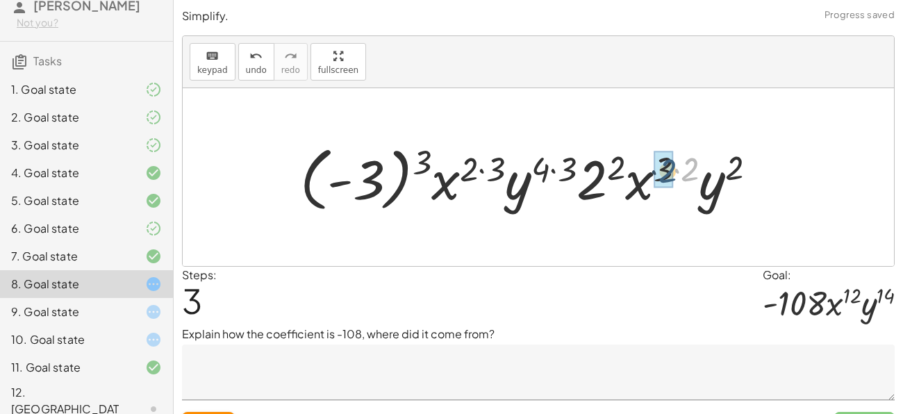
drag, startPoint x: 692, startPoint y: 158, endPoint x: 670, endPoint y: 159, distance: 23.0
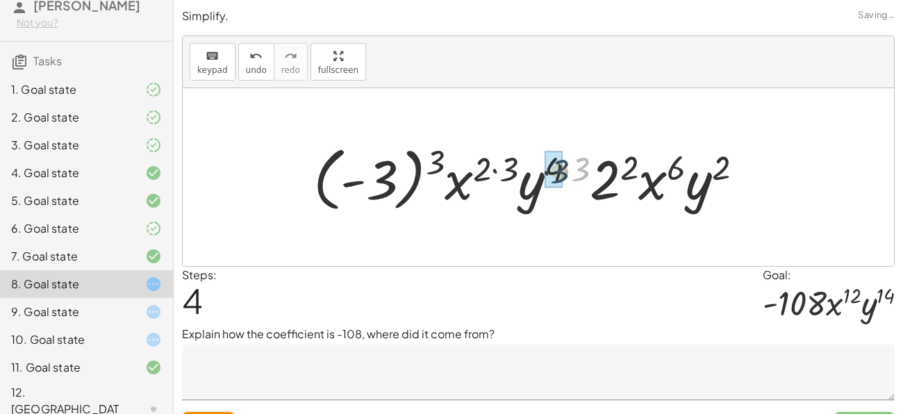
drag, startPoint x: 584, startPoint y: 165, endPoint x: 562, endPoint y: 167, distance: 22.3
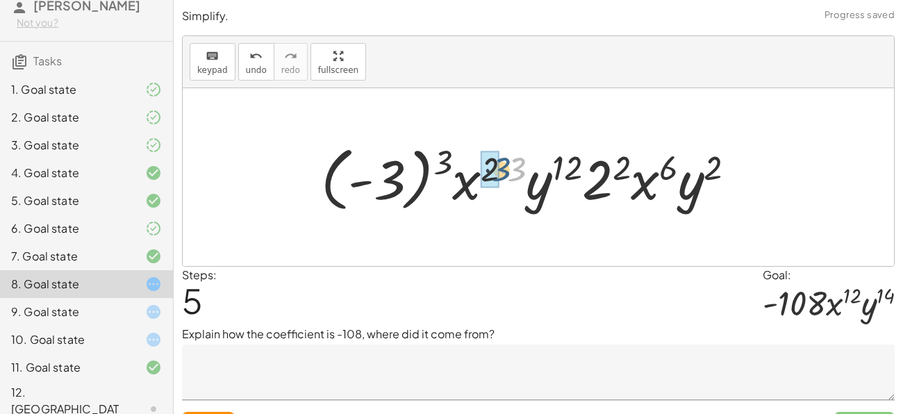
drag, startPoint x: 510, startPoint y: 169, endPoint x: 489, endPoint y: 169, distance: 20.8
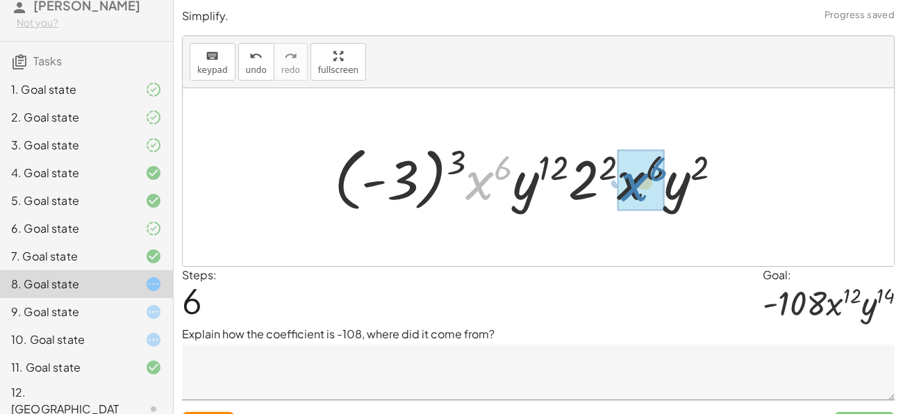
drag, startPoint x: 486, startPoint y: 181, endPoint x: 642, endPoint y: 182, distance: 155.6
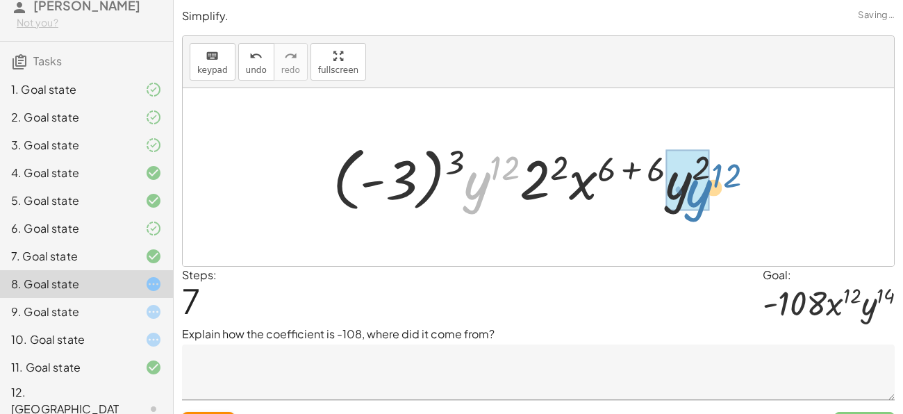
drag, startPoint x: 481, startPoint y: 191, endPoint x: 697, endPoint y: 199, distance: 216.8
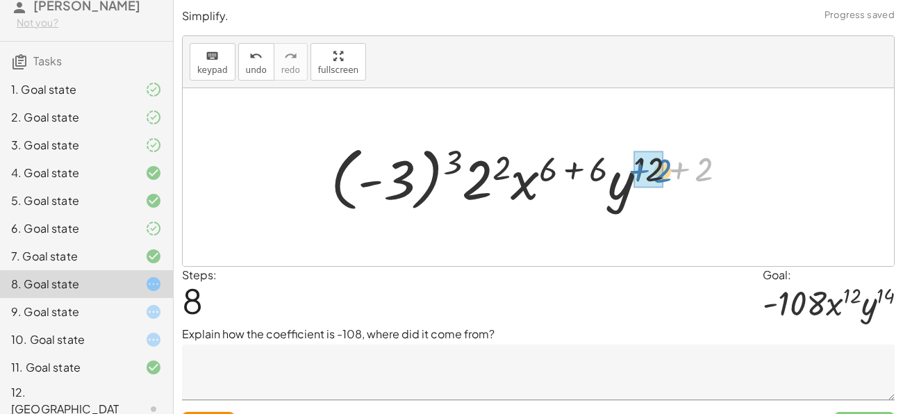
drag, startPoint x: 711, startPoint y: 167, endPoint x: 668, endPoint y: 168, distance: 42.4
click at [668, 168] on div at bounding box center [534, 177] width 420 height 77
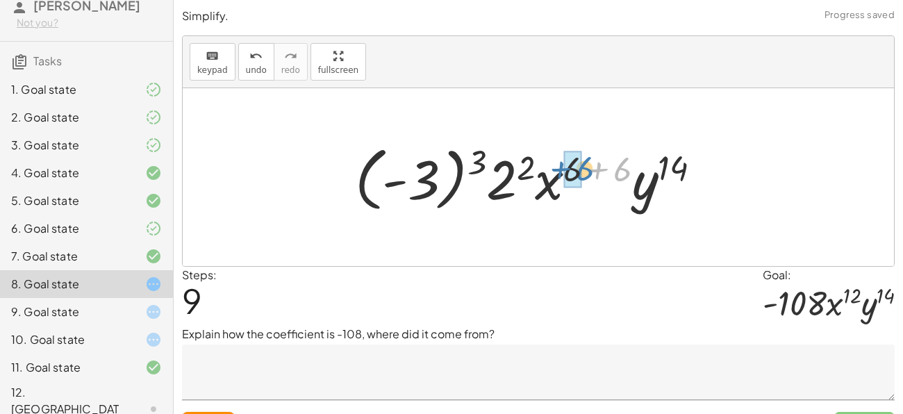
drag, startPoint x: 613, startPoint y: 177, endPoint x: 567, endPoint y: 176, distance: 45.2
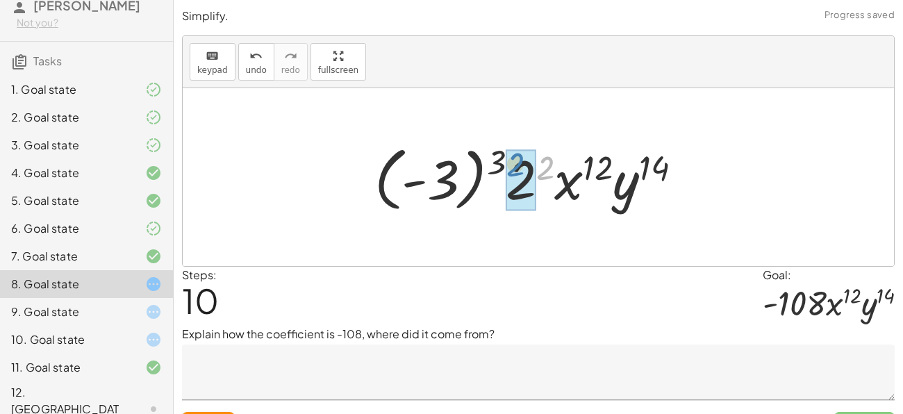
drag, startPoint x: 542, startPoint y: 169, endPoint x: 510, endPoint y: 166, distance: 32.1
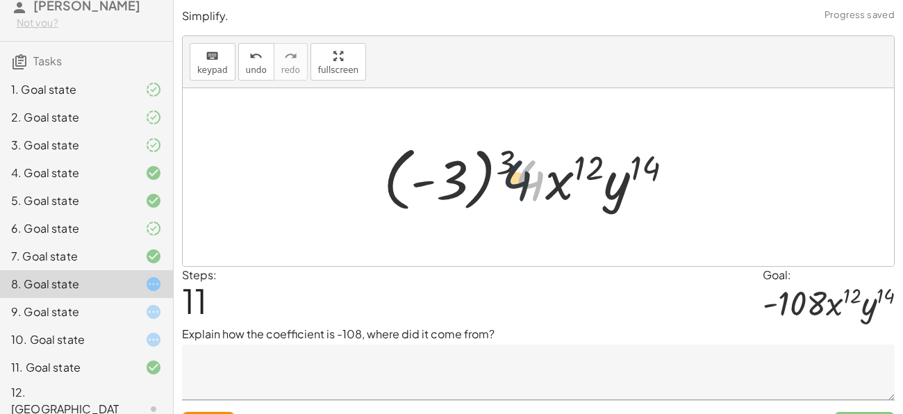
drag, startPoint x: 524, startPoint y: 172, endPoint x: 426, endPoint y: 171, distance: 98.6
click at [426, 171] on div at bounding box center [533, 177] width 315 height 77
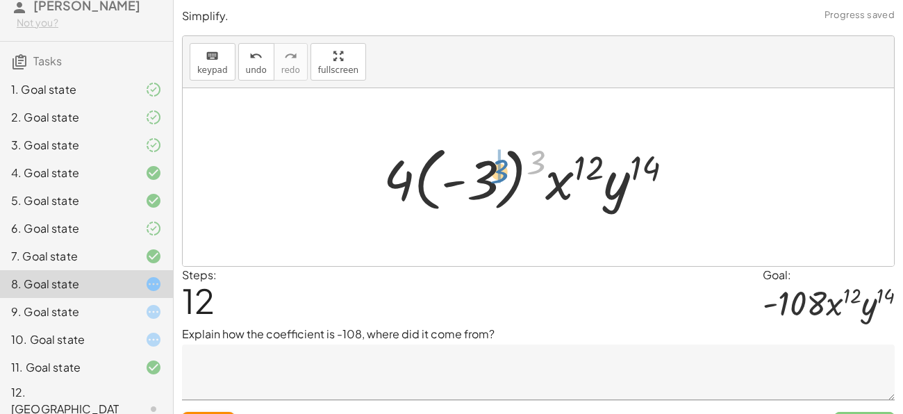
drag, startPoint x: 531, startPoint y: 161, endPoint x: 492, endPoint y: 171, distance: 40.1
click at [492, 171] on div at bounding box center [533, 177] width 315 height 77
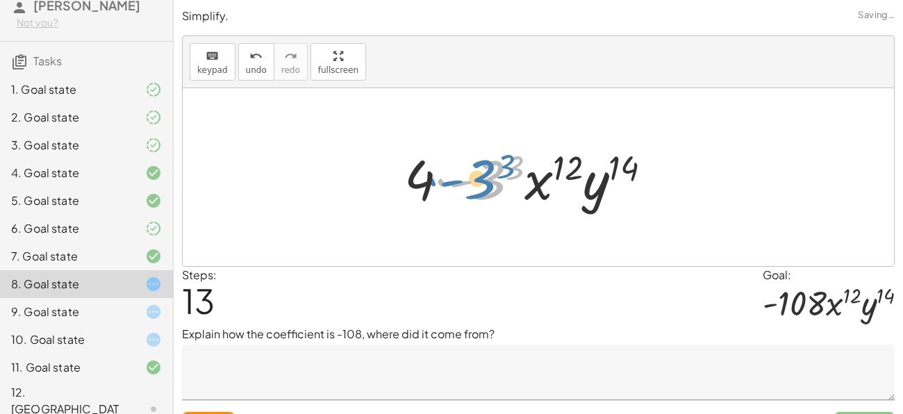
click at [479, 182] on div at bounding box center [533, 178] width 273 height 72
drag, startPoint x: 513, startPoint y: 176, endPoint x: 495, endPoint y: 188, distance: 21.8
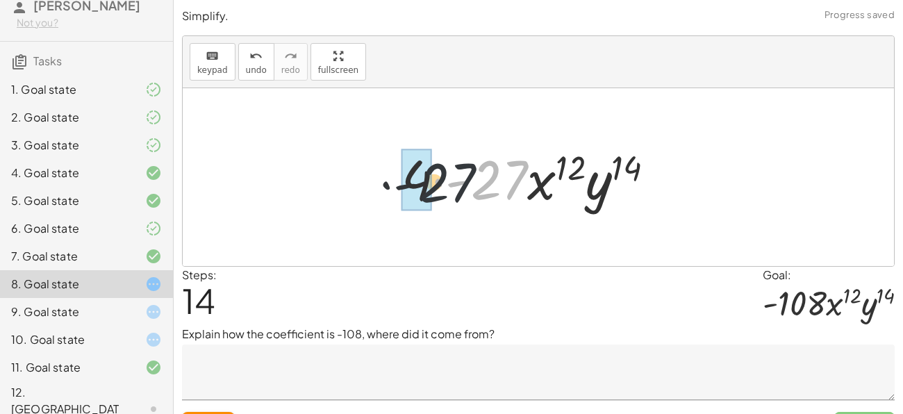
drag, startPoint x: 496, startPoint y: 186, endPoint x: 429, endPoint y: 189, distance: 67.4
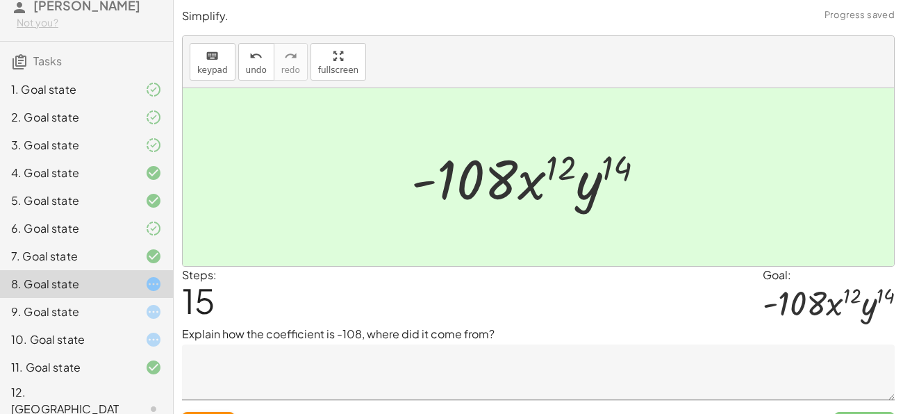
click at [501, 356] on textarea at bounding box center [538, 372] width 713 height 56
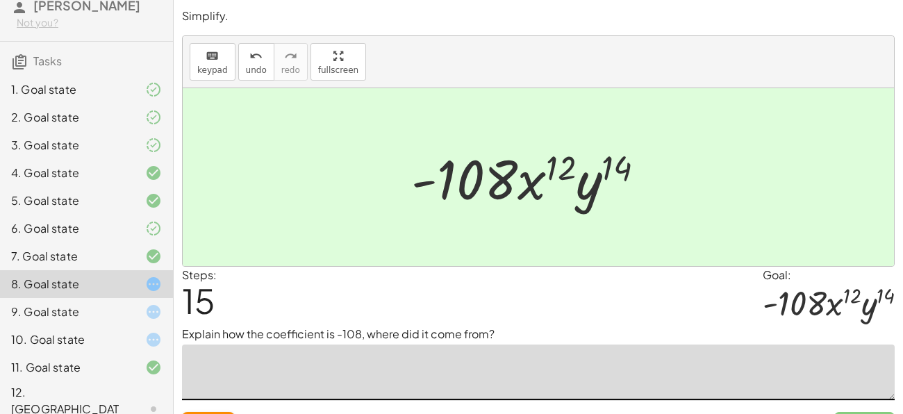
click at [33, 304] on div "9. Goal state" at bounding box center [67, 312] width 112 height 17
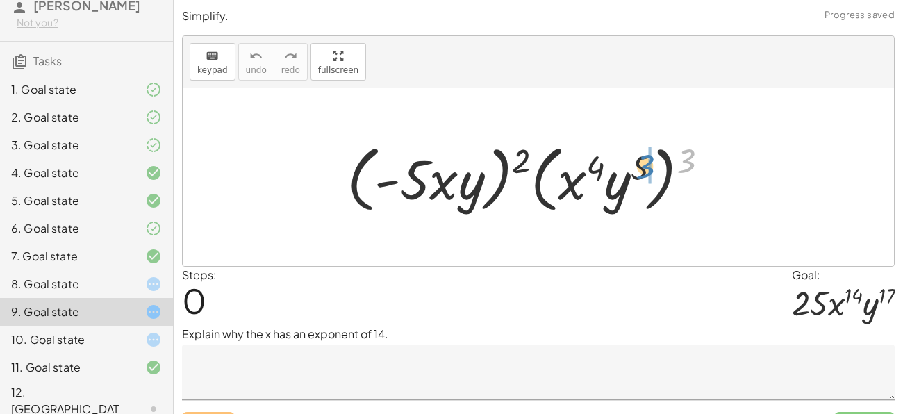
drag, startPoint x: 688, startPoint y: 161, endPoint x: 647, endPoint y: 167, distance: 40.7
click at [647, 167] on div at bounding box center [533, 178] width 386 height 80
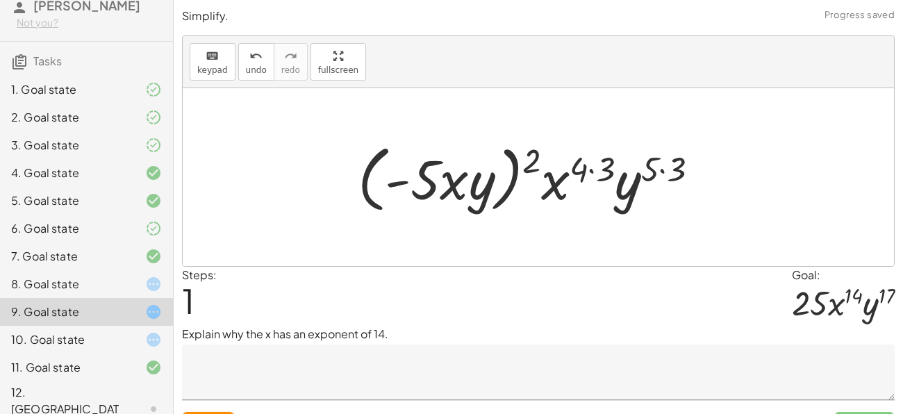
click at [628, 188] on div at bounding box center [534, 178] width 366 height 80
drag, startPoint x: 669, startPoint y: 174, endPoint x: 647, endPoint y: 175, distance: 22.3
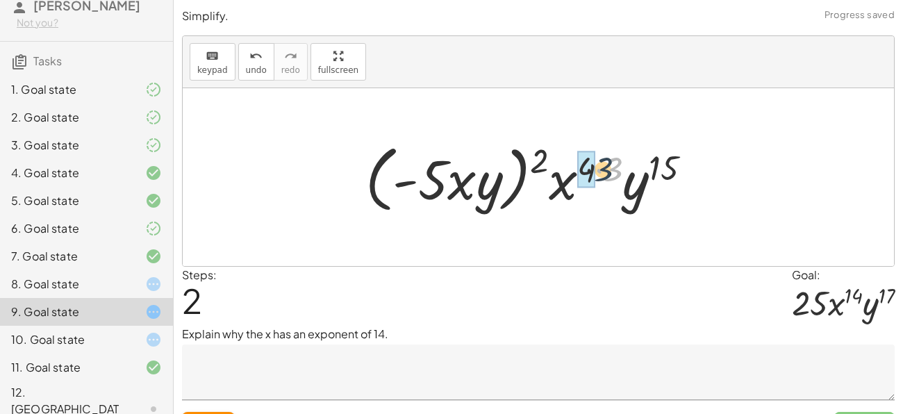
drag, startPoint x: 612, startPoint y: 173, endPoint x: 587, endPoint y: 173, distance: 25.0
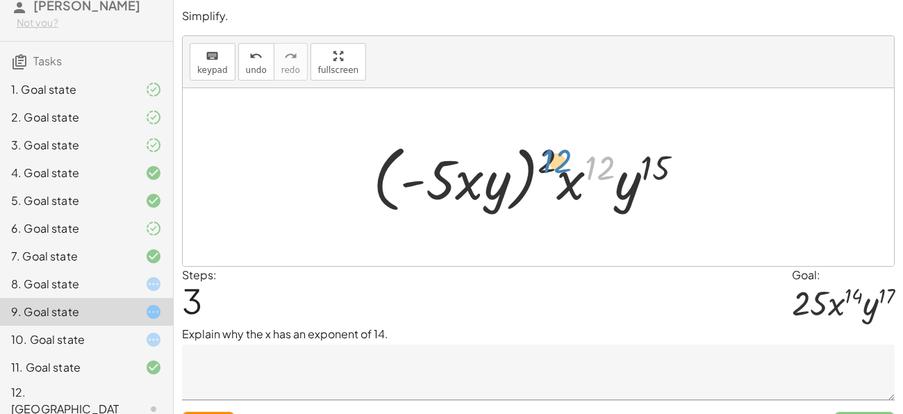
click at [606, 167] on div at bounding box center [533, 178] width 335 height 80
drag, startPoint x: 502, startPoint y: 179, endPoint x: 479, endPoint y: 181, distance: 23.7
click at [479, 181] on div at bounding box center [533, 178] width 335 height 80
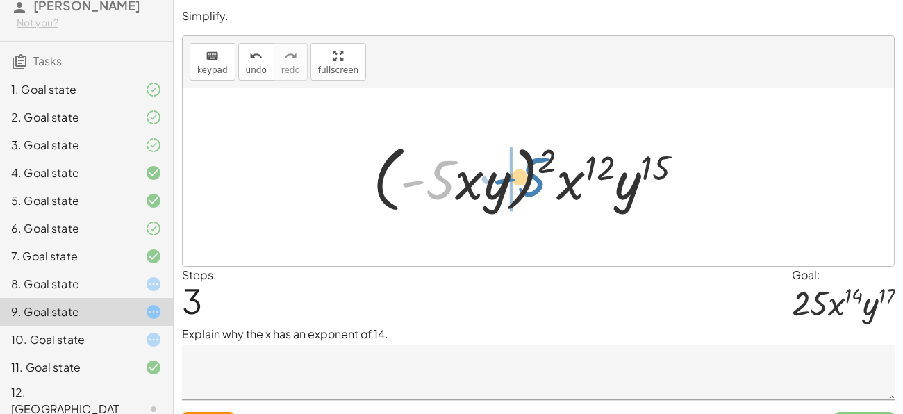
drag, startPoint x: 428, startPoint y: 180, endPoint x: 455, endPoint y: 194, distance: 30.4
click at [455, 194] on div at bounding box center [533, 178] width 335 height 80
drag, startPoint x: 542, startPoint y: 154, endPoint x: 516, endPoint y: 161, distance: 27.3
click at [516, 161] on div at bounding box center [533, 178] width 335 height 80
drag, startPoint x: 540, startPoint y: 159, endPoint x: 498, endPoint y: 174, distance: 44.2
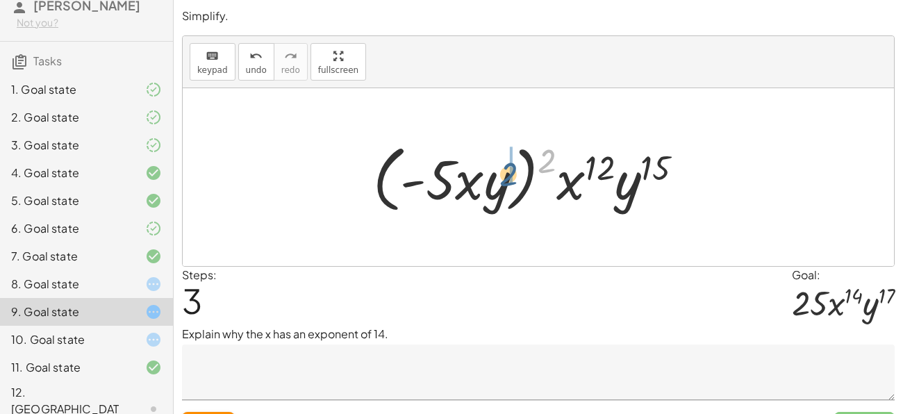
click at [498, 174] on div at bounding box center [533, 178] width 335 height 80
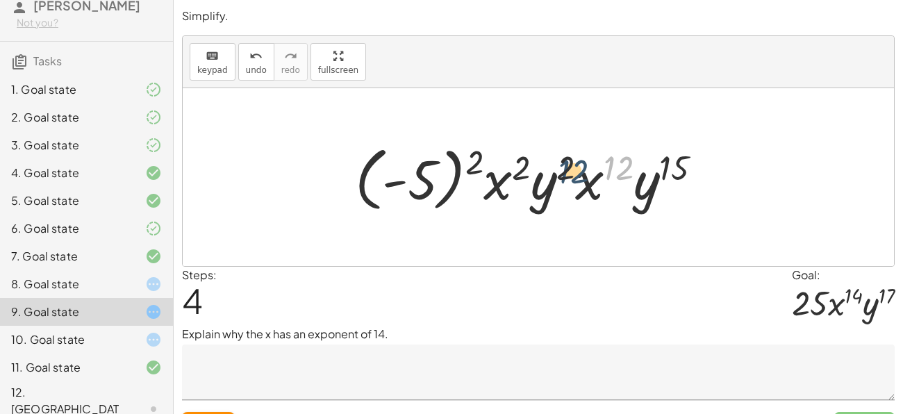
drag, startPoint x: 621, startPoint y: 165, endPoint x: 570, endPoint y: 169, distance: 51.5
click at [570, 169] on div at bounding box center [534, 177] width 372 height 77
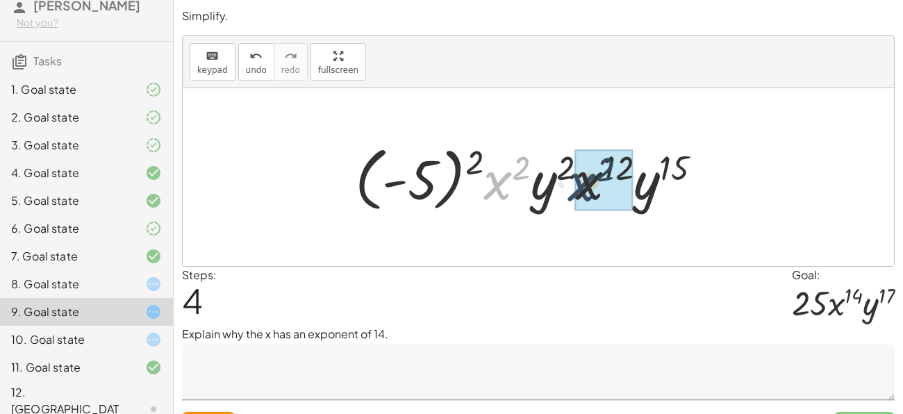
drag, startPoint x: 499, startPoint y: 192, endPoint x: 592, endPoint y: 194, distance: 93.1
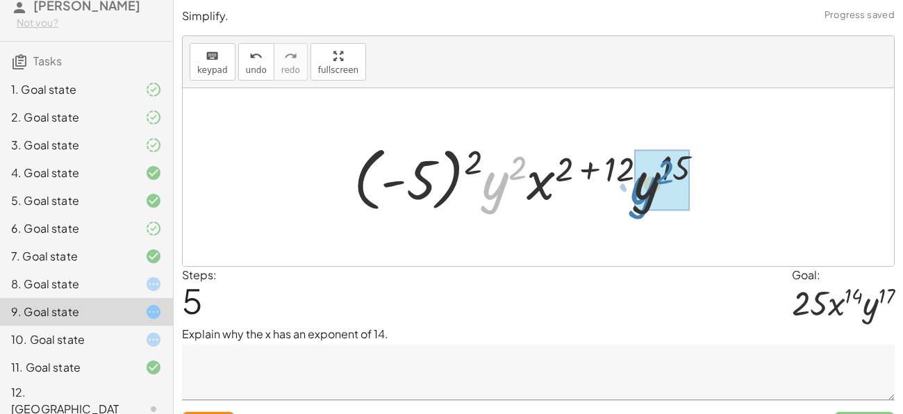
drag, startPoint x: 488, startPoint y: 197, endPoint x: 639, endPoint y: 201, distance: 150.8
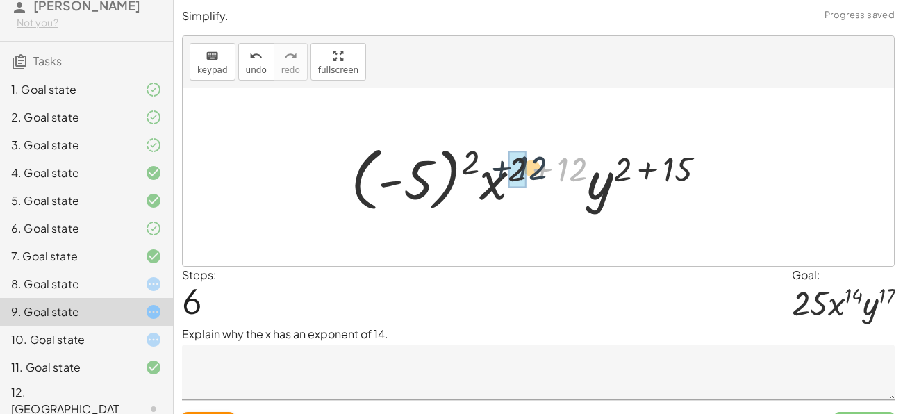
drag, startPoint x: 576, startPoint y: 166, endPoint x: 529, endPoint y: 165, distance: 47.2
click at [529, 165] on div at bounding box center [533, 177] width 379 height 77
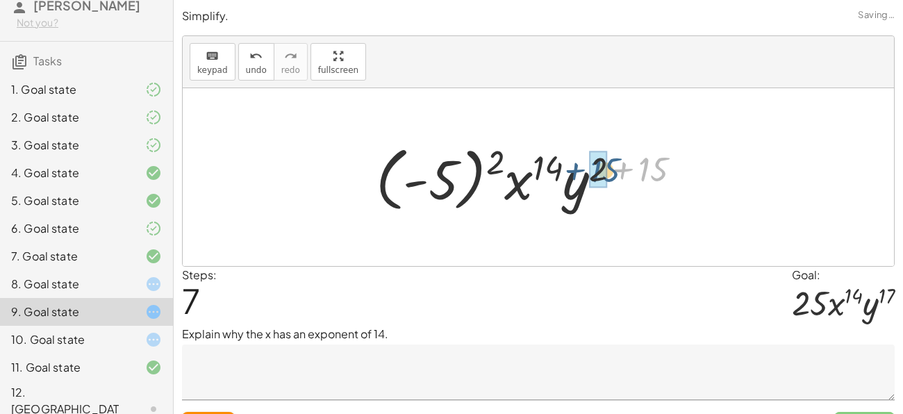
drag, startPoint x: 656, startPoint y: 160, endPoint x: 601, endPoint y: 159, distance: 55.6
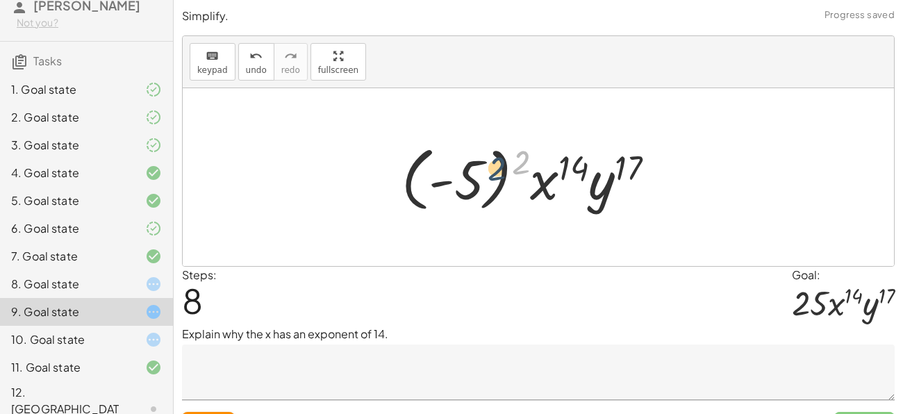
drag, startPoint x: 524, startPoint y: 163, endPoint x: 494, endPoint y: 169, distance: 30.7
click at [494, 169] on div at bounding box center [534, 177] width 279 height 77
drag, startPoint x: 519, startPoint y: 164, endPoint x: 472, endPoint y: 181, distance: 49.4
click at [472, 181] on div at bounding box center [534, 177] width 279 height 77
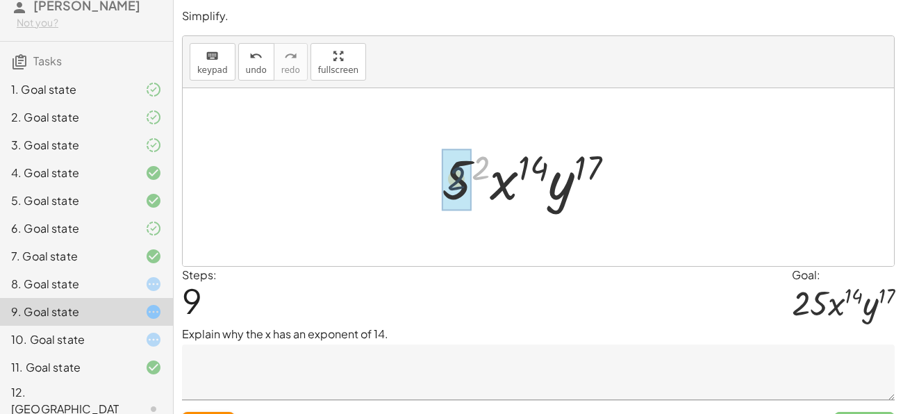
drag, startPoint x: 478, startPoint y: 169, endPoint x: 451, endPoint y: 181, distance: 28.9
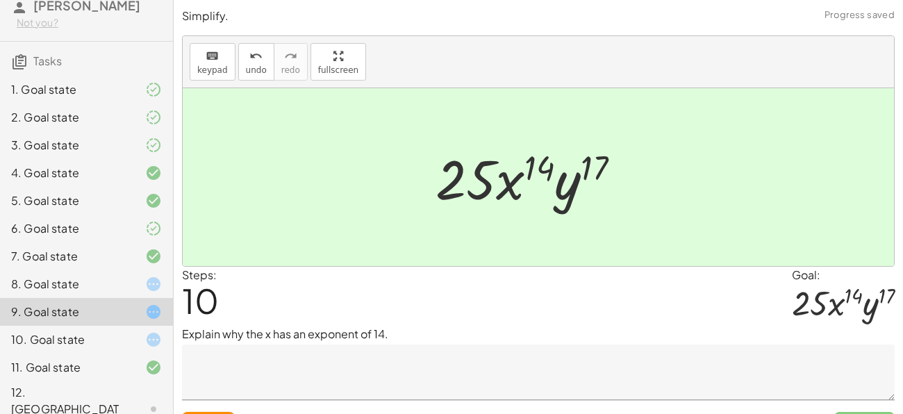
click at [286, 354] on textarea at bounding box center [538, 372] width 713 height 56
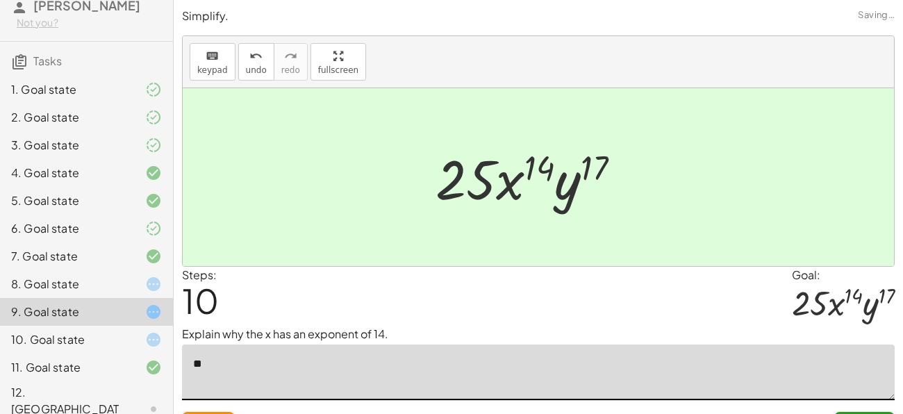
type textarea "*"
click at [350, 363] on textarea "**********" at bounding box center [538, 372] width 713 height 56
click at [397, 365] on textarea "**********" at bounding box center [538, 372] width 713 height 56
click at [369, 367] on textarea "**********" at bounding box center [538, 372] width 713 height 56
click at [372, 363] on textarea "**********" at bounding box center [538, 372] width 713 height 56
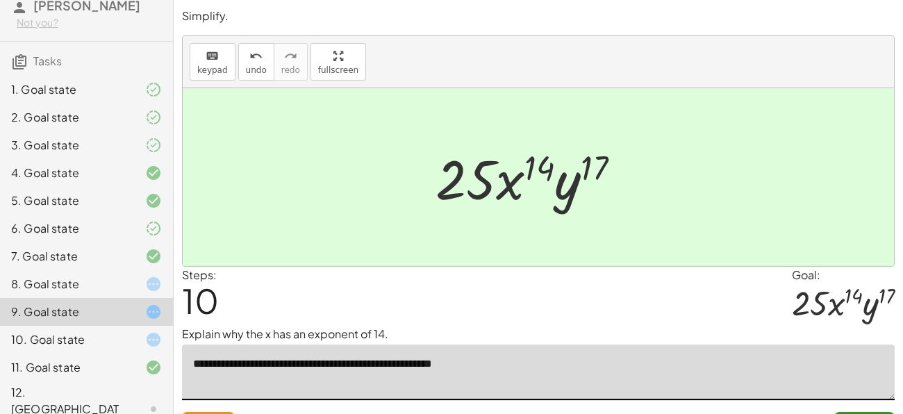
click at [372, 363] on textarea "**********" at bounding box center [538, 372] width 713 height 56
click at [375, 365] on textarea "**********" at bounding box center [538, 372] width 713 height 56
click at [387, 366] on textarea "**********" at bounding box center [538, 372] width 713 height 56
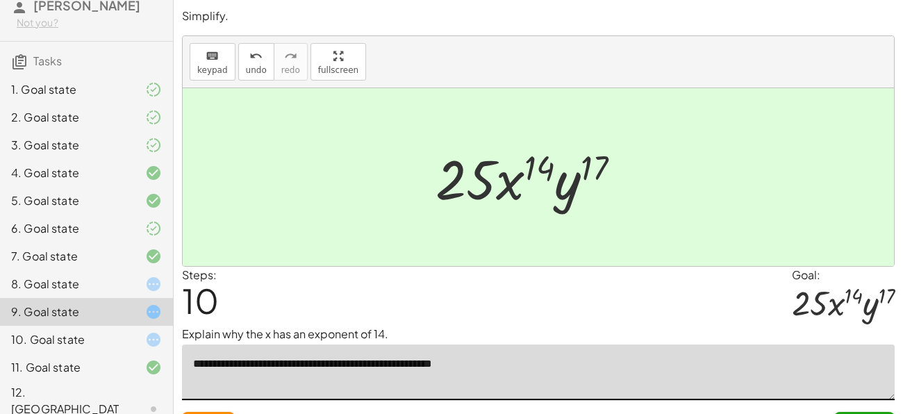
click at [387, 366] on textarea "**********" at bounding box center [538, 372] width 713 height 56
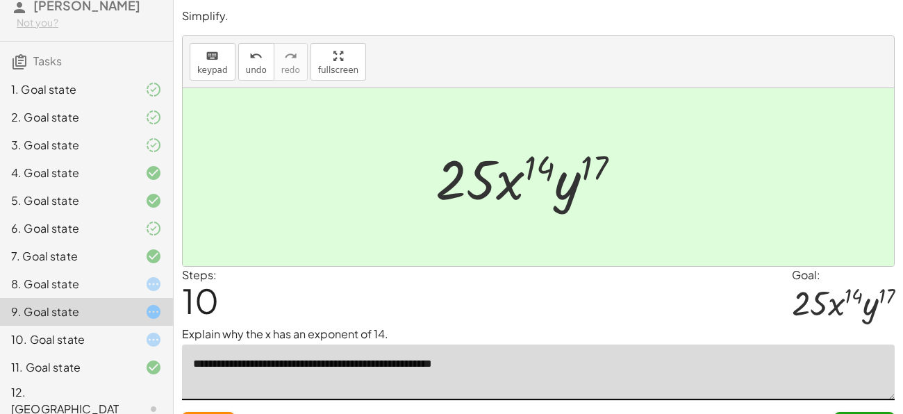
click at [387, 366] on textarea "**********" at bounding box center [538, 372] width 713 height 56
click at [392, 364] on textarea "**********" at bounding box center [538, 372] width 713 height 56
click at [411, 365] on textarea "**********" at bounding box center [538, 372] width 713 height 56
click at [401, 366] on textarea "**********" at bounding box center [538, 372] width 713 height 56
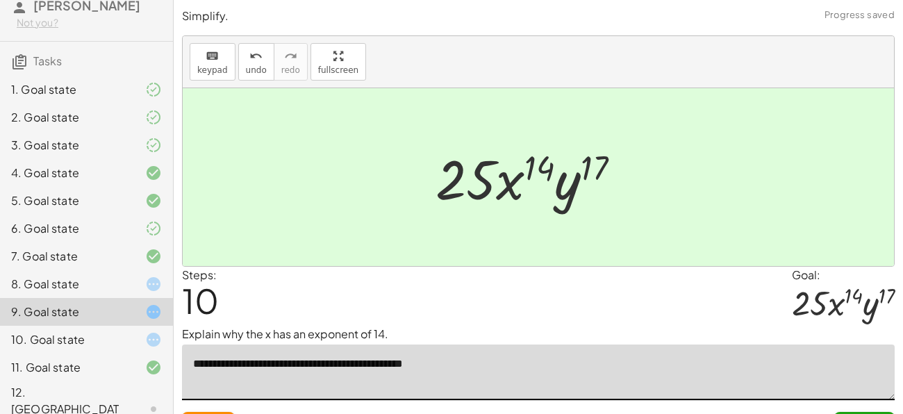
click at [377, 364] on textarea "**********" at bounding box center [538, 372] width 713 height 56
click at [393, 369] on textarea "**********" at bounding box center [538, 372] width 713 height 56
click at [411, 366] on textarea "**********" at bounding box center [538, 372] width 713 height 56
click at [423, 363] on textarea "**********" at bounding box center [538, 372] width 713 height 56
click at [469, 362] on textarea "**********" at bounding box center [538, 372] width 713 height 56
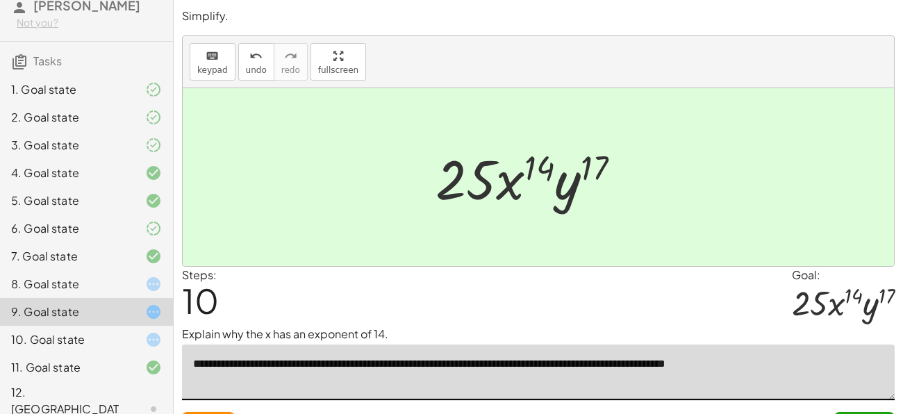
scroll to position [31, 0]
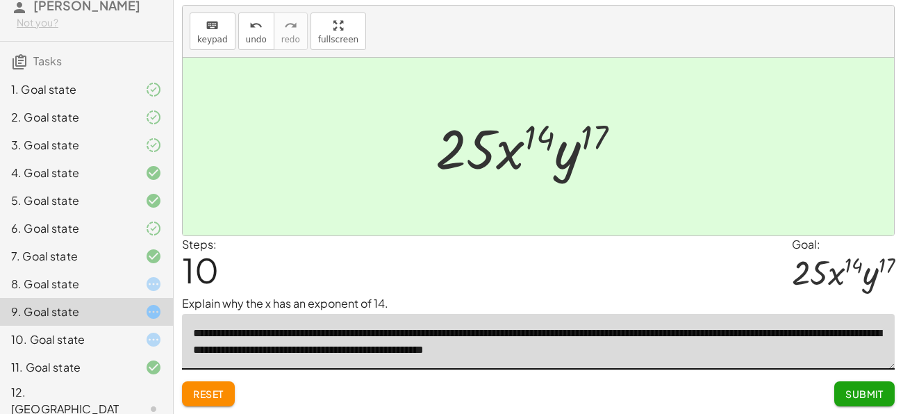
click at [467, 345] on textarea "**********" at bounding box center [538, 342] width 713 height 56
click at [499, 349] on textarea "**********" at bounding box center [538, 342] width 713 height 56
click at [524, 351] on textarea "**********" at bounding box center [538, 342] width 713 height 56
click at [526, 351] on textarea "**********" at bounding box center [538, 342] width 713 height 56
click at [528, 351] on textarea "**********" at bounding box center [538, 342] width 713 height 56
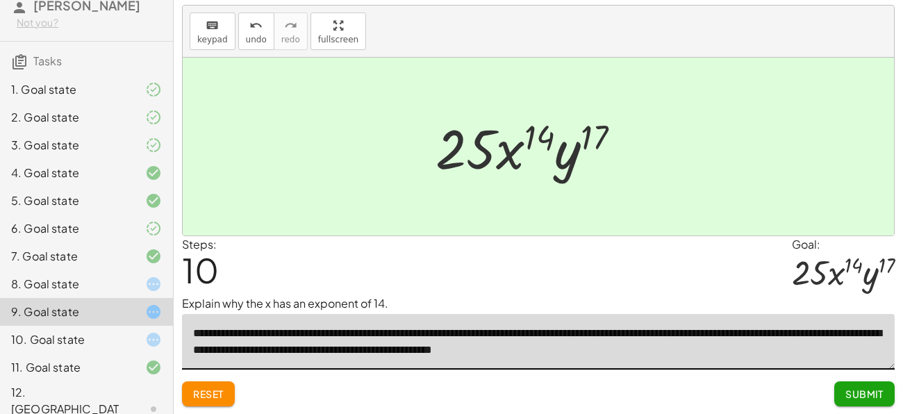
click at [680, 353] on textarea "**********" at bounding box center [538, 342] width 713 height 56
type textarea "**********"
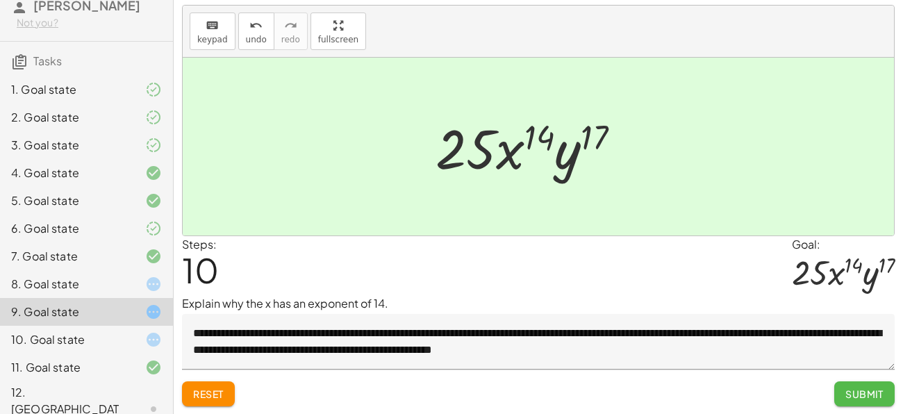
click at [846, 388] on span "Submit" at bounding box center [864, 394] width 38 height 13
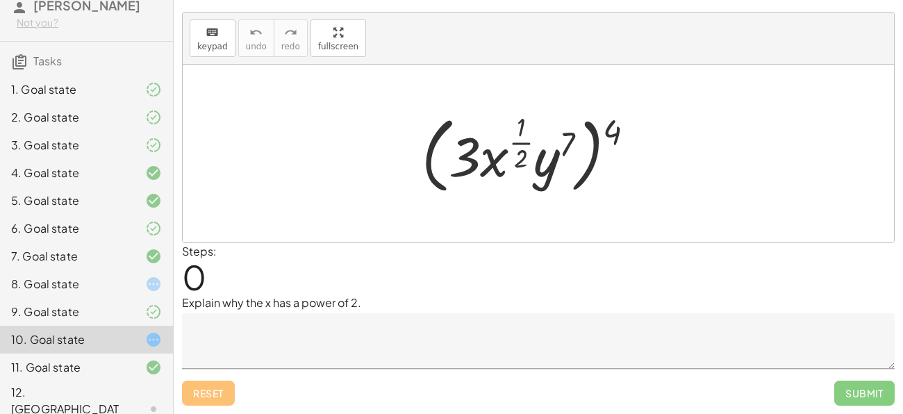
click at [102, 343] on div "10. Goal state" at bounding box center [67, 339] width 112 height 17
drag, startPoint x: 613, startPoint y: 131, endPoint x: 549, endPoint y: 142, distance: 65.0
click at [549, 142] on div at bounding box center [534, 153] width 238 height 90
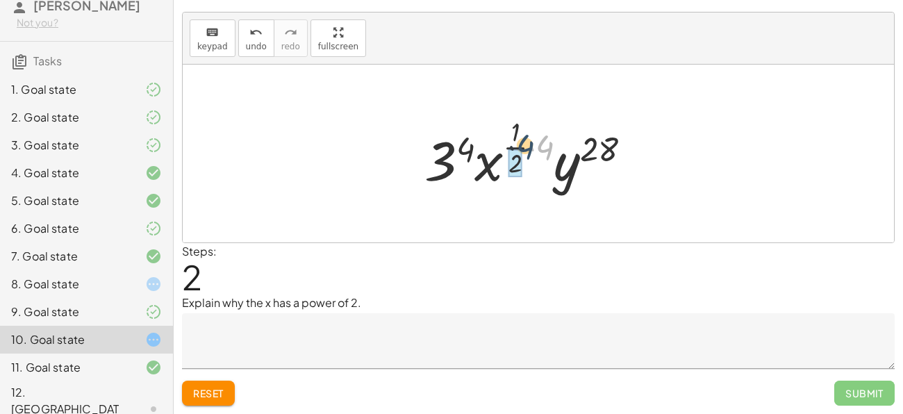
drag, startPoint x: 543, startPoint y: 143, endPoint x: 521, endPoint y: 143, distance: 22.2
click at [521, 143] on div at bounding box center [533, 154] width 232 height 82
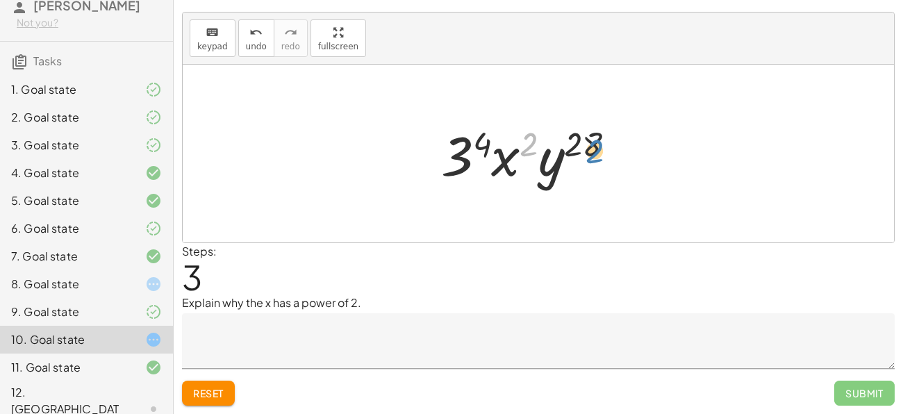
drag, startPoint x: 529, startPoint y: 143, endPoint x: 594, endPoint y: 149, distance: 64.9
click at [594, 149] on div at bounding box center [533, 154] width 199 height 72
drag, startPoint x: 517, startPoint y: 153, endPoint x: 495, endPoint y: 162, distance: 23.7
click at [495, 162] on div at bounding box center [533, 154] width 199 height 72
drag, startPoint x: 524, startPoint y: 149, endPoint x: 501, endPoint y: 159, distance: 25.8
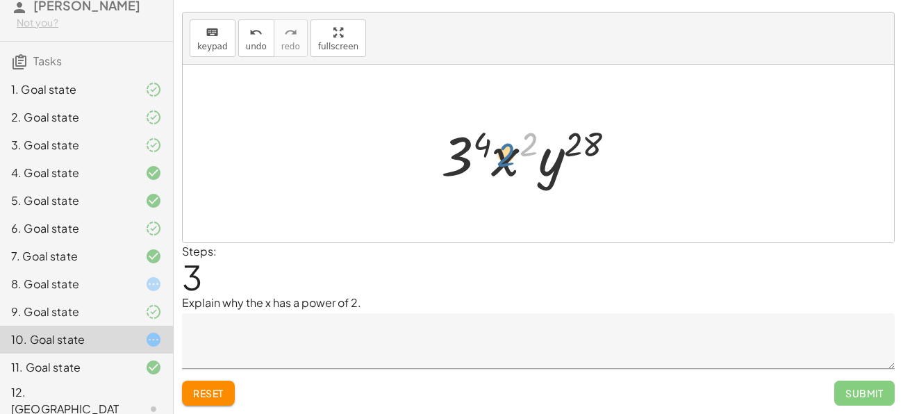
click at [501, 159] on div at bounding box center [533, 154] width 199 height 72
drag, startPoint x: 480, startPoint y: 149, endPoint x: 463, endPoint y: 157, distance: 19.0
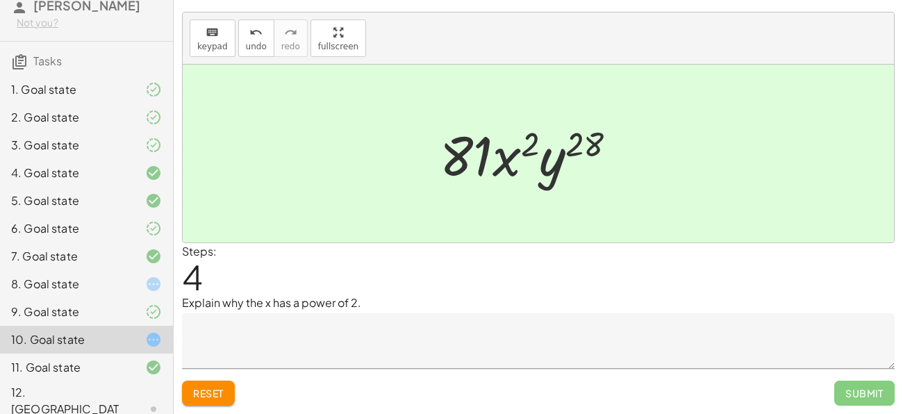
click at [129, 287] on div at bounding box center [142, 284] width 39 height 17
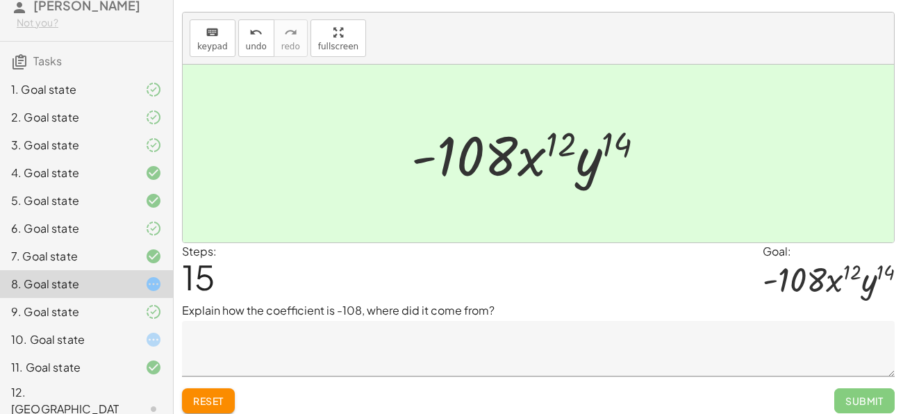
click at [139, 346] on div at bounding box center [142, 339] width 39 height 17
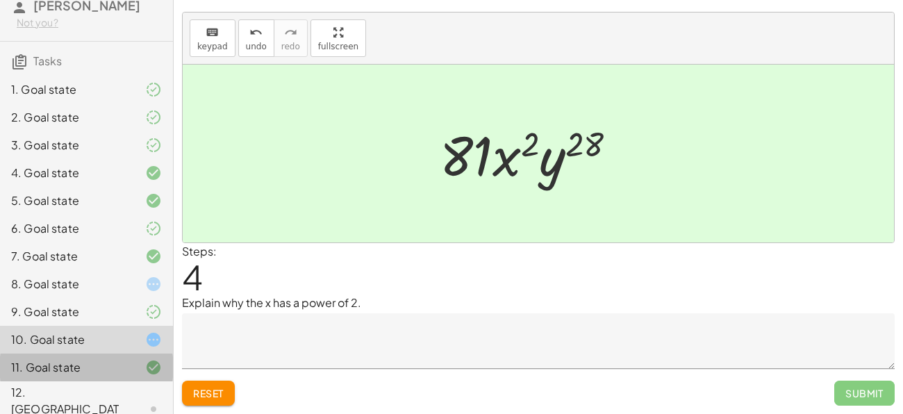
click at [129, 359] on div at bounding box center [142, 367] width 39 height 17
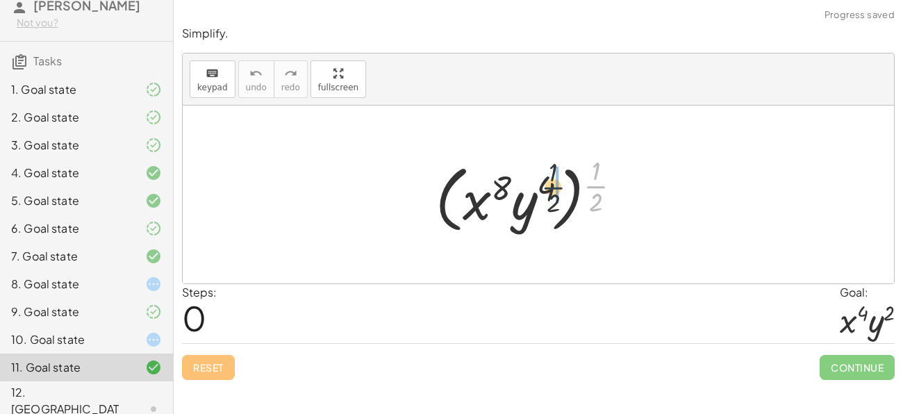
drag, startPoint x: 599, startPoint y: 185, endPoint x: 547, endPoint y: 185, distance: 51.4
click at [547, 185] on div at bounding box center [534, 194] width 210 height 86
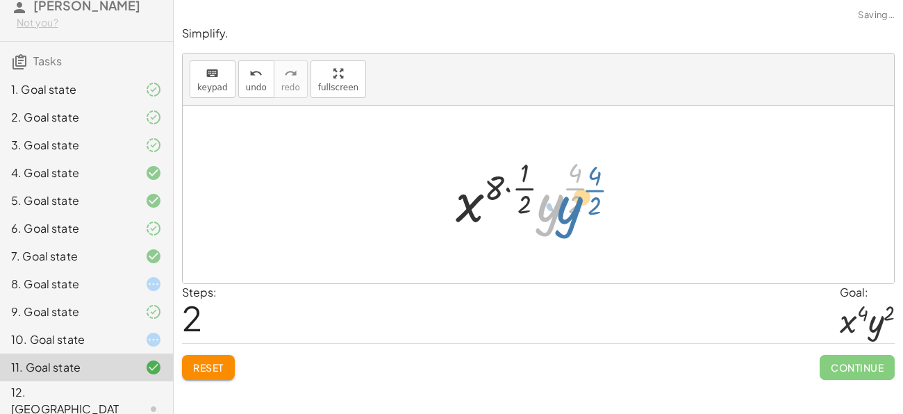
drag, startPoint x: 558, startPoint y: 191, endPoint x: 577, endPoint y: 191, distance: 18.8
click at [577, 191] on div at bounding box center [534, 194] width 170 height 82
drag, startPoint x: 570, startPoint y: 168, endPoint x: 570, endPoint y: 199, distance: 31.3
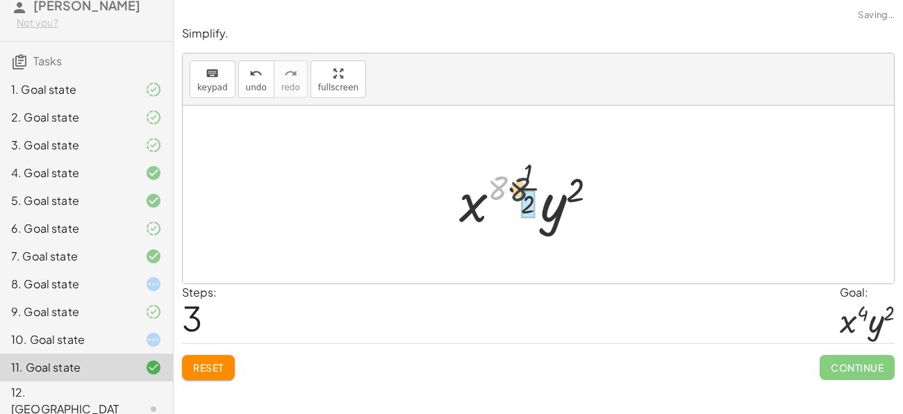
drag, startPoint x: 497, startPoint y: 185, endPoint x: 529, endPoint y: 189, distance: 32.1
click at [529, 189] on div at bounding box center [534, 194] width 164 height 82
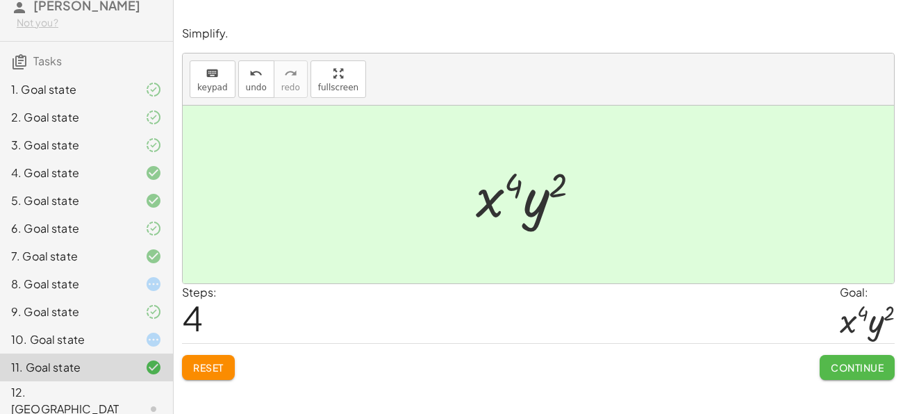
click at [828, 363] on button "Continue" at bounding box center [857, 367] width 75 height 25
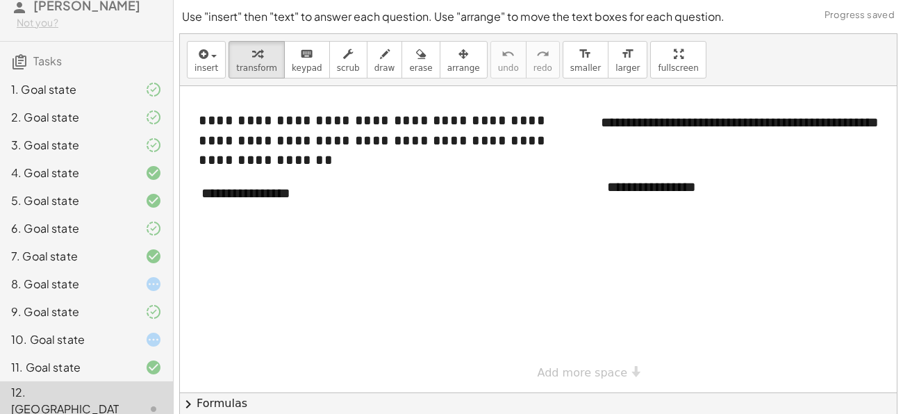
scroll to position [24, 0]
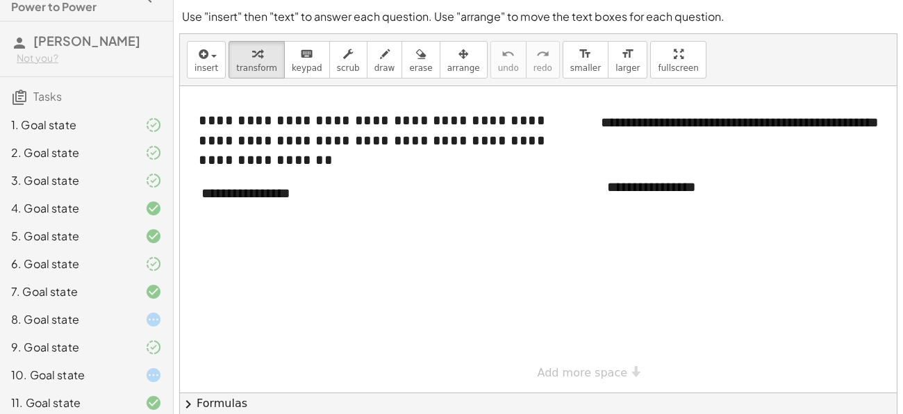
click at [103, 314] on div "8. Goal state" at bounding box center [67, 319] width 112 height 17
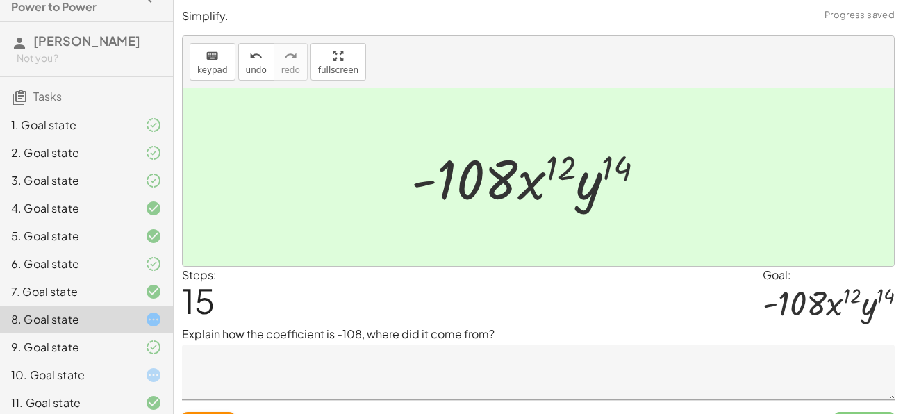
scroll to position [59, 0]
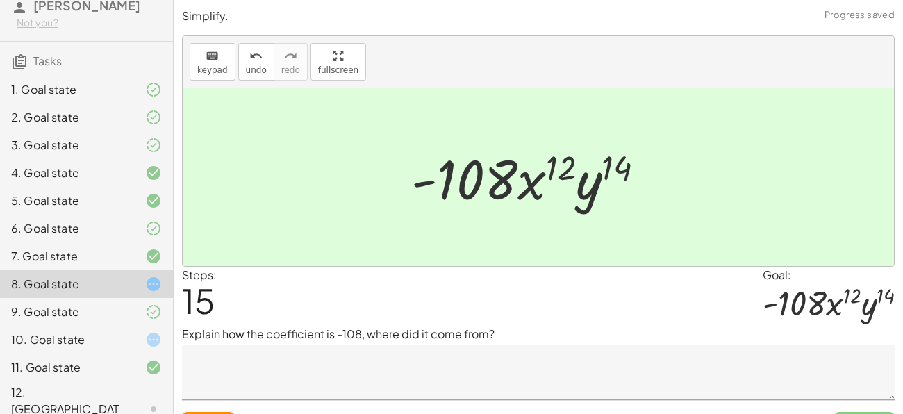
click at [109, 334] on div "10. Goal state" at bounding box center [67, 339] width 112 height 17
